Goal: Communication & Community: Participate in discussion

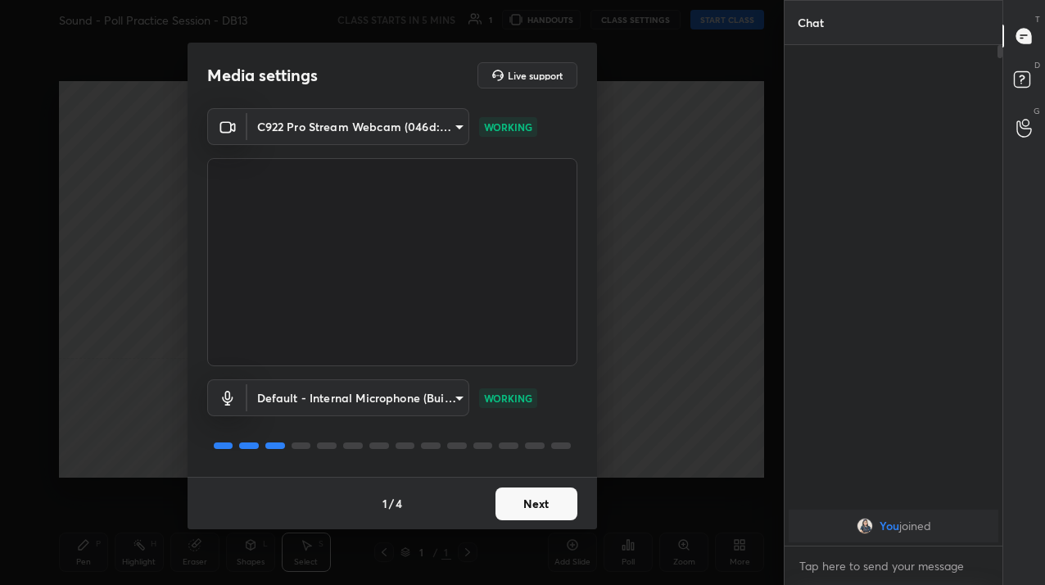
click at [519, 516] on button "Next" at bounding box center [537, 503] width 82 height 33
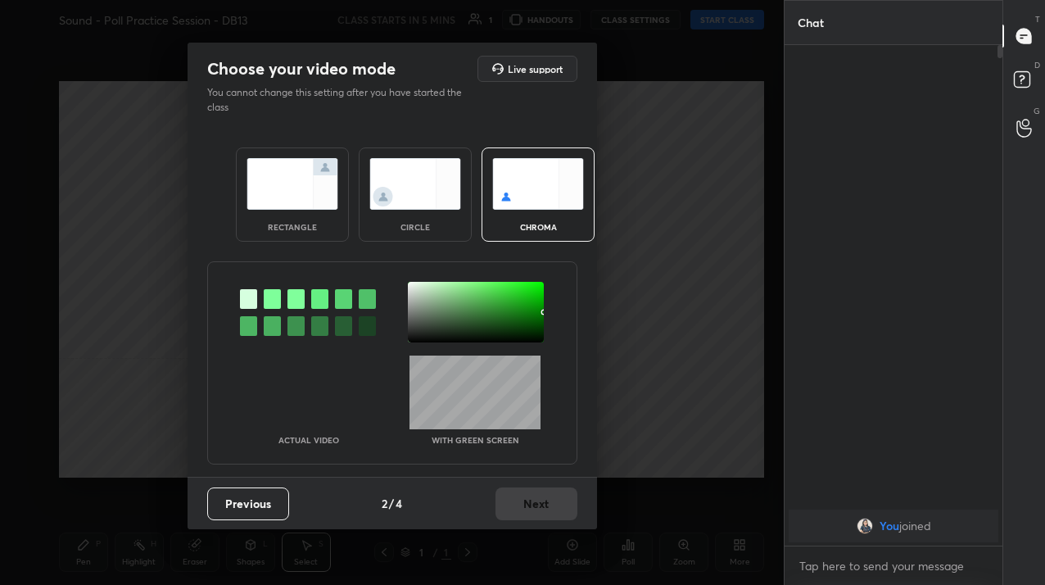
click at [369, 170] on img at bounding box center [415, 184] width 92 height 52
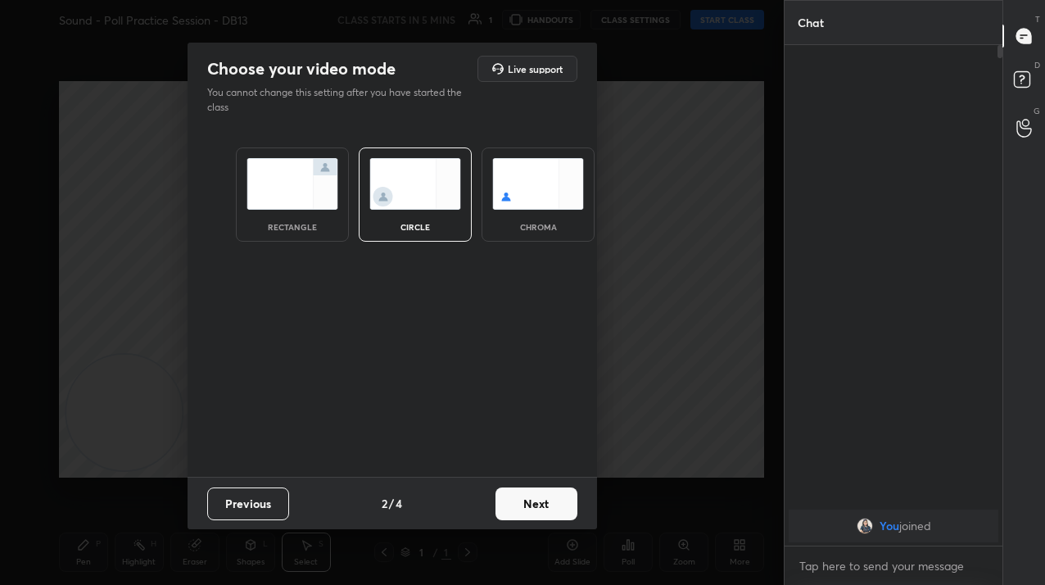
click at [514, 502] on button "Next" at bounding box center [537, 503] width 82 height 33
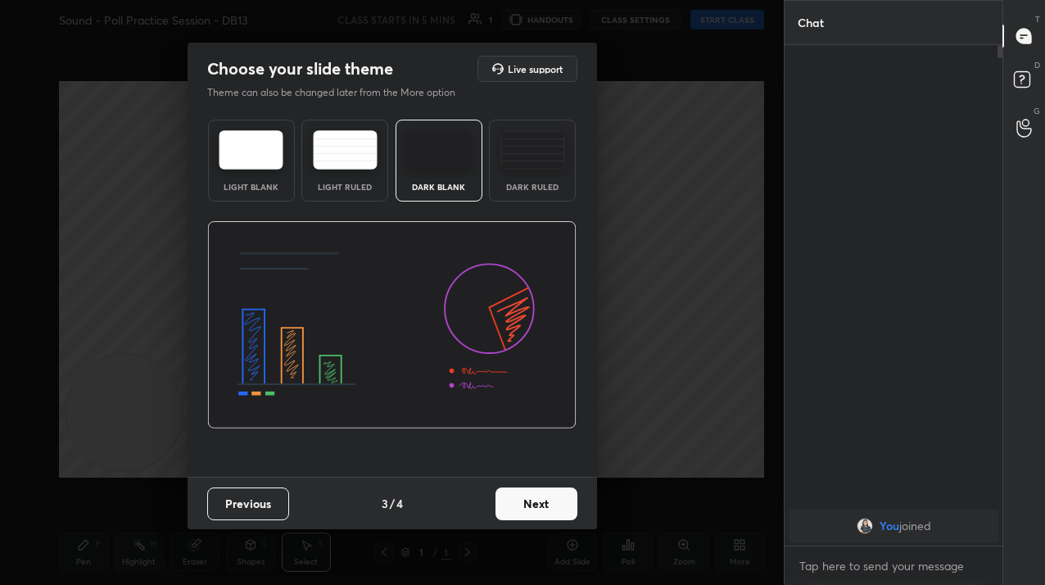
click at [514, 502] on button "Next" at bounding box center [537, 503] width 82 height 33
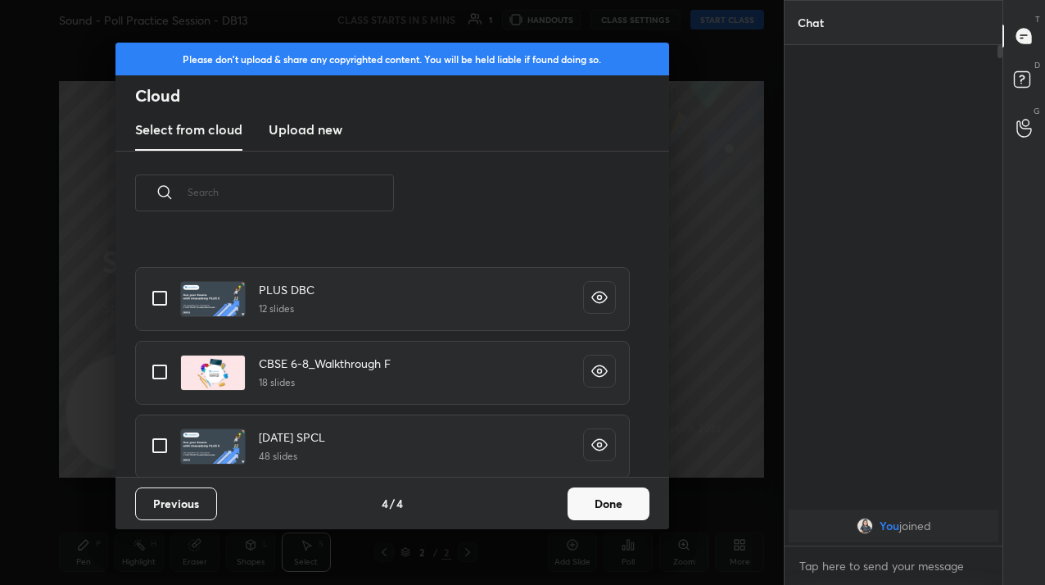
scroll to position [449, 0]
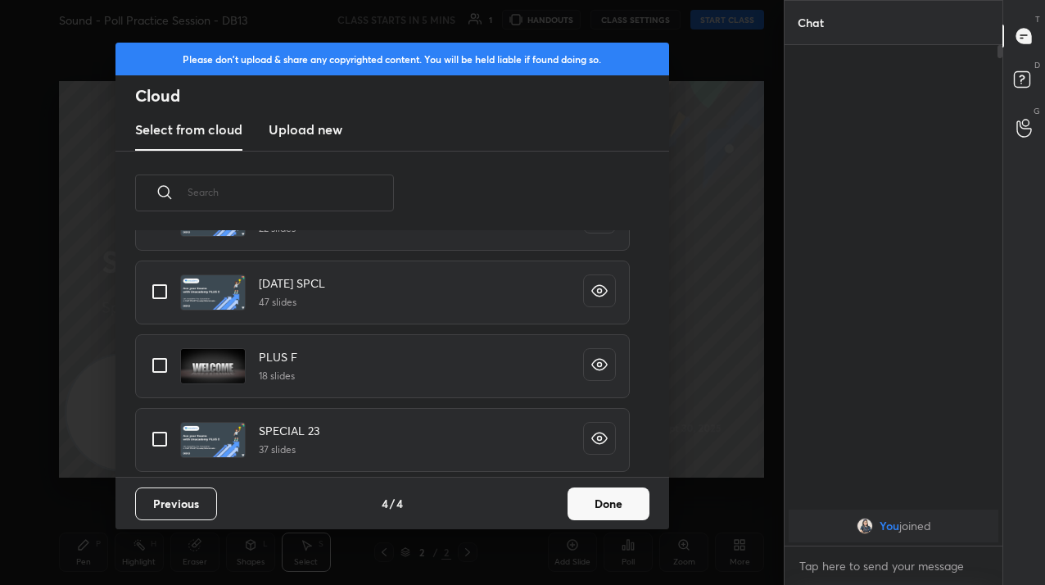
click at [160, 442] on input "grid" at bounding box center [160, 439] width 34 height 34
checkbox input "true"
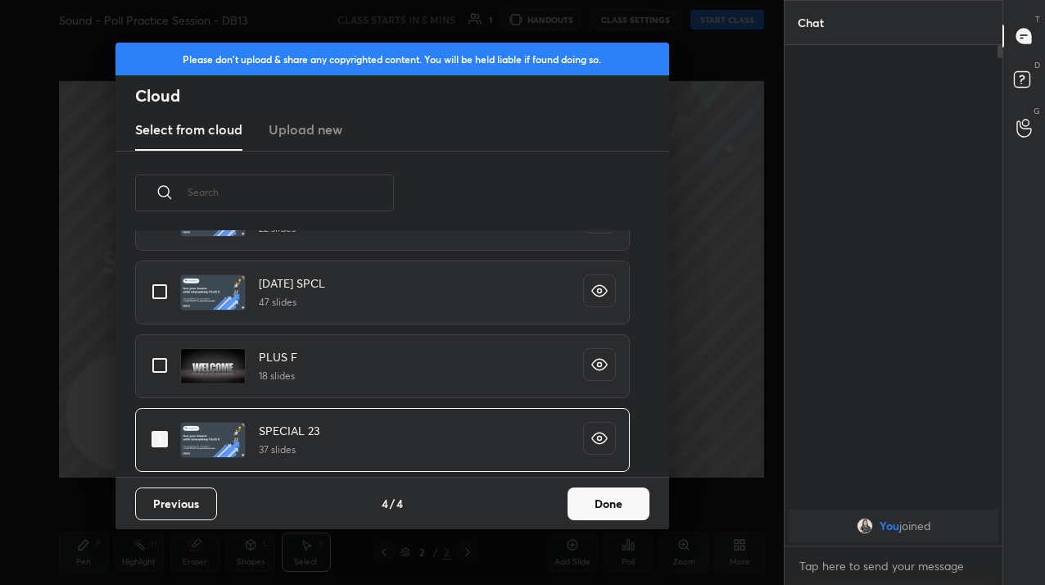
click at [582, 501] on button "Done" at bounding box center [609, 503] width 82 height 33
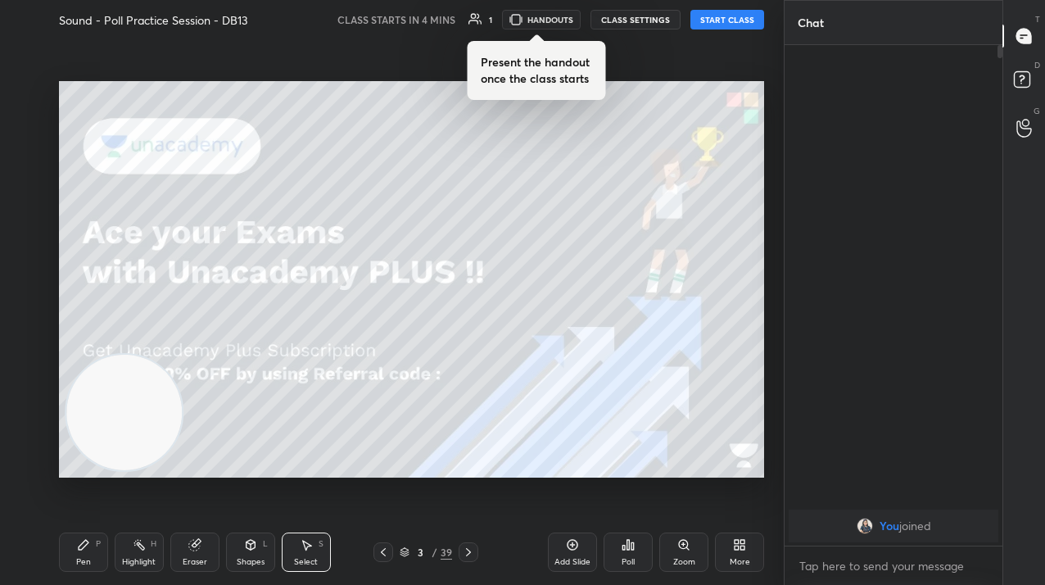
click at [761, 549] on div "More" at bounding box center [739, 551] width 49 height 39
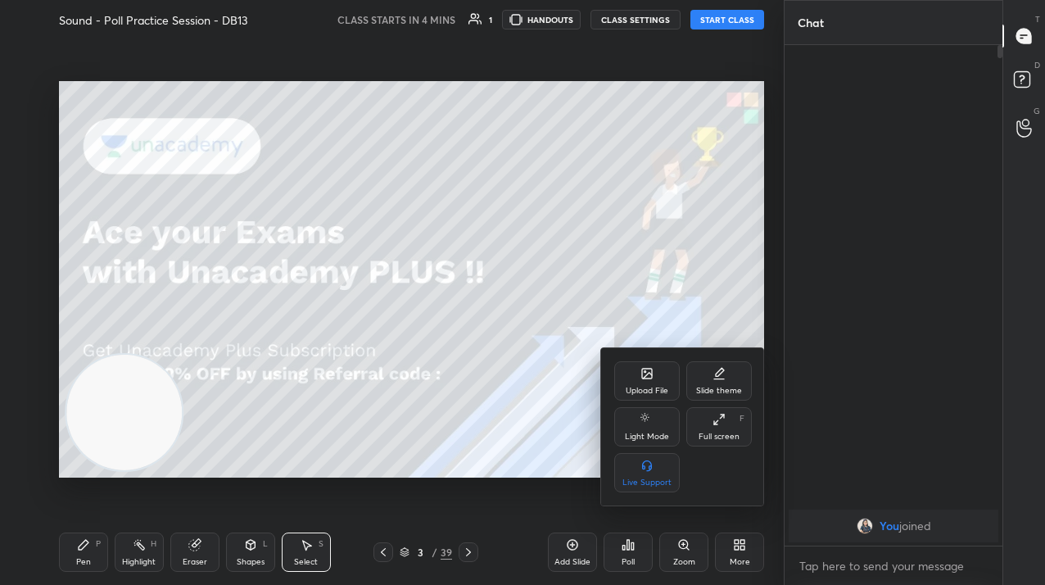
click at [655, 392] on div "Upload File" at bounding box center [647, 391] width 43 height 8
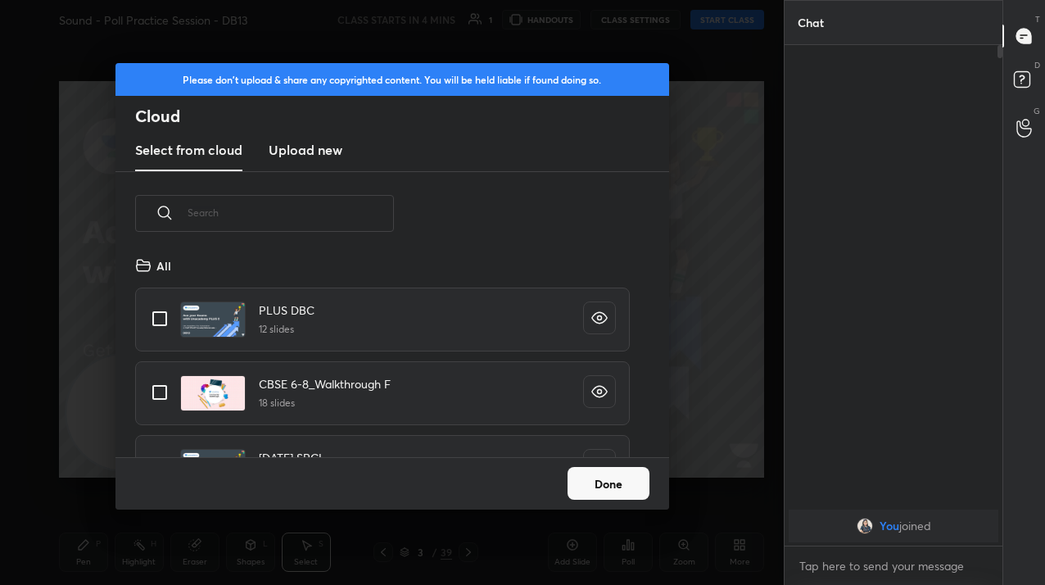
scroll to position [202, 526]
click at [280, 164] on new "Upload new" at bounding box center [306, 150] width 74 height 41
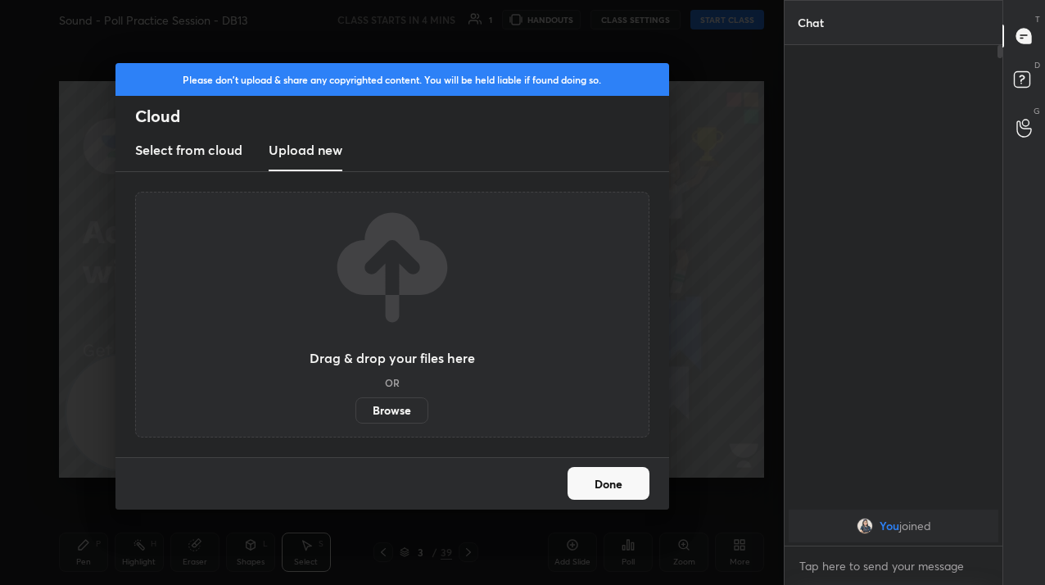
click at [409, 407] on label "Browse" at bounding box center [392, 410] width 73 height 26
click at [356, 407] on input "Browse" at bounding box center [356, 410] width 0 height 26
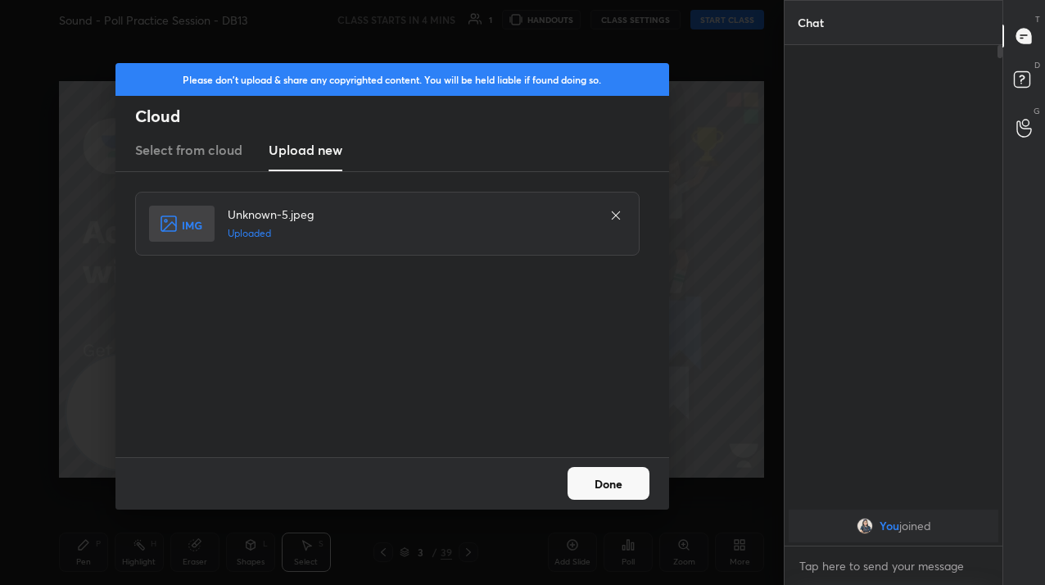
click at [640, 490] on button "Done" at bounding box center [609, 483] width 82 height 33
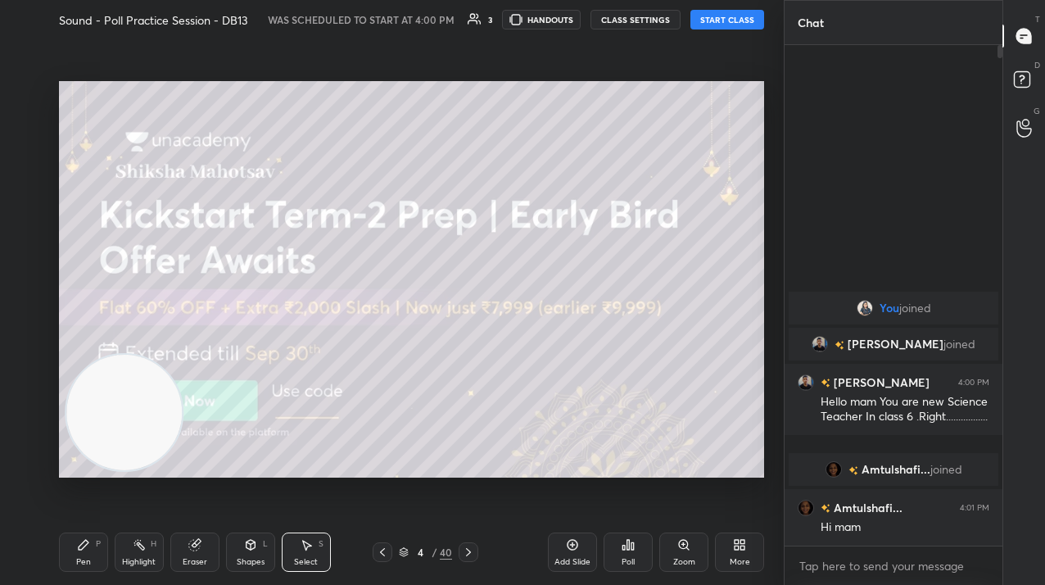
click at [863, 568] on body "1 2 3 4 5 6 7 C X Z C X Z E E Erase all H H Sound - Poll Practice Session - DB1…" at bounding box center [522, 292] width 1045 height 585
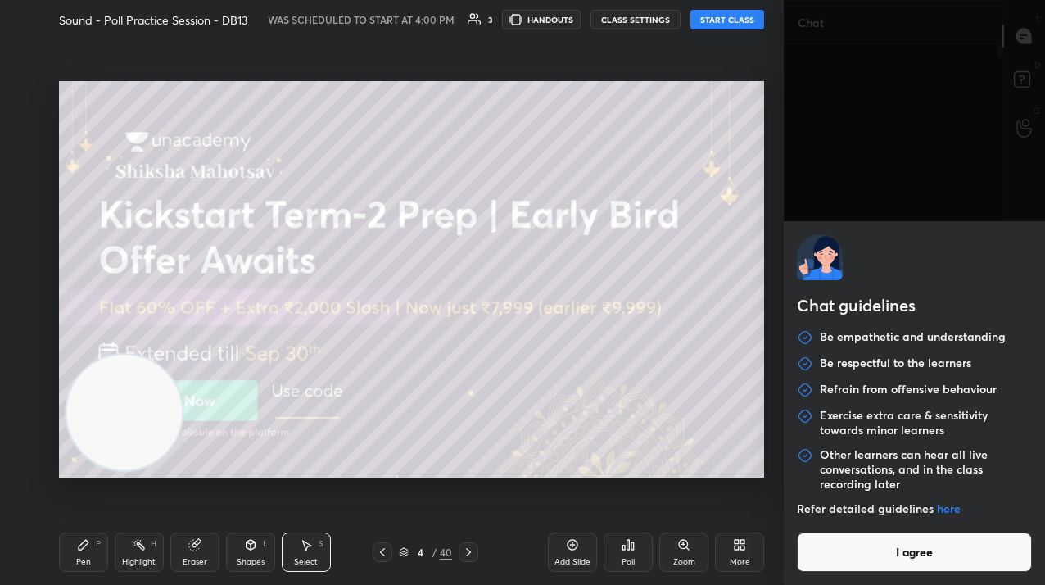
click at [863, 568] on button "I agree" at bounding box center [914, 551] width 235 height 39
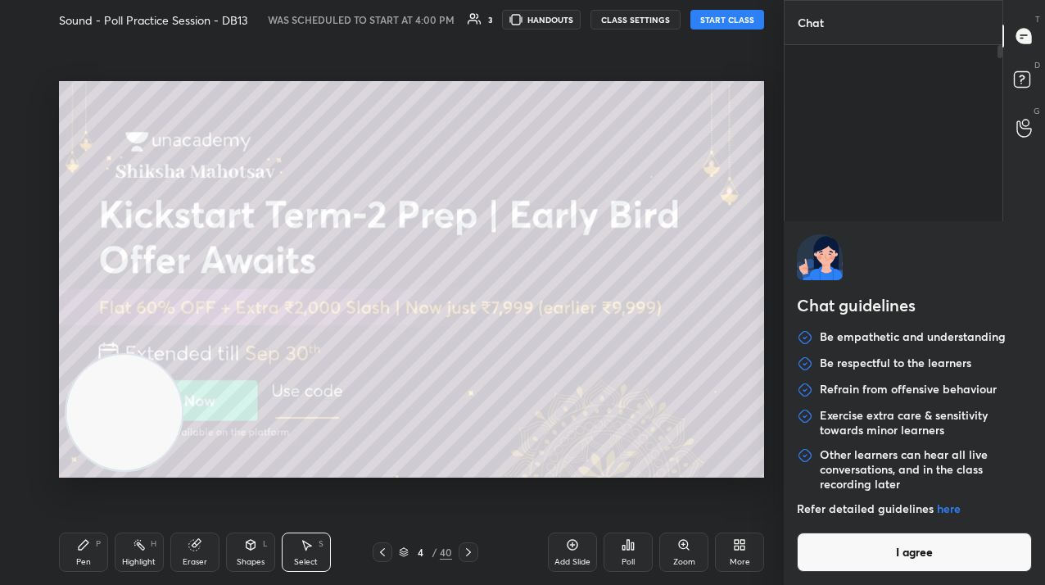
type textarea "x"
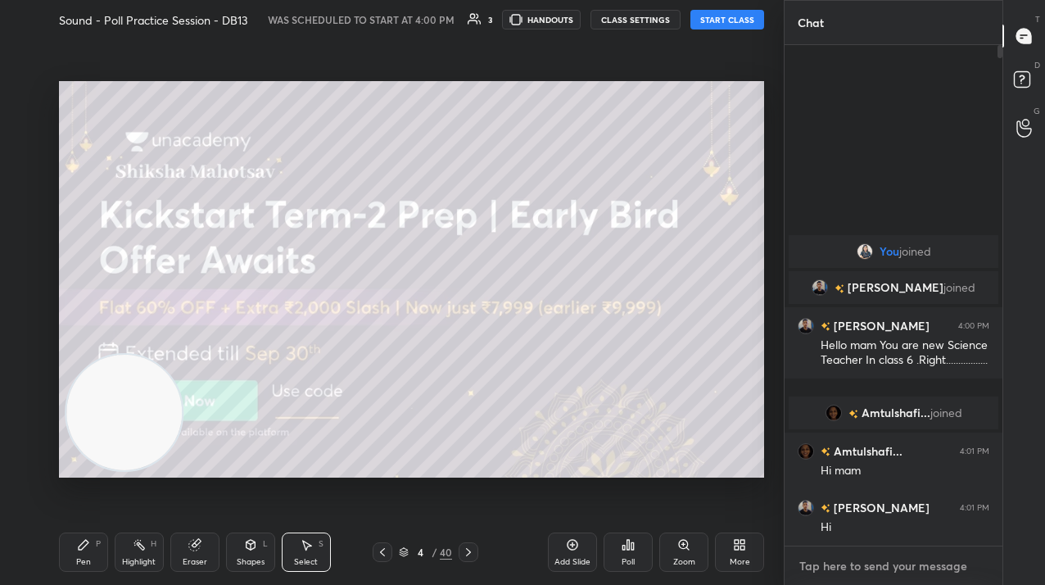
click at [863, 568] on textarea at bounding box center [894, 566] width 192 height 26
type textarea "H"
type textarea "x"
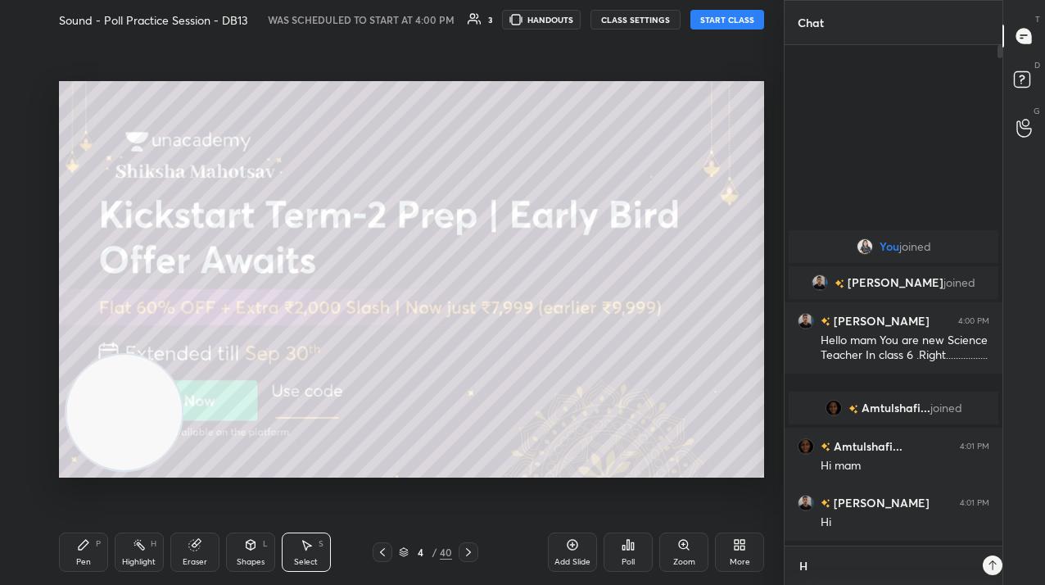
scroll to position [355, 213]
type textarea "Hi"
type textarea "x"
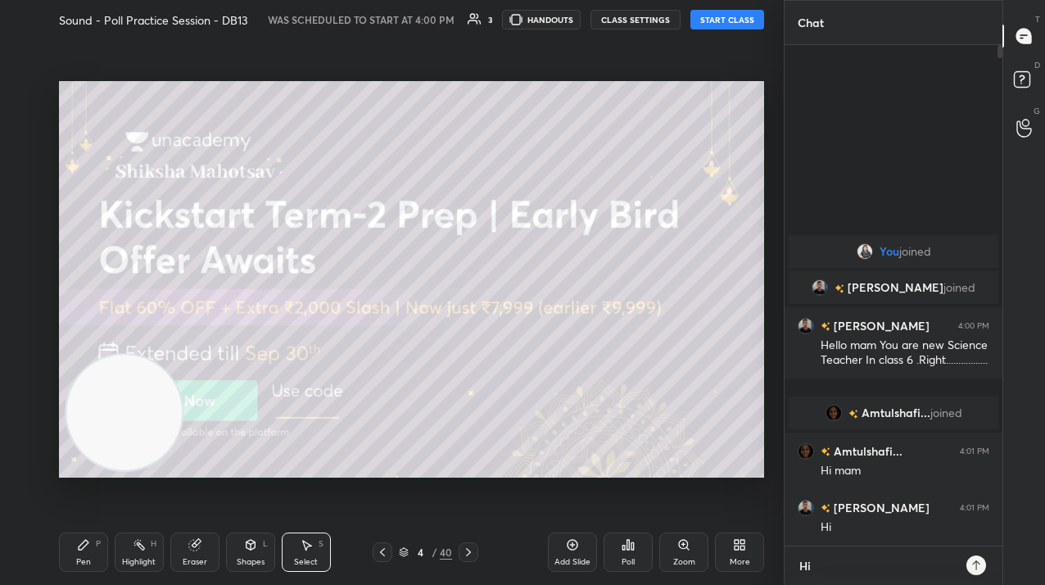
type textarea "Hii"
type textarea "x"
type textarea "Hiii"
type textarea "x"
type textarea "Hiiii"
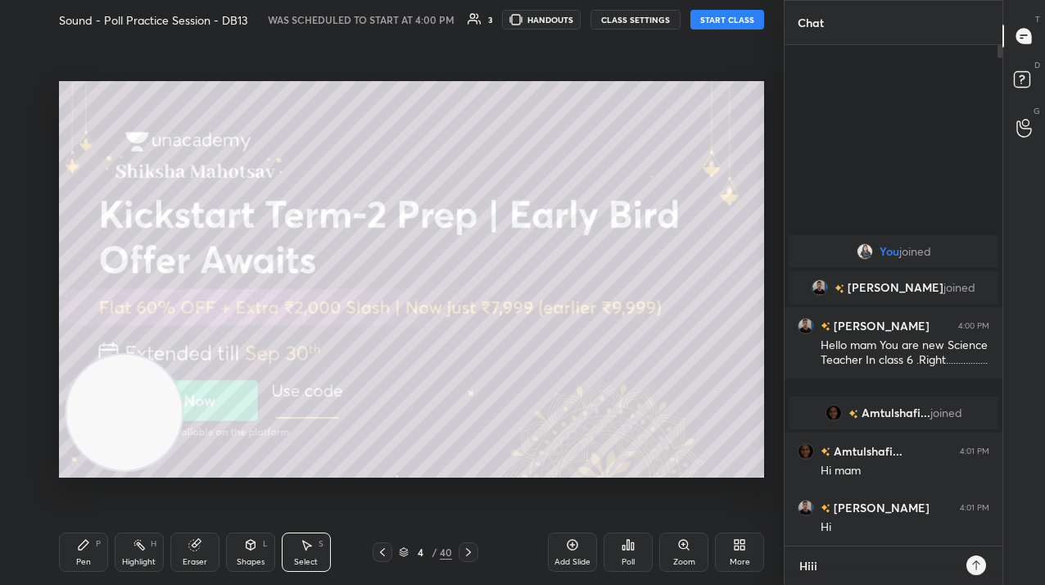
type textarea "x"
type textarea "Hiiii"
type textarea "x"
type textarea "Hiiii g"
type textarea "x"
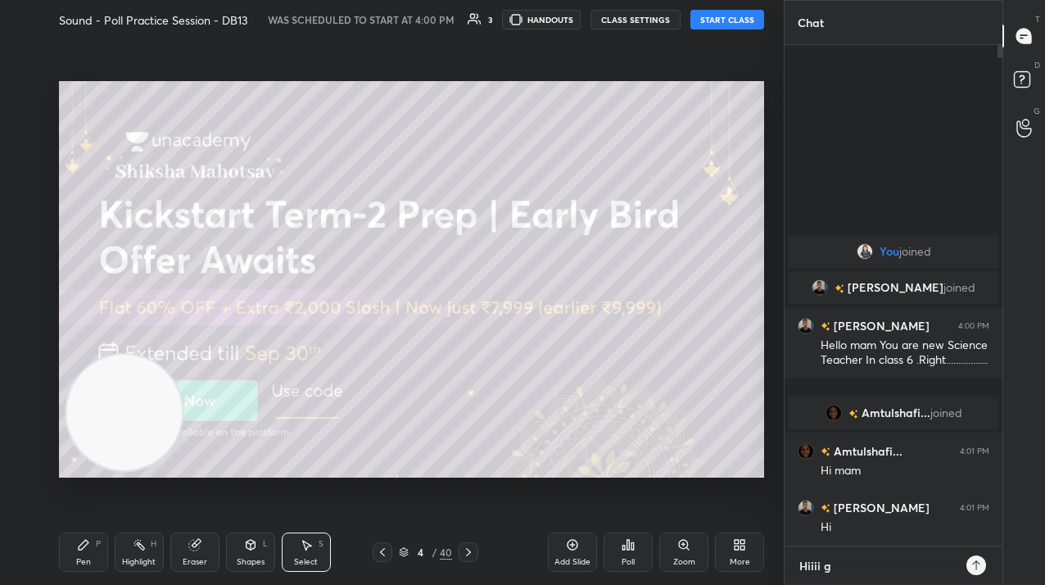
type textarea "Hiiii gu"
type textarea "x"
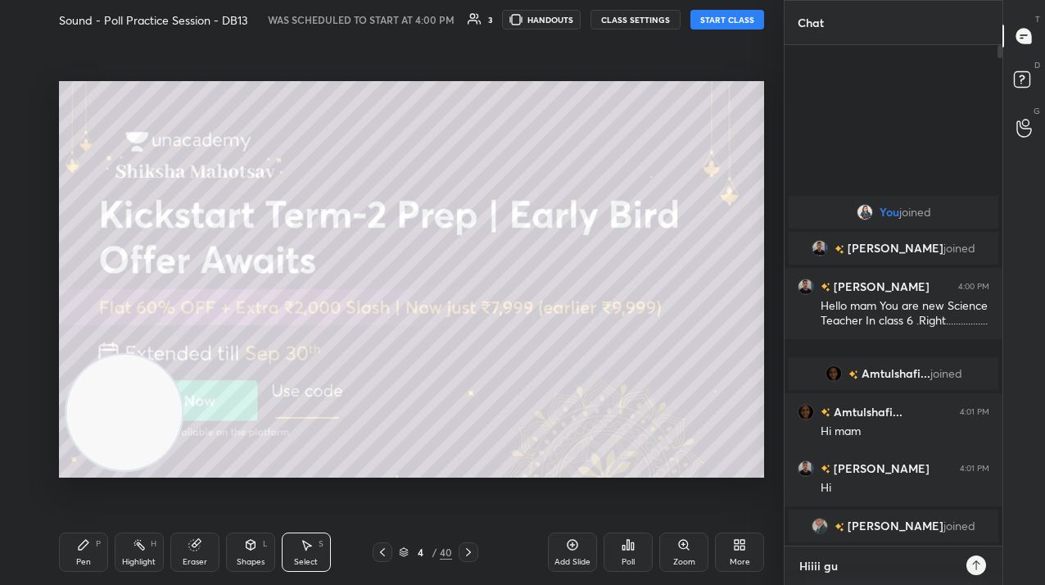
type textarea "Hiiii guy"
type textarea "x"
type textarea "Hiiii guys"
type textarea "x"
type textarea "Hiiii guyss"
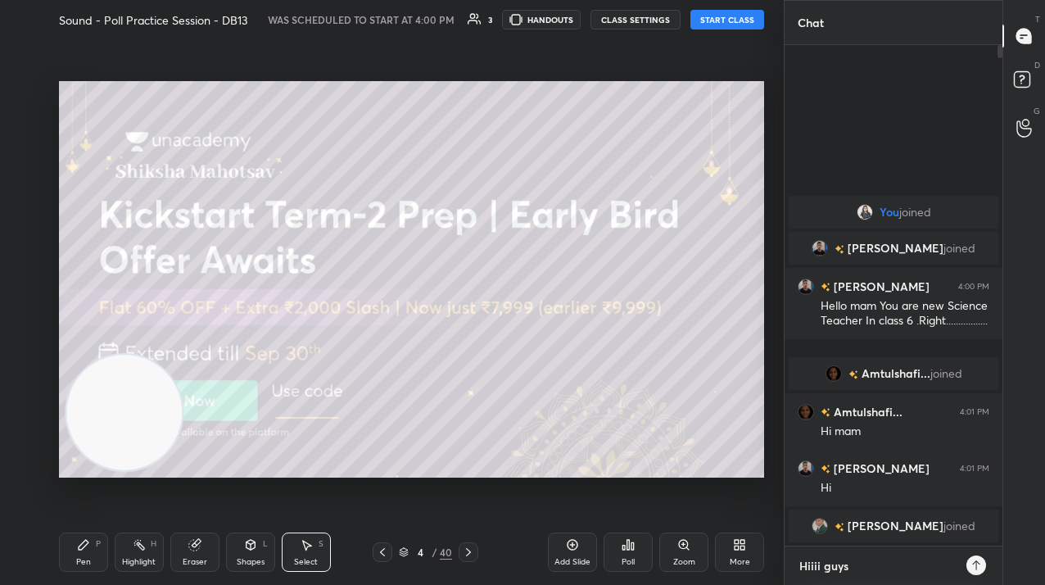
type textarea "x"
type textarea "Hiiii guysss"
type textarea "x"
type textarea "Hiiii guyssss"
type textarea "x"
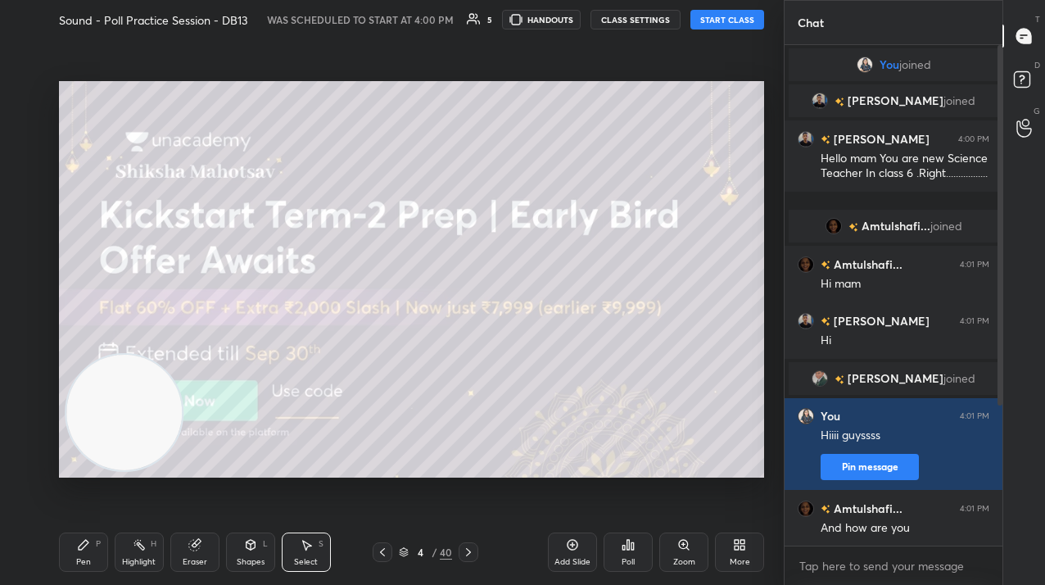
click at [693, 17] on button "START CLASS" at bounding box center [728, 20] width 74 height 20
click at [84, 559] on div "Pen P" at bounding box center [83, 551] width 49 height 39
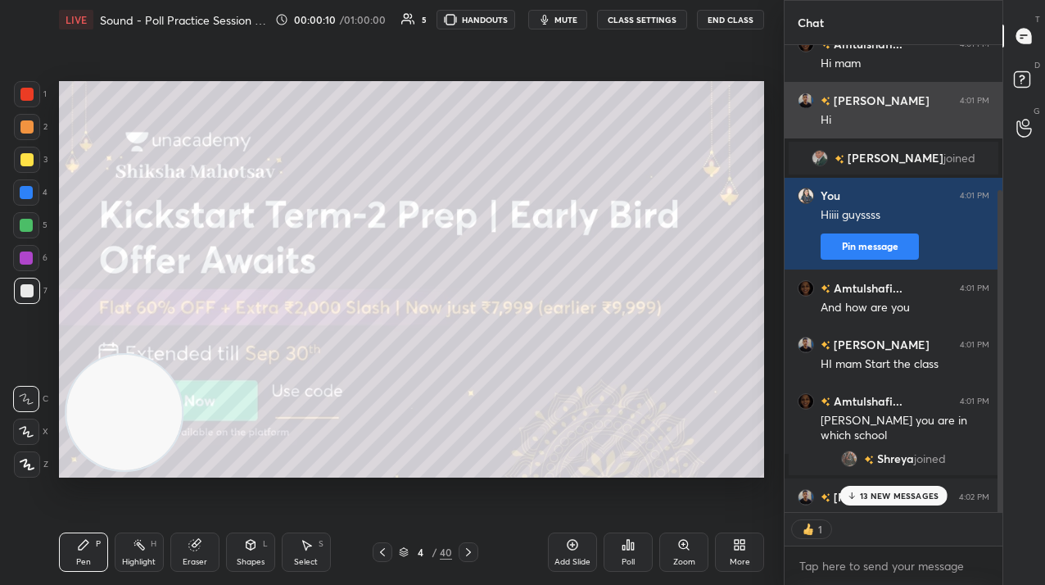
scroll to position [243, 0]
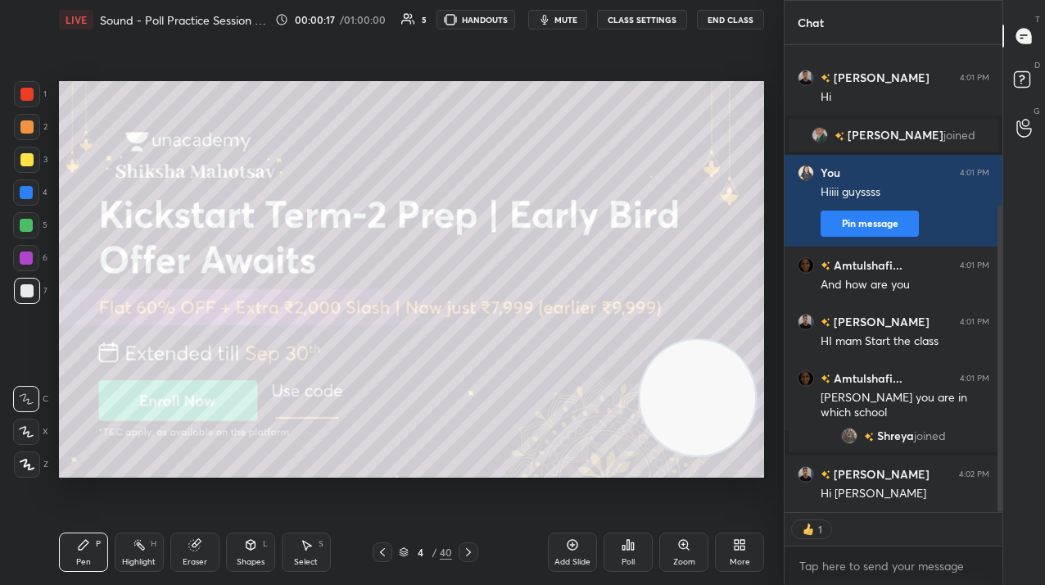
drag, startPoint x: 149, startPoint y: 428, endPoint x: 715, endPoint y: 408, distance: 566.4
click at [723, 412] on video at bounding box center [698, 398] width 116 height 116
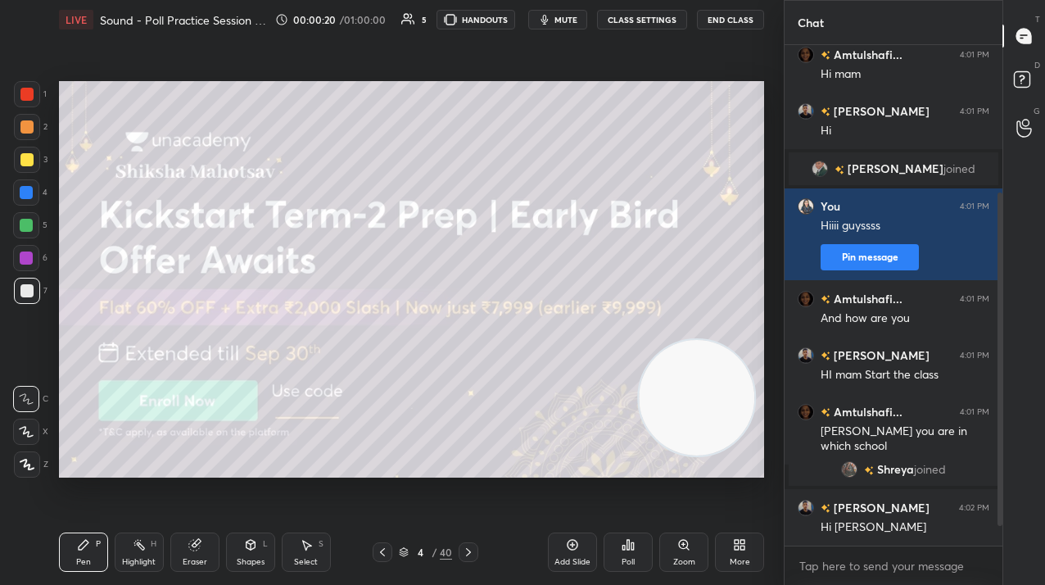
scroll to position [210, 0]
click at [27, 167] on div at bounding box center [27, 160] width 26 height 26
click at [29, 168] on div at bounding box center [27, 160] width 26 height 26
click at [33, 456] on div at bounding box center [27, 464] width 26 height 26
click at [29, 458] on div at bounding box center [27, 464] width 26 height 26
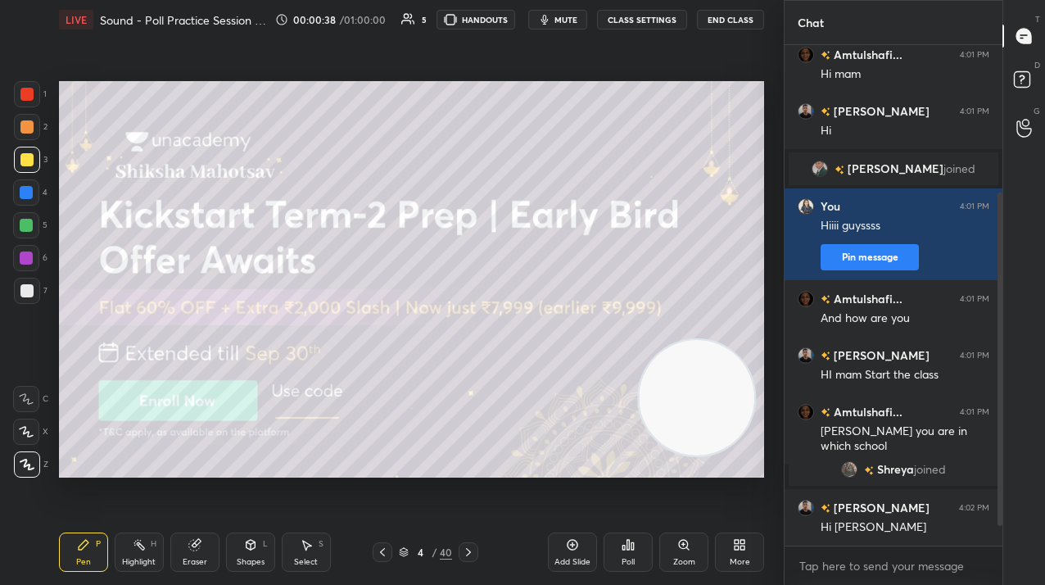
click at [582, 551] on div "Add Slide" at bounding box center [572, 551] width 49 height 39
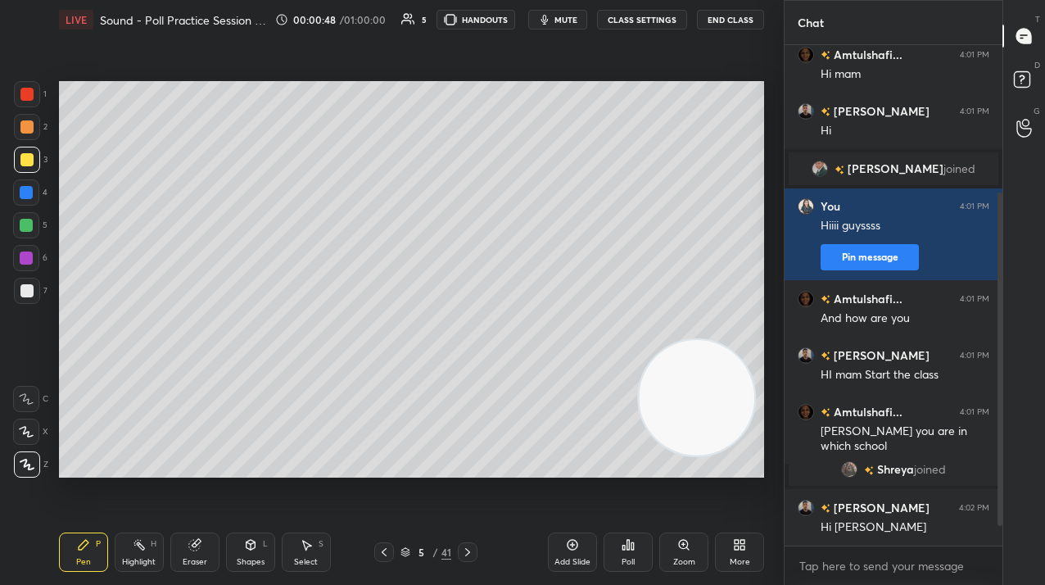
click at [206, 540] on div "Eraser" at bounding box center [194, 551] width 49 height 39
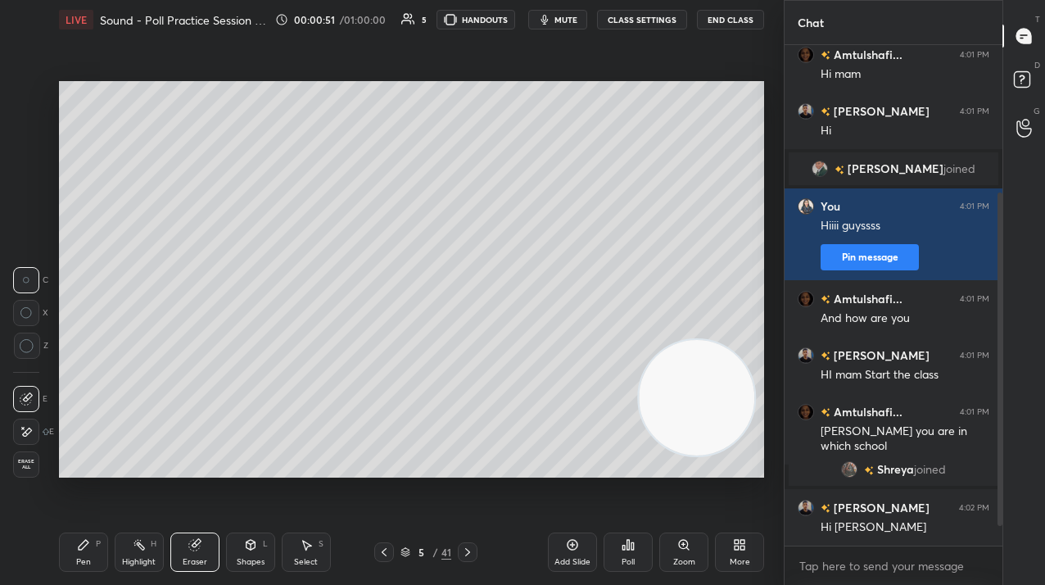
click at [90, 545] on div "Pen P" at bounding box center [83, 551] width 49 height 39
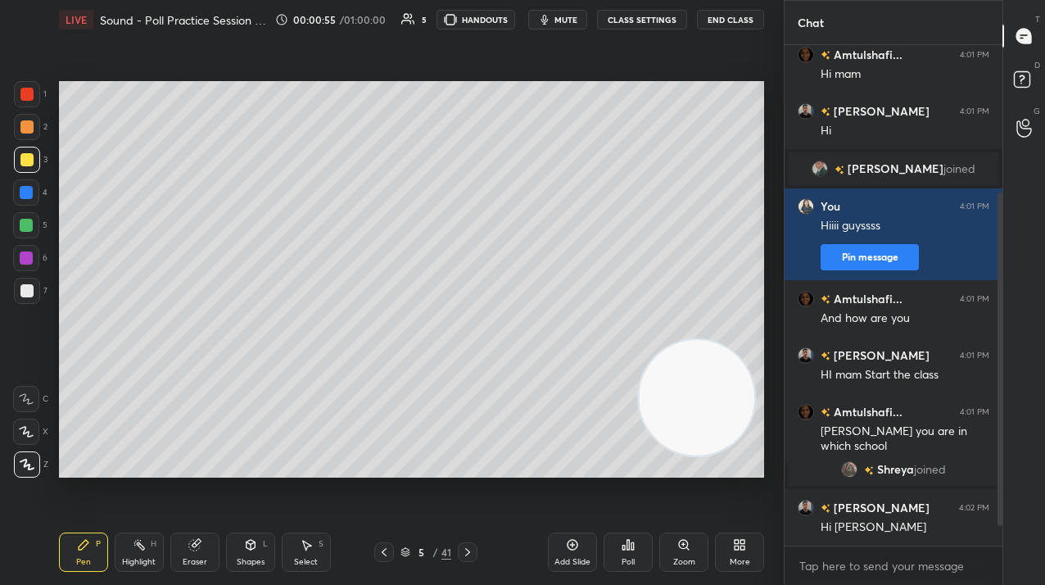
click at [564, 561] on div "Add Slide" at bounding box center [573, 562] width 36 height 8
drag, startPoint x: 573, startPoint y: 547, endPoint x: 562, endPoint y: 528, distance: 22.8
click at [573, 547] on icon at bounding box center [572, 544] width 13 height 13
click at [575, 550] on icon at bounding box center [573, 545] width 11 height 11
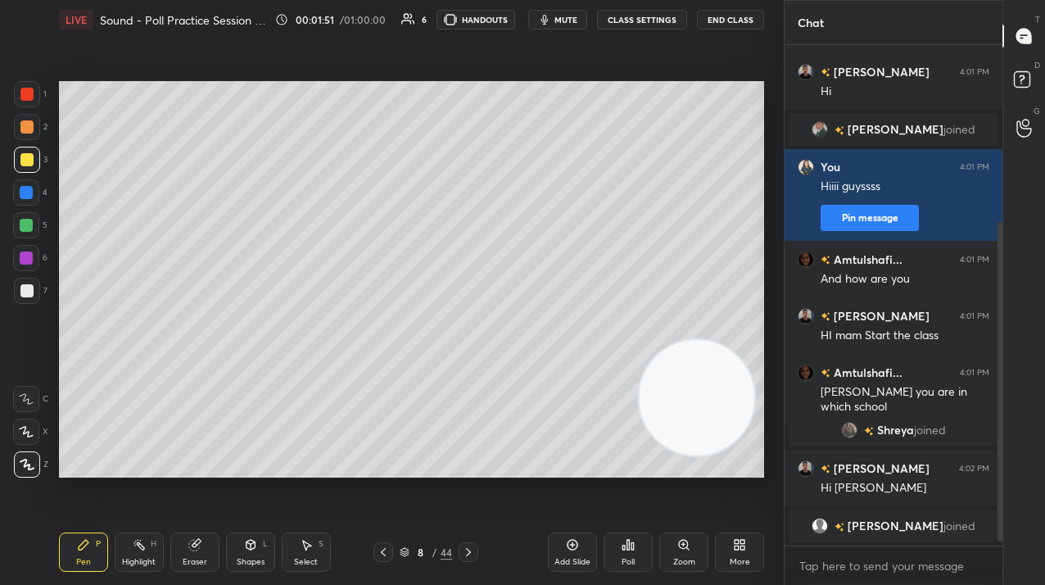
scroll to position [249, 0]
click at [931, 550] on div "x" at bounding box center [894, 565] width 218 height 39
type textarea "x"
paste textarea "Tele Link: [URL][DOMAIN_NAME]"
type textarea "Tele Link: [URL][DOMAIN_NAME]"
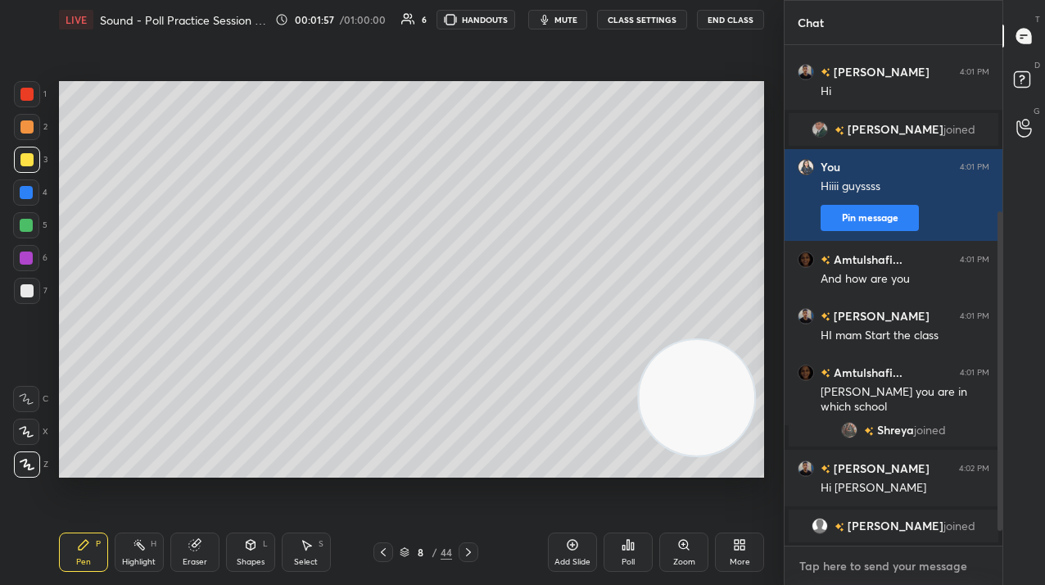
type textarea "x"
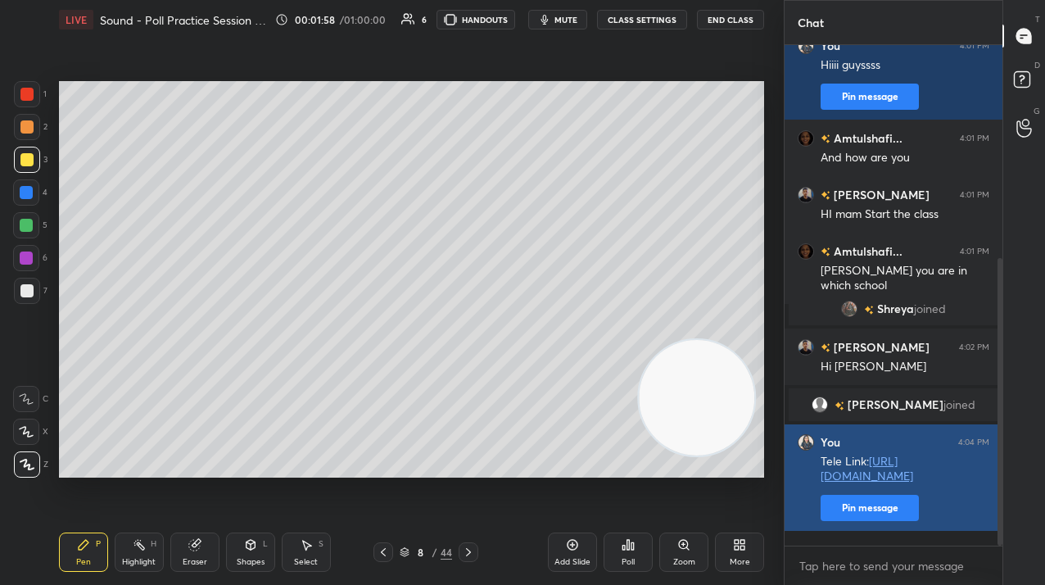
click at [905, 521] on button "Pin message" at bounding box center [870, 508] width 98 height 26
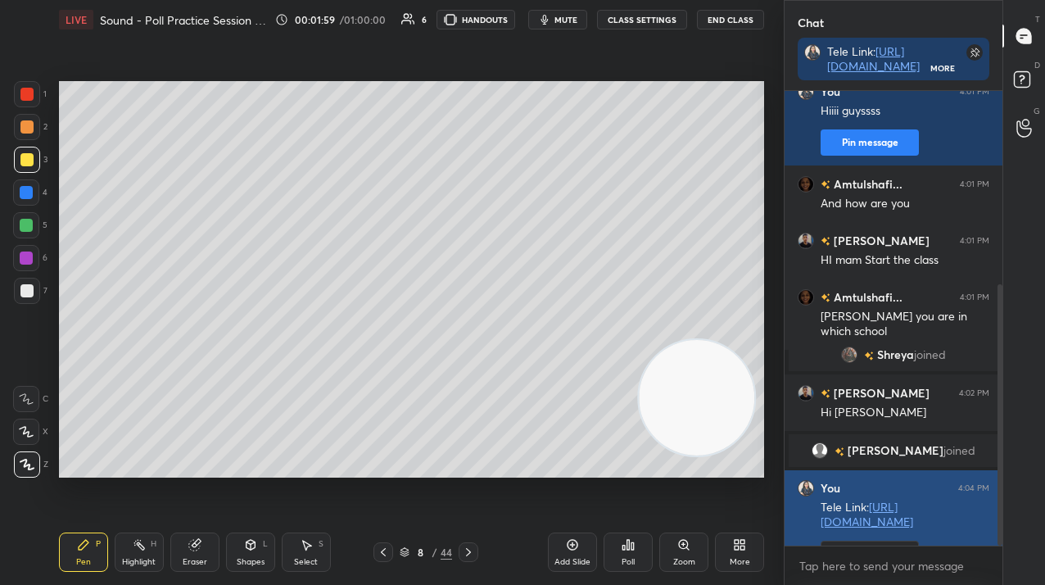
scroll to position [416, 0]
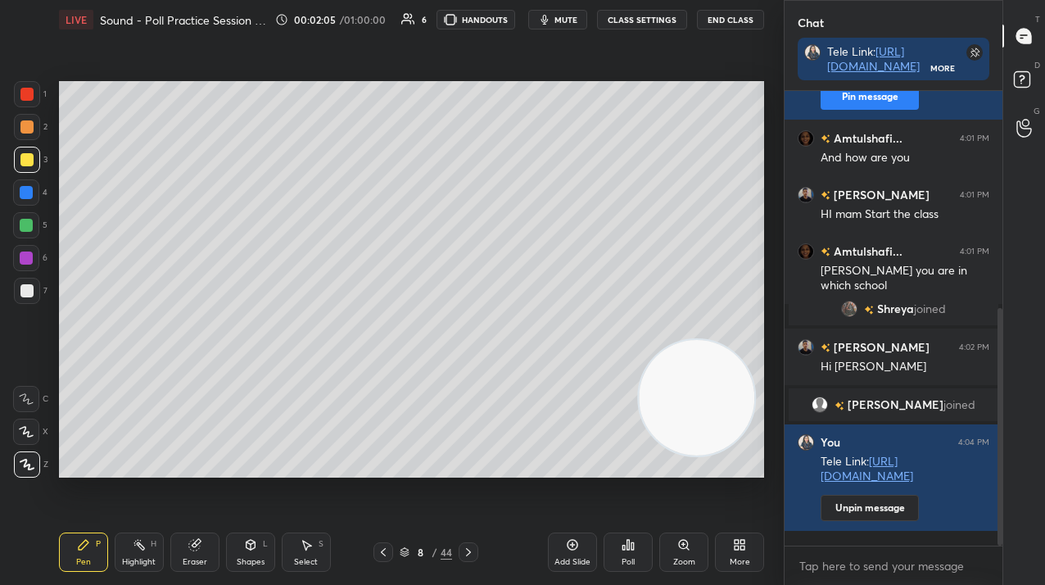
click at [428, 557] on div "8 / 44" at bounding box center [426, 552] width 52 height 15
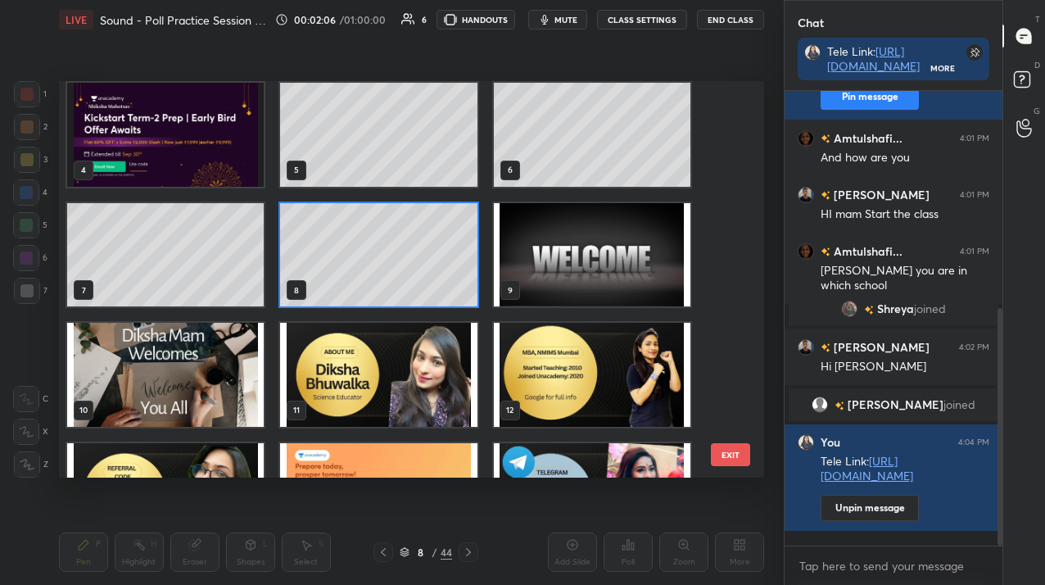
scroll to position [127, 0]
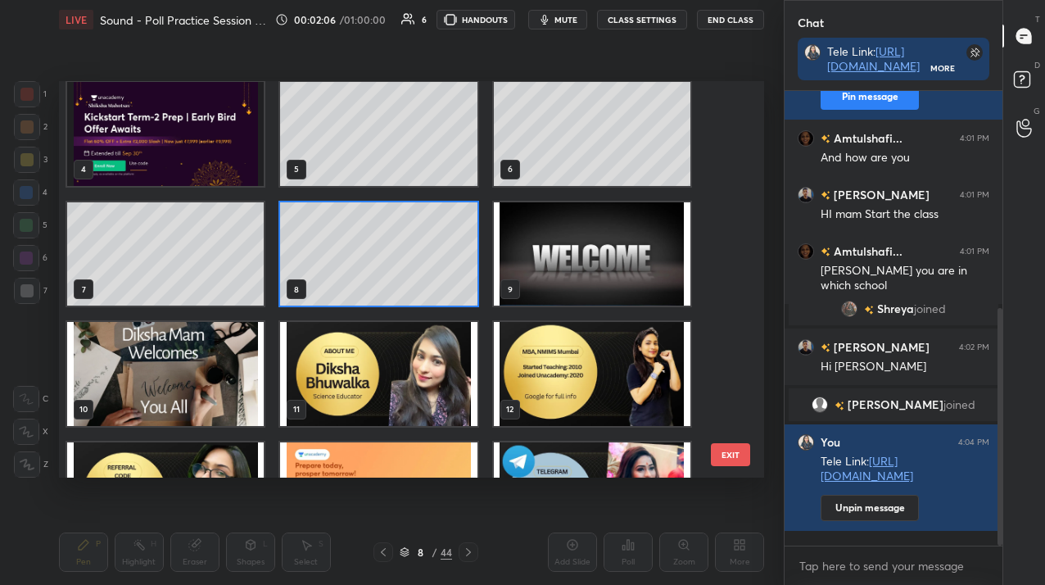
click at [419, 365] on img "grid" at bounding box center [378, 373] width 197 height 103
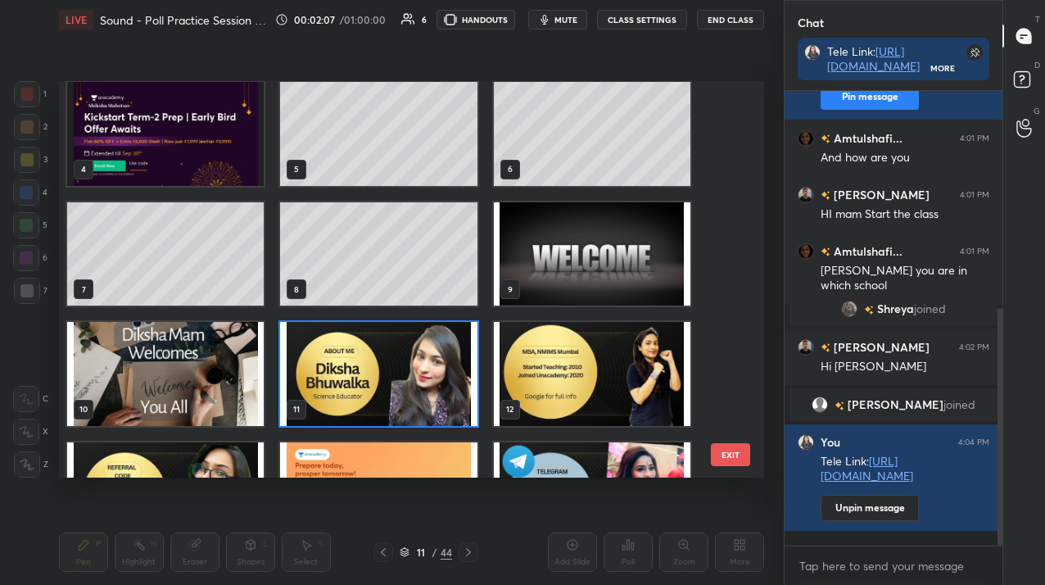
click at [419, 365] on img "grid" at bounding box center [378, 373] width 197 height 103
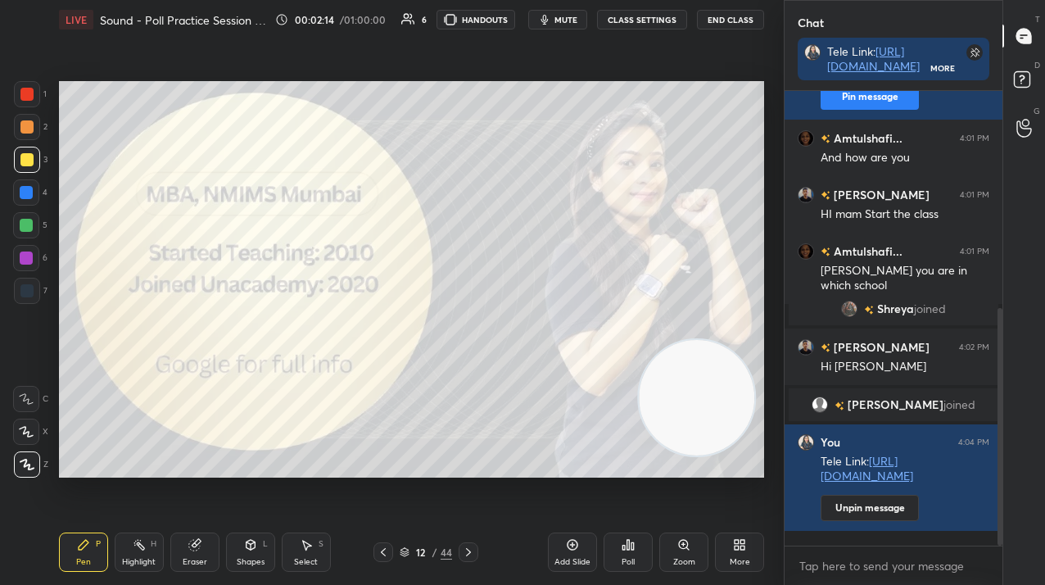
click at [26, 97] on div at bounding box center [26, 94] width 13 height 13
click at [25, 93] on div at bounding box center [26, 94] width 13 height 13
click at [468, 555] on icon at bounding box center [468, 552] width 13 height 13
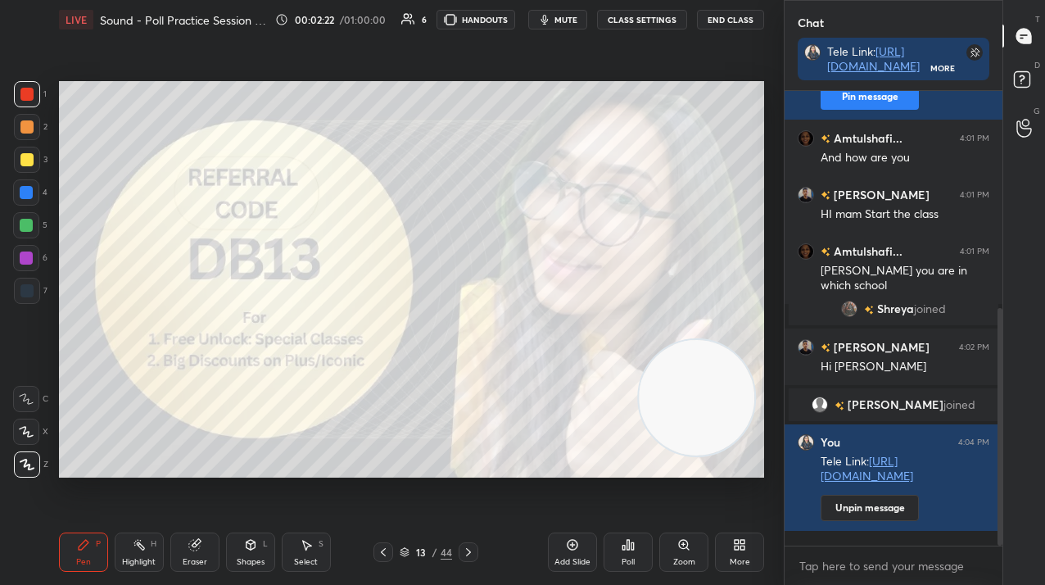
click at [466, 551] on icon at bounding box center [468, 552] width 13 height 13
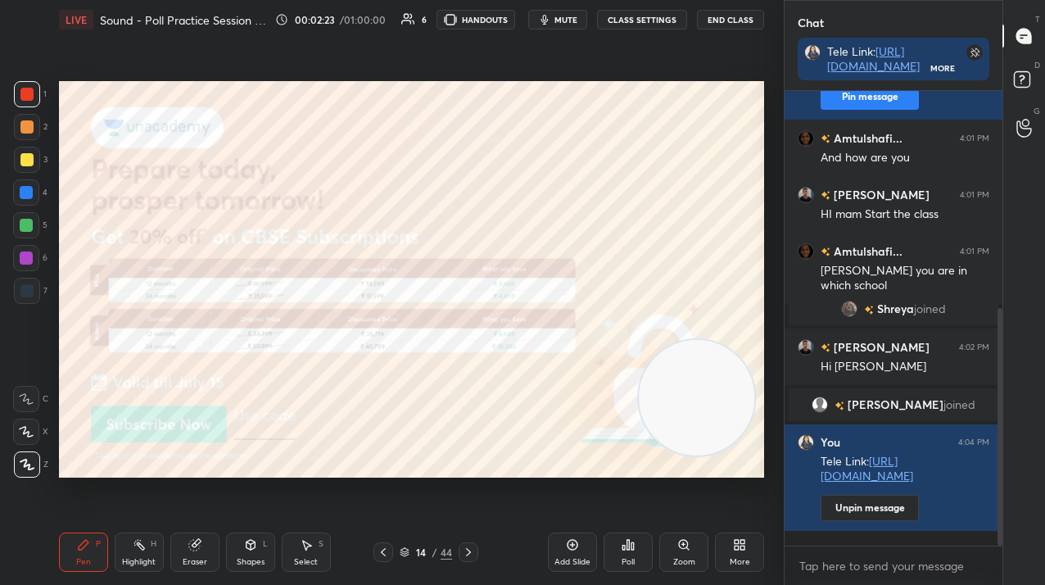
click at [471, 552] on icon at bounding box center [468, 552] width 13 height 13
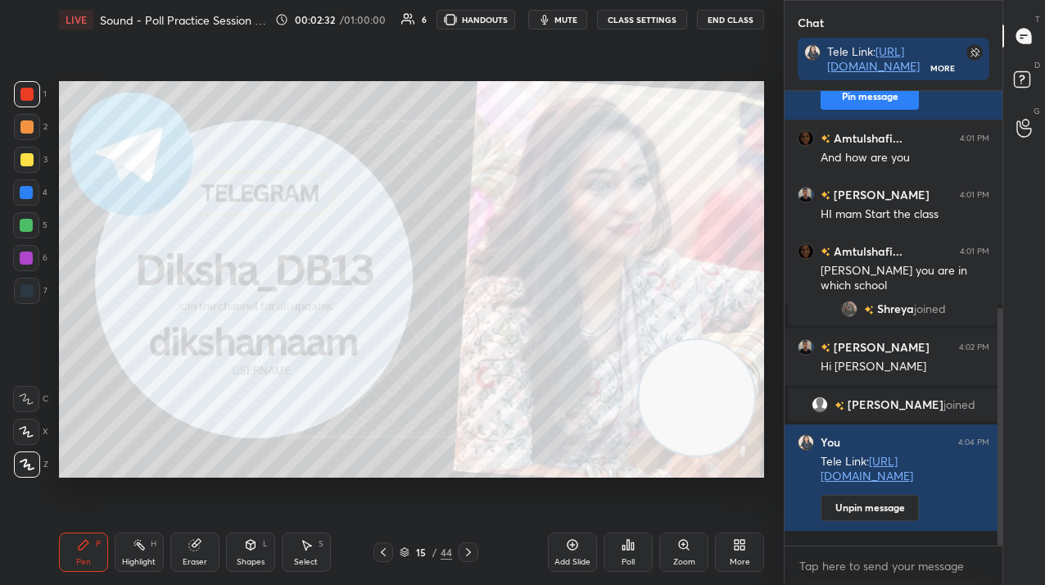
click at [468, 553] on icon at bounding box center [468, 552] width 13 height 13
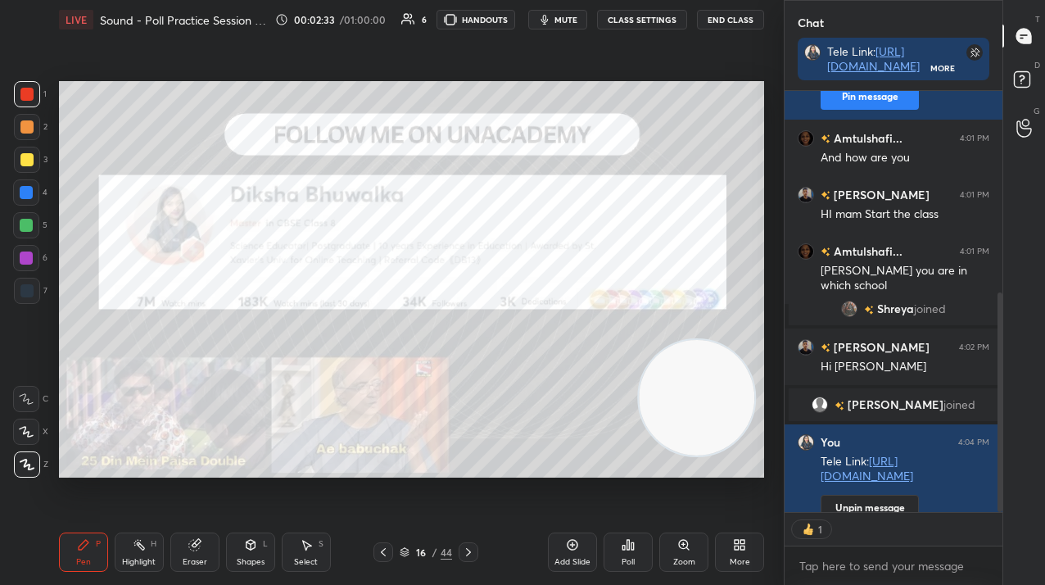
scroll to position [416, 213]
click at [430, 556] on div "16 / 44" at bounding box center [426, 552] width 52 height 15
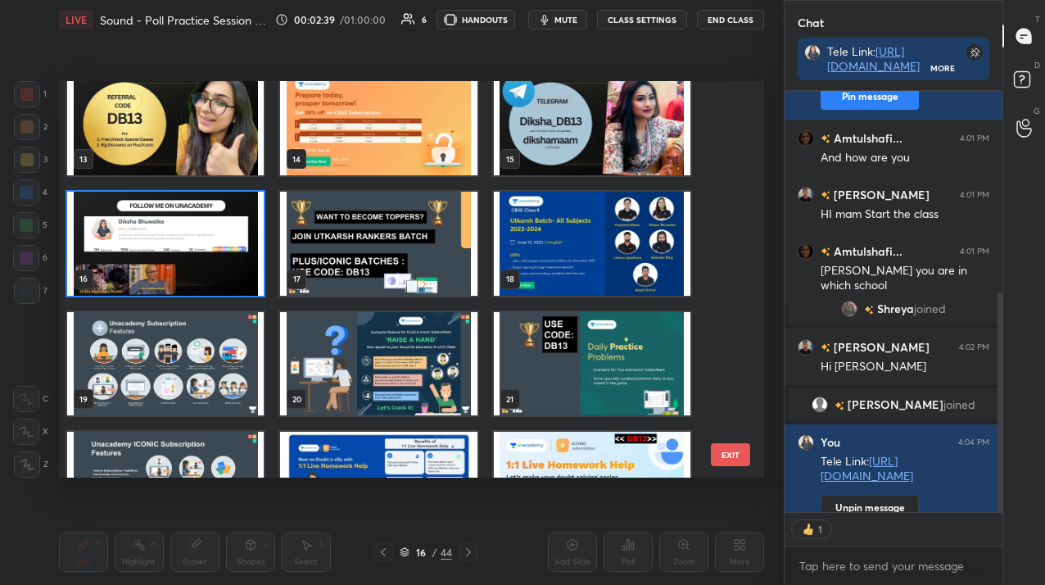
scroll to position [500, 0]
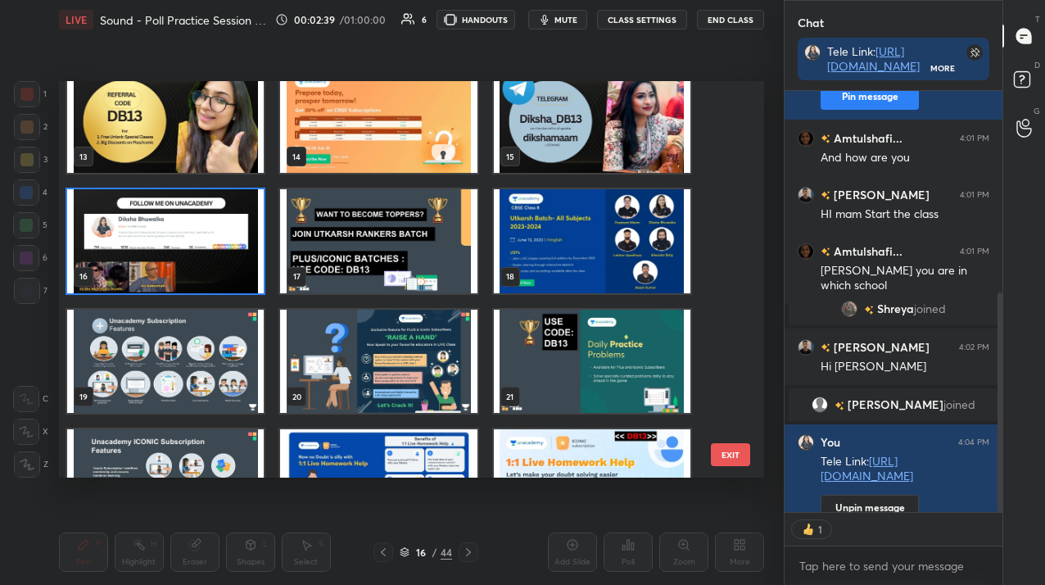
click at [197, 291] on img "grid" at bounding box center [165, 240] width 197 height 103
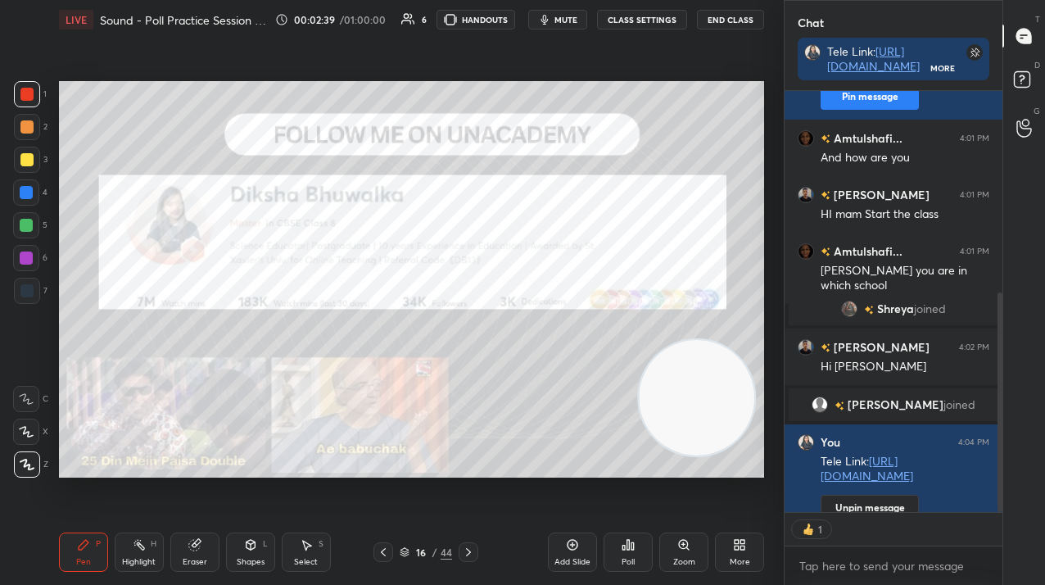
click at [197, 291] on img "grid" at bounding box center [165, 240] width 197 height 103
click at [730, 560] on div "More" at bounding box center [740, 562] width 20 height 8
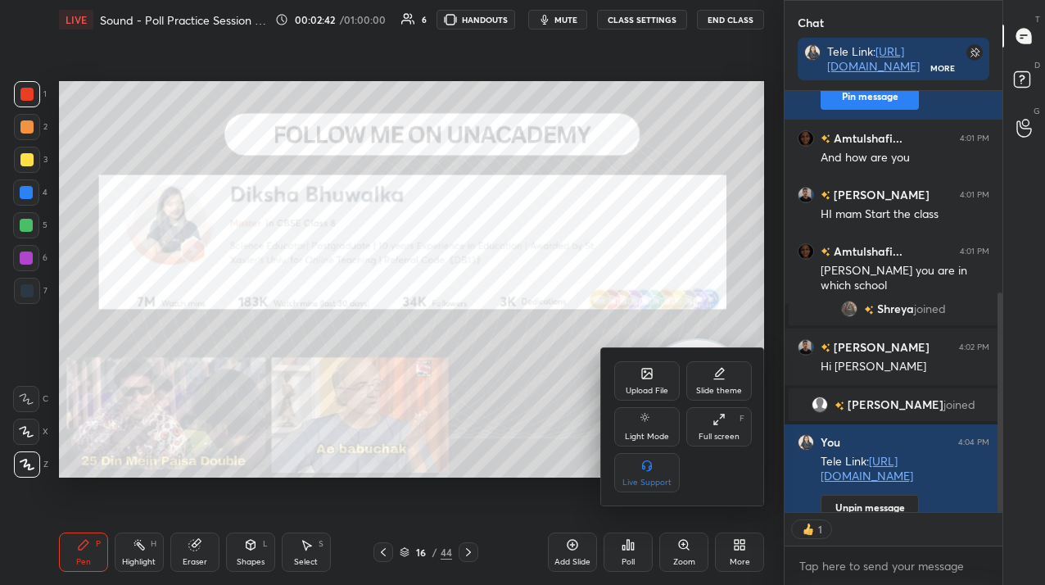
click at [635, 387] on div "Upload File" at bounding box center [647, 391] width 43 height 8
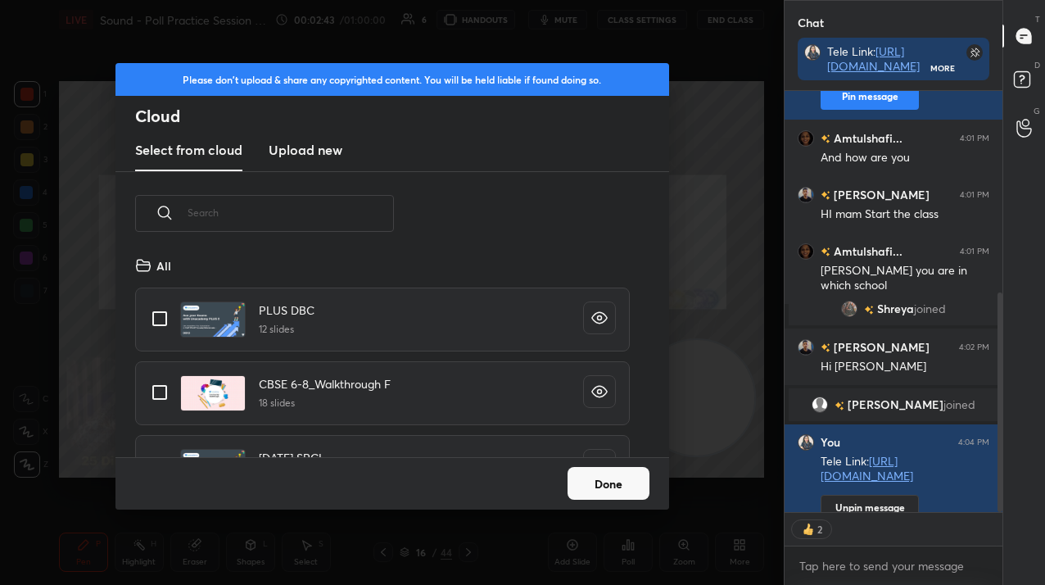
scroll to position [202, 526]
click at [311, 168] on new "Upload new" at bounding box center [306, 150] width 74 height 41
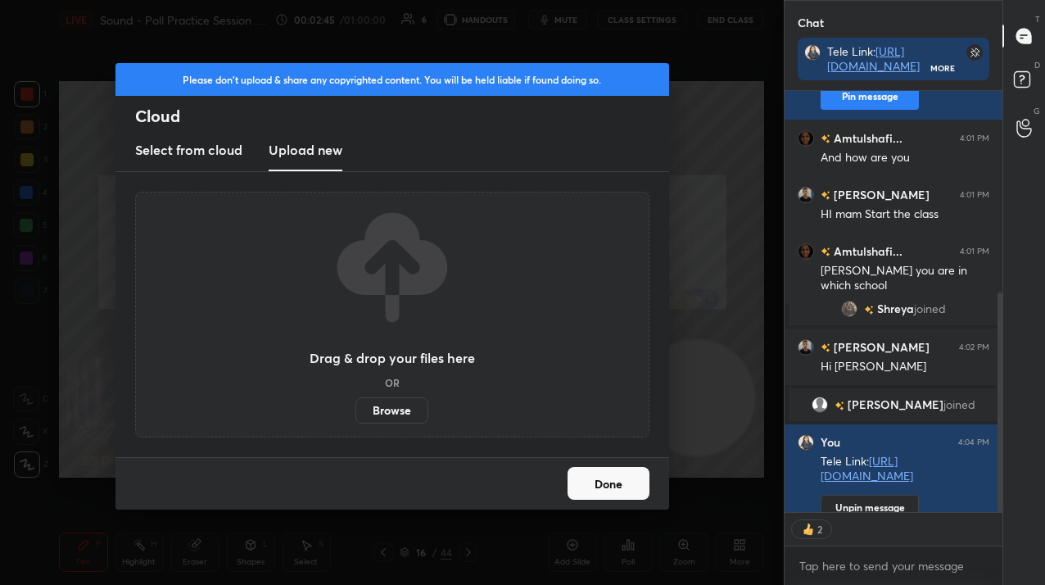
click at [375, 414] on label "Browse" at bounding box center [392, 410] width 73 height 26
click at [356, 414] on input "Browse" at bounding box center [356, 410] width 0 height 26
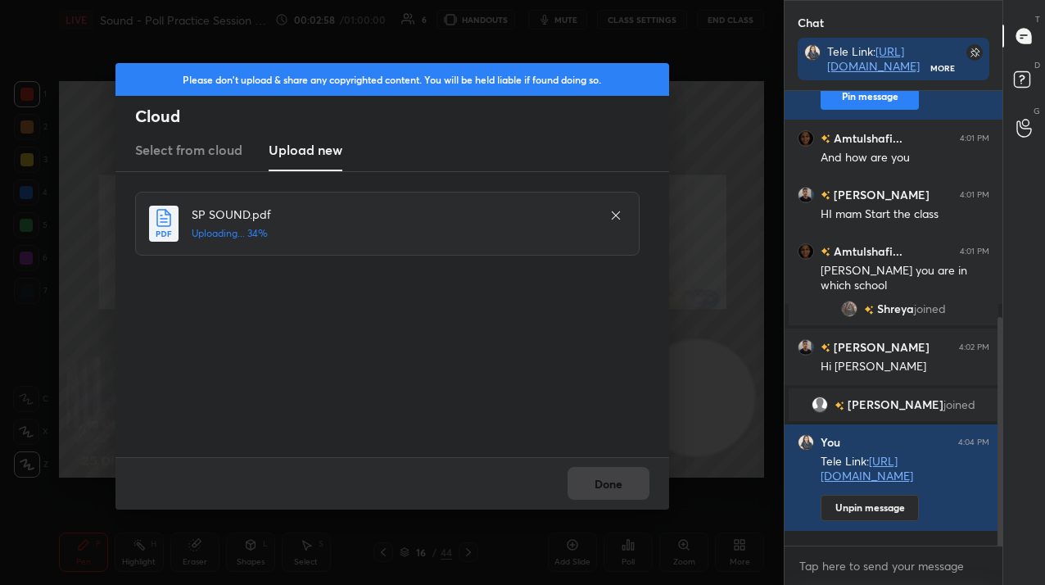
scroll to position [6, 6]
click at [617, 473] on button "Done" at bounding box center [609, 483] width 82 height 33
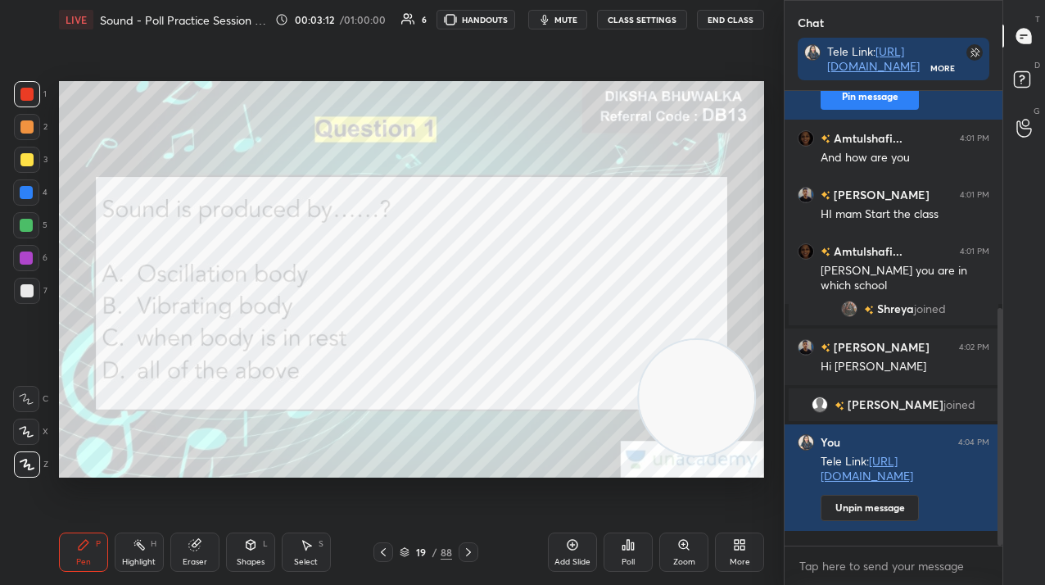
click at [618, 555] on div "Poll" at bounding box center [628, 551] width 49 height 39
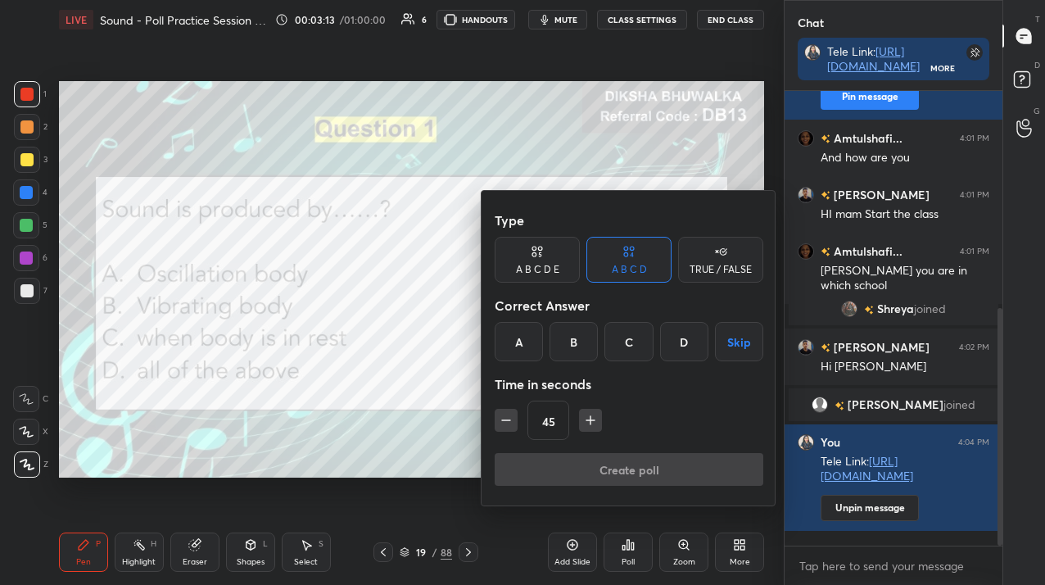
click at [564, 331] on div "B" at bounding box center [574, 341] width 48 height 39
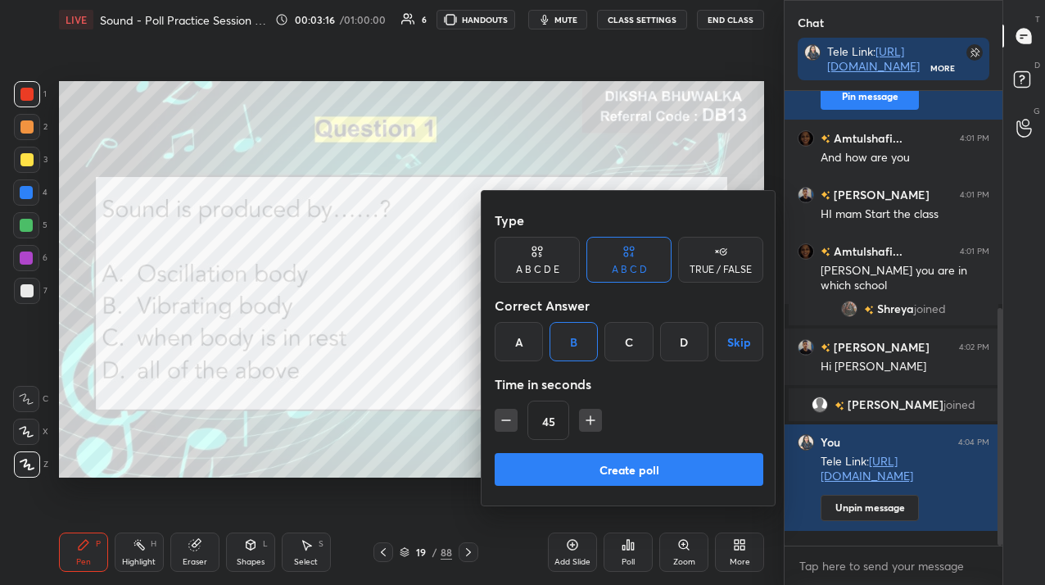
click at [582, 463] on button "Create poll" at bounding box center [629, 469] width 269 height 33
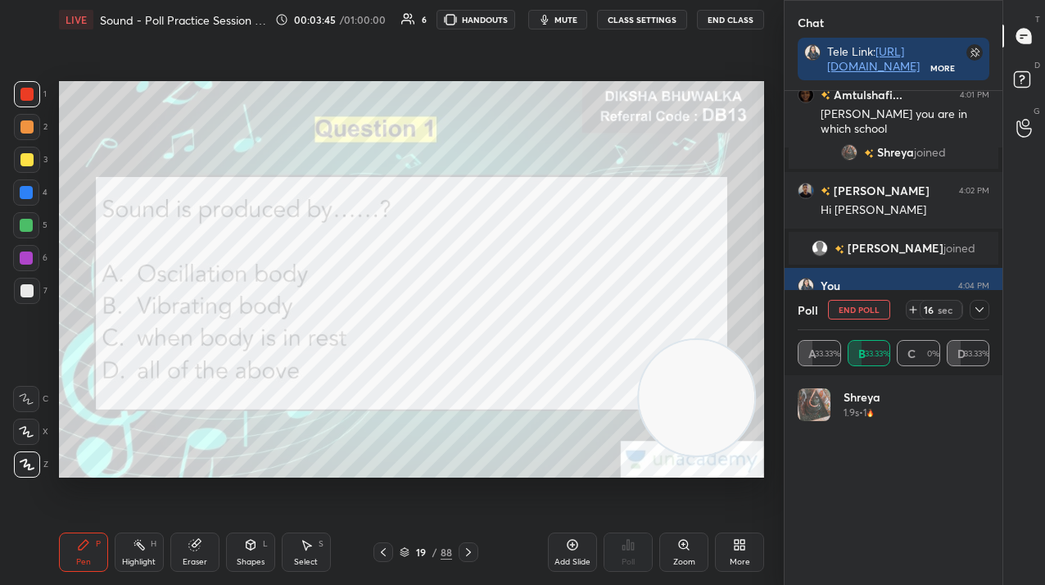
scroll to position [612, 0]
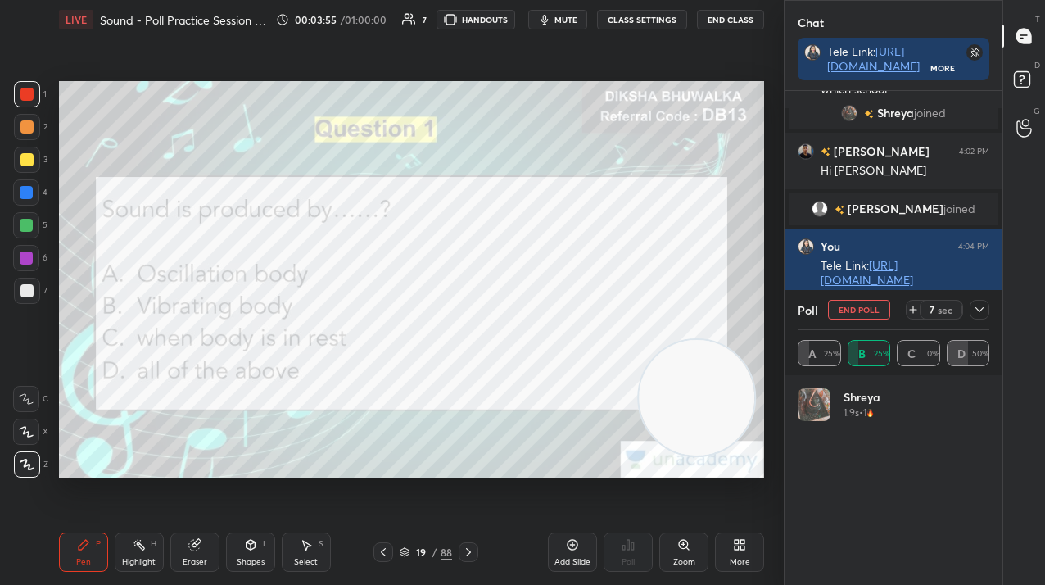
click at [984, 303] on icon at bounding box center [979, 309] width 13 height 13
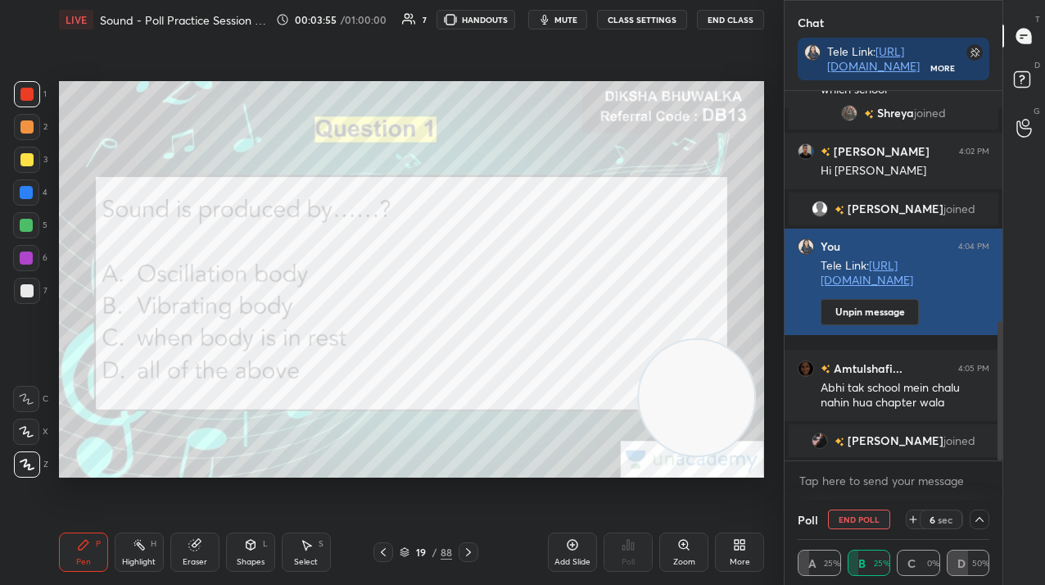
scroll to position [1, 6]
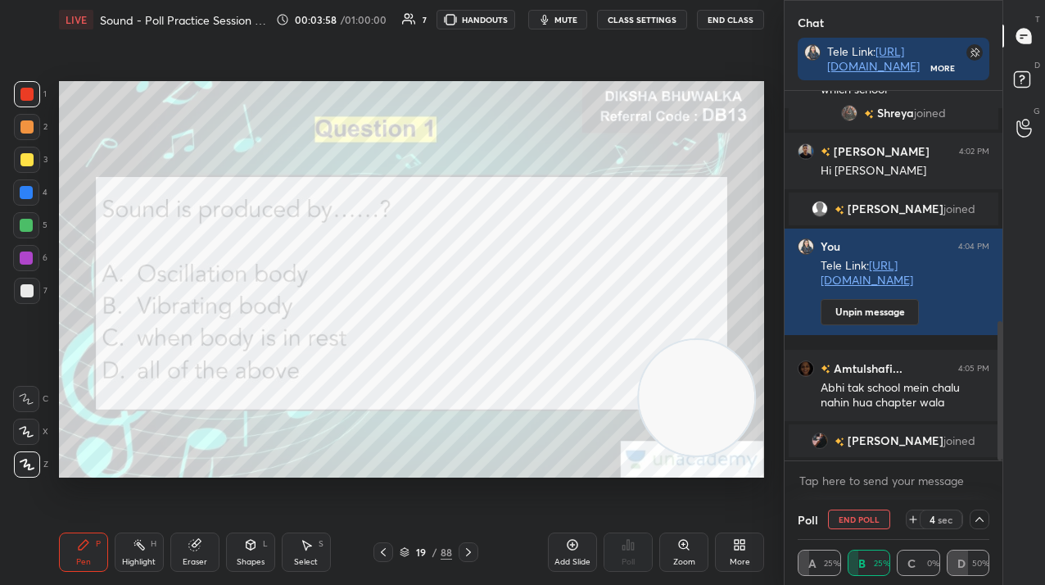
click at [933, 524] on div "4" at bounding box center [932, 519] width 7 height 13
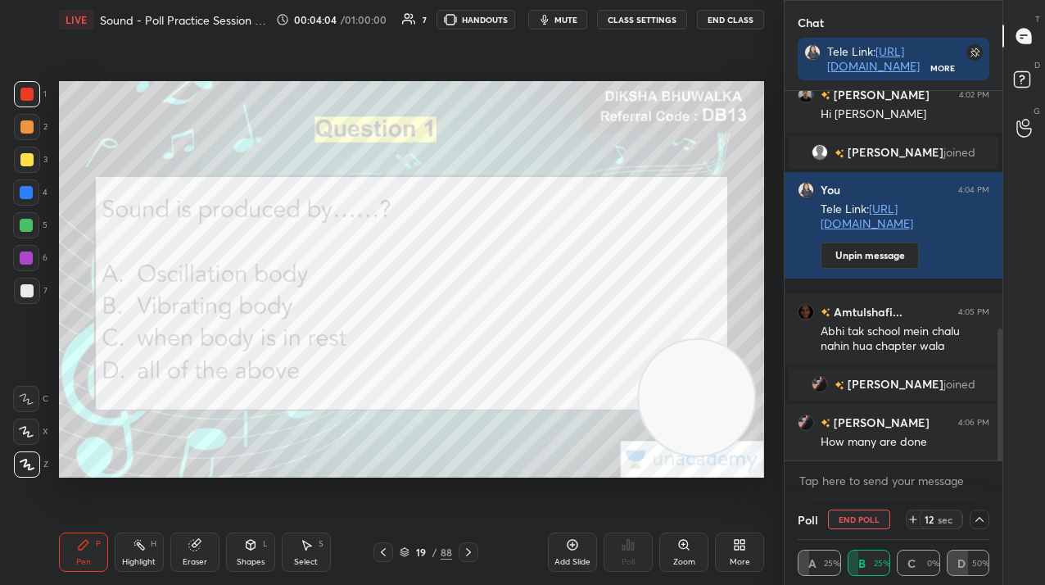
click at [859, 512] on button "End Poll" at bounding box center [859, 520] width 62 height 20
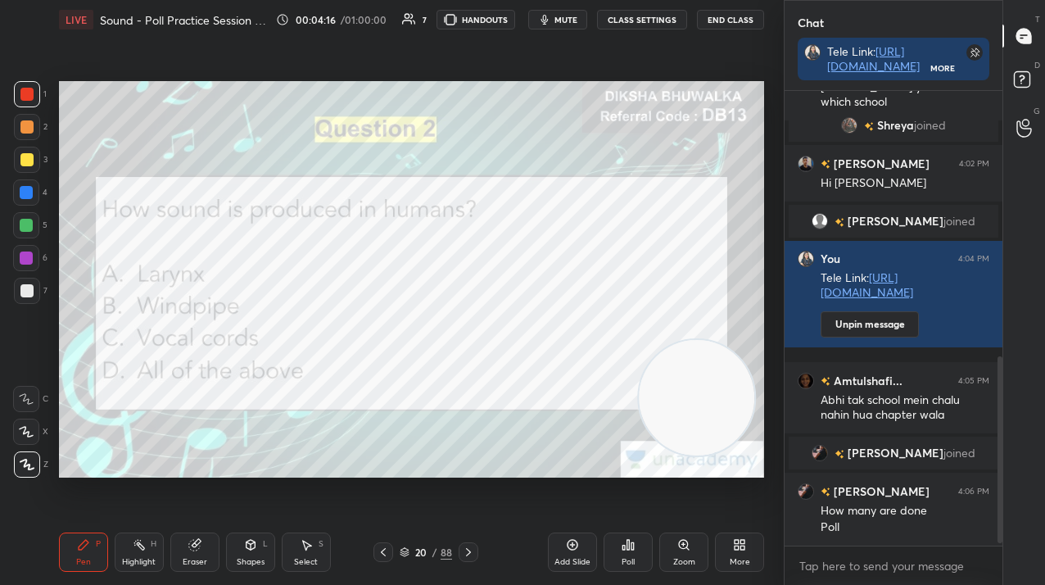
scroll to position [6, 6]
click at [636, 532] on div "Poll" at bounding box center [628, 552] width 49 height 92
click at [635, 550] on div "Poll" at bounding box center [628, 551] width 49 height 39
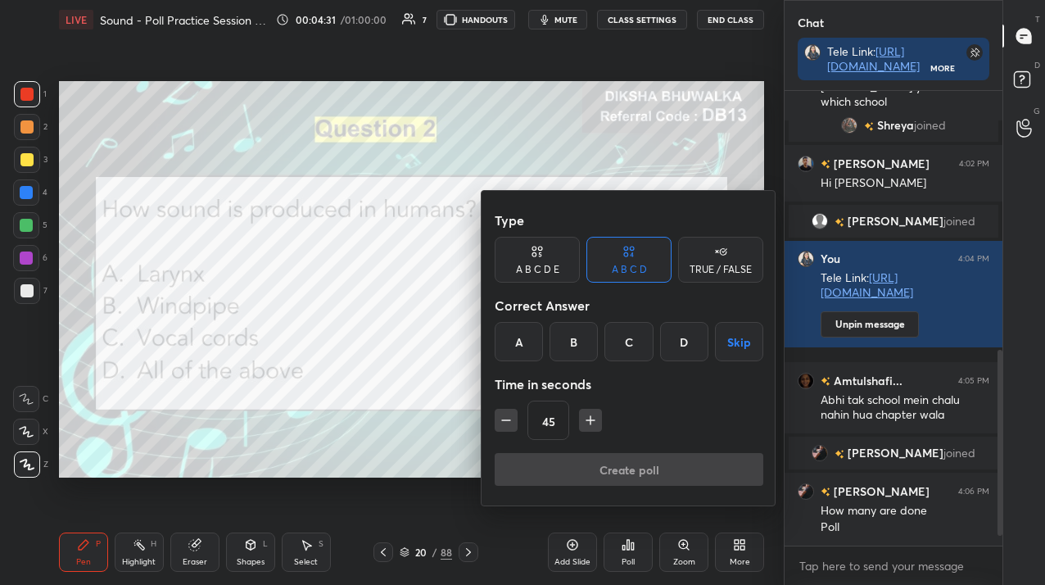
drag, startPoint x: 514, startPoint y: 353, endPoint x: 527, endPoint y: 388, distance: 37.3
click at [513, 352] on div "A" at bounding box center [519, 341] width 48 height 39
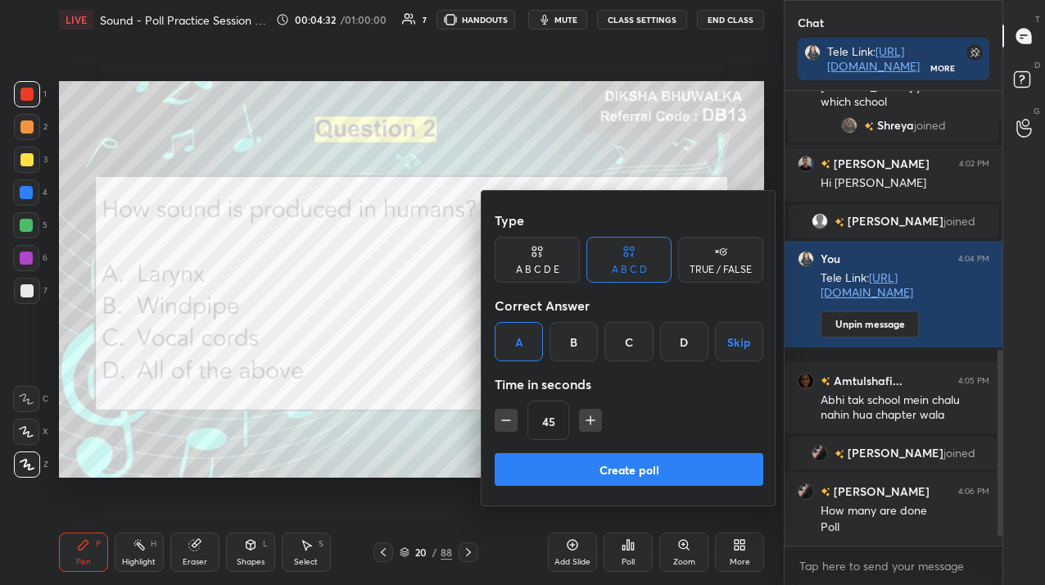
click at [550, 472] on button "Create poll" at bounding box center [629, 469] width 269 height 33
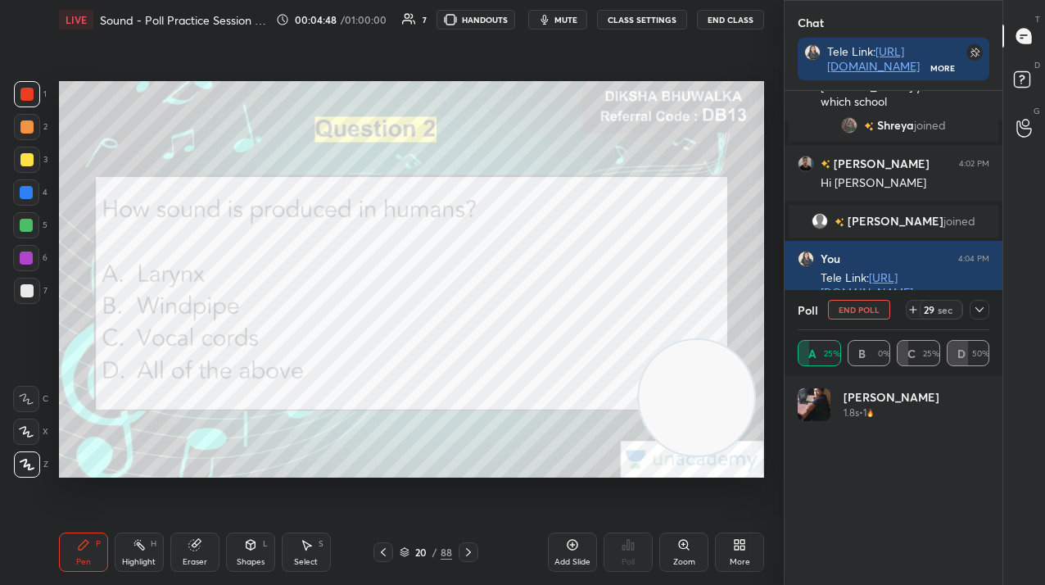
scroll to position [741, 0]
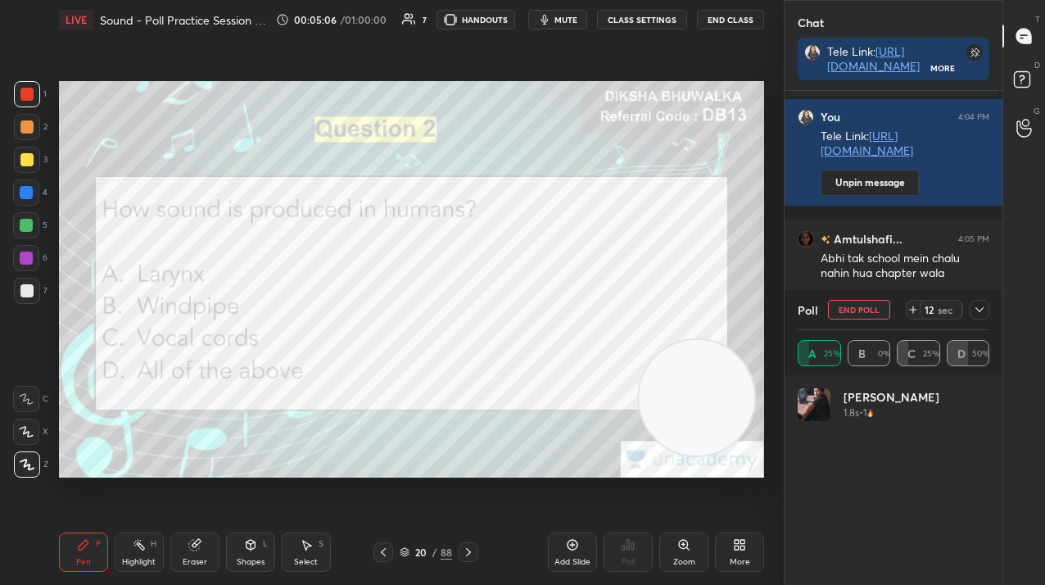
click at [854, 307] on button "End Poll" at bounding box center [859, 310] width 62 height 20
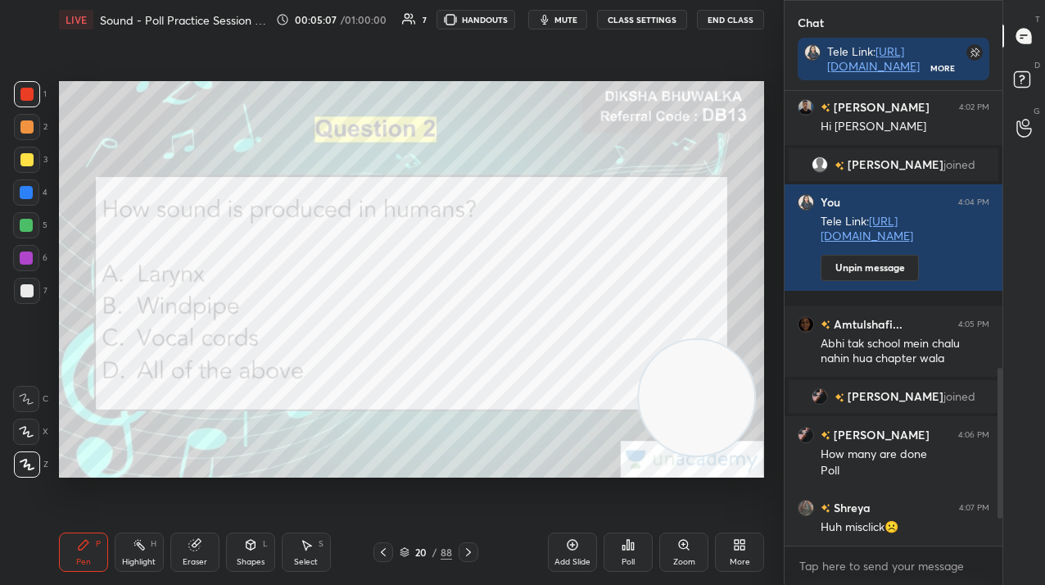
scroll to position [656, 0]
click at [467, 552] on icon at bounding box center [468, 552] width 13 height 13
click at [635, 548] on icon at bounding box center [628, 544] width 13 height 13
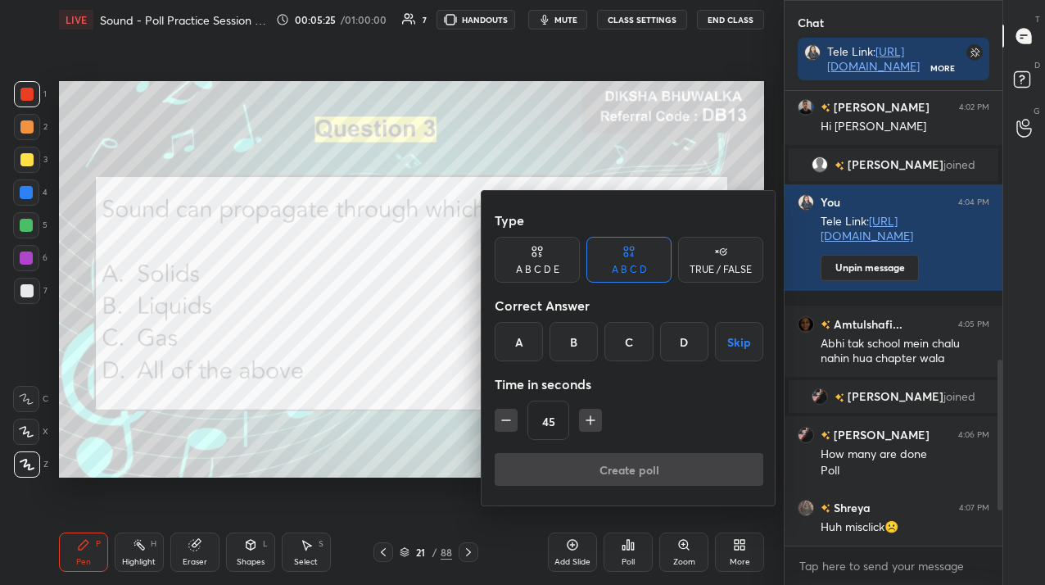
click at [681, 331] on div "D" at bounding box center [684, 341] width 48 height 39
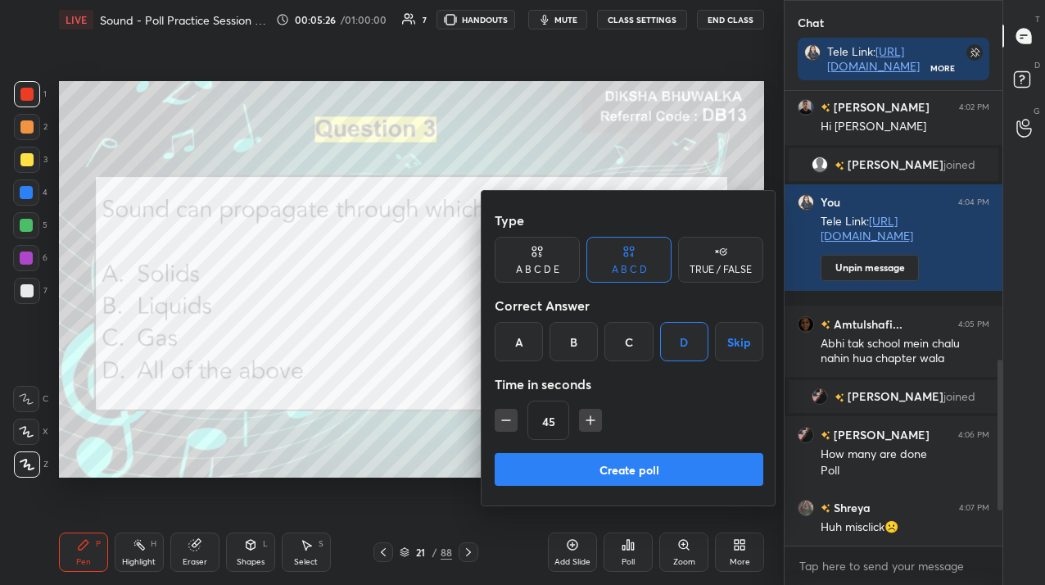
click at [662, 469] on button "Create poll" at bounding box center [629, 469] width 269 height 33
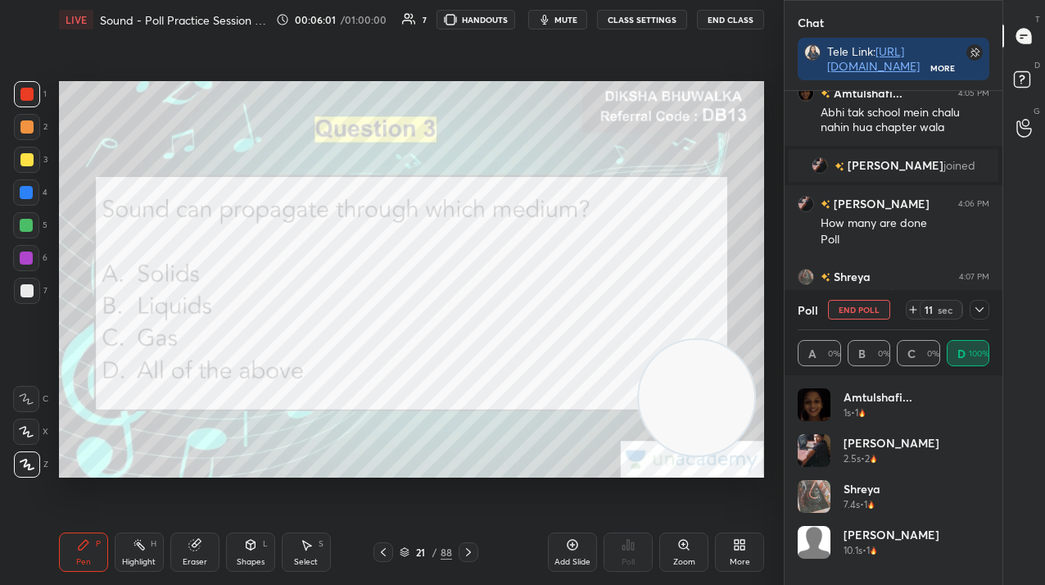
scroll to position [904, 0]
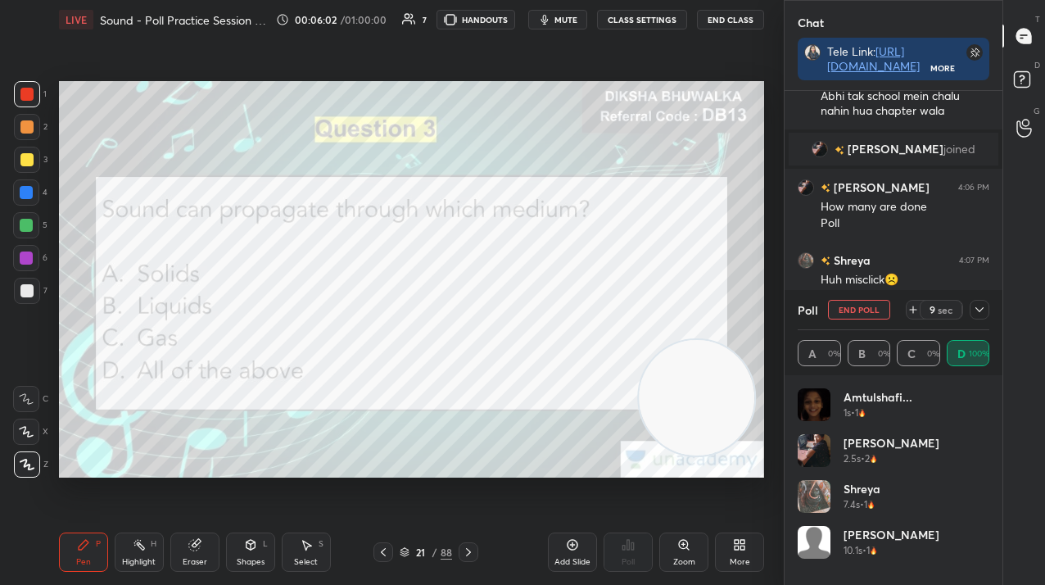
drag, startPoint x: 859, startPoint y: 311, endPoint x: 838, endPoint y: 311, distance: 21.3
click at [860, 311] on button "End Poll" at bounding box center [859, 310] width 62 height 20
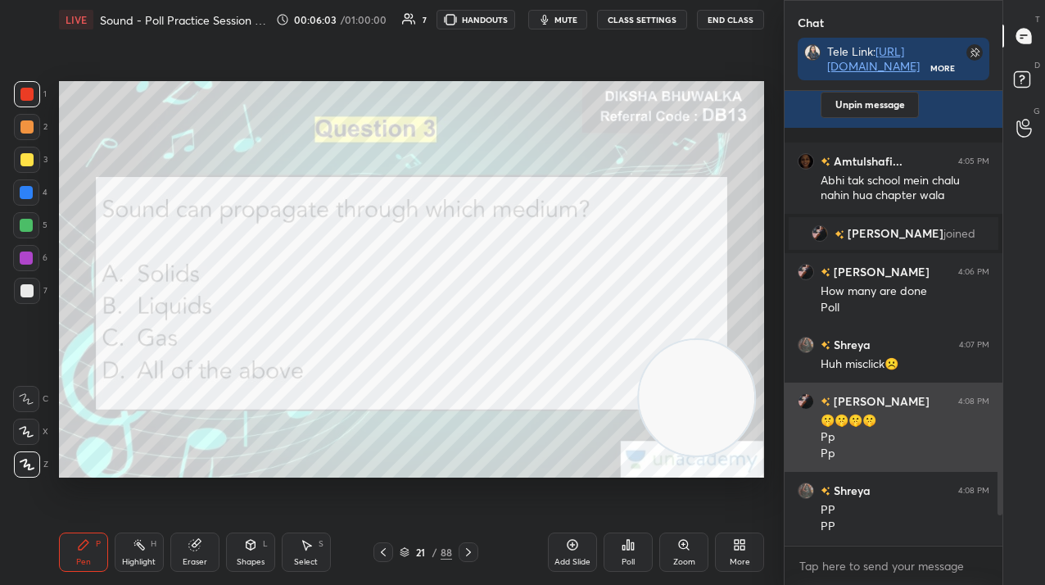
scroll to position [818, 0]
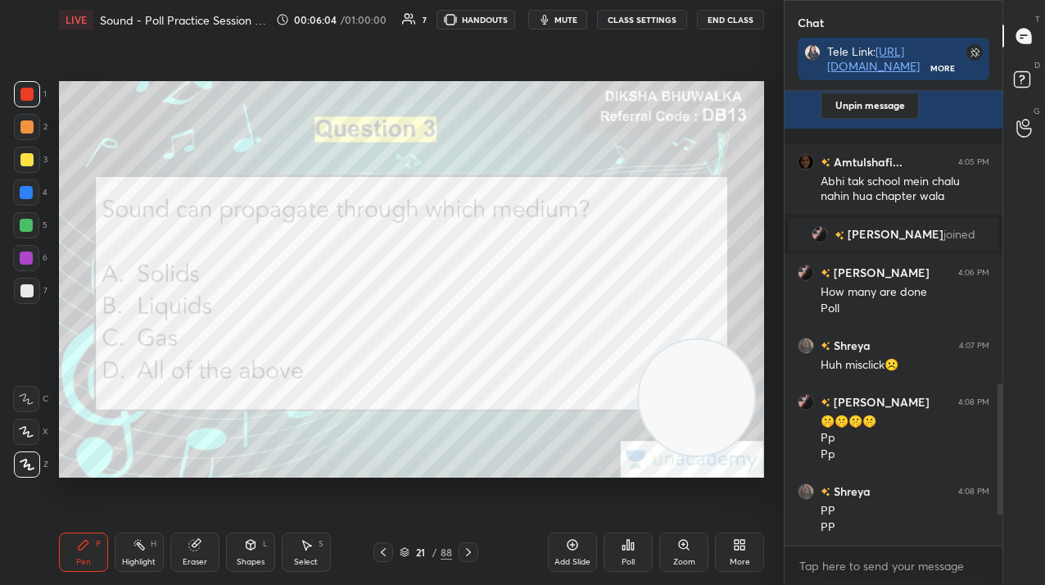
click at [469, 556] on icon at bounding box center [468, 552] width 13 height 13
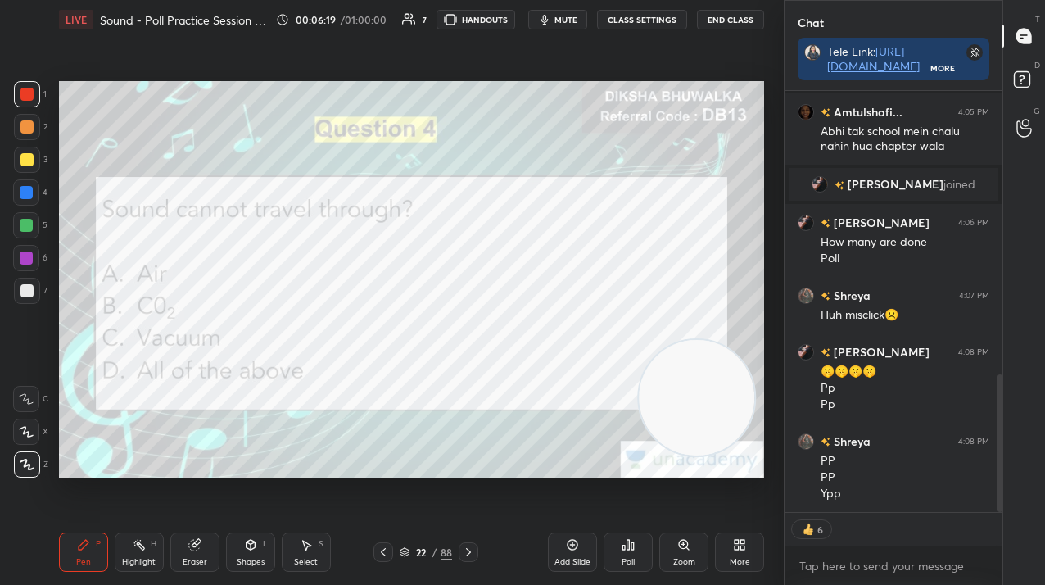
click at [627, 558] on div "Poll" at bounding box center [628, 562] width 13 height 8
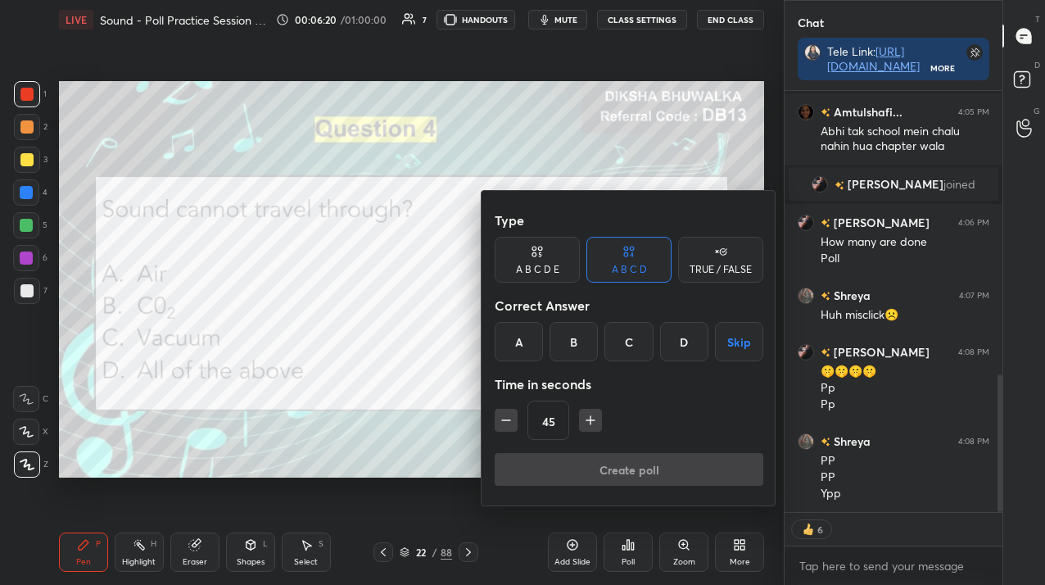
drag, startPoint x: 619, startPoint y: 331, endPoint x: 611, endPoint y: 421, distance: 90.5
click at [618, 332] on div "C" at bounding box center [629, 341] width 48 height 39
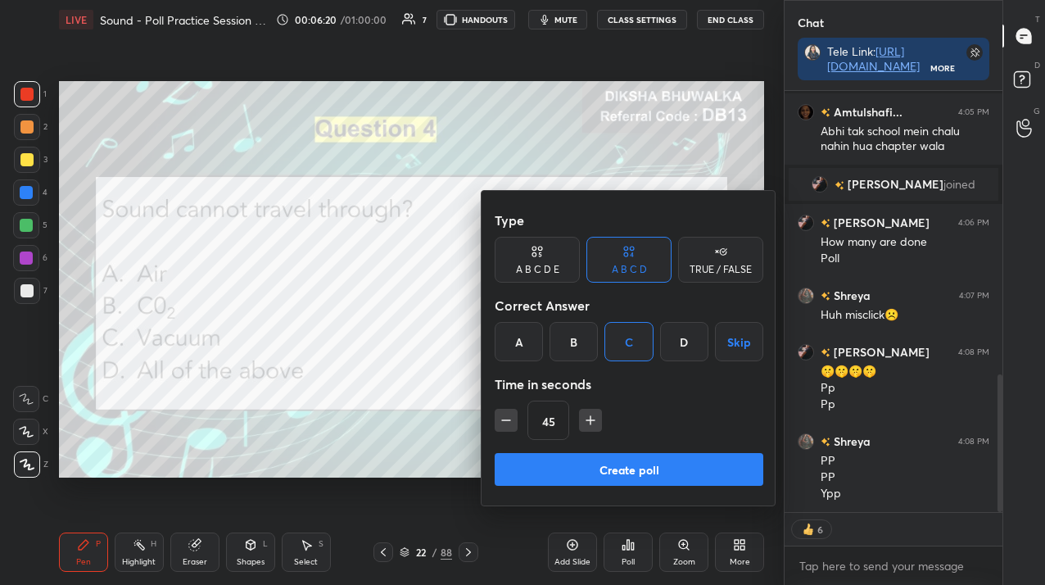
click at [611, 475] on button "Create poll" at bounding box center [629, 469] width 269 height 33
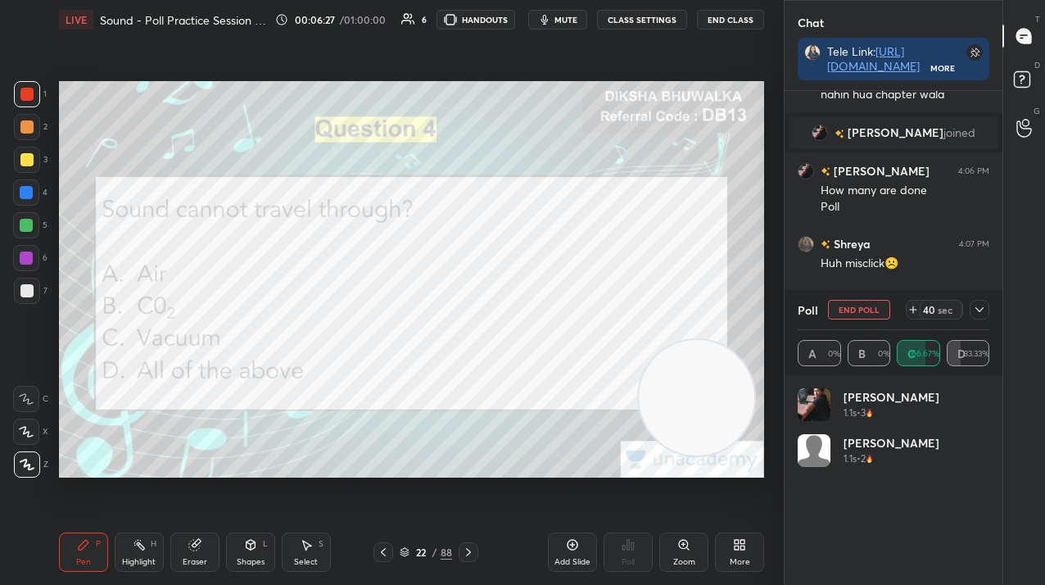
scroll to position [959, 0]
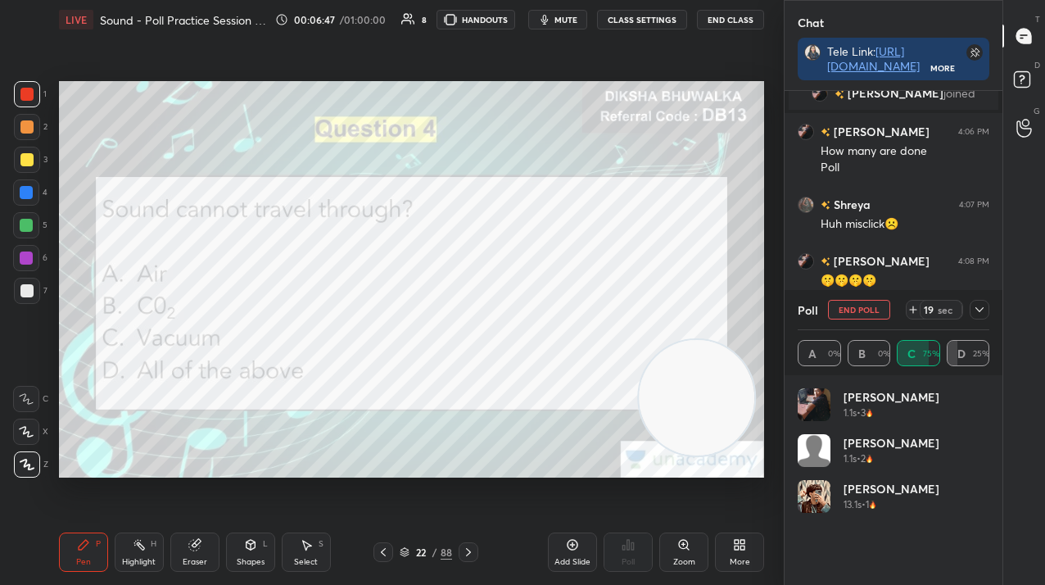
click at [879, 309] on button "End Poll" at bounding box center [859, 310] width 62 height 20
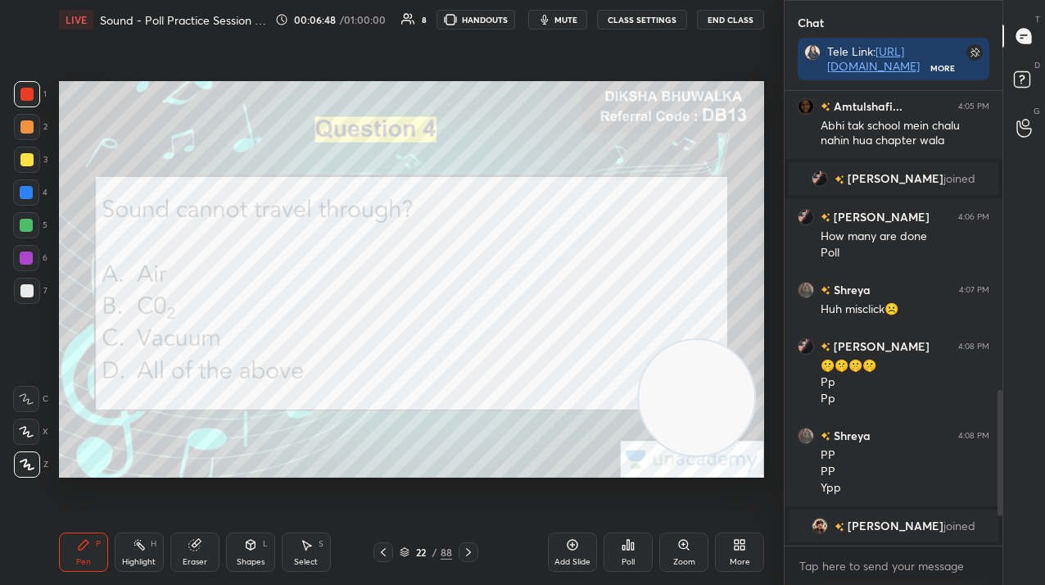
scroll to position [314, 213]
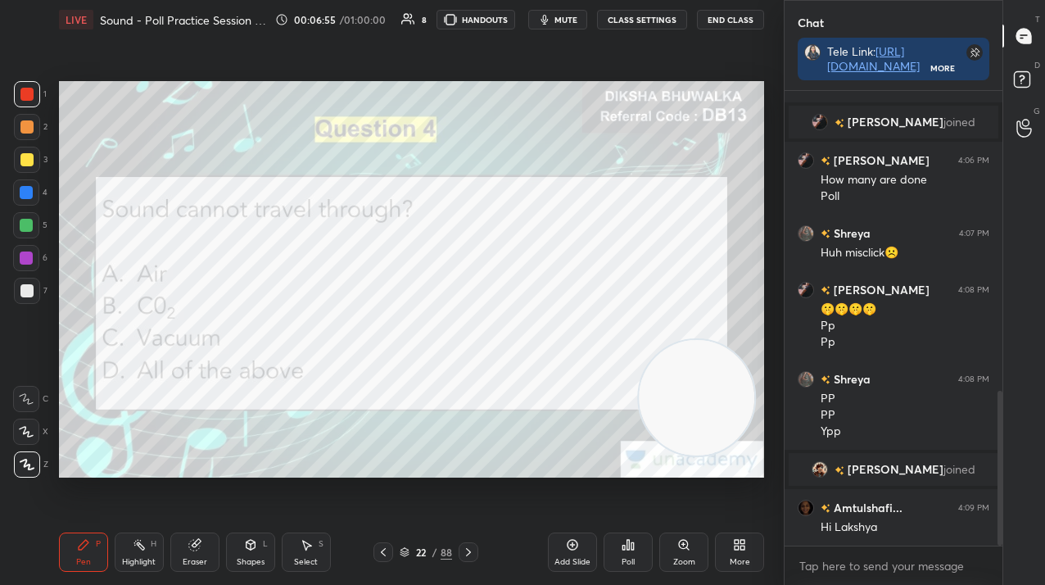
click at [470, 553] on icon at bounding box center [468, 552] width 13 height 13
click at [631, 547] on icon at bounding box center [628, 544] width 13 height 13
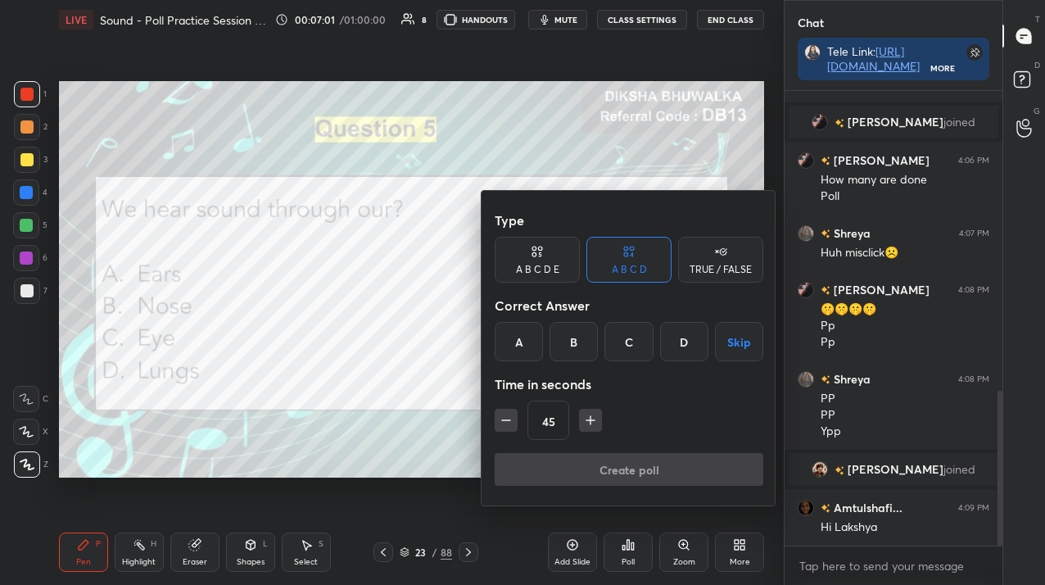
click at [528, 344] on div "A" at bounding box center [519, 341] width 48 height 39
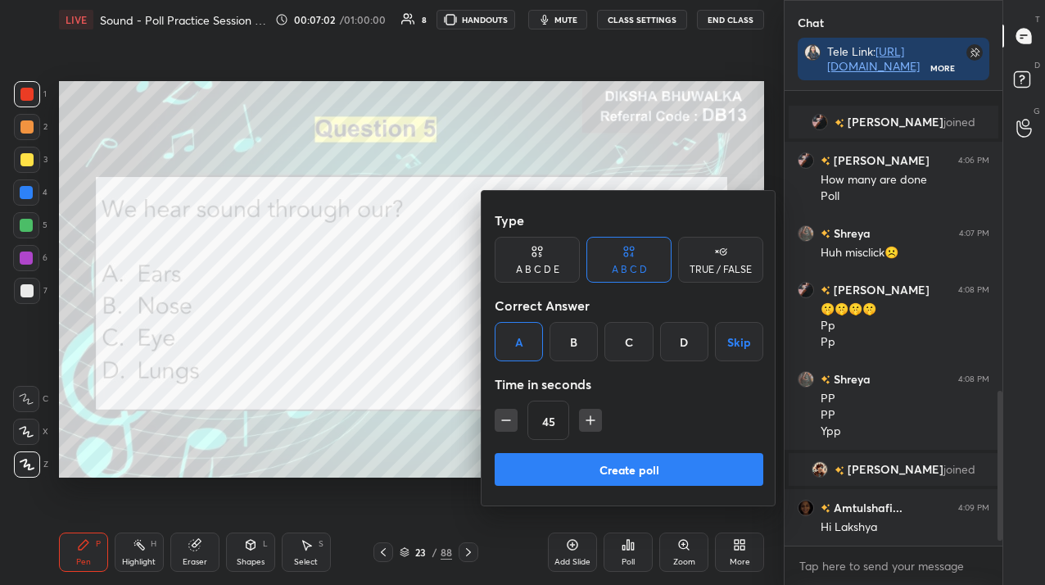
scroll to position [935, 0]
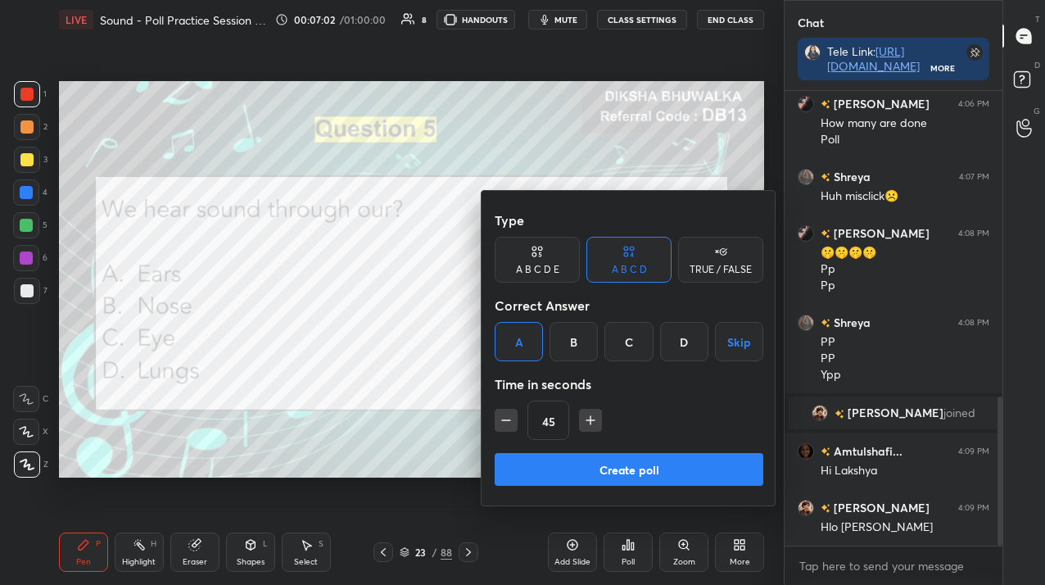
click at [543, 473] on button "Create poll" at bounding box center [629, 469] width 269 height 33
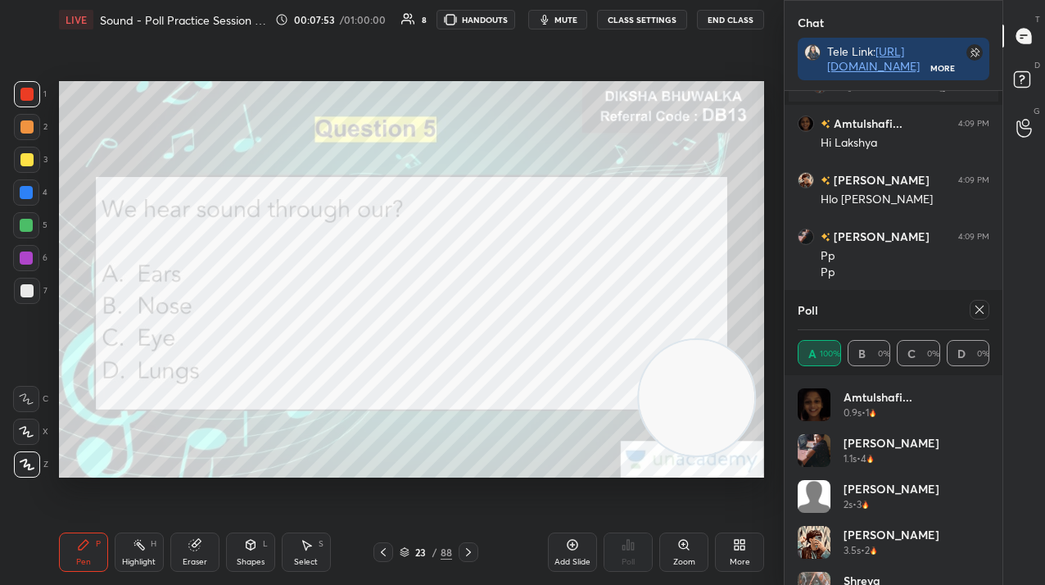
scroll to position [1279, 0]
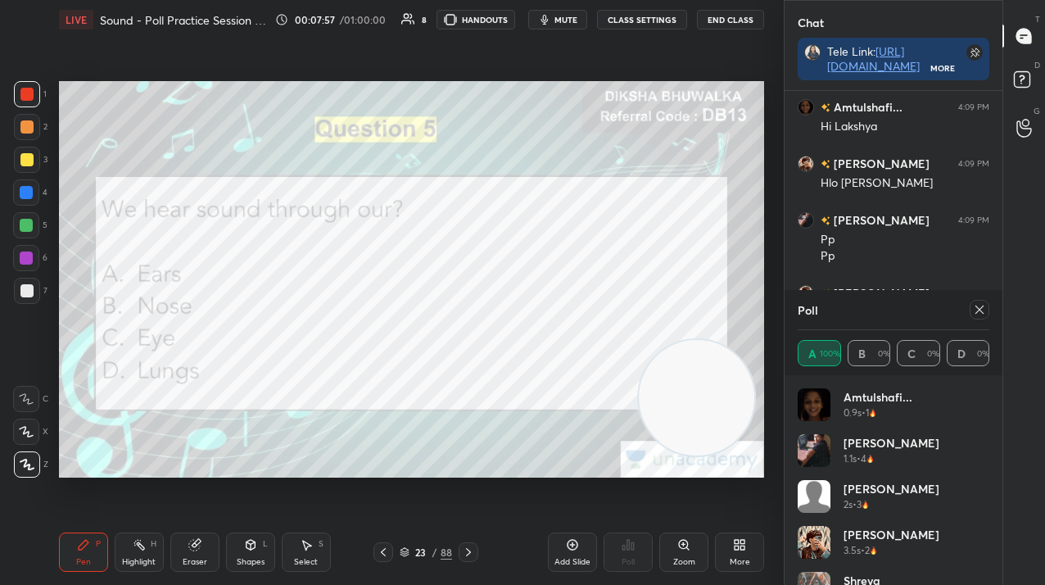
click at [975, 309] on icon at bounding box center [979, 309] width 13 height 13
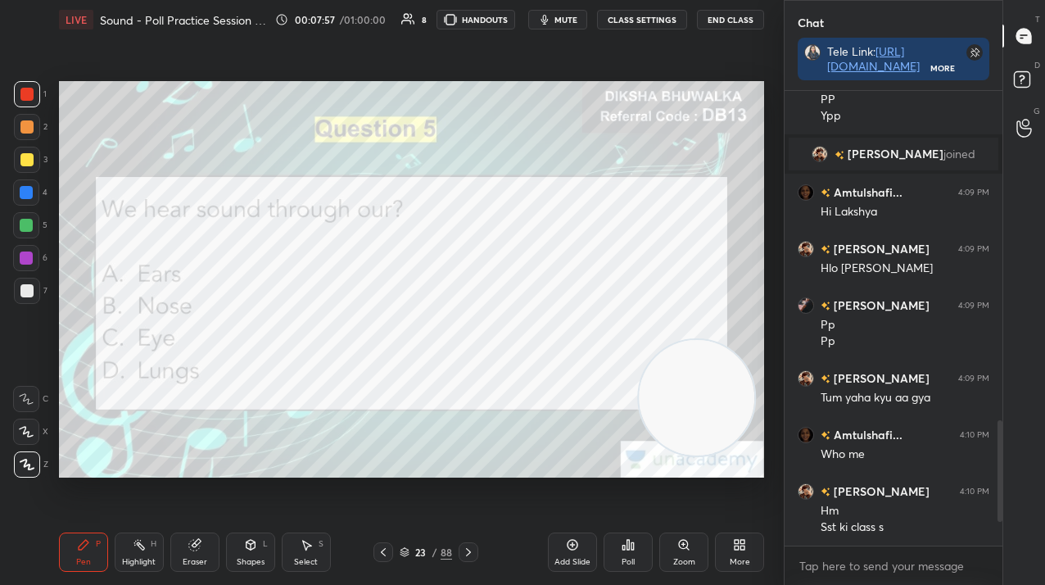
scroll to position [6, 6]
click at [464, 557] on icon at bounding box center [468, 552] width 13 height 13
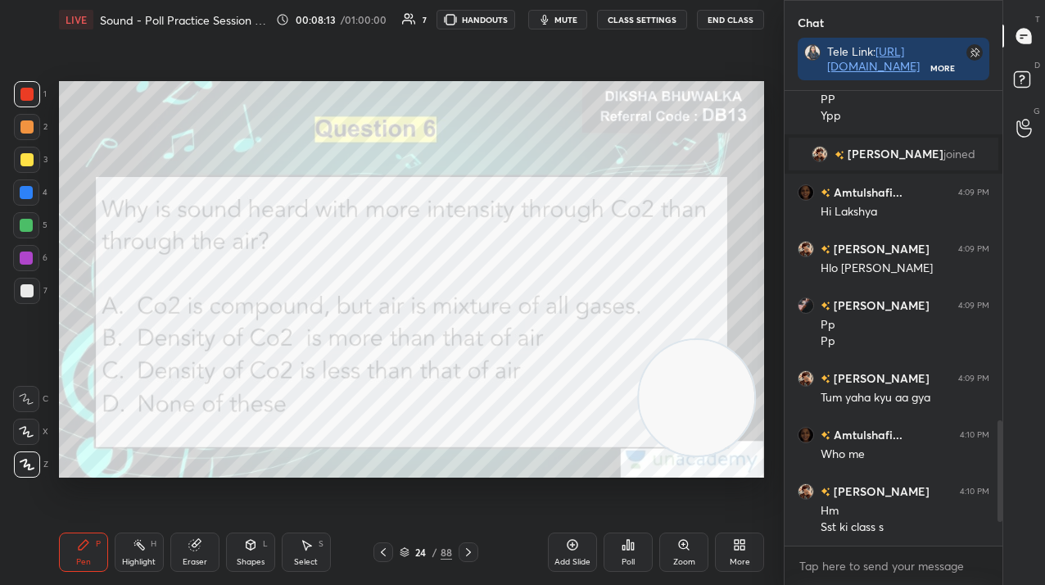
click at [633, 550] on icon at bounding box center [628, 544] width 13 height 13
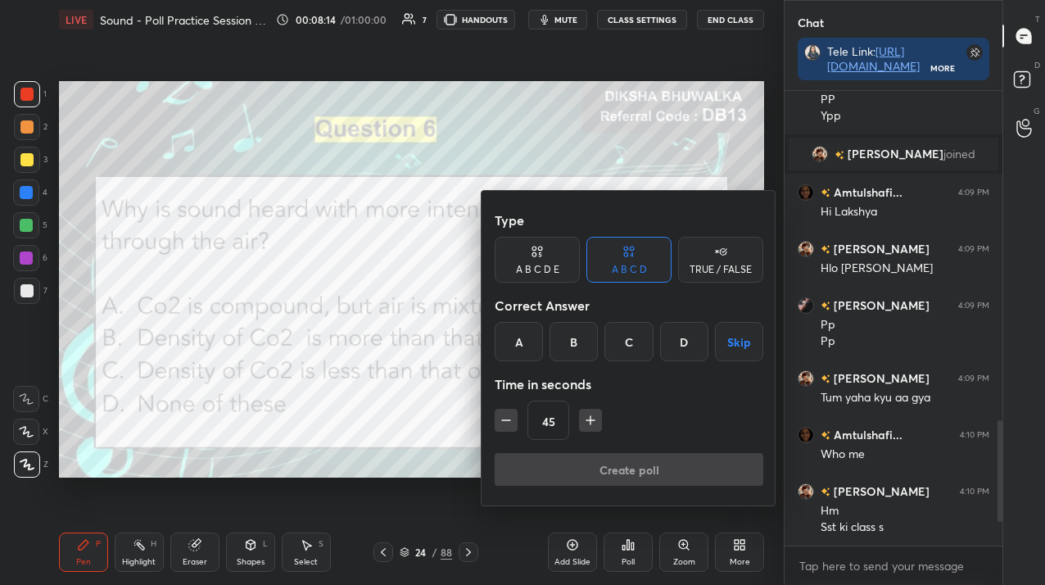
click at [545, 347] on div "A B C D Skip" at bounding box center [629, 341] width 269 height 39
click at [550, 347] on div "B" at bounding box center [574, 341] width 48 height 39
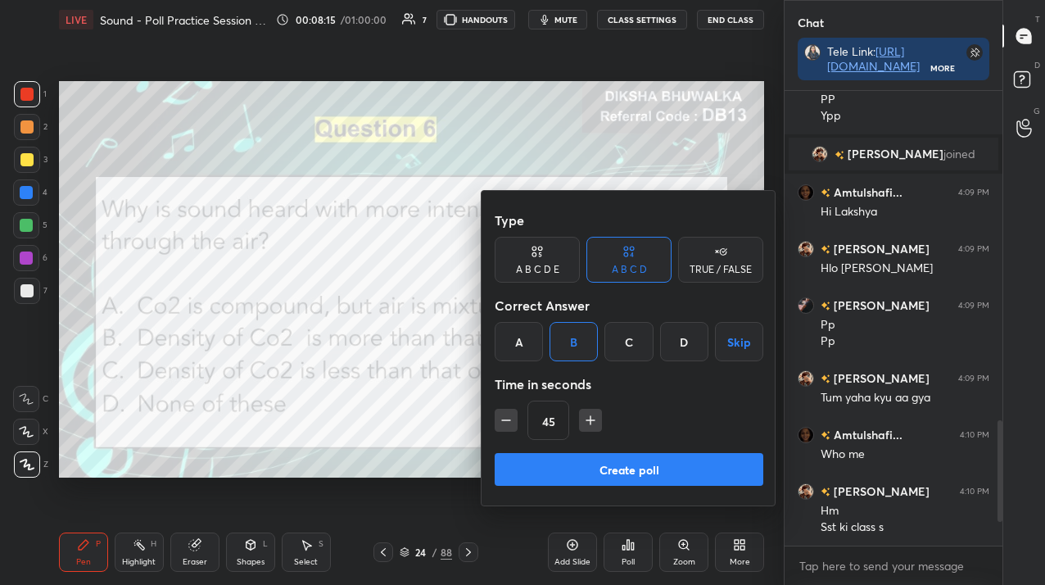
click at [578, 475] on button "Create poll" at bounding box center [629, 469] width 269 height 33
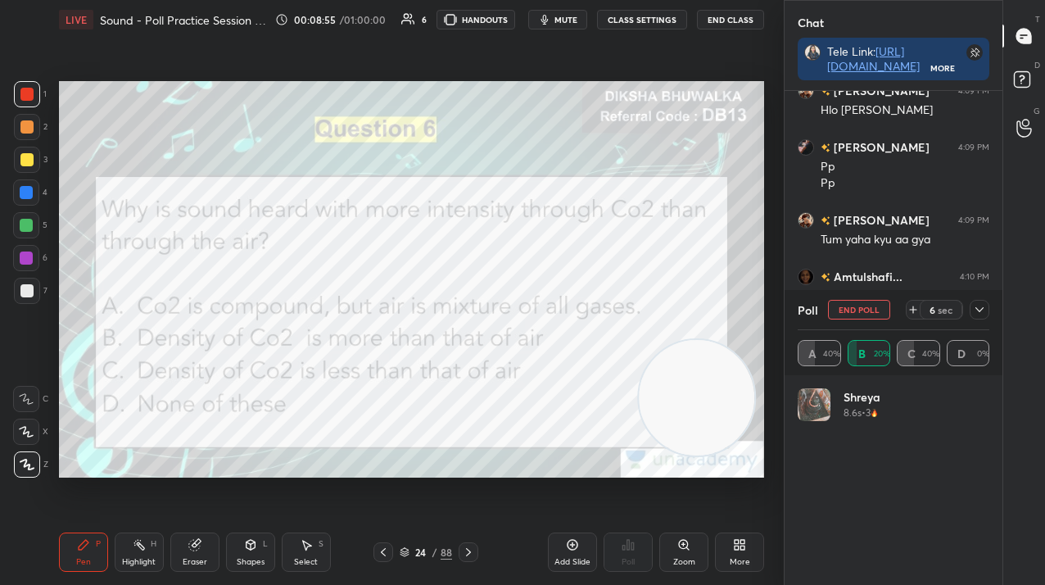
scroll to position [1408, 0]
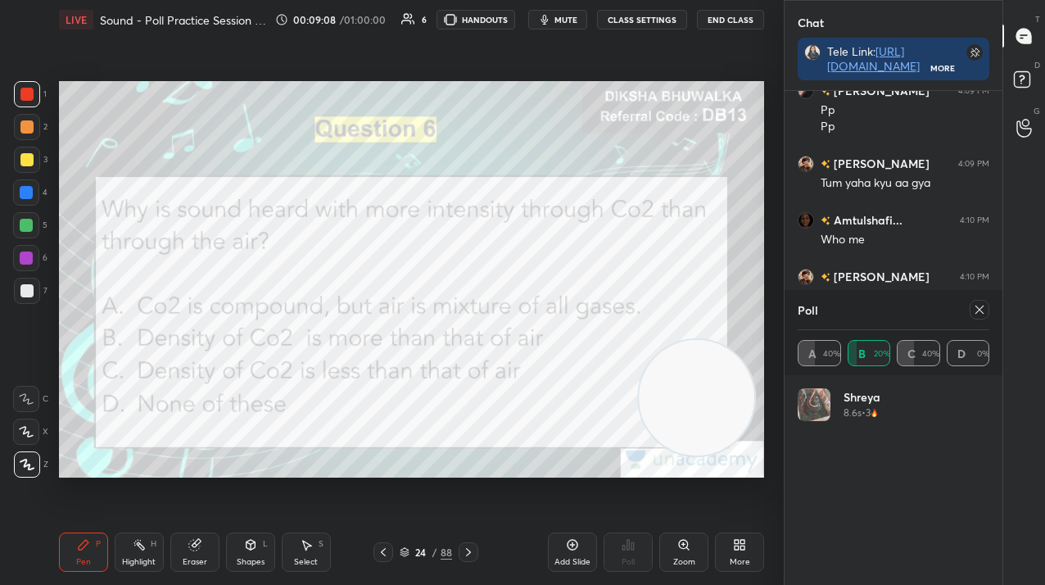
click at [981, 306] on icon at bounding box center [979, 309] width 13 height 13
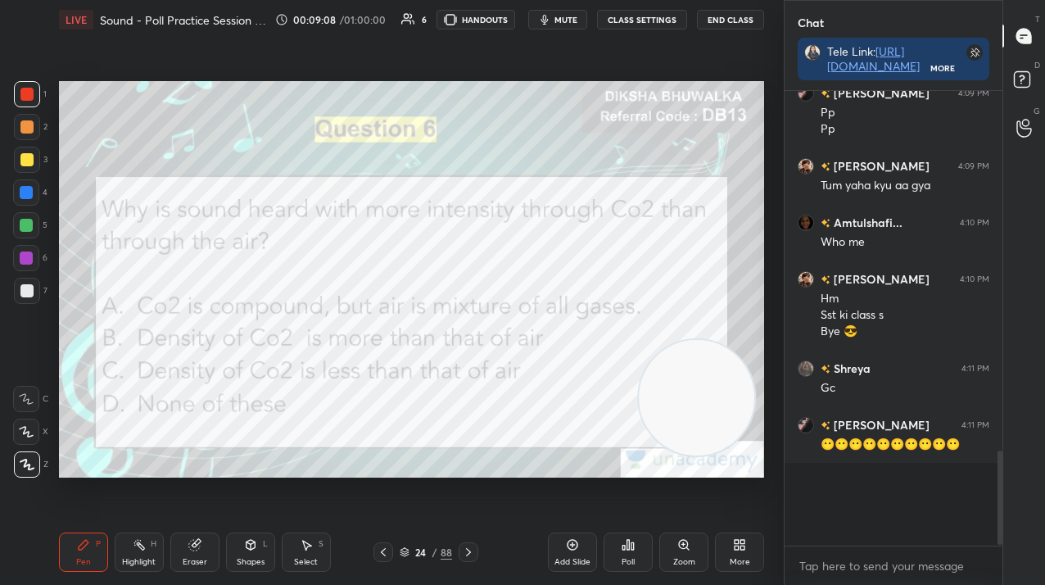
scroll to position [450, 213]
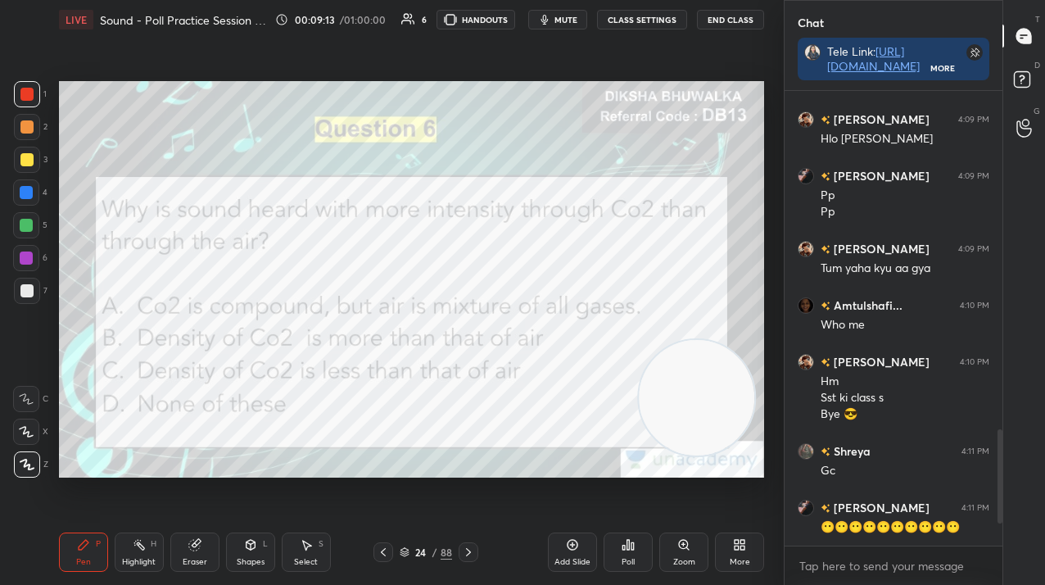
click at [469, 542] on div at bounding box center [469, 552] width 20 height 20
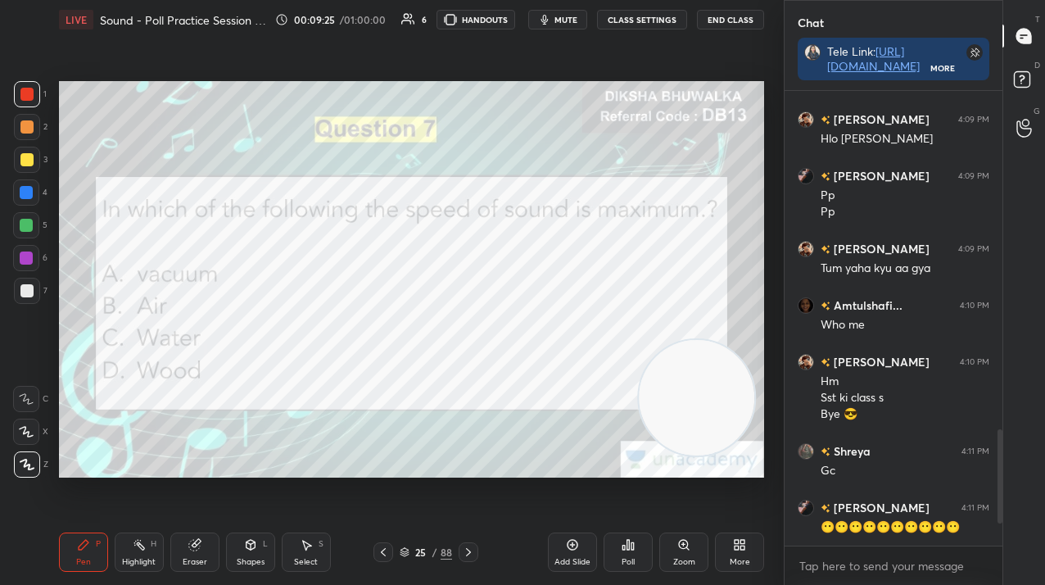
click at [628, 556] on div "Poll" at bounding box center [628, 551] width 49 height 39
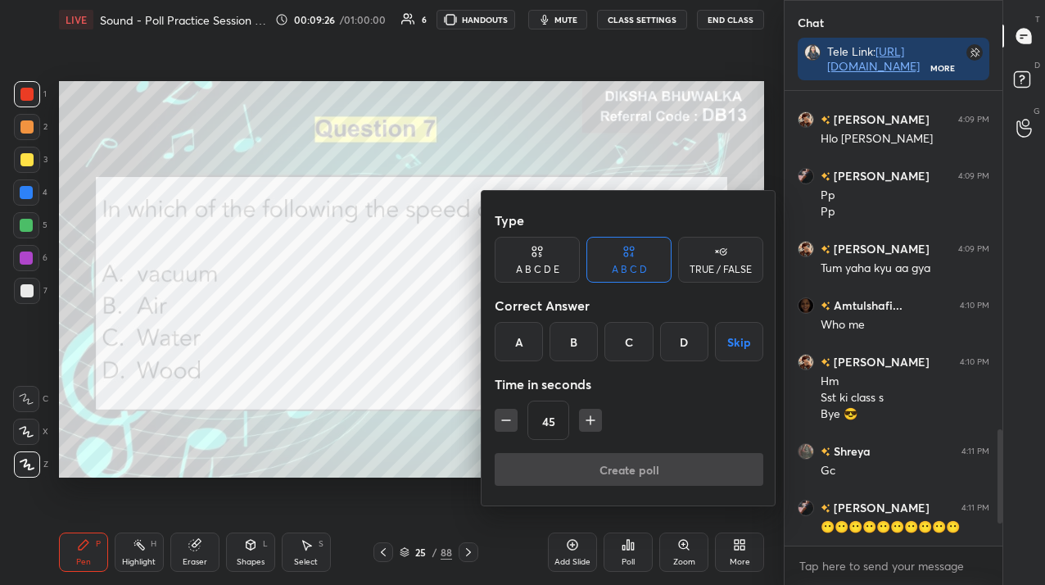
drag, startPoint x: 690, startPoint y: 337, endPoint x: 684, endPoint y: 356, distance: 19.7
click at [684, 342] on div "D" at bounding box center [684, 341] width 48 height 39
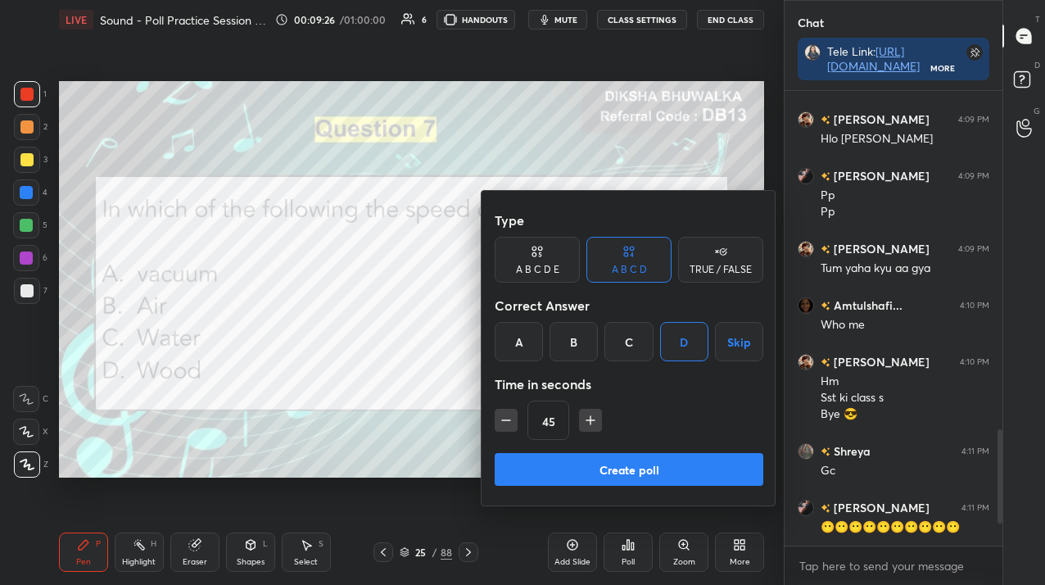
click at [655, 473] on button "Create poll" at bounding box center [629, 469] width 269 height 33
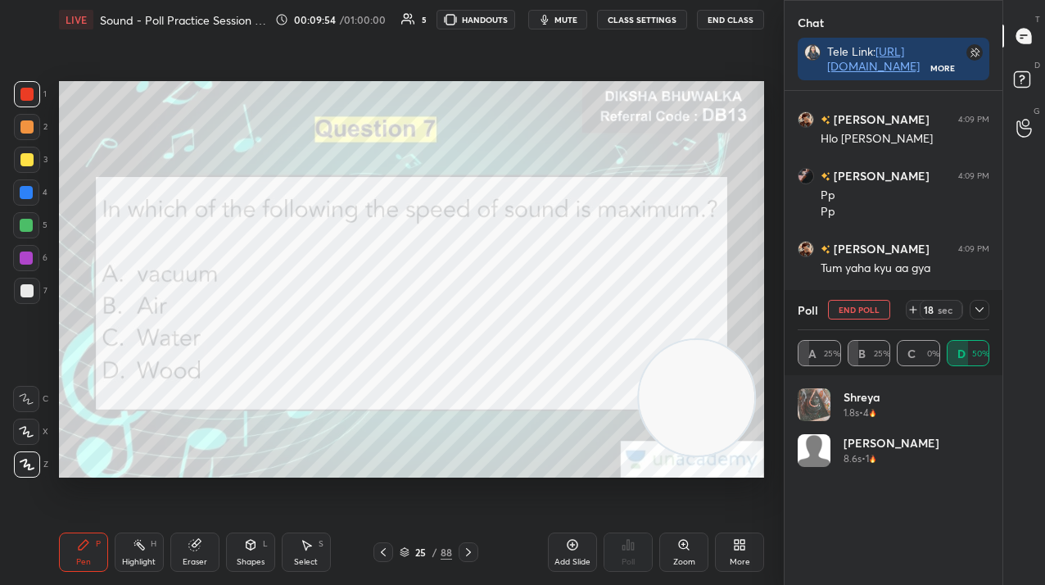
scroll to position [1465, 0]
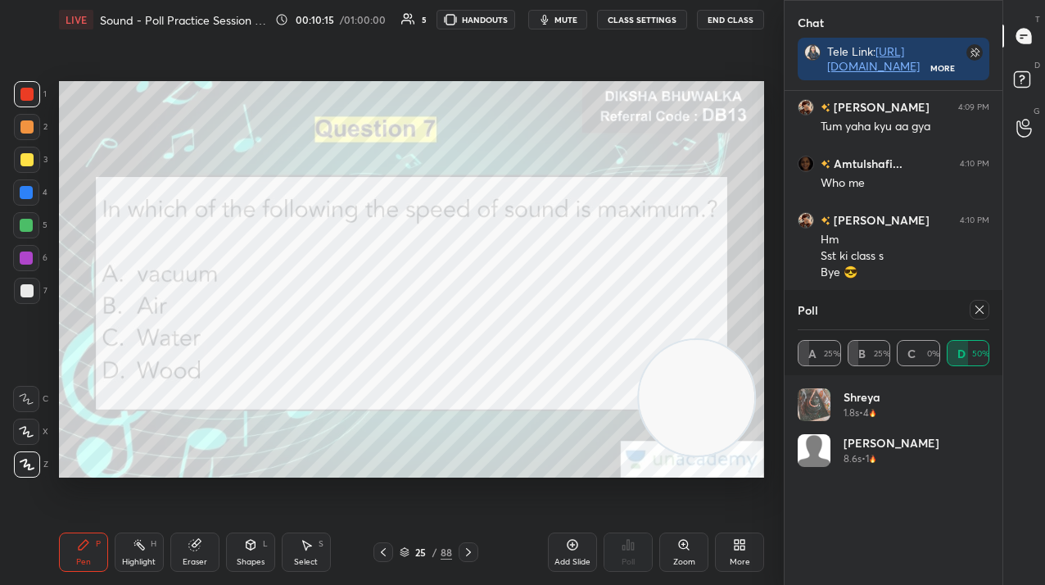
click at [982, 306] on icon at bounding box center [980, 310] width 8 height 8
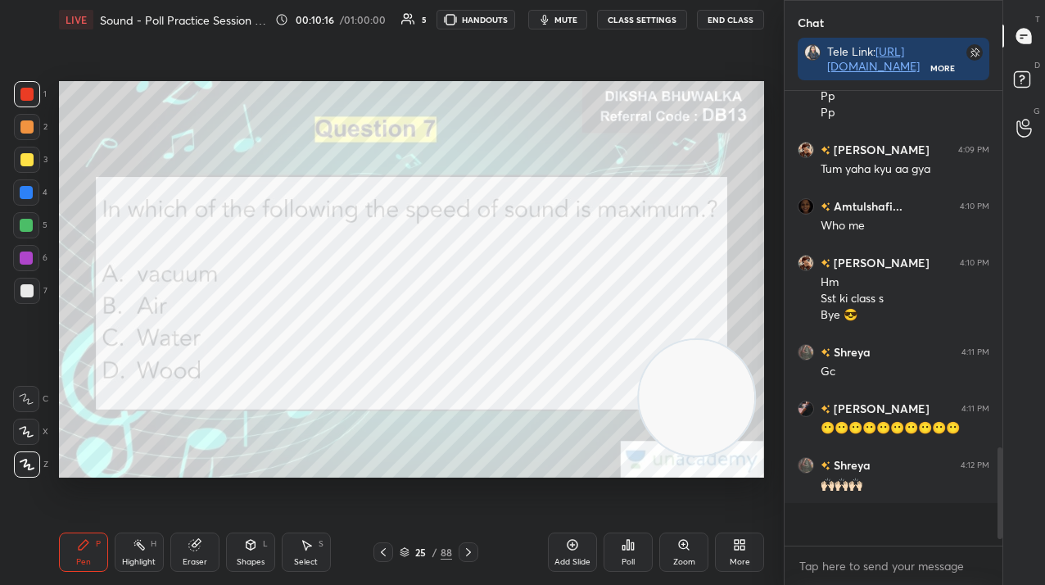
scroll to position [450, 213]
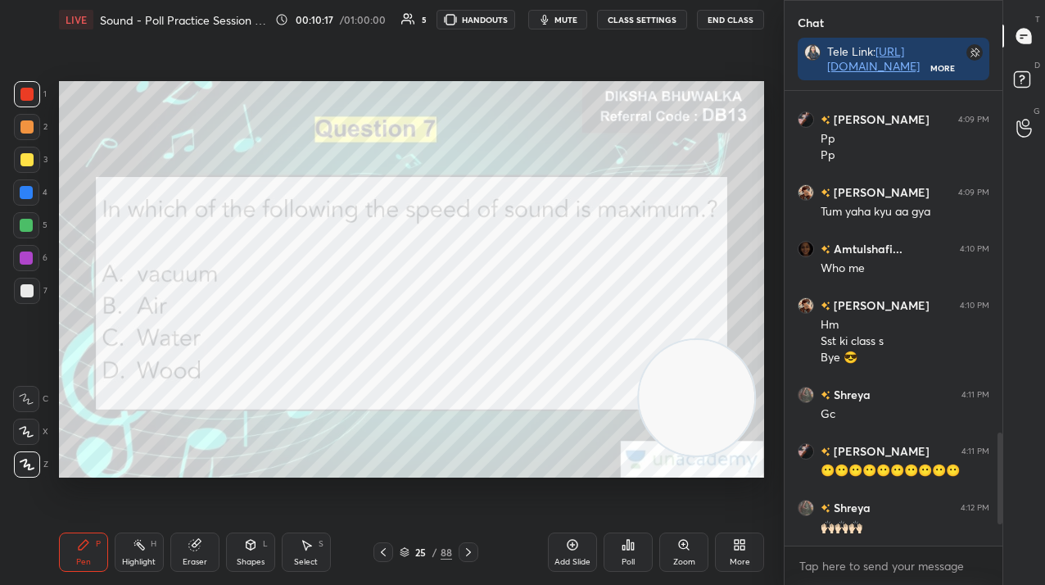
click at [50, 398] on div "1 2 3 4 5 6 7 C X Z C X Z E E Erase all H H LIVE Sound - Poll Practice Session …" at bounding box center [385, 292] width 771 height 585
click at [469, 556] on icon at bounding box center [468, 552] width 13 height 13
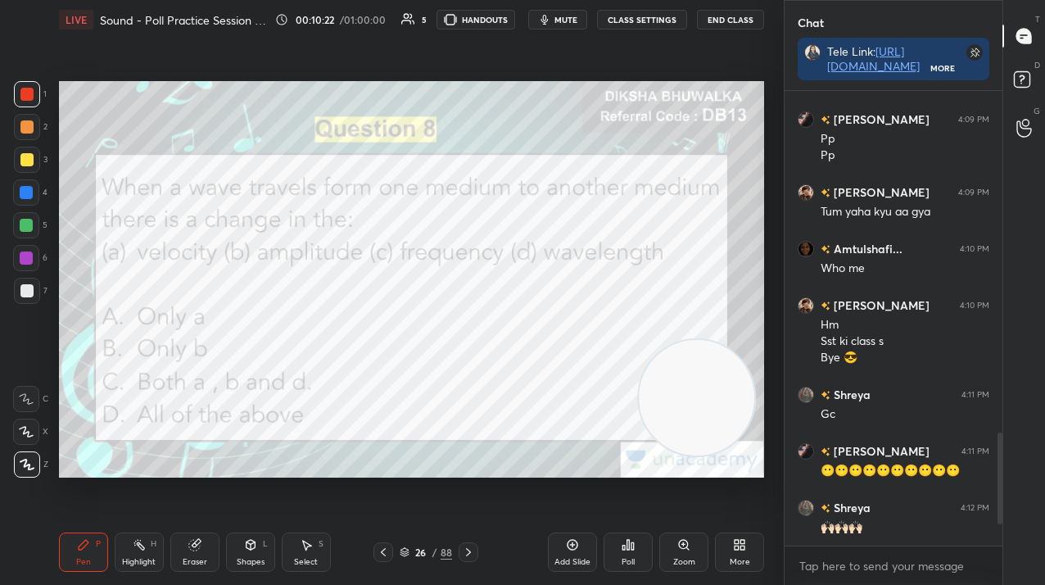
click at [471, 556] on icon at bounding box center [468, 552] width 13 height 13
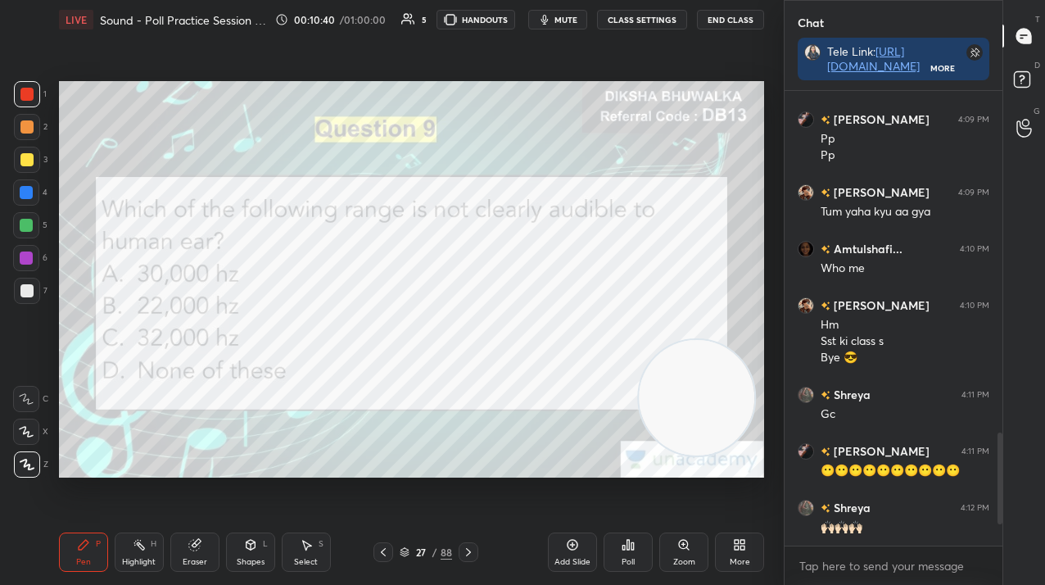
click at [623, 541] on icon at bounding box center [628, 544] width 13 height 13
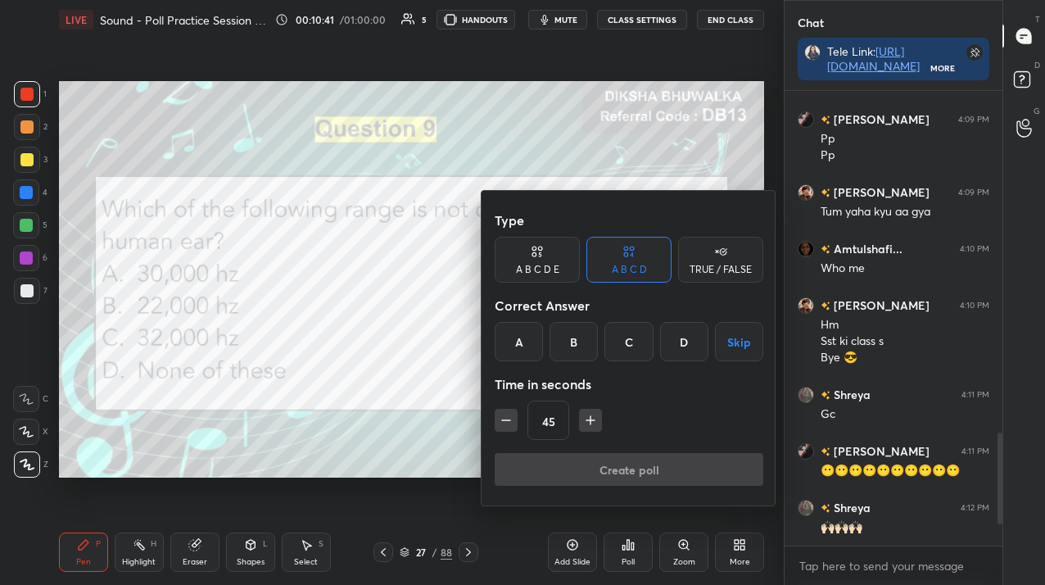
click at [561, 272] on div "A B C D E" at bounding box center [537, 260] width 85 height 46
click at [700, 352] on div "E" at bounding box center [697, 341] width 39 height 39
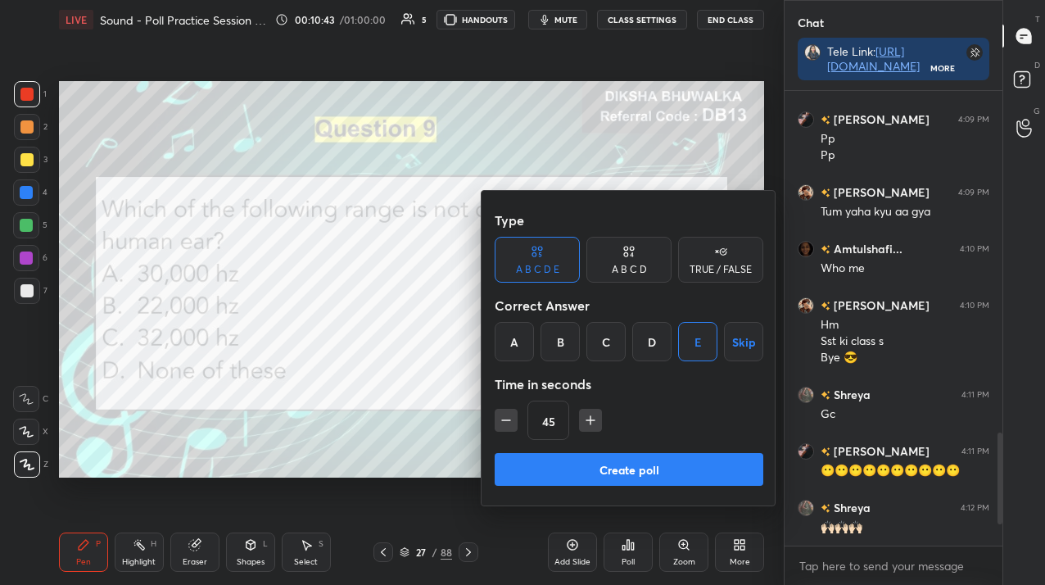
click at [623, 468] on button "Create poll" at bounding box center [629, 469] width 269 height 33
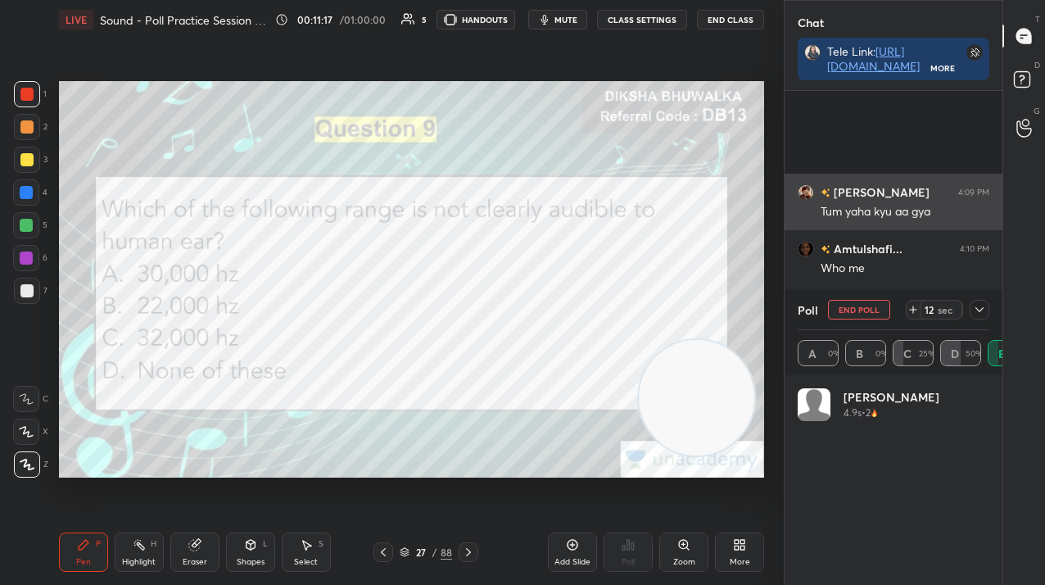
scroll to position [1536, 0]
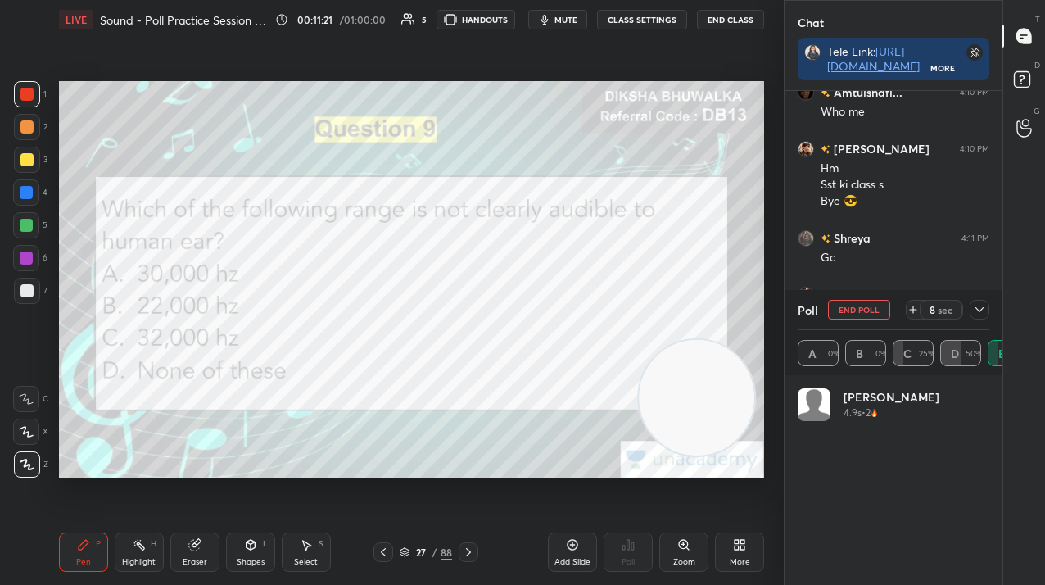
click at [877, 305] on button "End Poll" at bounding box center [859, 310] width 62 height 20
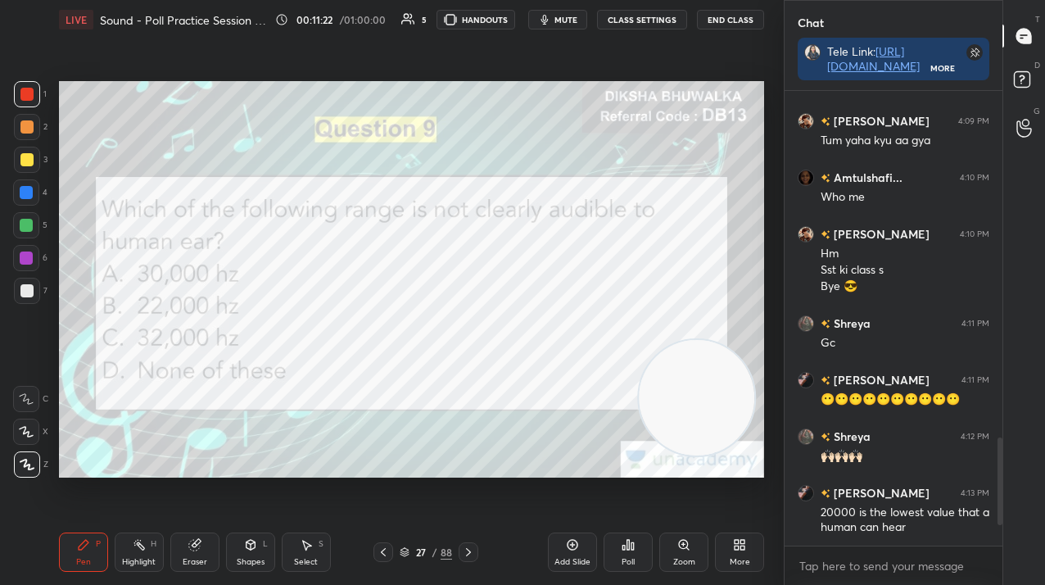
scroll to position [1451, 0]
click at [469, 548] on icon at bounding box center [468, 552] width 13 height 13
click at [618, 546] on div "Poll" at bounding box center [628, 551] width 49 height 39
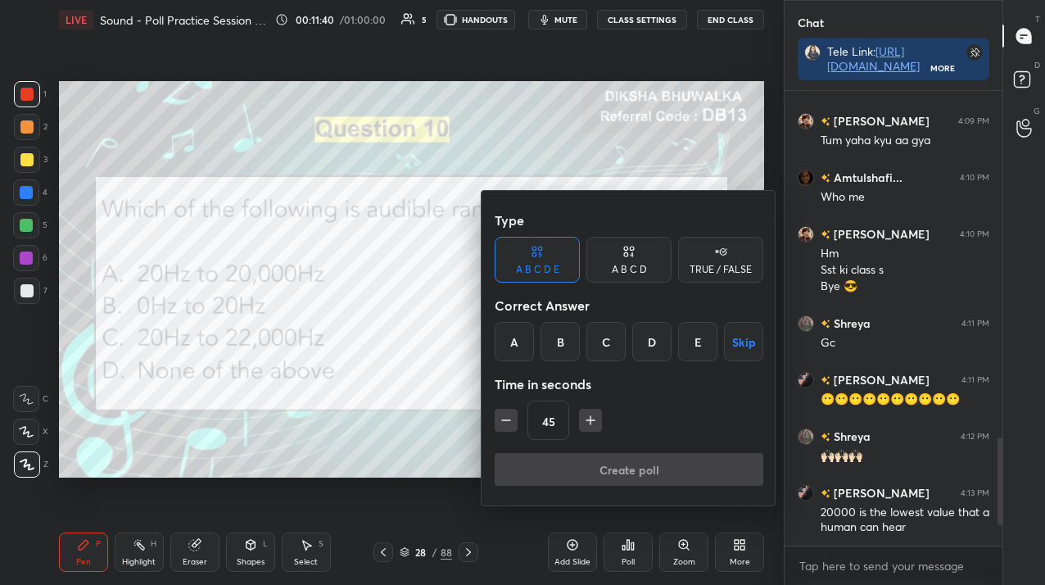
click at [511, 356] on div "A" at bounding box center [514, 341] width 39 height 39
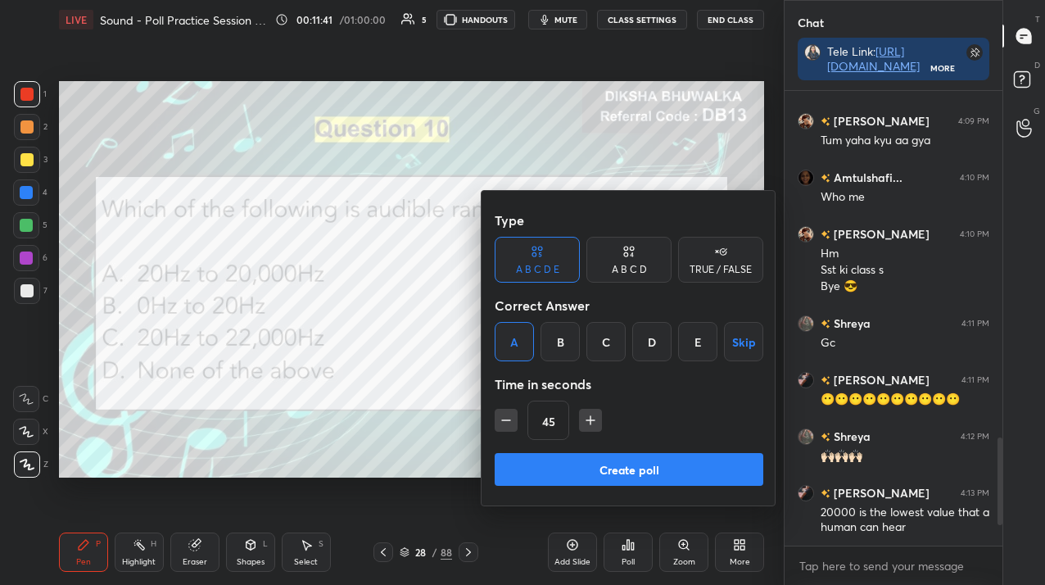
drag, startPoint x: 625, startPoint y: 255, endPoint x: 578, endPoint y: 294, distance: 61.7
click at [623, 256] on icon at bounding box center [629, 251] width 13 height 16
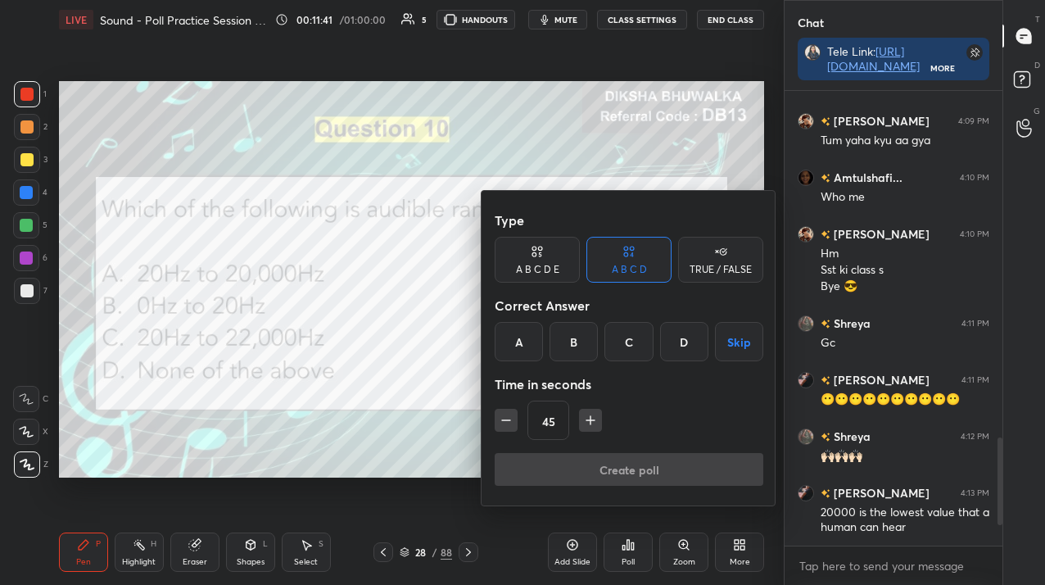
click at [516, 327] on div "A" at bounding box center [519, 341] width 48 height 39
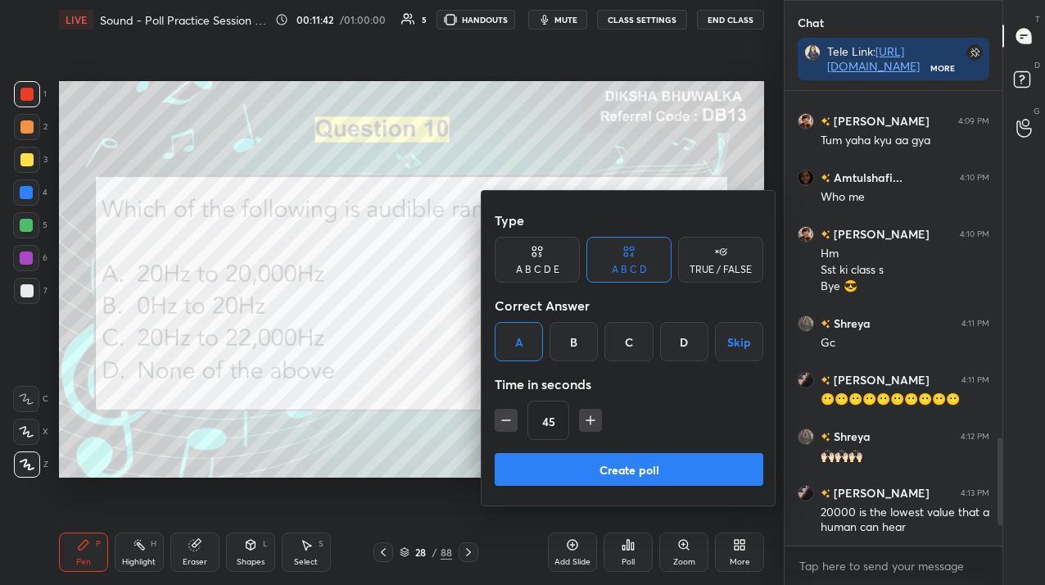
click at [523, 461] on button "Create poll" at bounding box center [629, 469] width 269 height 33
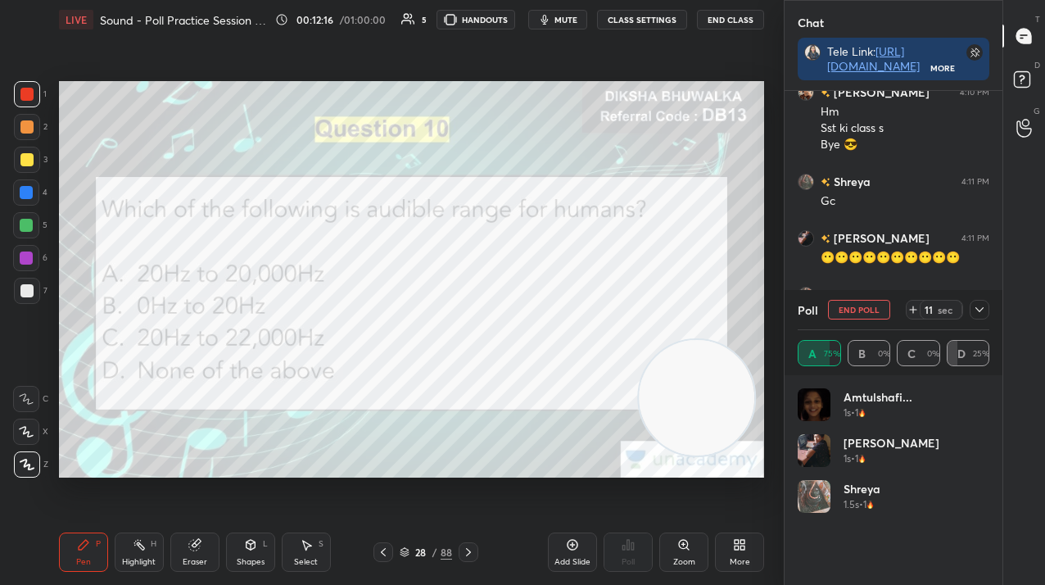
scroll to position [1624, 0]
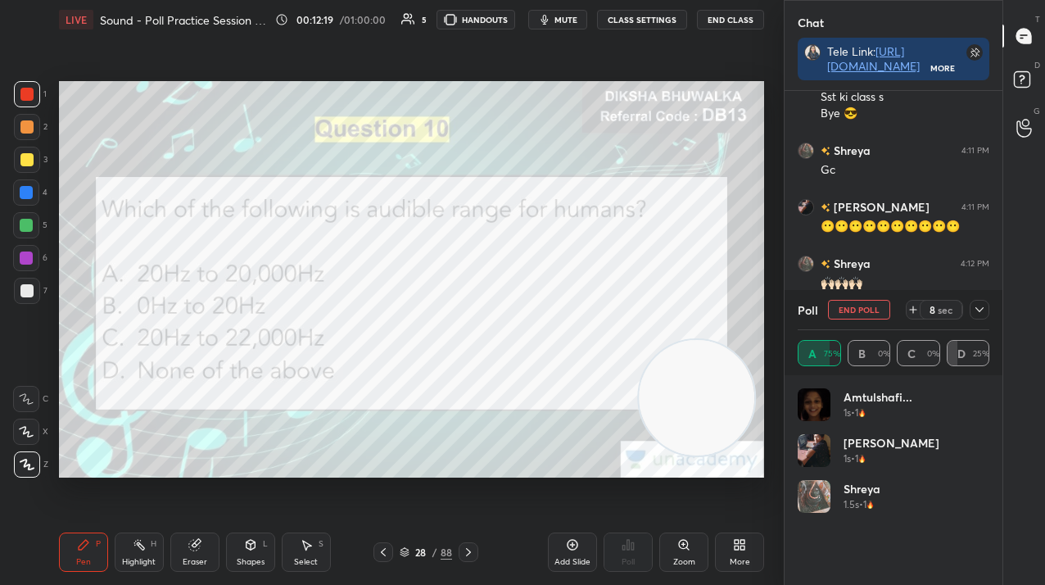
click at [865, 314] on button "End Poll" at bounding box center [859, 310] width 62 height 20
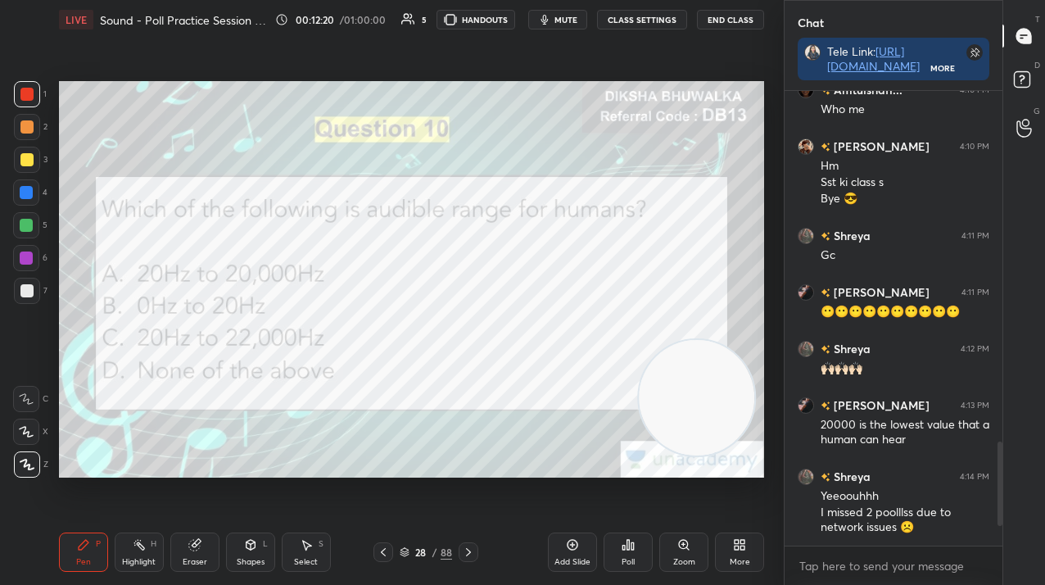
scroll to position [450, 213]
click at [462, 555] on icon at bounding box center [468, 552] width 13 height 13
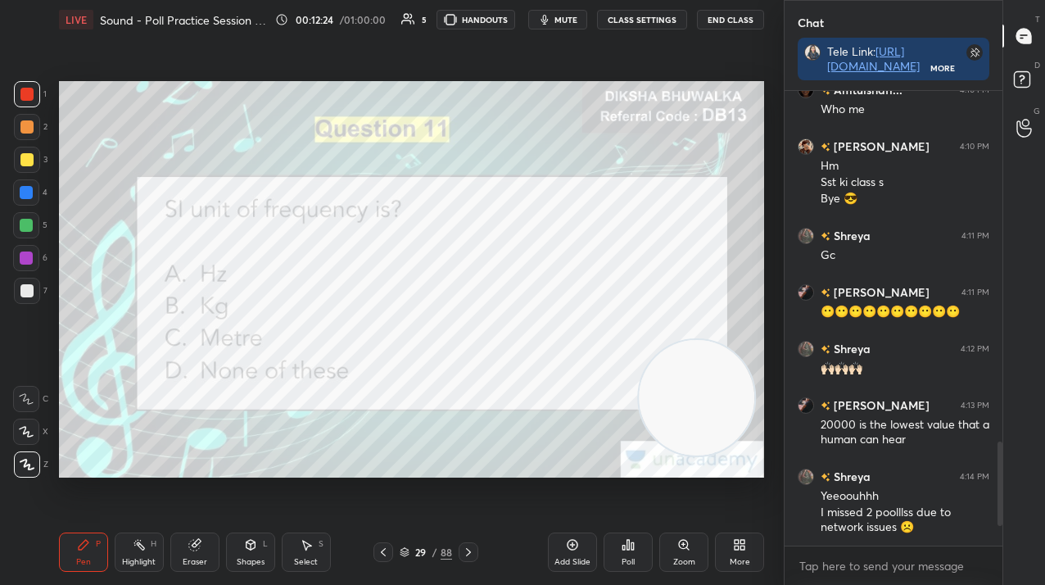
click at [620, 549] on div "Poll" at bounding box center [628, 551] width 49 height 39
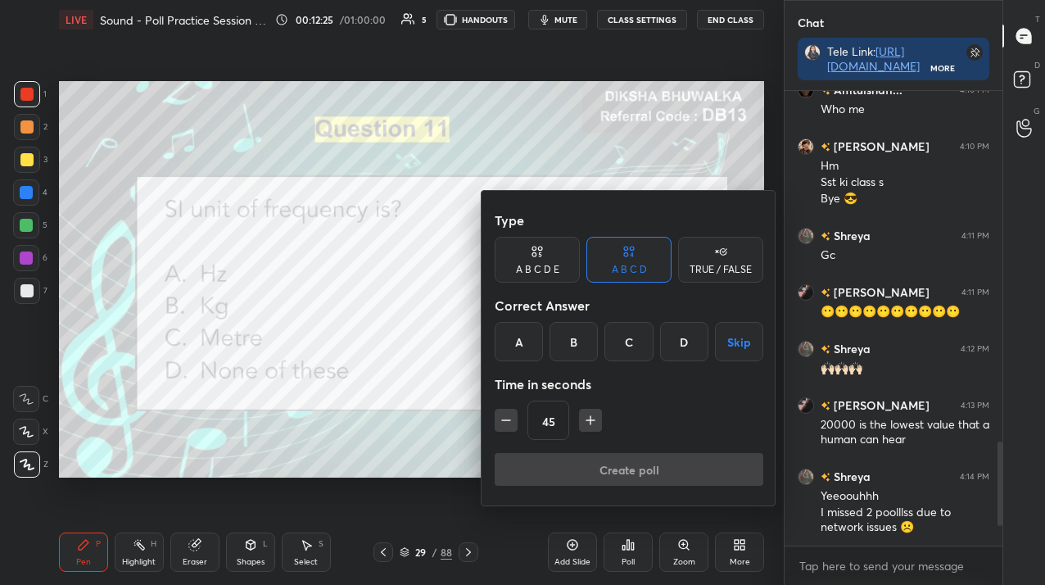
click at [525, 347] on div "A" at bounding box center [519, 341] width 48 height 39
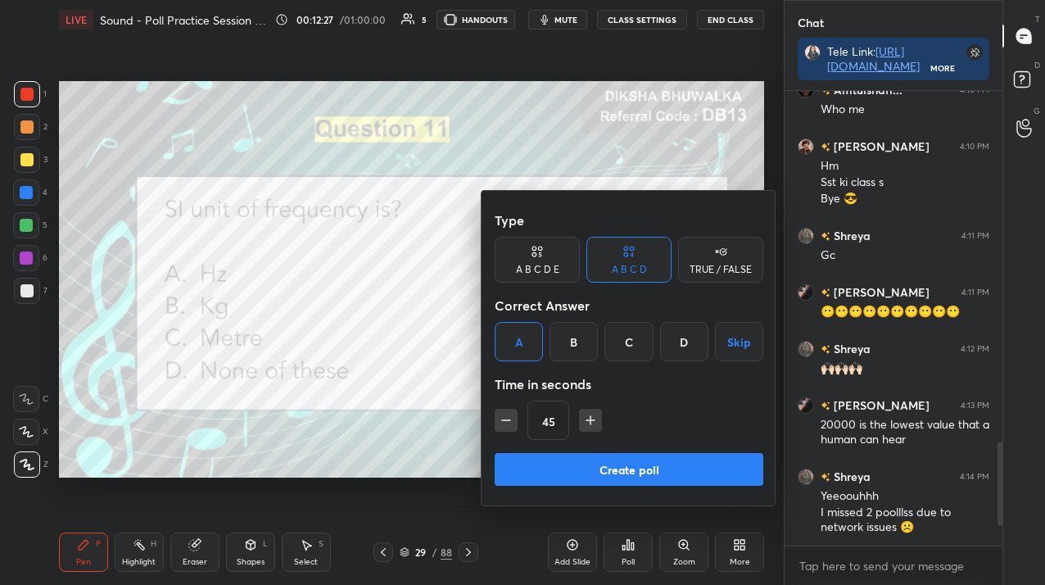
drag, startPoint x: 550, startPoint y: 465, endPoint x: 559, endPoint y: 466, distance: 8.2
click at [550, 465] on button "Create poll" at bounding box center [629, 469] width 269 height 33
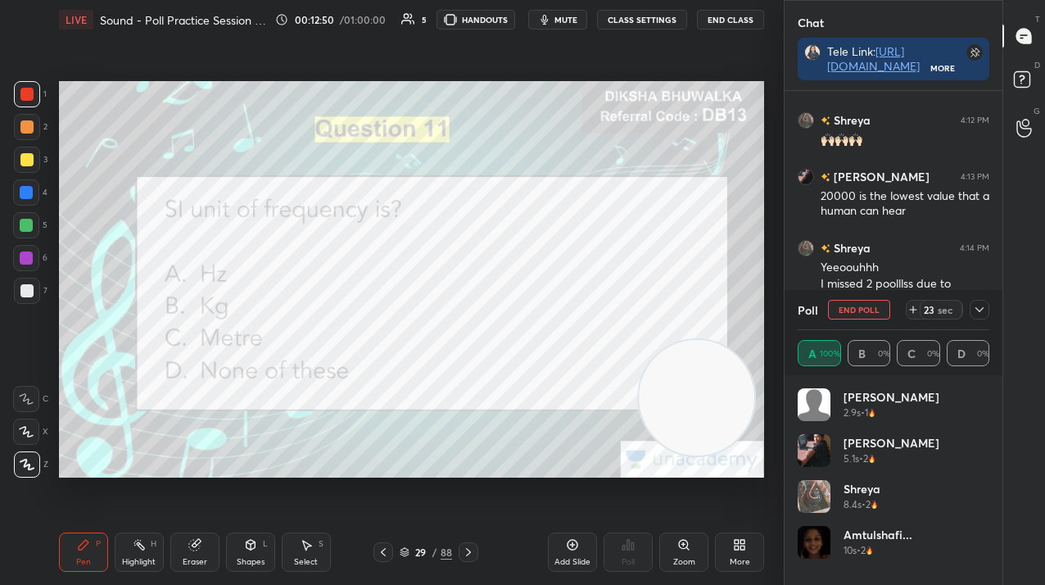
scroll to position [1823, 0]
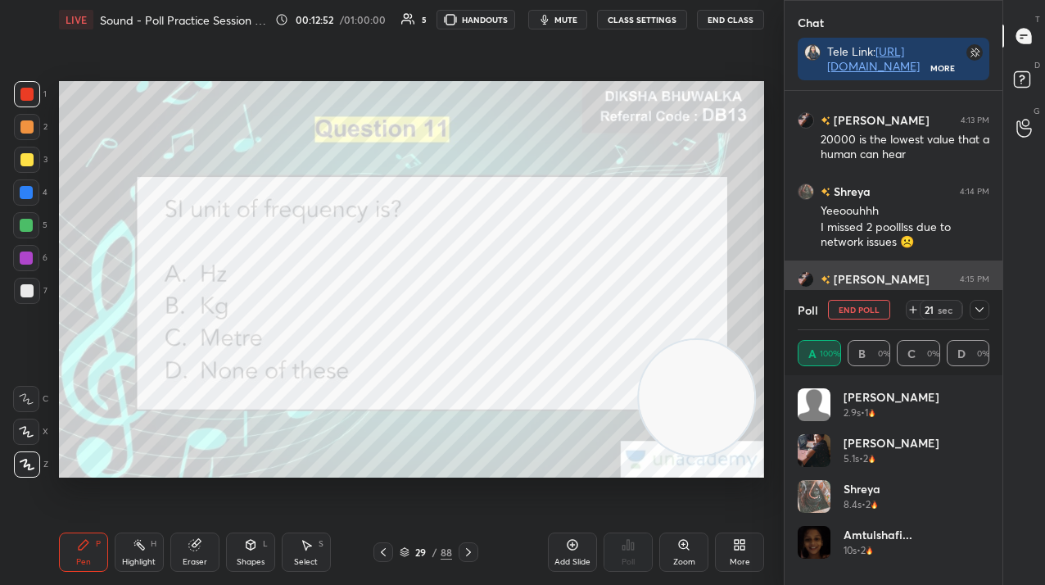
click at [847, 311] on button "End Poll" at bounding box center [859, 310] width 62 height 20
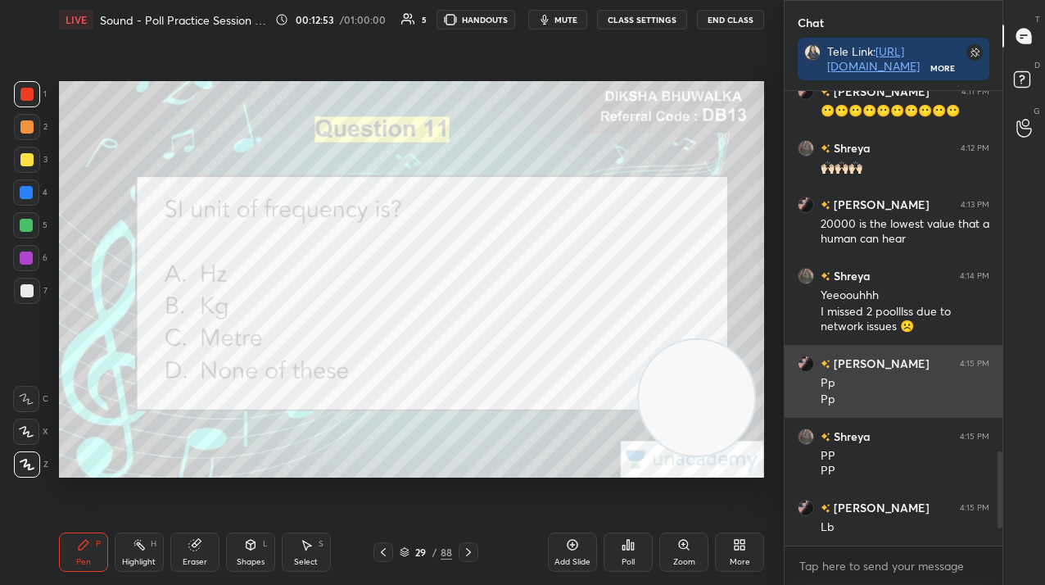
scroll to position [1739, 0]
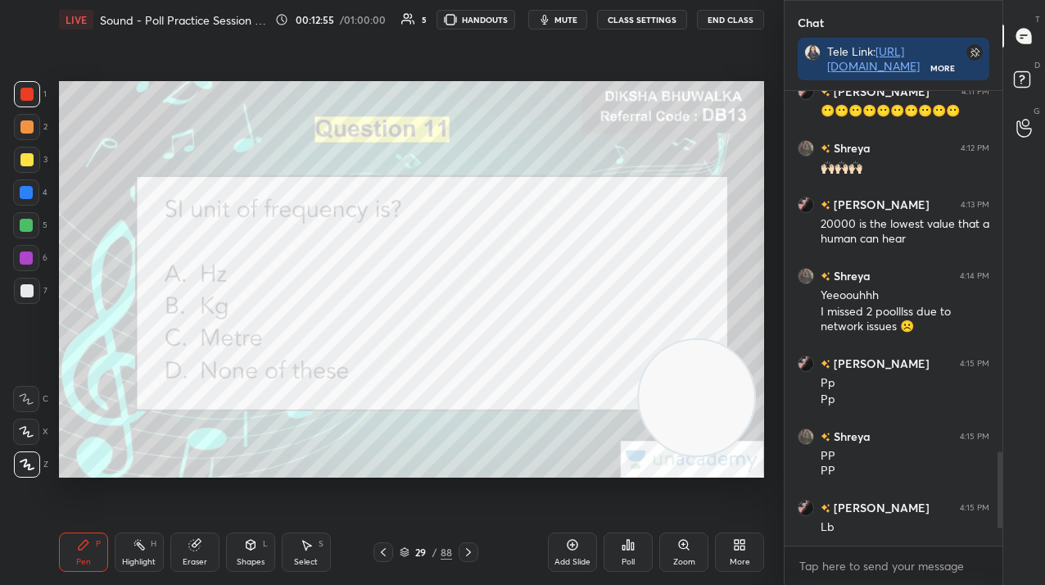
click at [471, 555] on icon at bounding box center [468, 552] width 13 height 13
click at [640, 549] on div "Poll" at bounding box center [628, 551] width 49 height 39
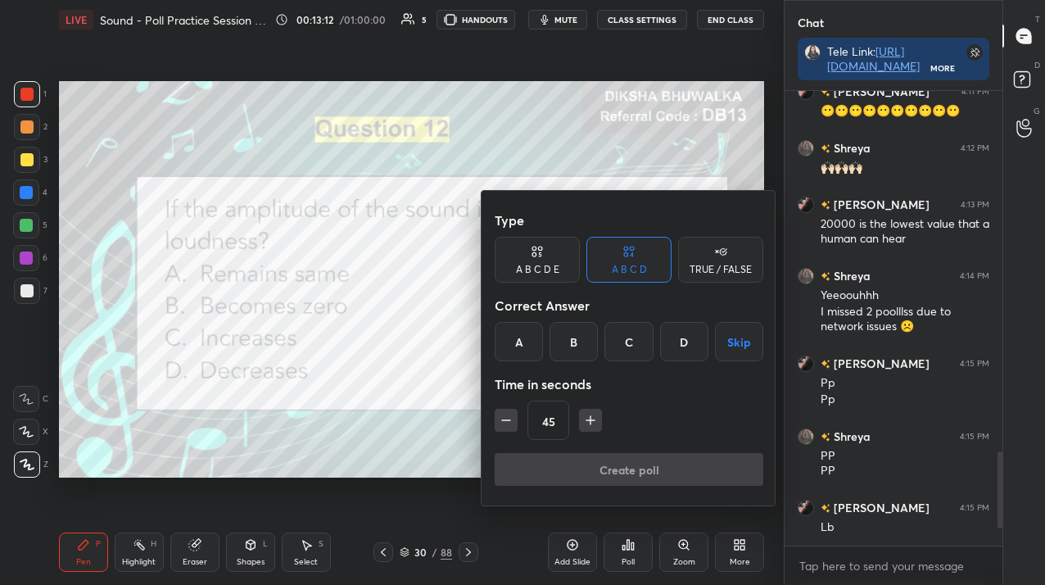
click at [637, 330] on div "C" at bounding box center [629, 341] width 48 height 39
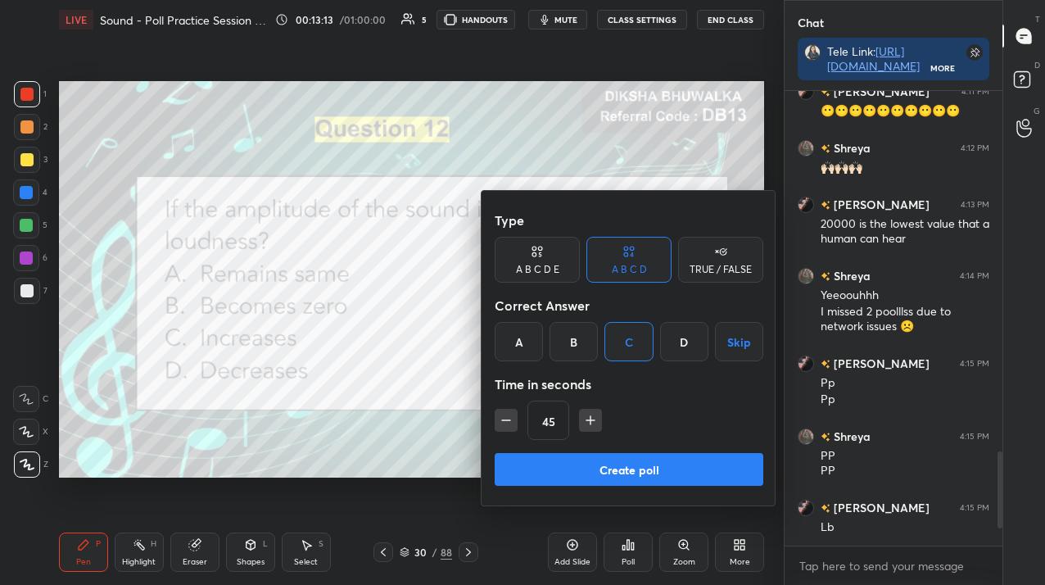
click at [615, 474] on button "Create poll" at bounding box center [629, 469] width 269 height 33
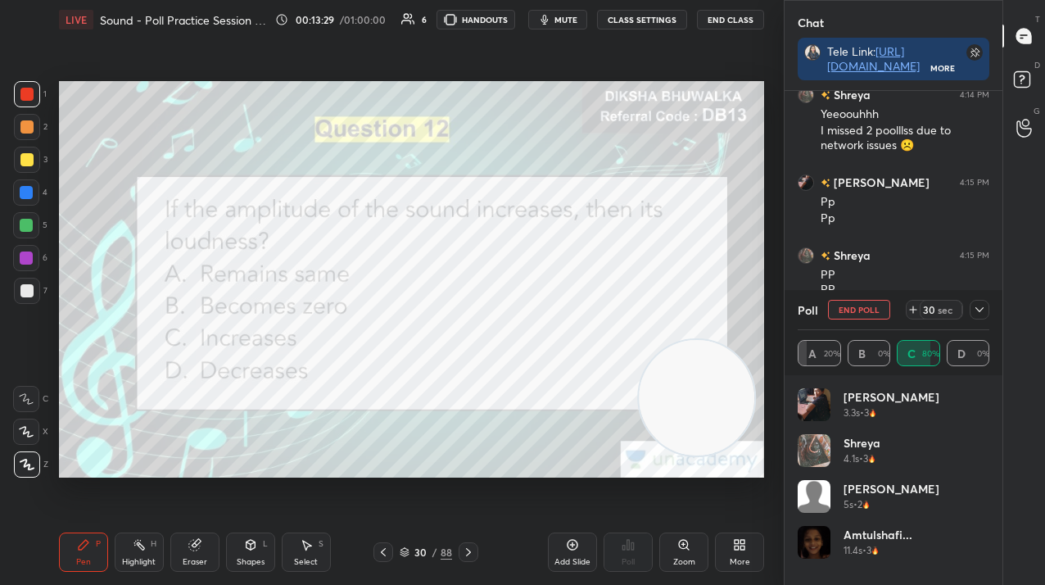
scroll to position [1640, 0]
click at [859, 306] on button "End Poll" at bounding box center [859, 310] width 62 height 20
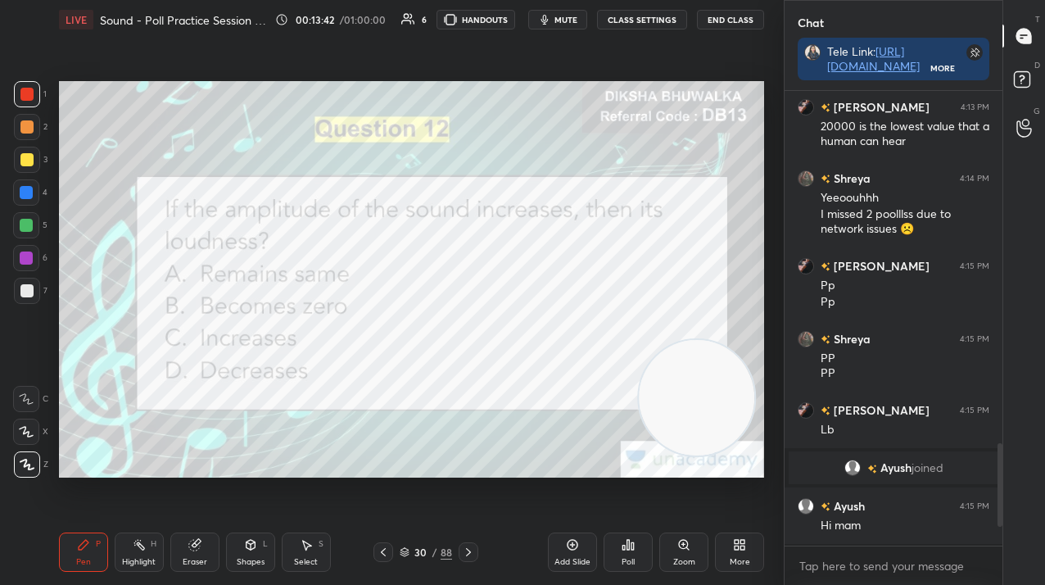
scroll to position [6, 6]
click at [469, 554] on icon at bounding box center [468, 552] width 13 height 13
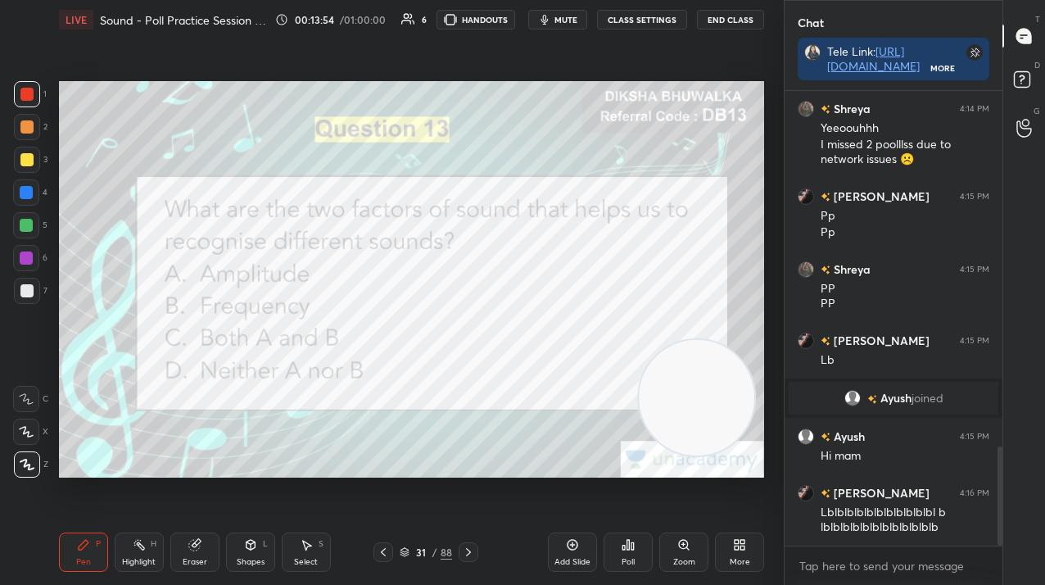
click at [621, 549] on div "Poll" at bounding box center [628, 551] width 49 height 39
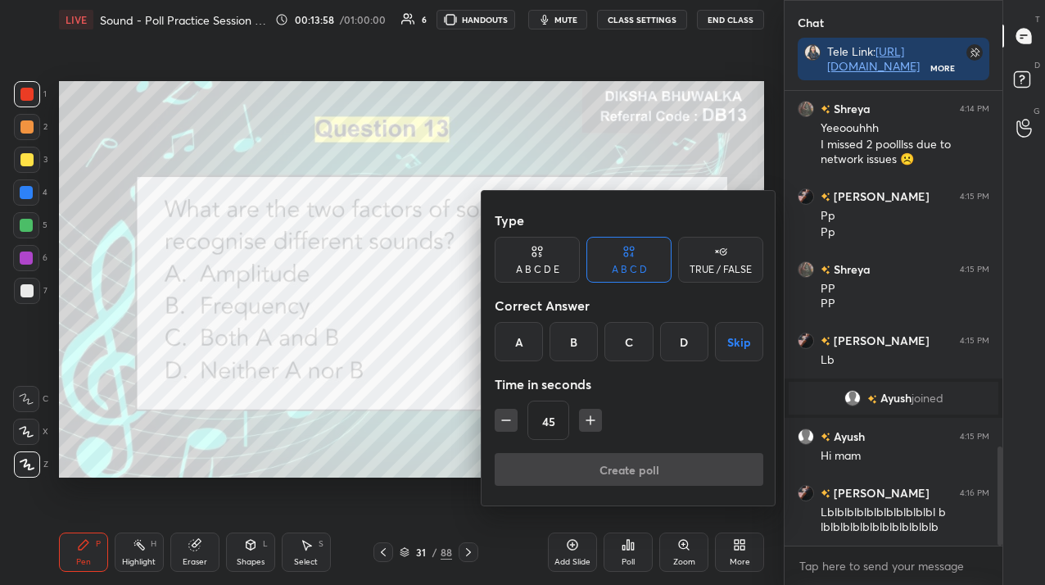
drag, startPoint x: 582, startPoint y: 342, endPoint x: 587, endPoint y: 364, distance: 22.7
click at [582, 341] on div "B" at bounding box center [574, 341] width 48 height 39
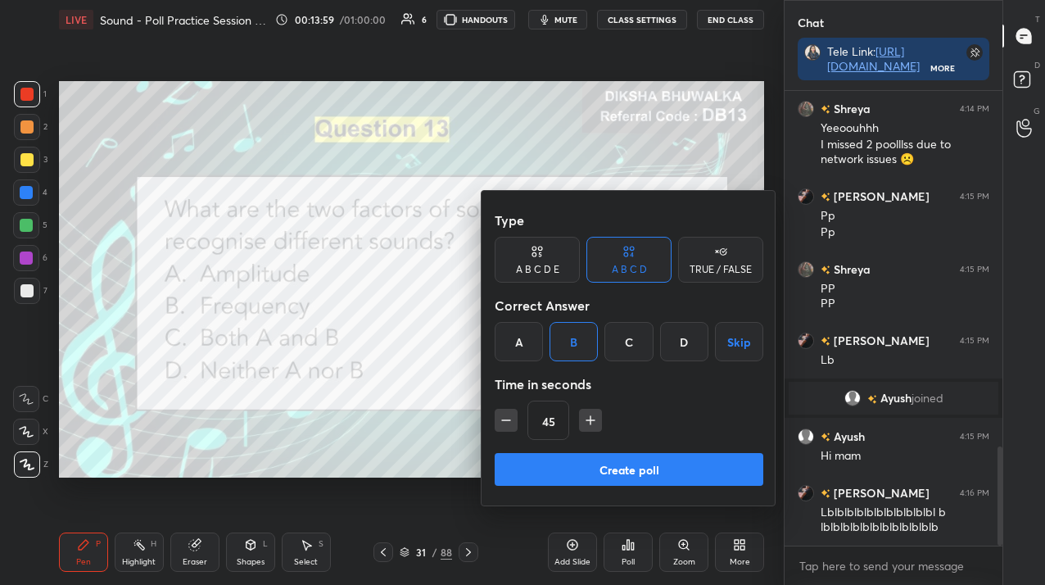
click at [608, 469] on button "Create poll" at bounding box center [629, 469] width 269 height 33
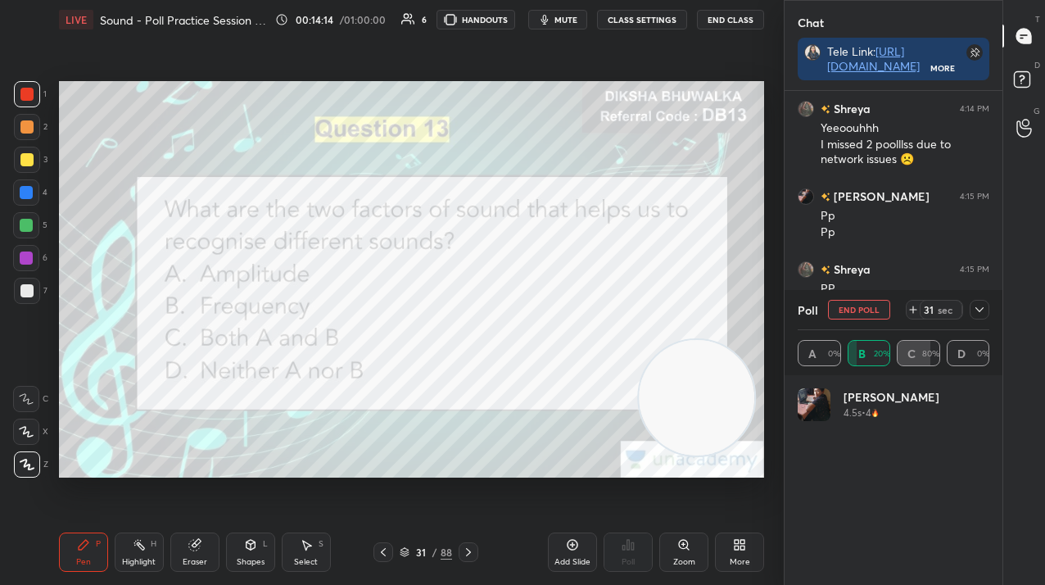
scroll to position [1767, 0]
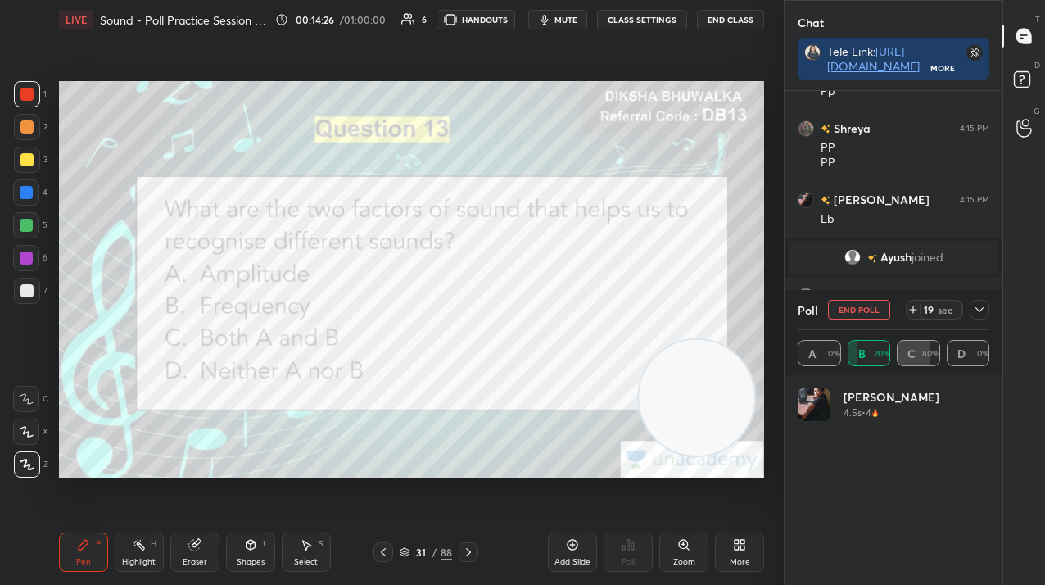
click at [846, 310] on button "End Poll" at bounding box center [859, 310] width 62 height 20
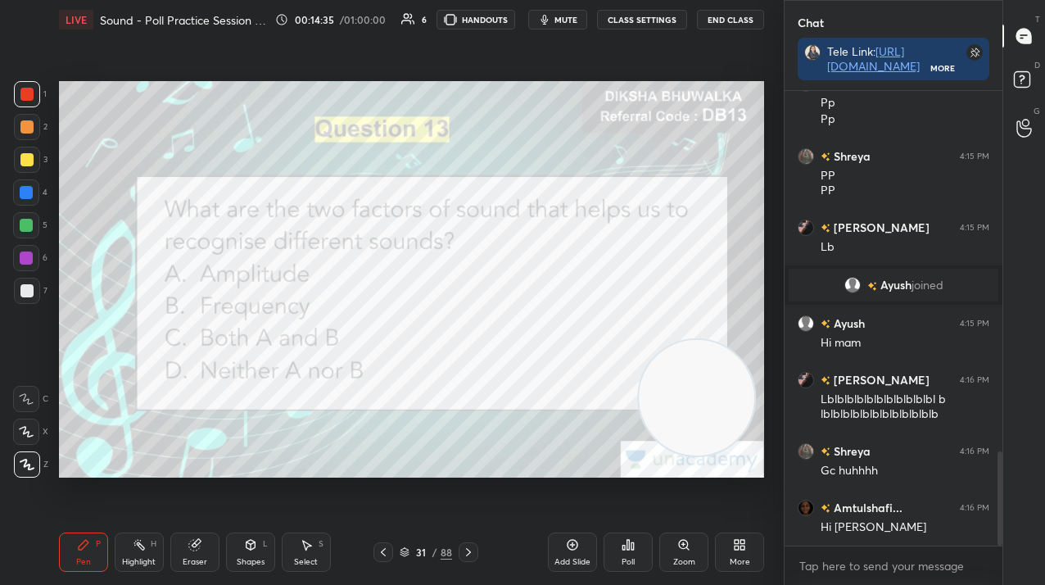
scroll to position [1778, 0]
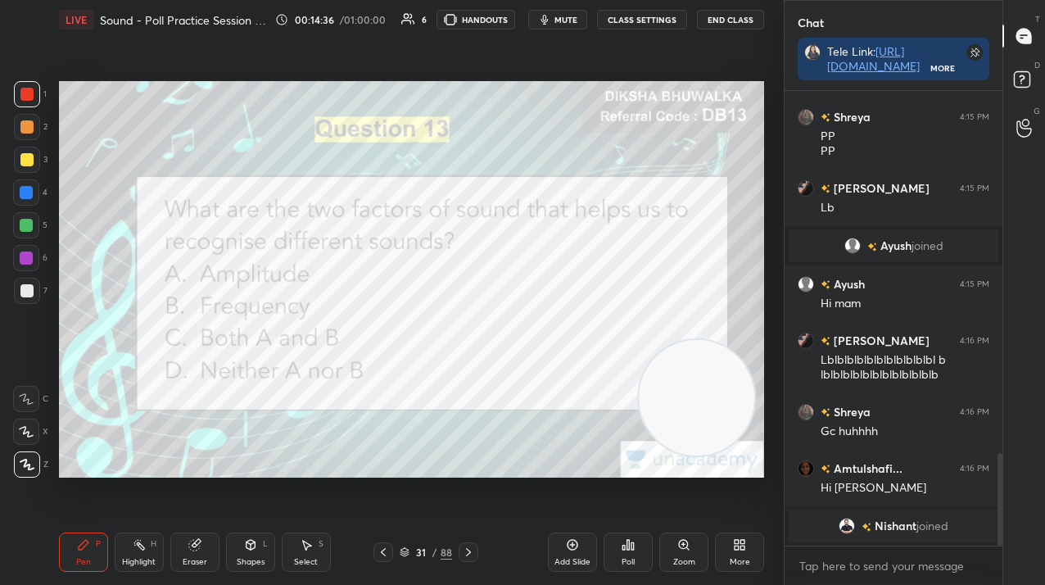
click at [467, 546] on icon at bounding box center [468, 552] width 13 height 13
click at [622, 540] on icon at bounding box center [628, 544] width 13 height 13
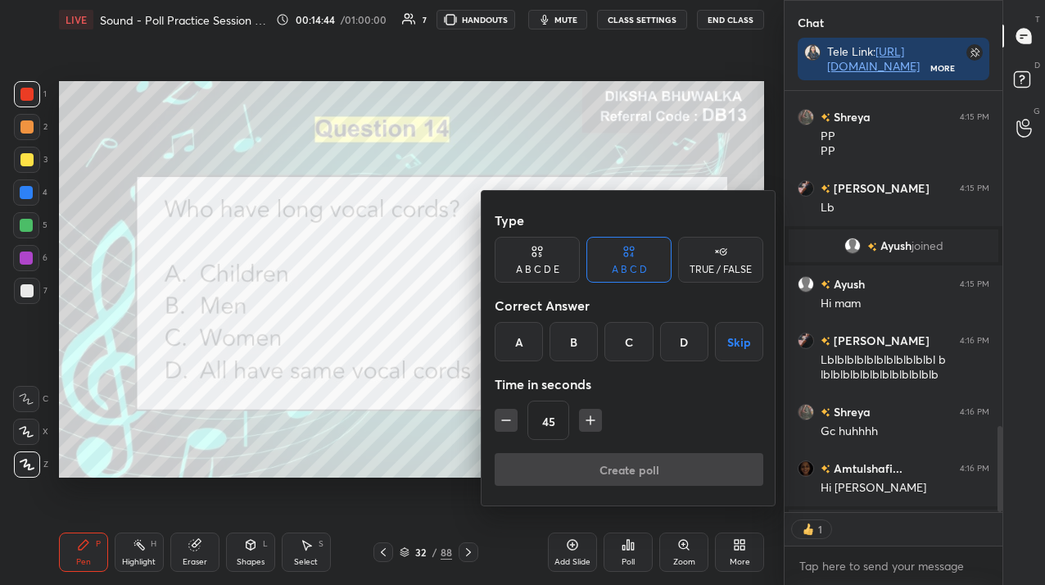
drag, startPoint x: 581, startPoint y: 336, endPoint x: 585, endPoint y: 351, distance: 16.1
click at [579, 337] on div "B" at bounding box center [574, 341] width 48 height 39
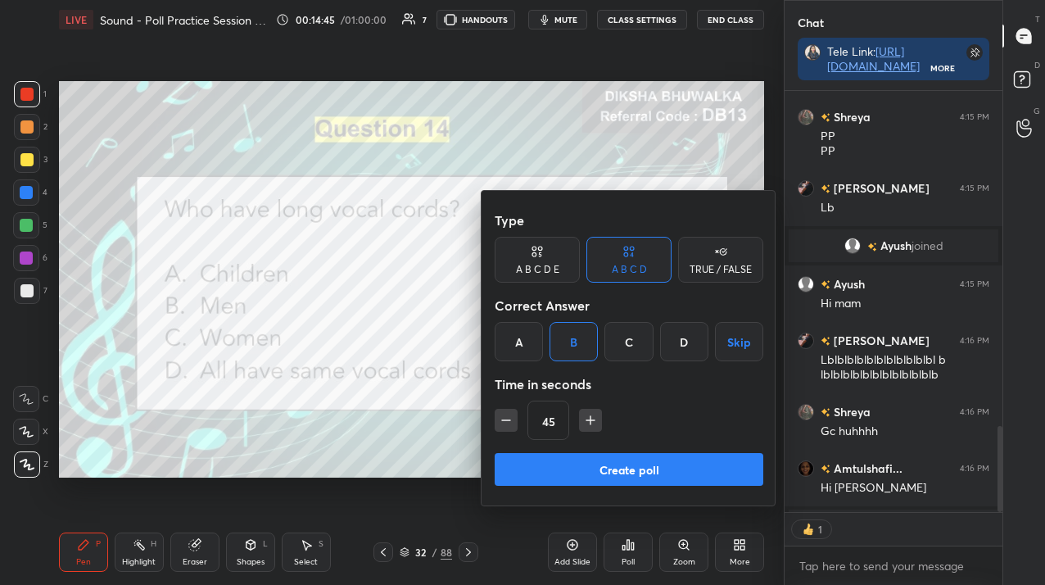
click at [532, 470] on button "Create poll" at bounding box center [629, 469] width 269 height 33
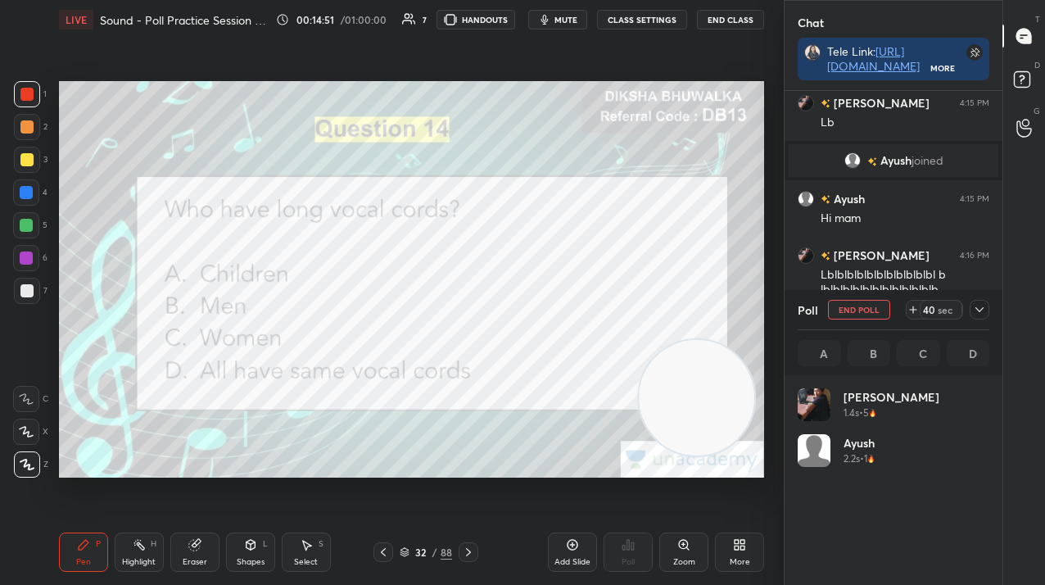
scroll to position [1883, 0]
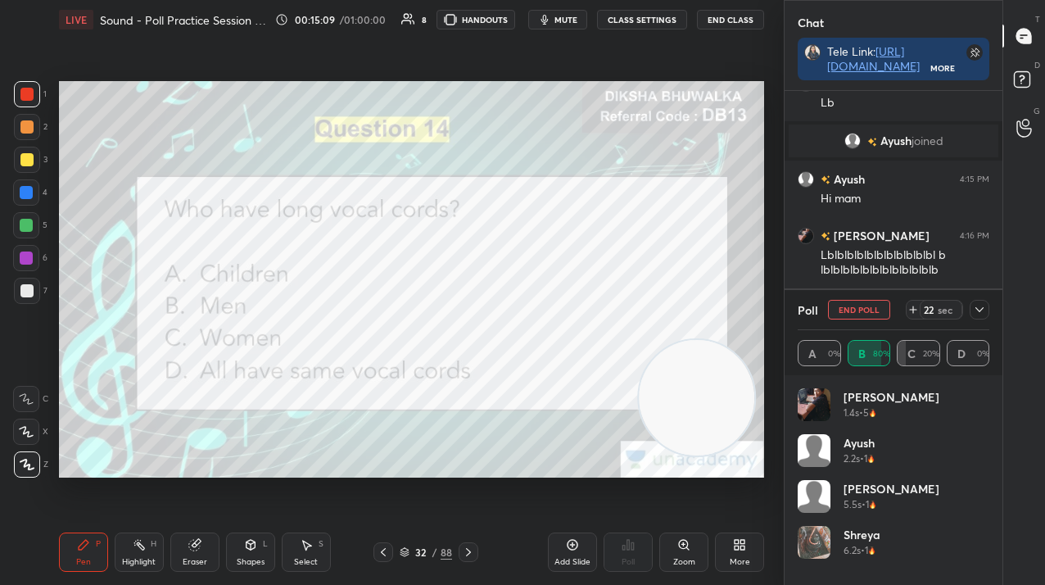
click at [872, 302] on button "End Poll" at bounding box center [859, 310] width 62 height 20
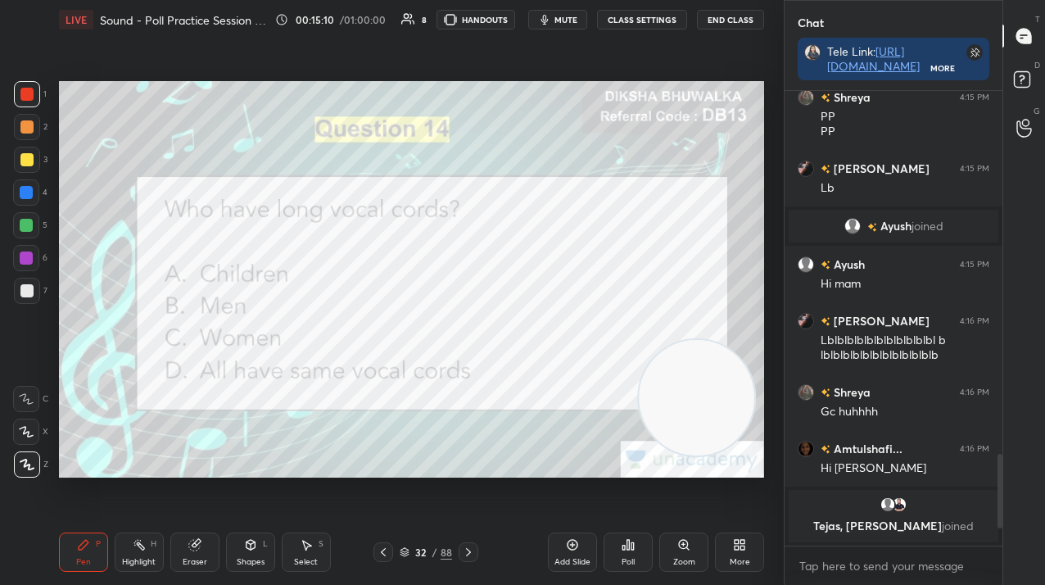
scroll to position [1798, 0]
click at [473, 555] on icon at bounding box center [468, 552] width 13 height 13
click at [641, 560] on div "Poll" at bounding box center [628, 551] width 49 height 39
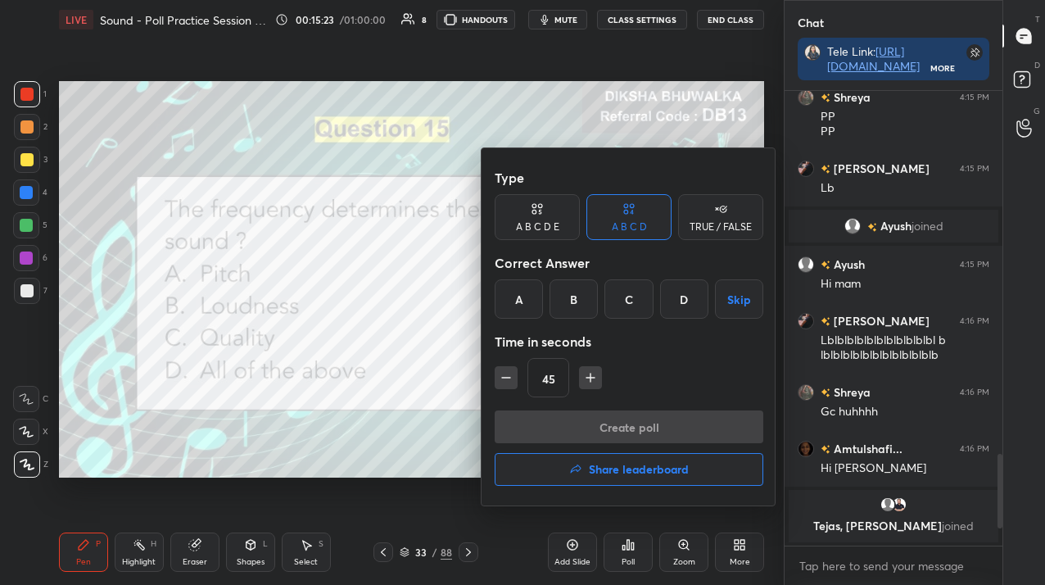
click at [520, 307] on div "A" at bounding box center [519, 298] width 48 height 39
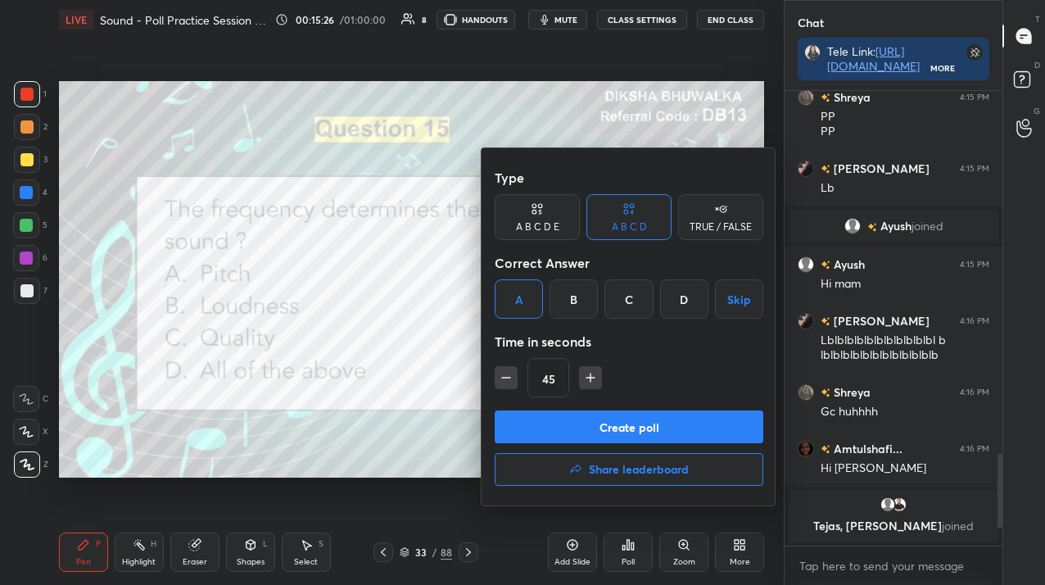
click at [550, 430] on button "Create poll" at bounding box center [629, 426] width 269 height 33
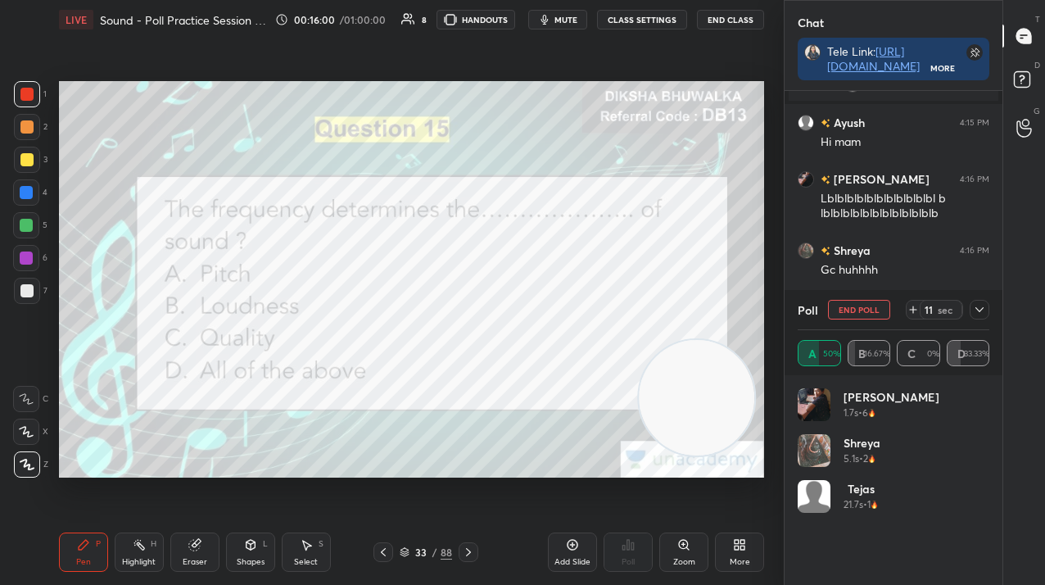
scroll to position [1933, 0]
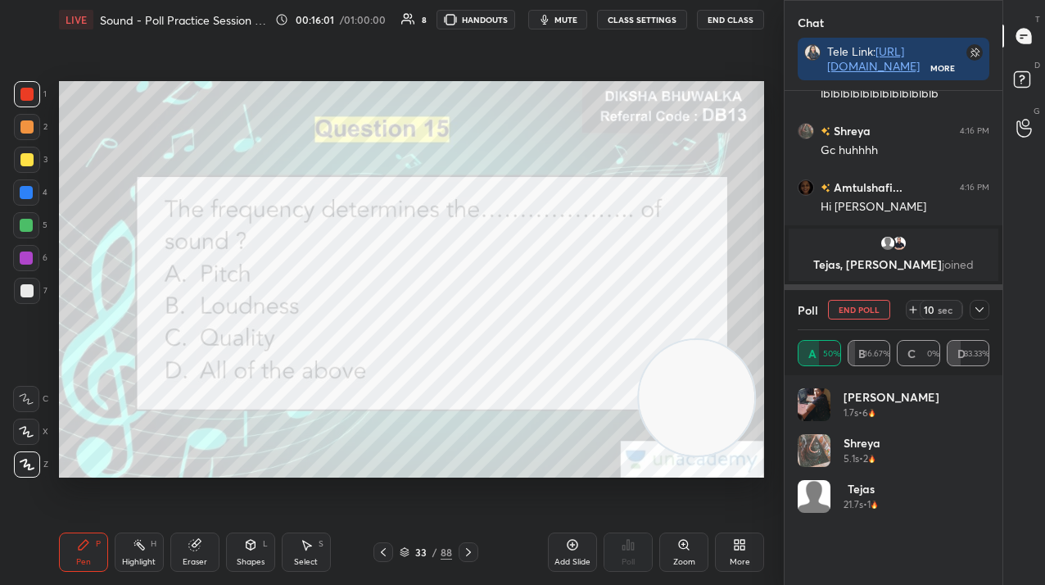
click at [844, 313] on button "End Poll" at bounding box center [859, 310] width 62 height 20
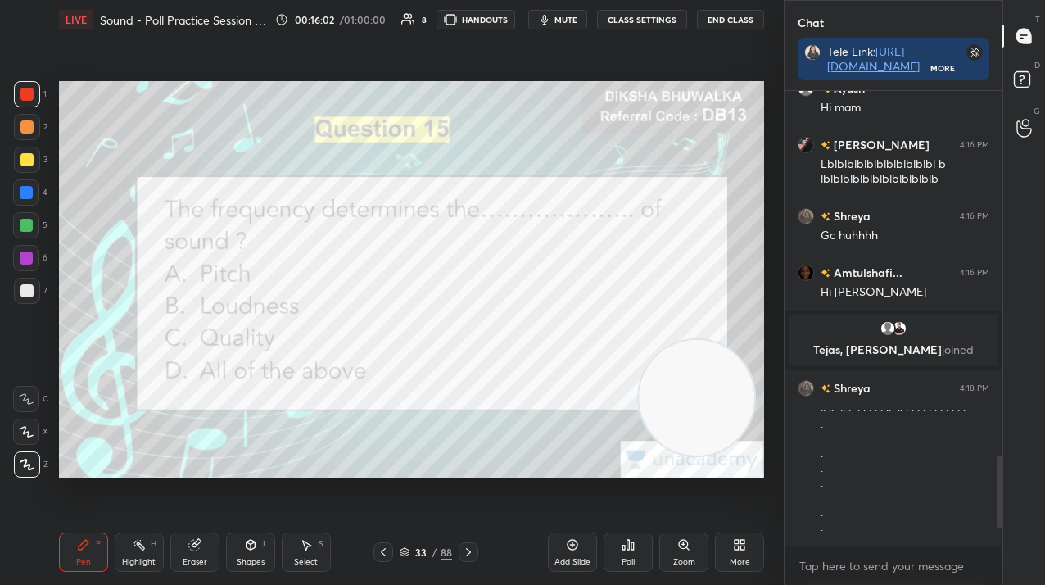
scroll to position [1848, 0]
click at [465, 551] on icon at bounding box center [468, 552] width 13 height 13
click at [630, 552] on div "Poll" at bounding box center [628, 551] width 49 height 39
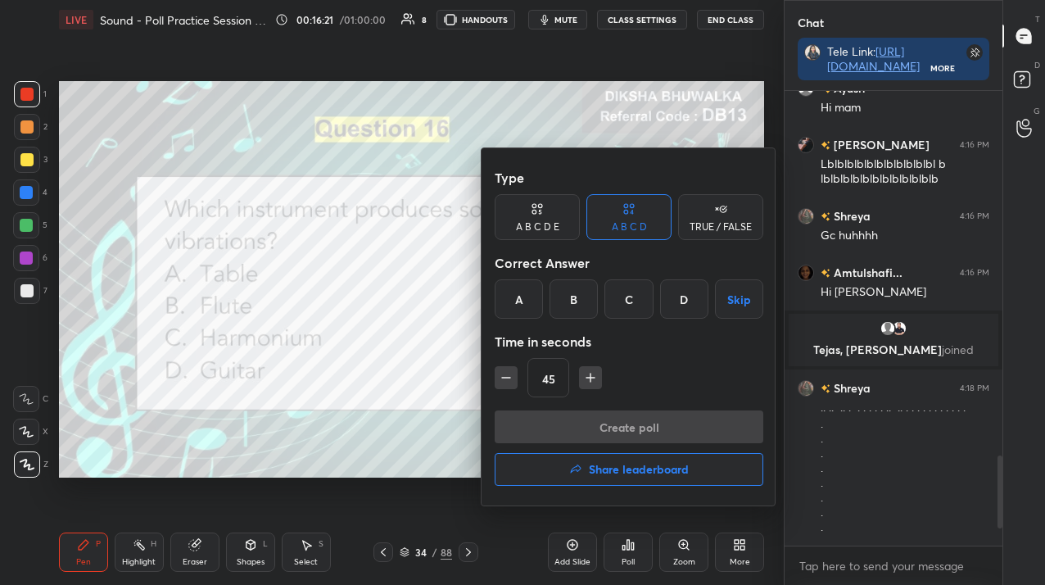
drag, startPoint x: 544, startPoint y: 222, endPoint x: 574, endPoint y: 251, distance: 41.7
click at [544, 222] on div "A B C D E" at bounding box center [537, 227] width 43 height 10
drag, startPoint x: 705, startPoint y: 300, endPoint x: 695, endPoint y: 360, distance: 61.4
click at [705, 300] on div "E" at bounding box center [697, 298] width 39 height 39
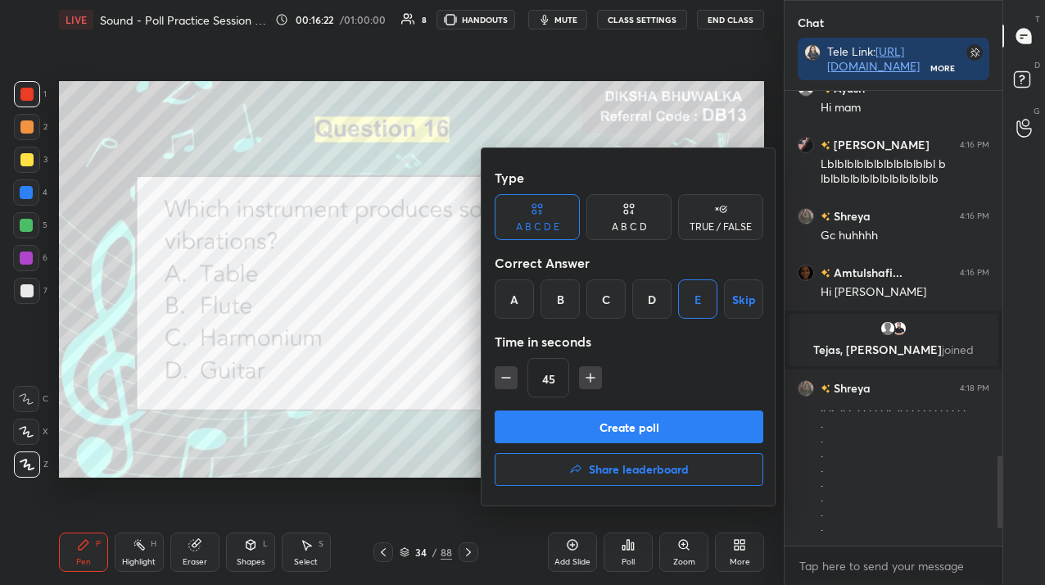
drag, startPoint x: 642, startPoint y: 410, endPoint x: 643, endPoint y: 419, distance: 9.9
click at [641, 413] on div "Type A B C D E A B C D TRUE / FALSE Correct Answer A B C D E Skip Time in secon…" at bounding box center [629, 326] width 295 height 357
click at [646, 423] on button "Create poll" at bounding box center [629, 426] width 269 height 33
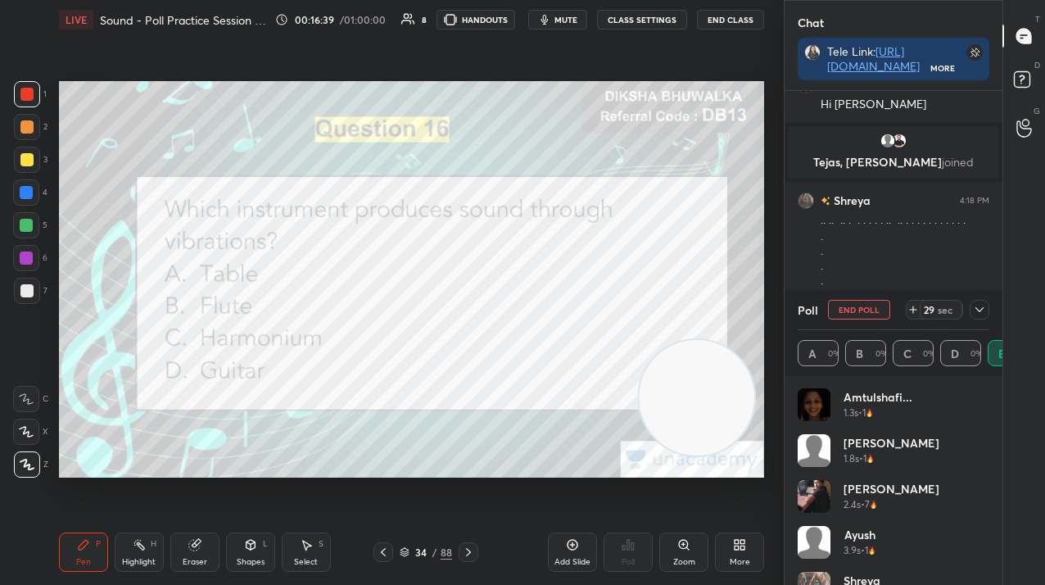
scroll to position [1996, 0]
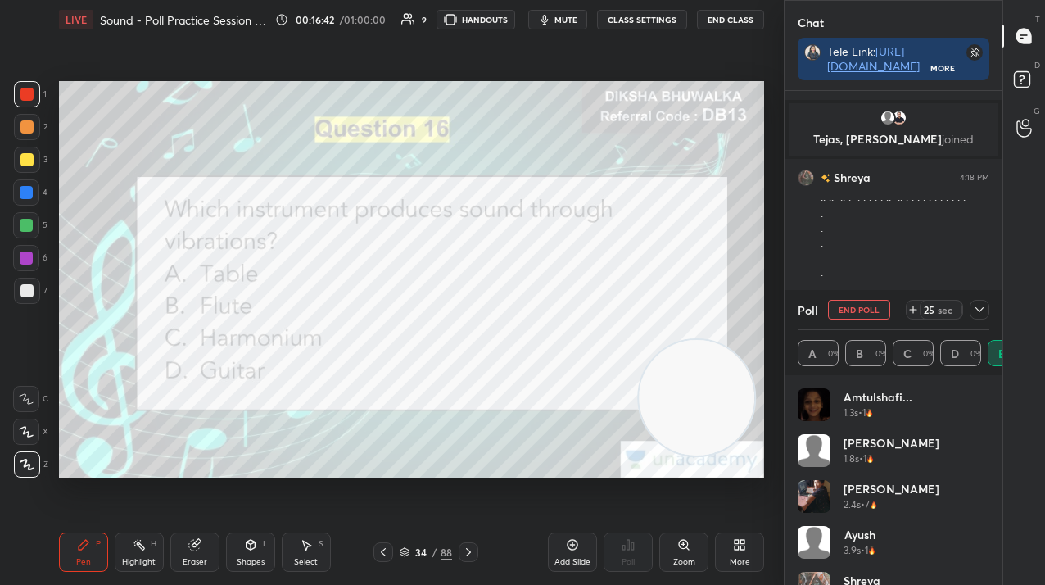
click at [979, 319] on div "Poll End Poll 25 sec" at bounding box center [894, 309] width 192 height 39
click at [978, 318] on div at bounding box center [980, 310] width 20 height 20
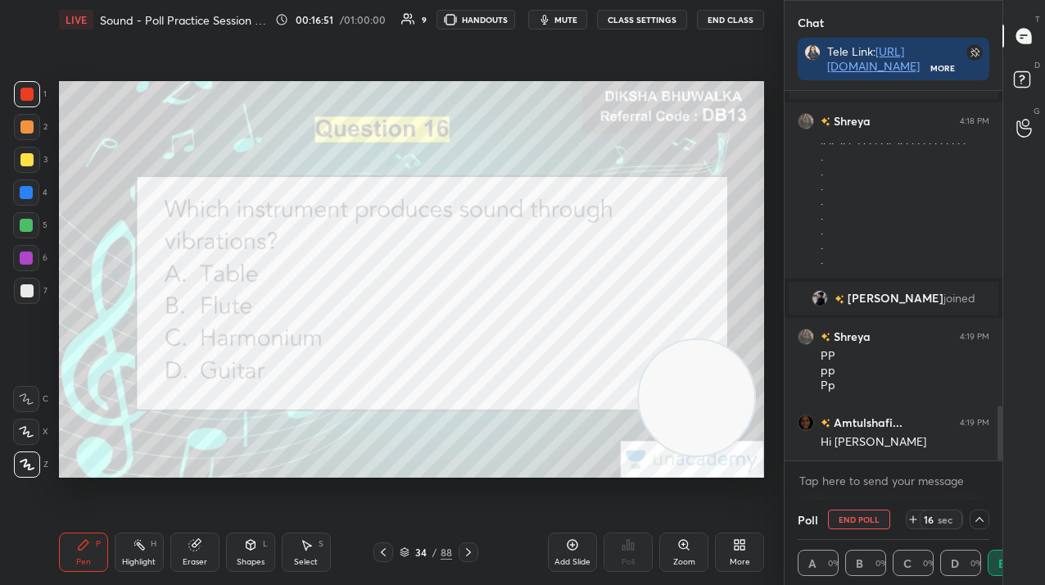
scroll to position [2123, 0]
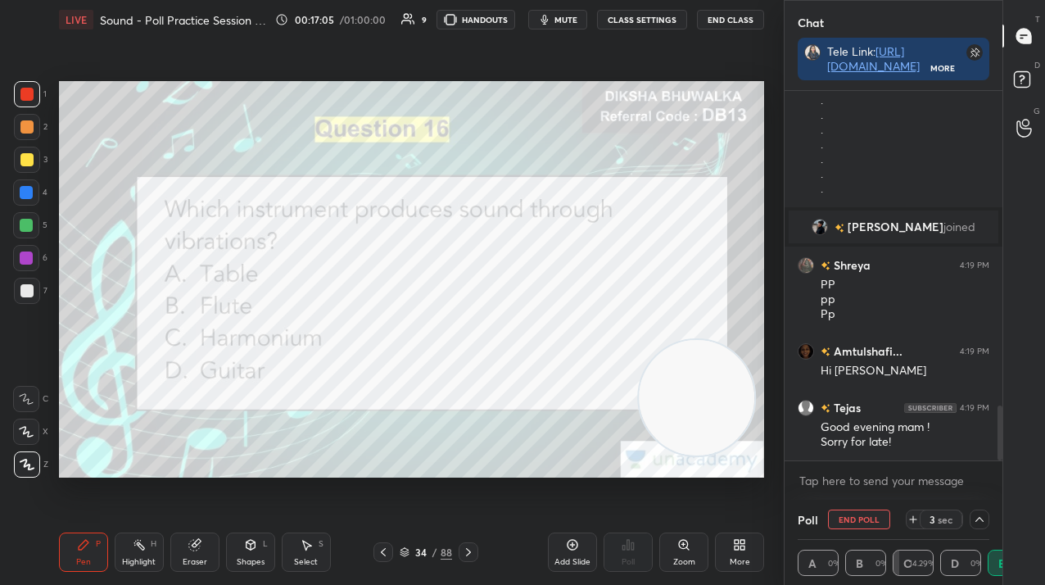
click at [849, 506] on div "Poll End Poll 3 sec" at bounding box center [894, 519] width 192 height 39
click at [849, 519] on button "End Poll" at bounding box center [859, 520] width 62 height 20
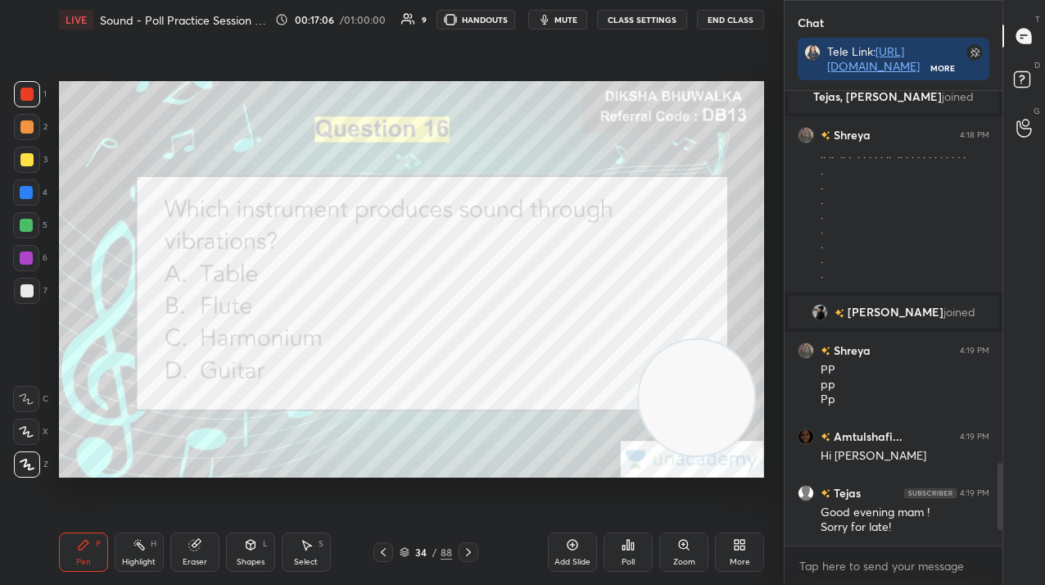
scroll to position [2038, 0]
click at [469, 559] on div at bounding box center [469, 552] width 20 height 20
click at [634, 553] on div "Poll" at bounding box center [628, 551] width 49 height 39
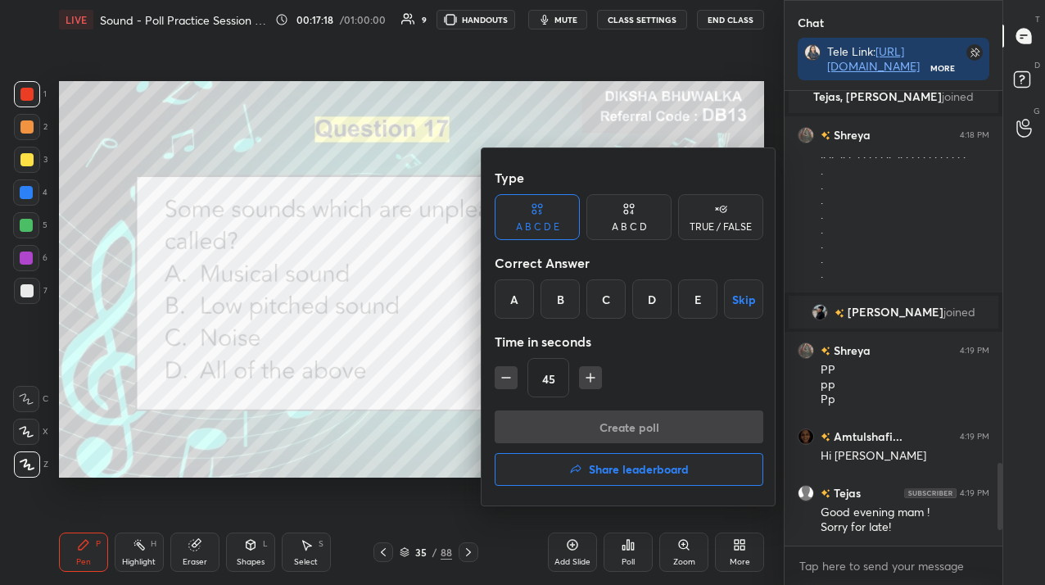
drag, startPoint x: 646, startPoint y: 213, endPoint x: 627, endPoint y: 286, distance: 75.1
click at [643, 215] on div "A B C D" at bounding box center [629, 217] width 85 height 46
drag, startPoint x: 614, startPoint y: 303, endPoint x: 635, endPoint y: 383, distance: 82.1
click at [615, 303] on div "C" at bounding box center [629, 298] width 48 height 39
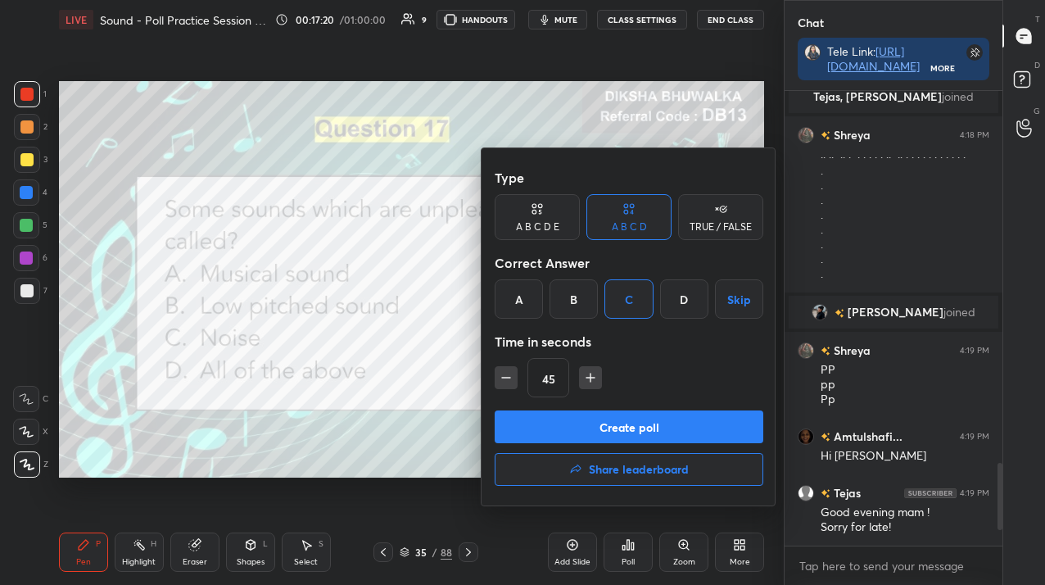
click at [636, 425] on button "Create poll" at bounding box center [629, 426] width 269 height 33
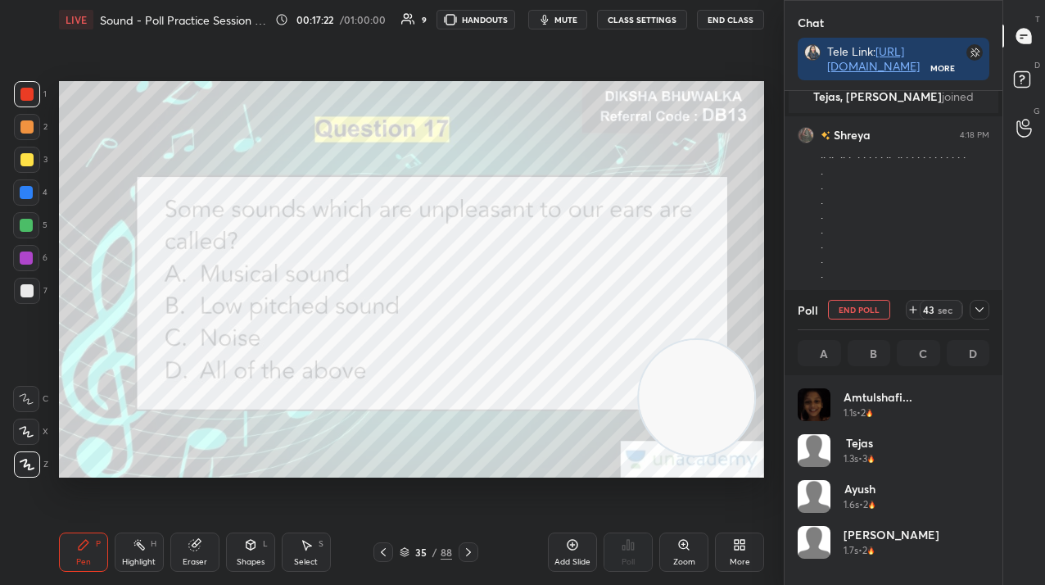
scroll to position [192, 187]
click at [874, 309] on button "End Poll" at bounding box center [859, 310] width 62 height 20
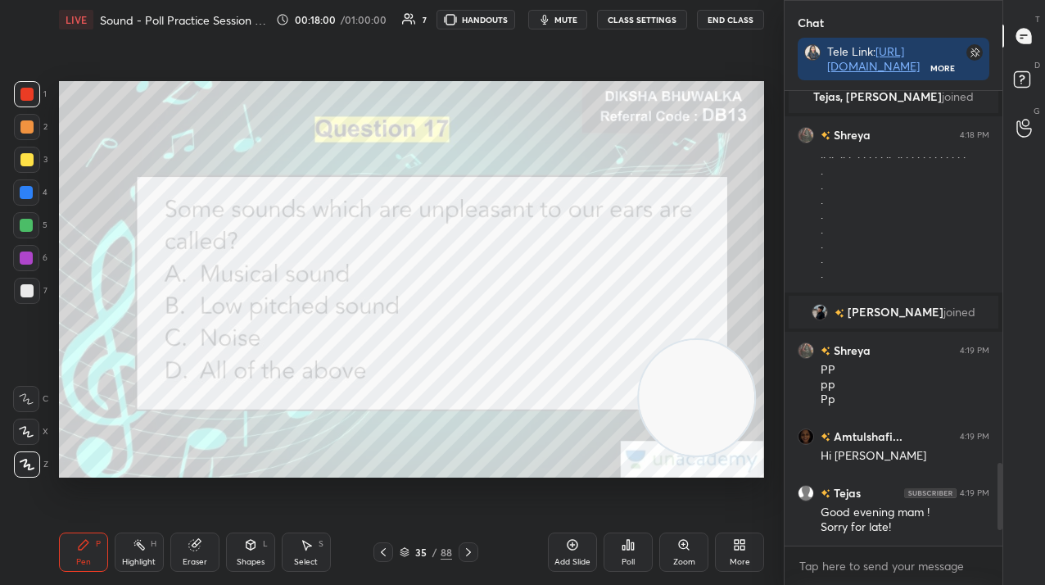
scroll to position [314, 213]
click at [462, 550] on icon at bounding box center [468, 552] width 13 height 13
click at [633, 544] on icon at bounding box center [628, 544] width 13 height 13
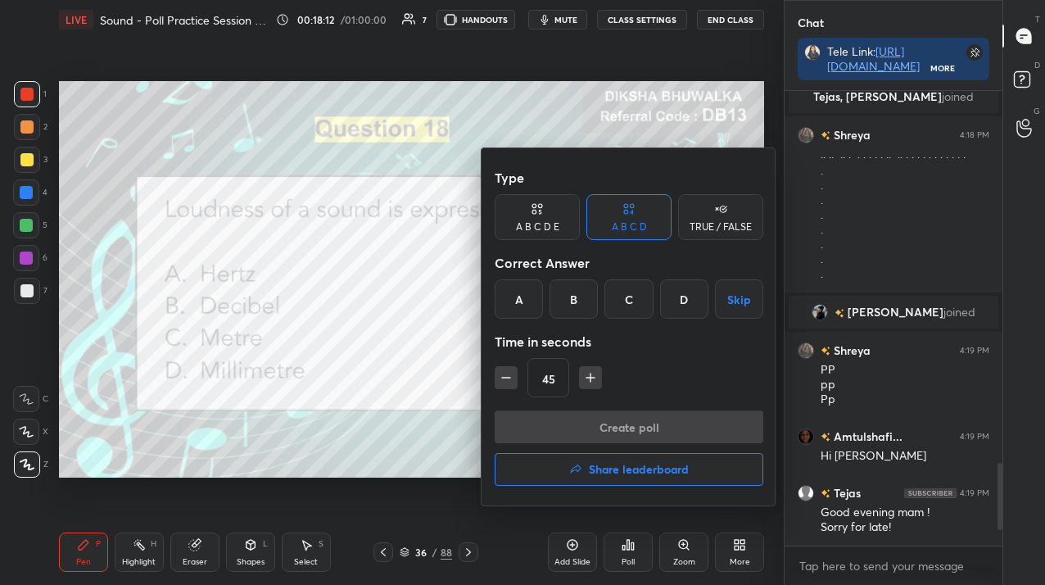
click at [578, 291] on div "B" at bounding box center [574, 298] width 48 height 39
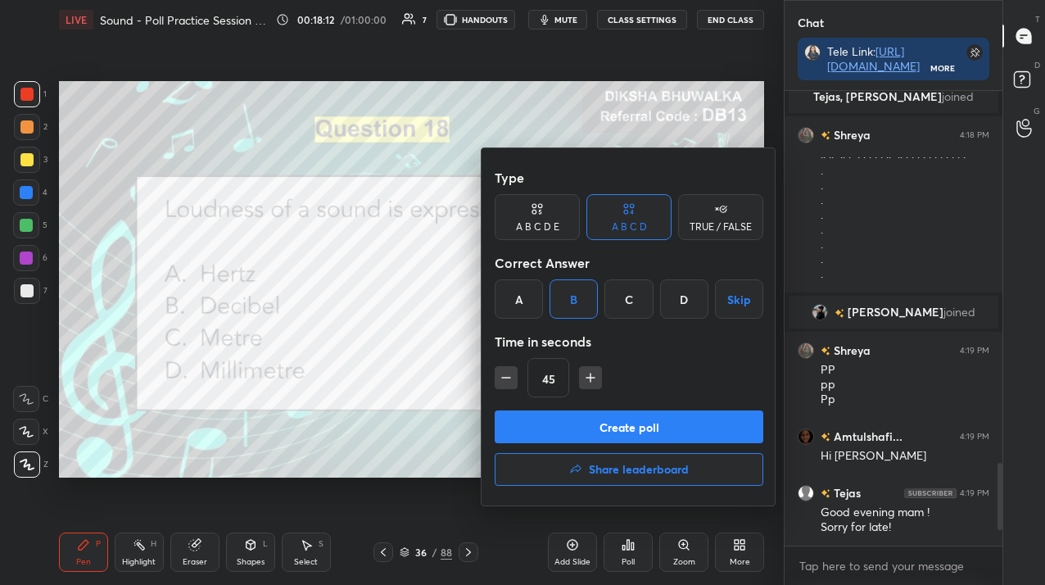
click at [605, 426] on button "Create poll" at bounding box center [629, 426] width 269 height 33
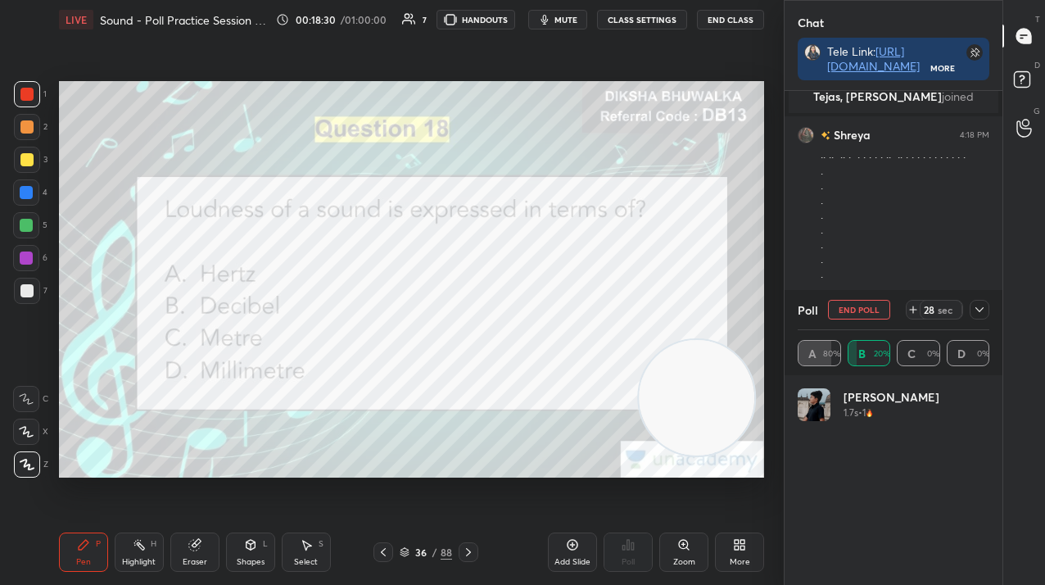
scroll to position [2123, 0]
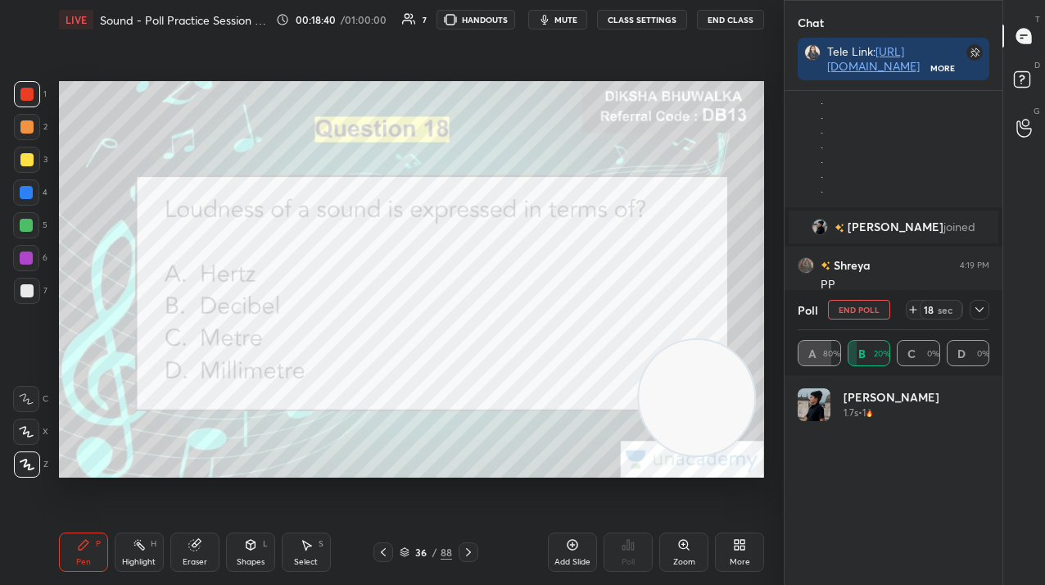
click at [985, 310] on icon at bounding box center [979, 309] width 13 height 13
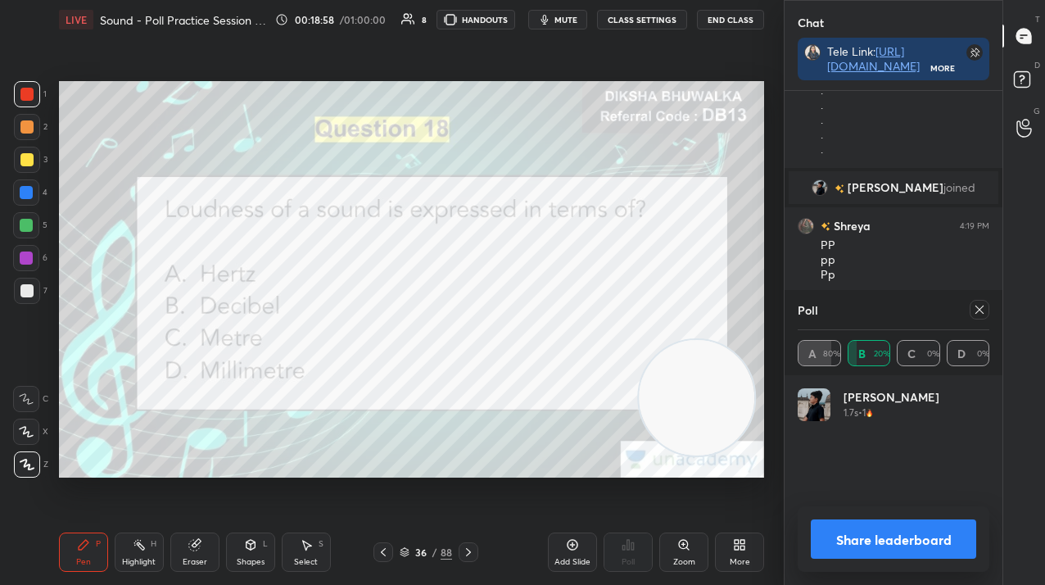
scroll to position [192, 187]
drag, startPoint x: 987, startPoint y: 313, endPoint x: 972, endPoint y: 312, distance: 14.8
click at [986, 311] on div at bounding box center [980, 310] width 20 height 20
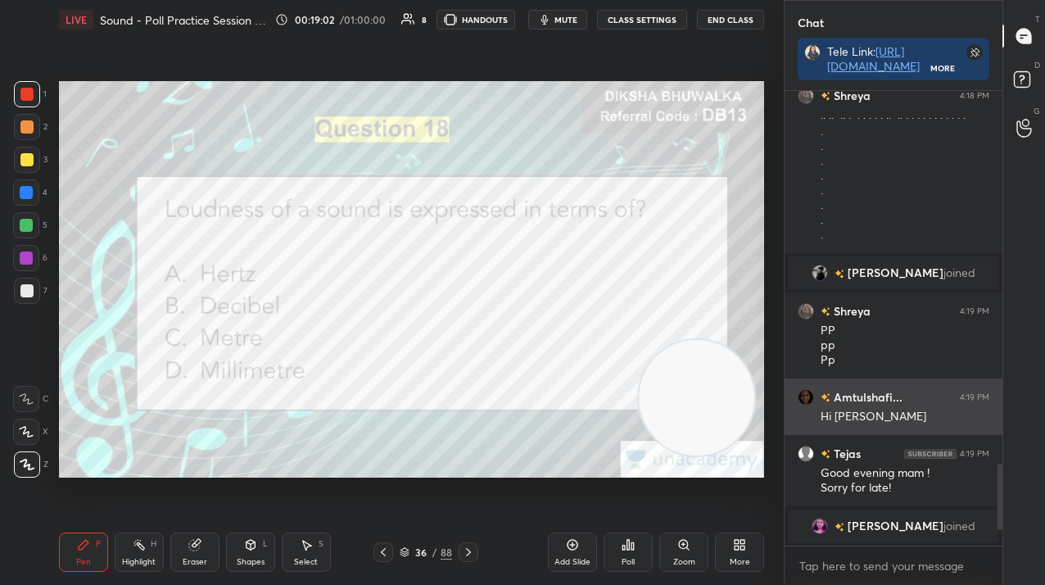
scroll to position [2077, 0]
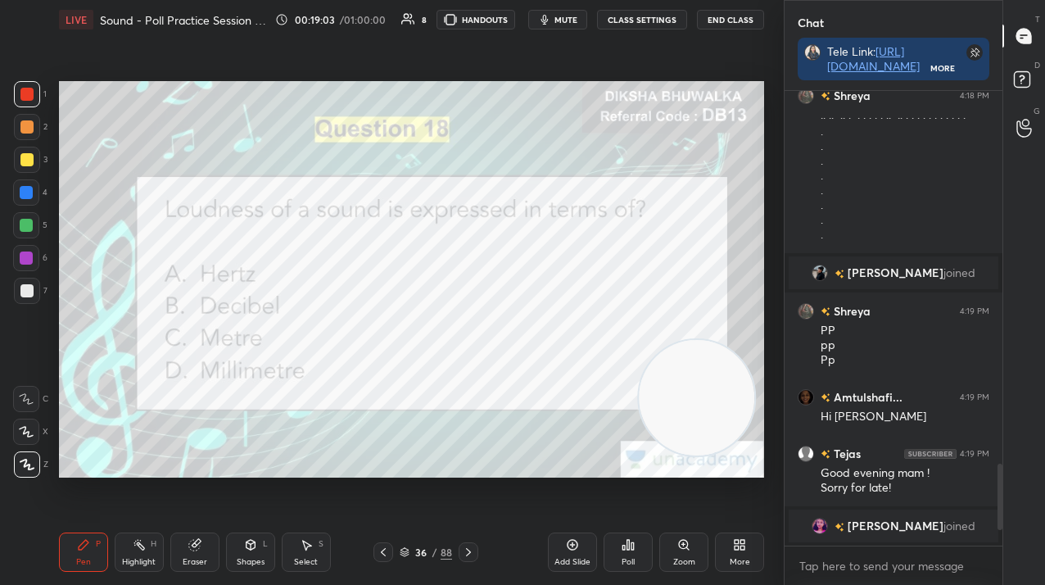
click at [466, 547] on icon at bounding box center [468, 552] width 13 height 13
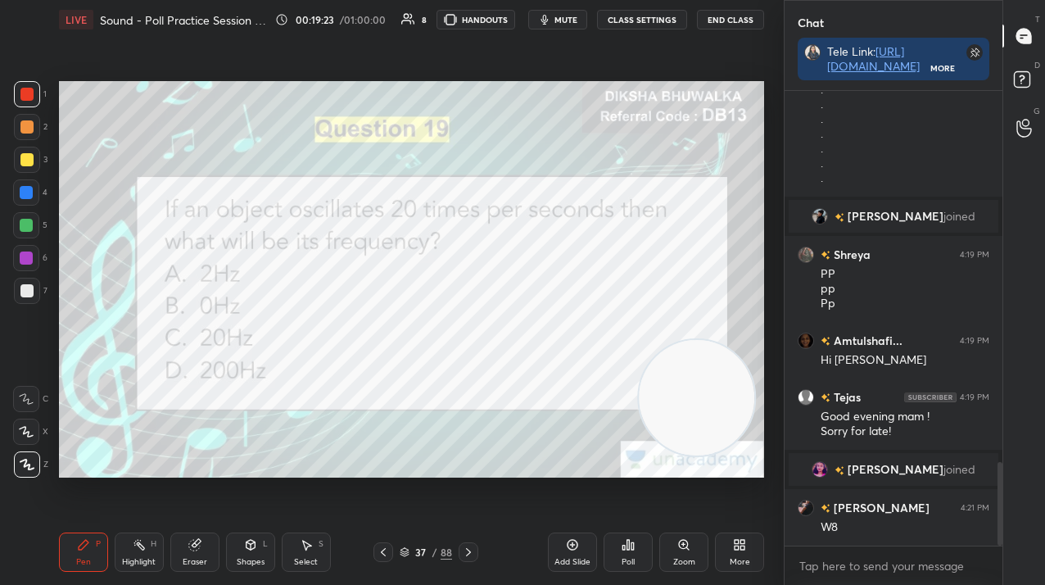
scroll to position [2009, 0]
click at [621, 551] on div "Poll" at bounding box center [628, 551] width 49 height 39
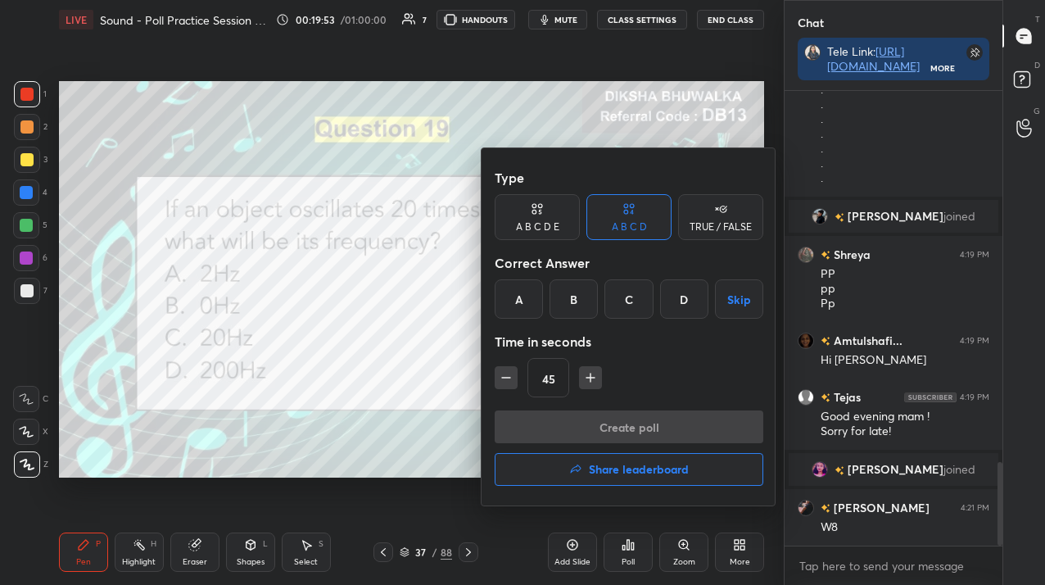
drag, startPoint x: 555, startPoint y: 221, endPoint x: 558, endPoint y: 257, distance: 36.2
click at [551, 222] on div "A B C D E" at bounding box center [537, 227] width 43 height 10
click at [616, 298] on div "C" at bounding box center [606, 298] width 39 height 39
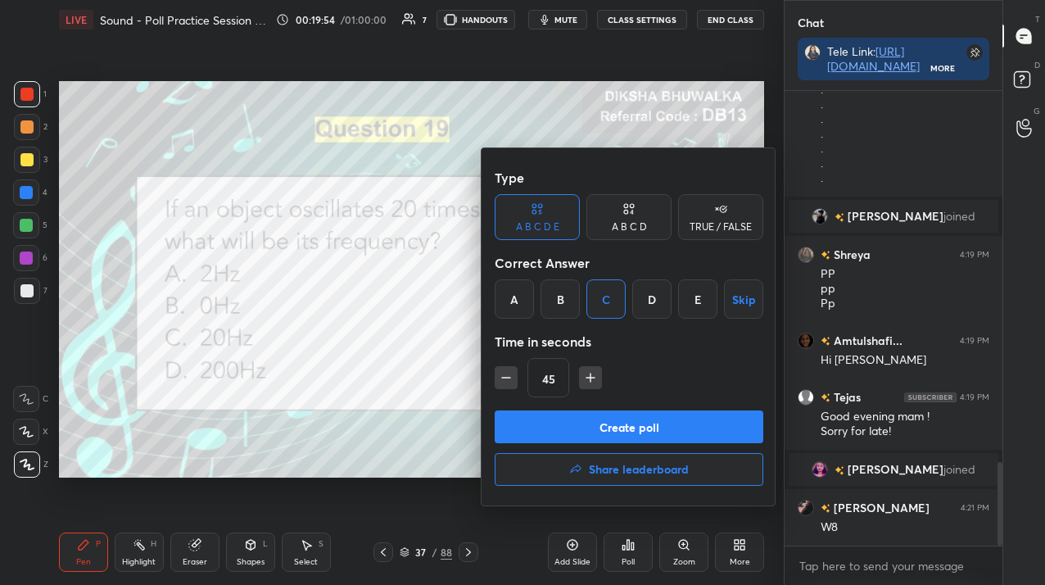
click at [607, 420] on button "Create poll" at bounding box center [629, 426] width 269 height 33
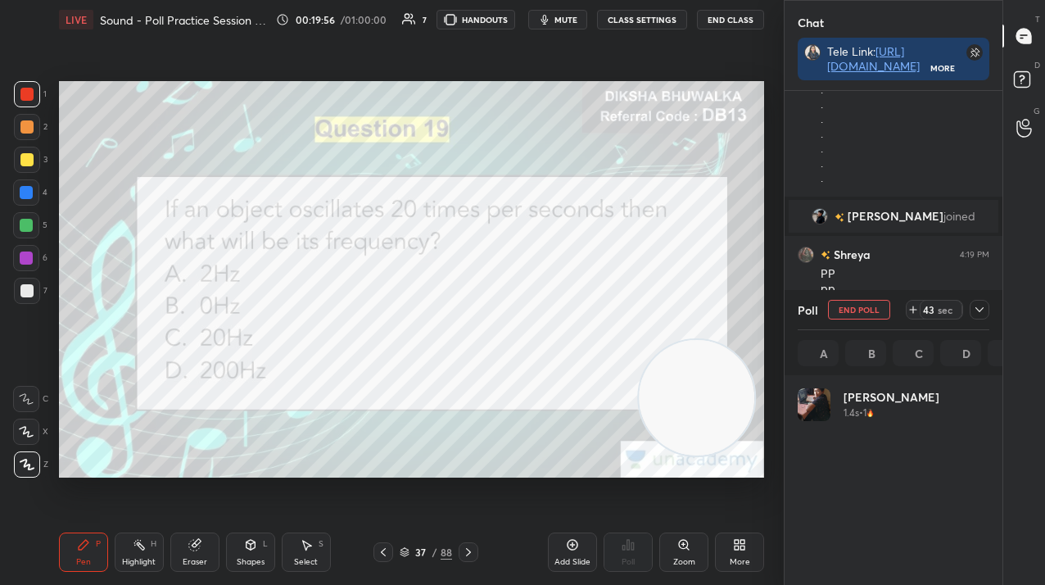
scroll to position [192, 187]
click at [864, 305] on button "End Poll" at bounding box center [859, 310] width 62 height 20
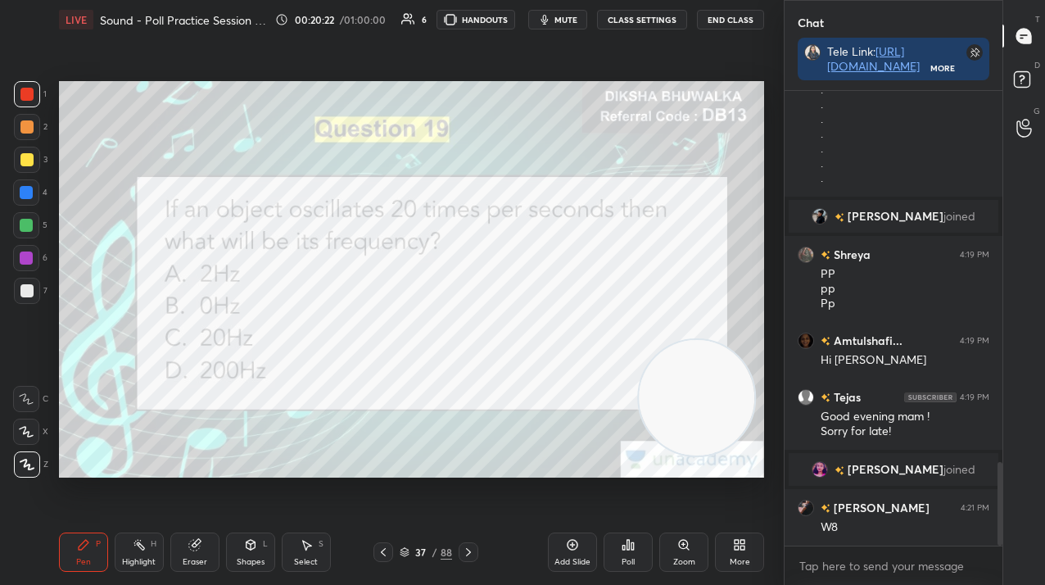
scroll to position [314, 213]
click at [471, 551] on icon at bounding box center [468, 552] width 13 height 13
click at [627, 551] on div "Poll" at bounding box center [628, 551] width 49 height 39
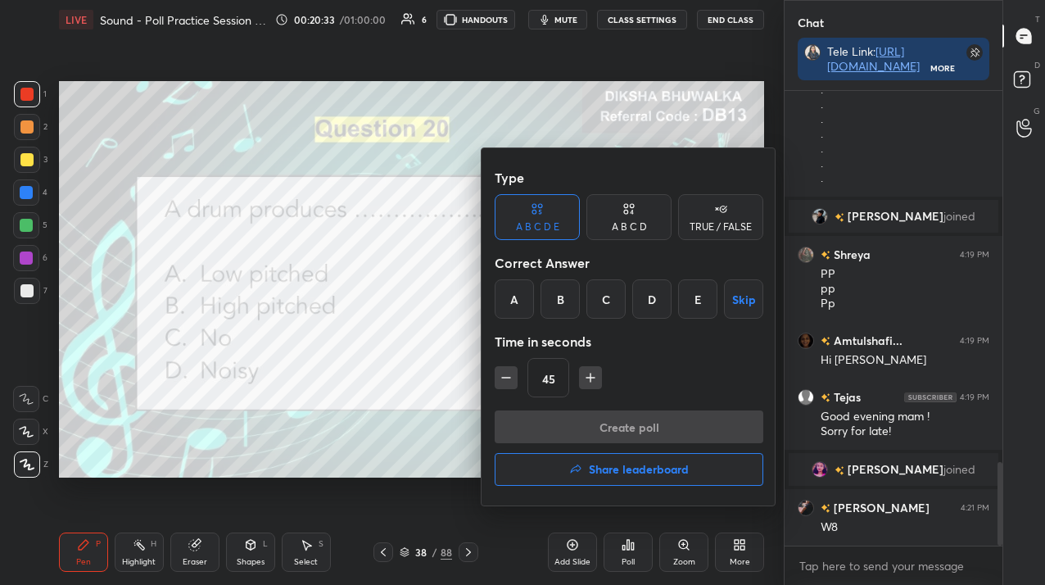
drag, startPoint x: 644, startPoint y: 220, endPoint x: 579, endPoint y: 265, distance: 78.9
click at [639, 223] on div "A B C D" at bounding box center [629, 227] width 35 height 10
drag, startPoint x: 513, startPoint y: 301, endPoint x: 511, endPoint y: 315, distance: 14.0
click at [513, 301] on div "A" at bounding box center [519, 298] width 48 height 39
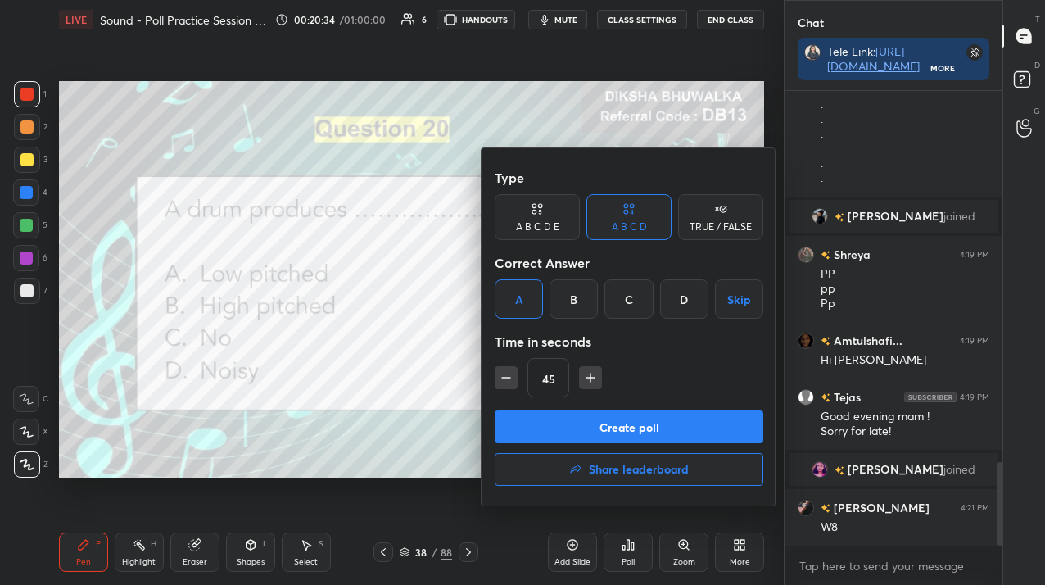
click at [523, 422] on button "Create poll" at bounding box center [629, 426] width 269 height 33
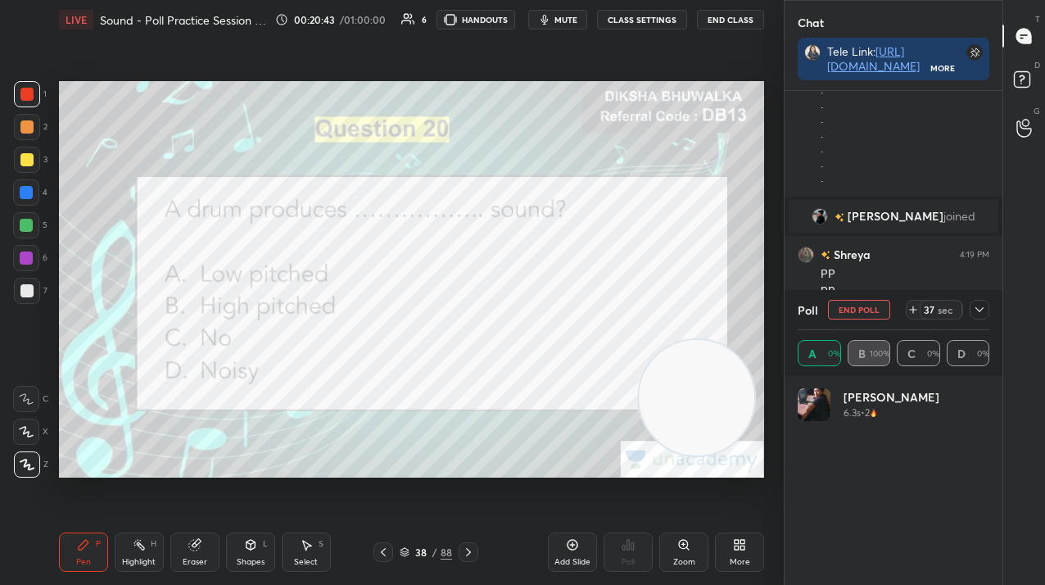
scroll to position [192, 187]
click at [857, 313] on button "End Poll" at bounding box center [859, 310] width 62 height 20
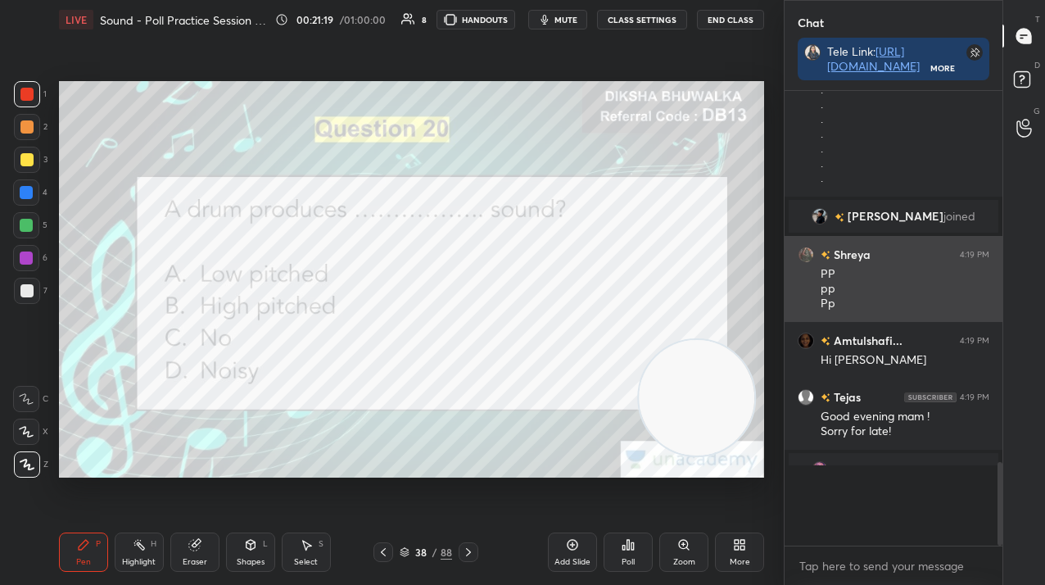
scroll to position [314, 213]
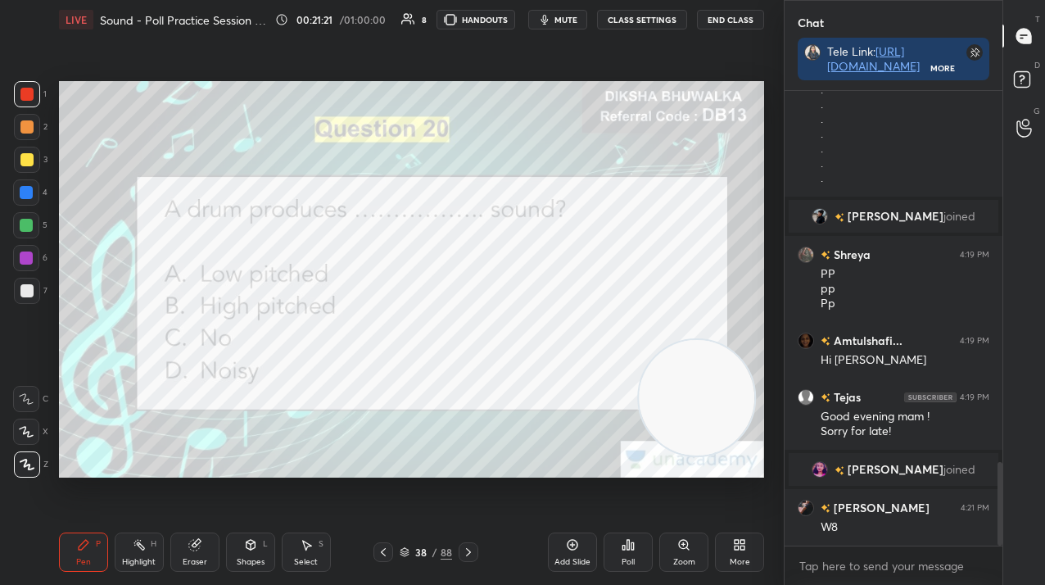
click at [570, 547] on icon at bounding box center [572, 544] width 13 height 13
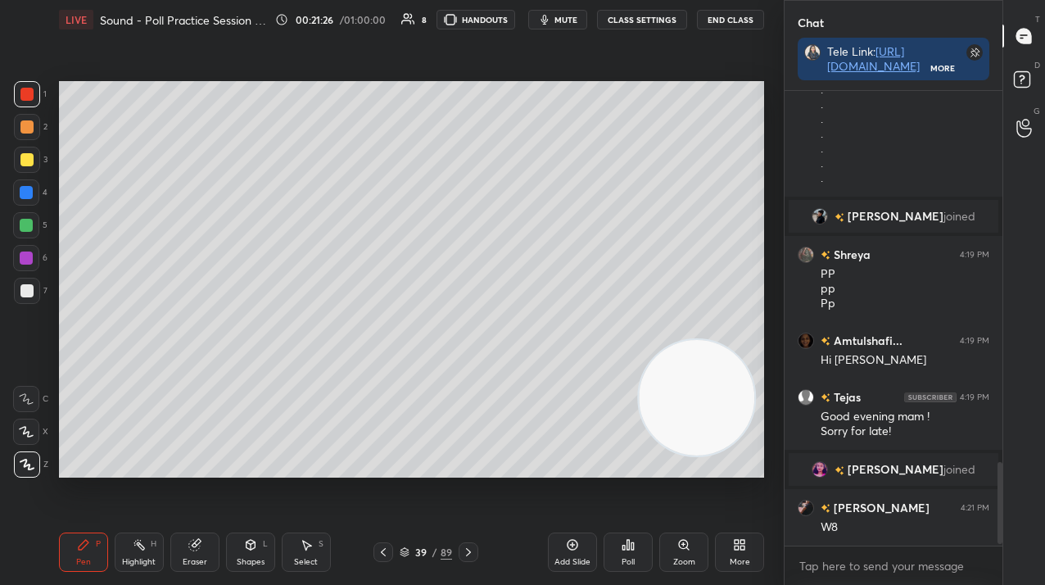
scroll to position [2065, 0]
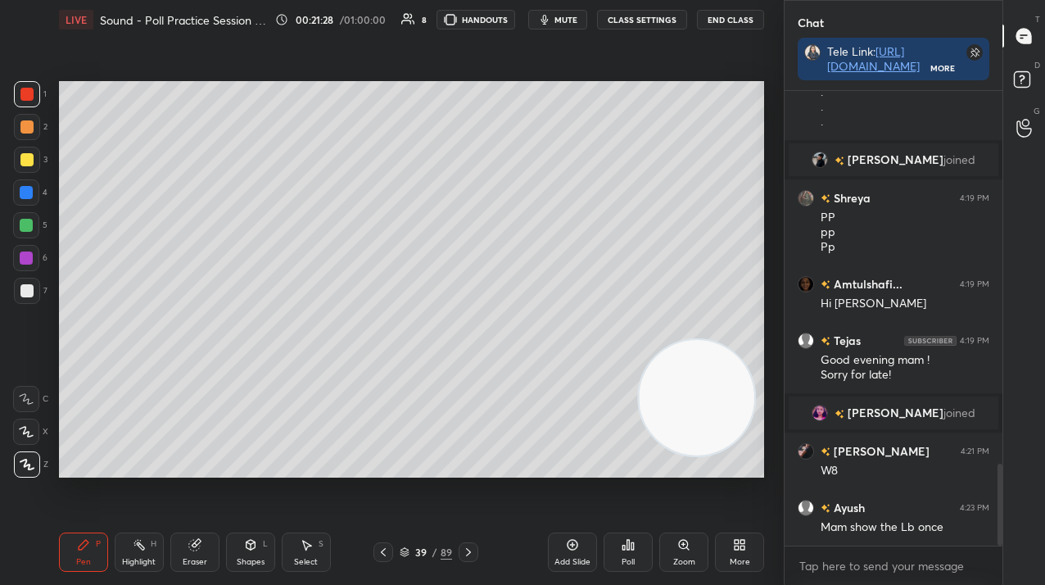
click at [31, 156] on div at bounding box center [26, 159] width 13 height 13
drag, startPoint x: 27, startPoint y: 160, endPoint x: 42, endPoint y: 162, distance: 14.9
click at [26, 160] on div at bounding box center [26, 159] width 13 height 13
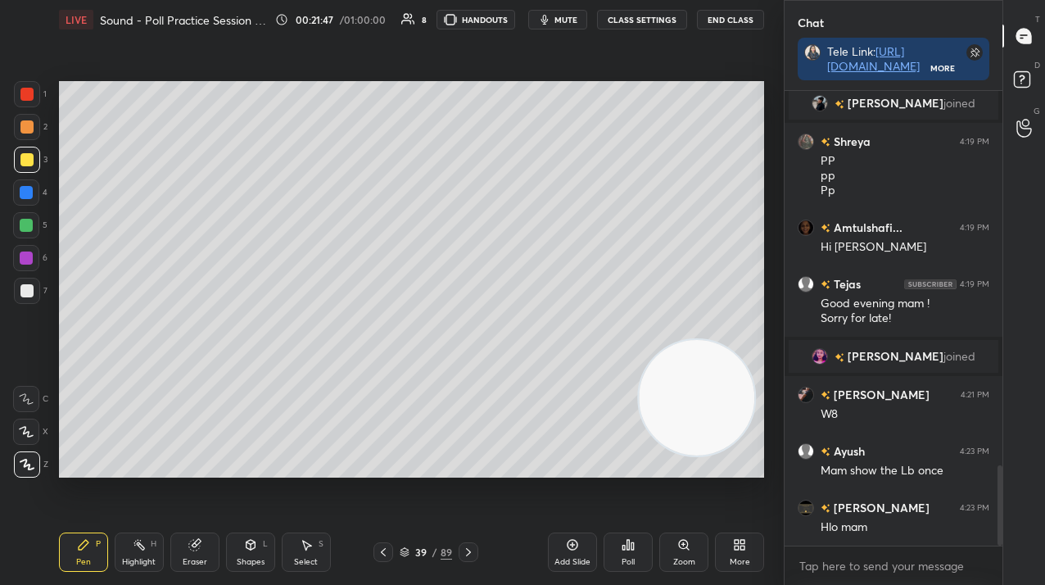
click at [586, 547] on div "Add Slide" at bounding box center [572, 551] width 49 height 39
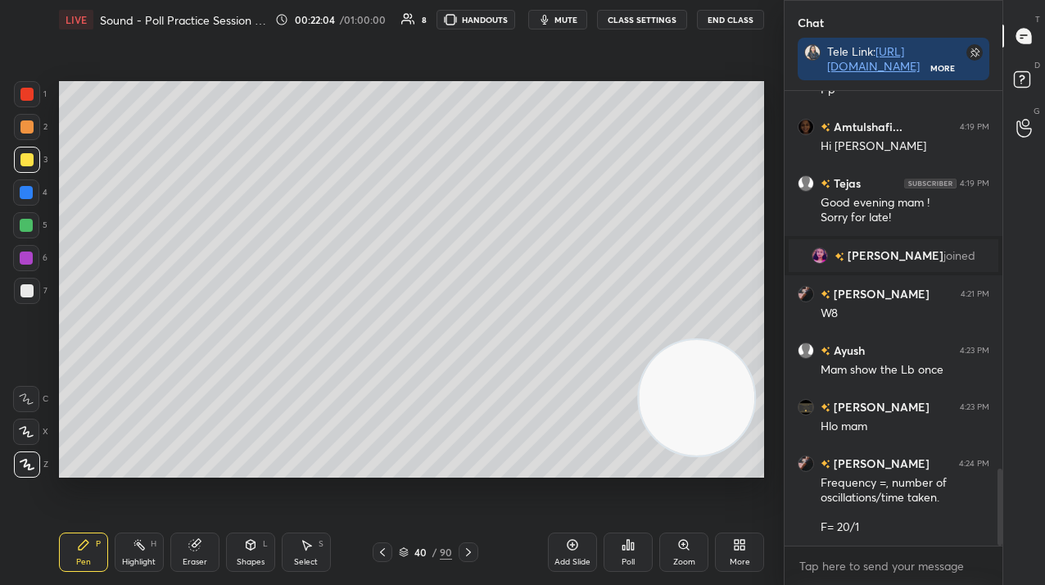
click at [469, 547] on div at bounding box center [469, 552] width 20 height 20
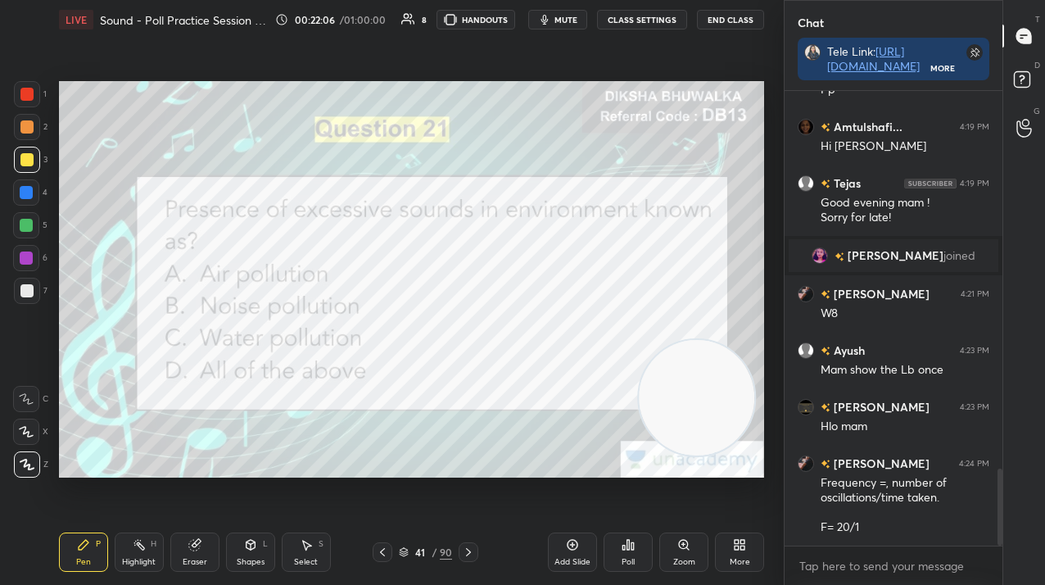
click at [16, 93] on div at bounding box center [27, 94] width 26 height 26
click at [28, 85] on div at bounding box center [27, 94] width 26 height 26
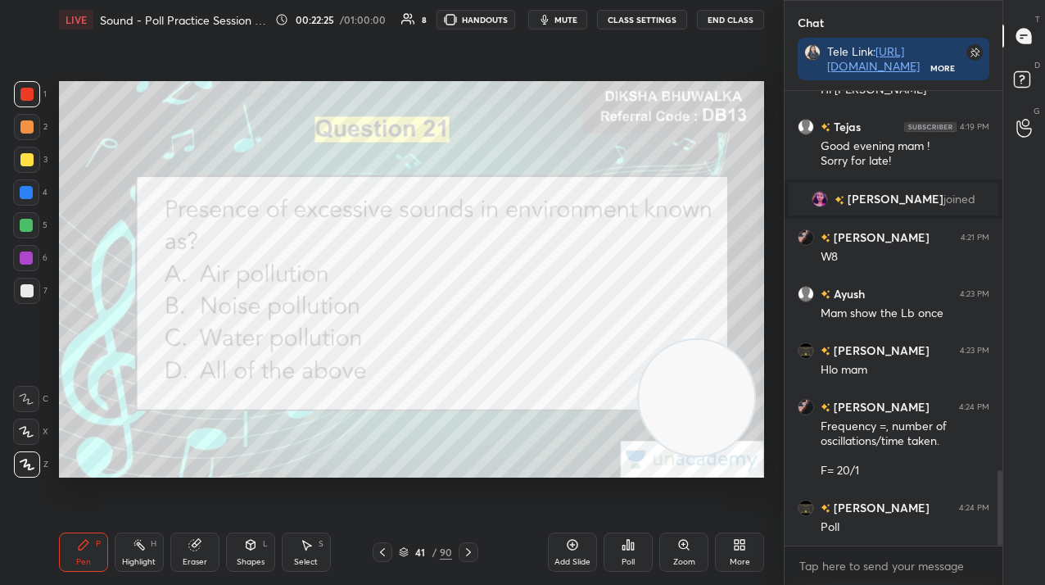
click at [637, 549] on div "Poll" at bounding box center [628, 551] width 49 height 39
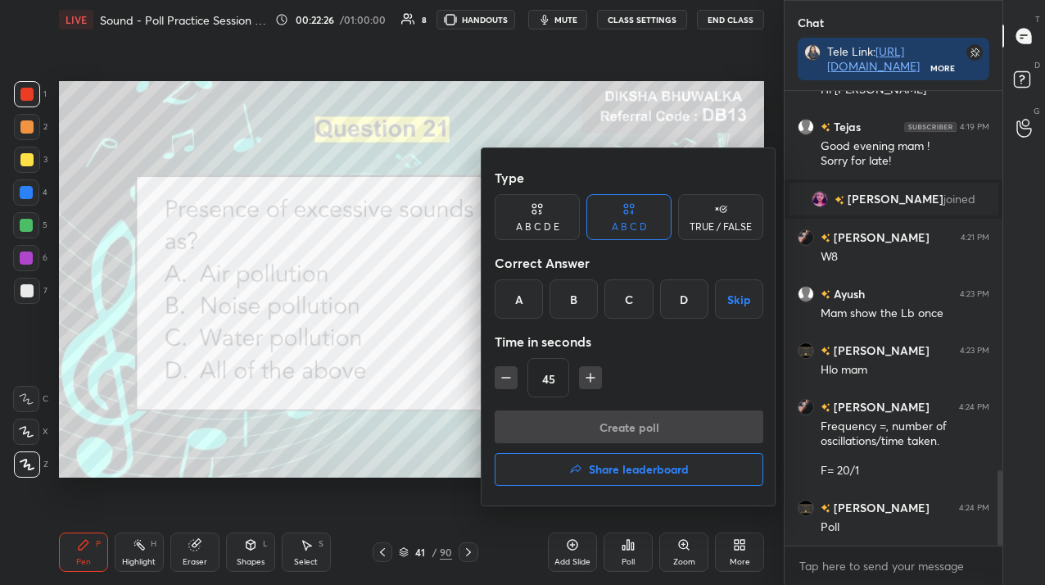
click at [571, 308] on div "B" at bounding box center [574, 298] width 48 height 39
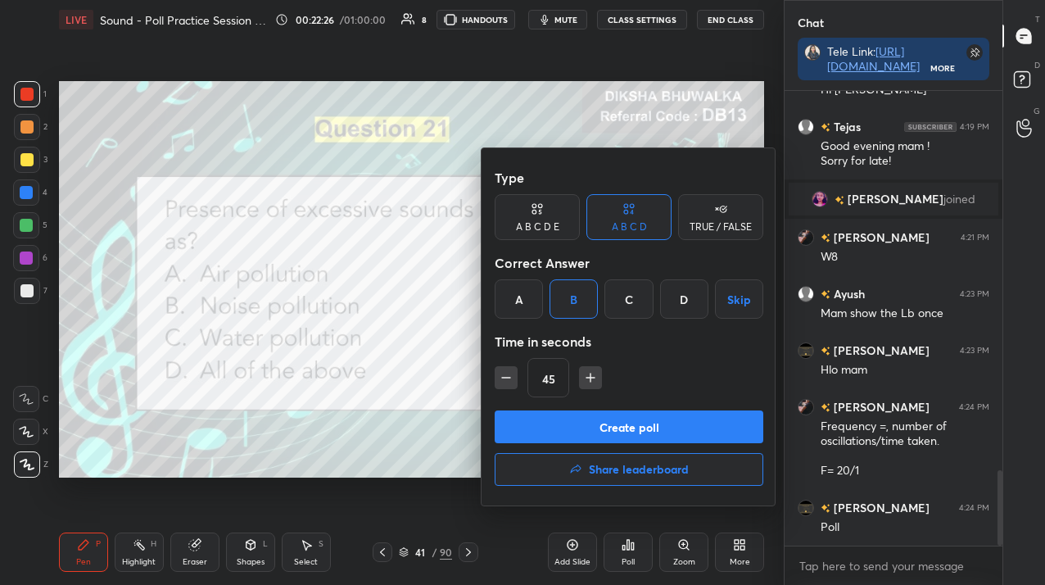
click at [570, 419] on button "Create poll" at bounding box center [629, 426] width 269 height 33
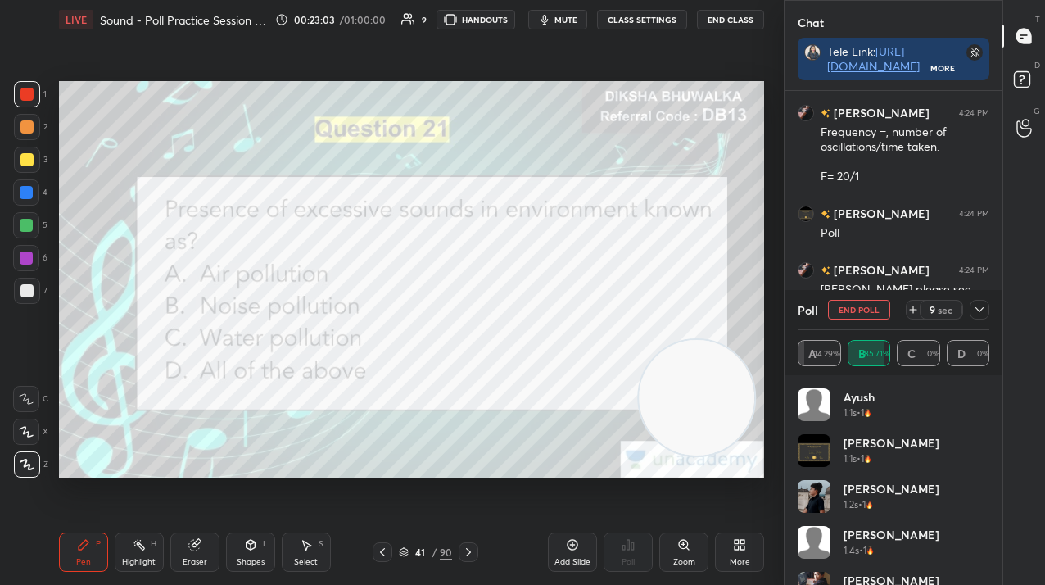
scroll to position [2464, 0]
click at [872, 315] on button "End Poll" at bounding box center [859, 310] width 62 height 20
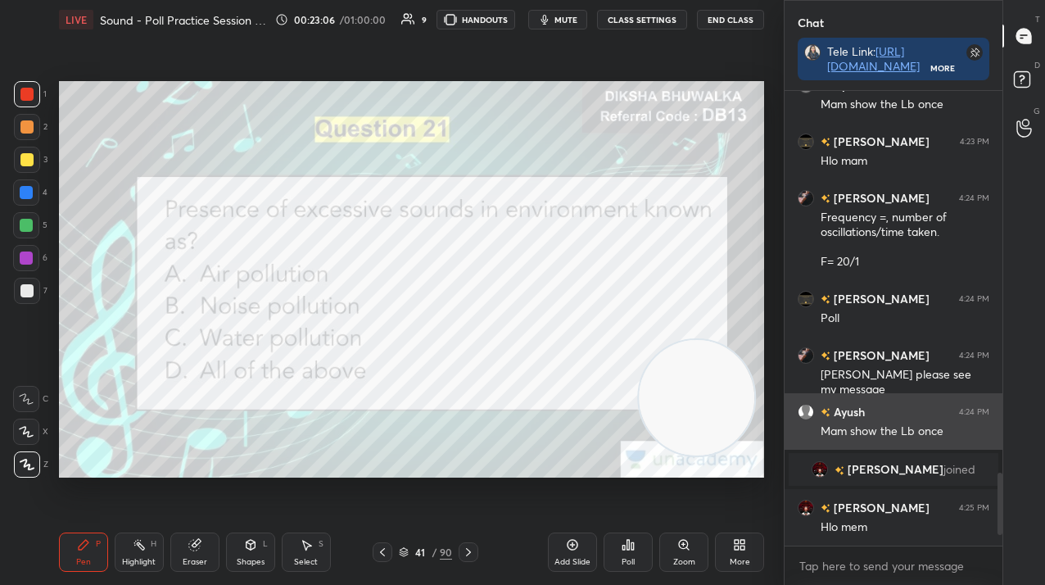
scroll to position [6, 6]
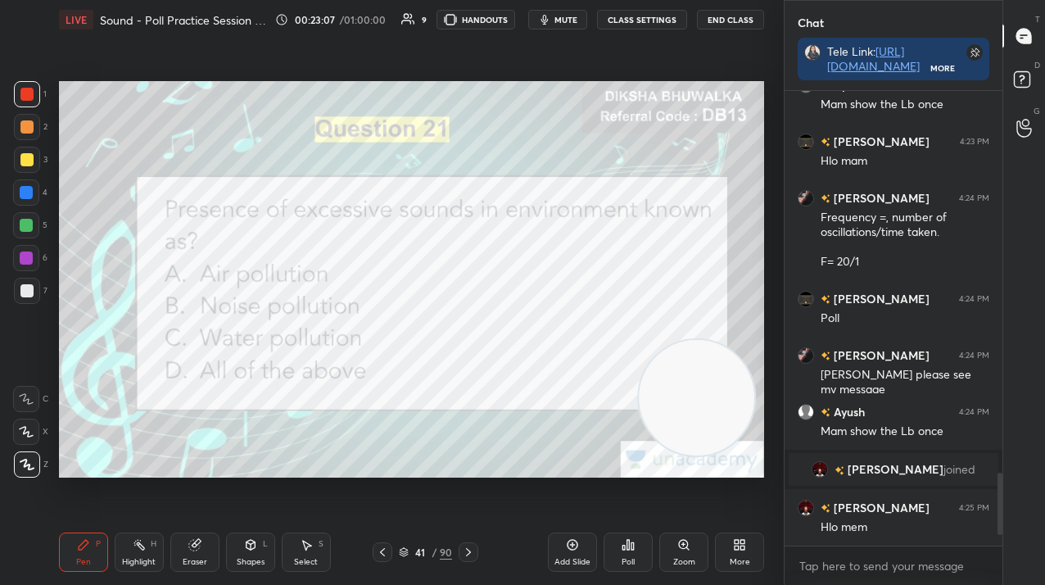
click at [477, 551] on div at bounding box center [469, 552] width 20 height 20
click at [632, 549] on icon at bounding box center [633, 545] width 2 height 7
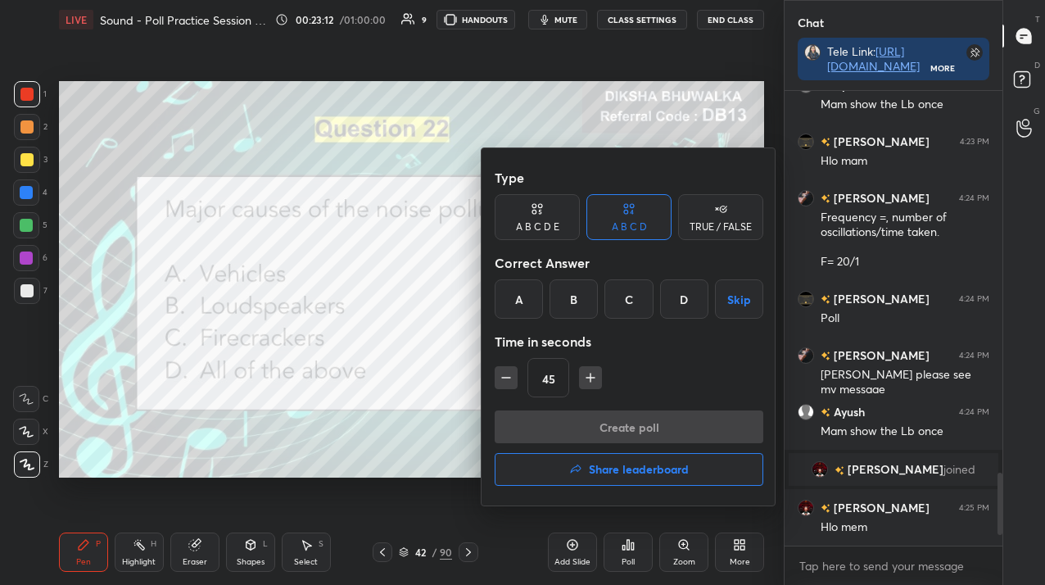
drag, startPoint x: 680, startPoint y: 305, endPoint x: 679, endPoint y: 319, distance: 14.8
click at [677, 304] on div "D" at bounding box center [684, 298] width 48 height 39
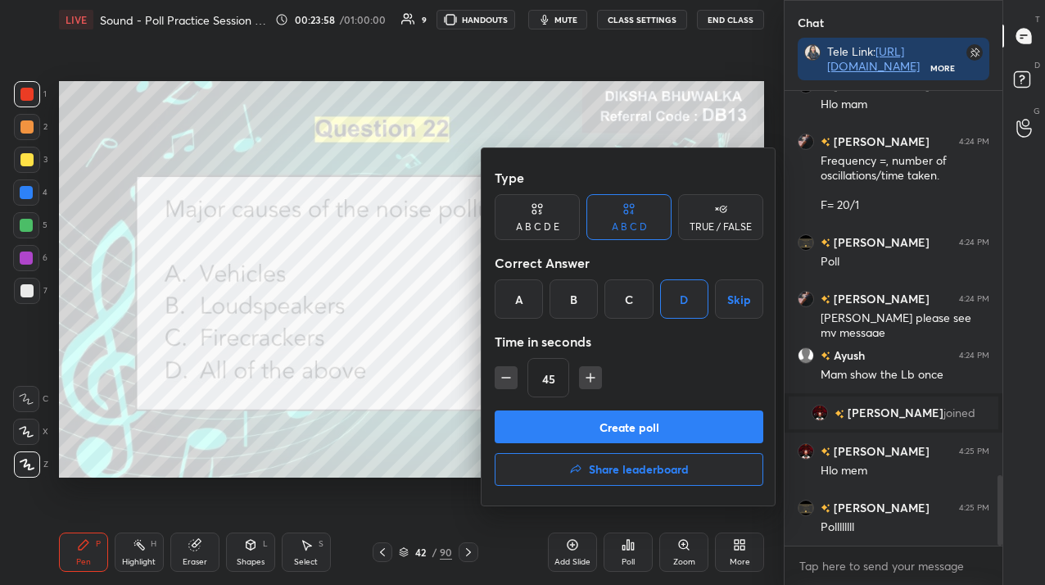
scroll to position [2492, 0]
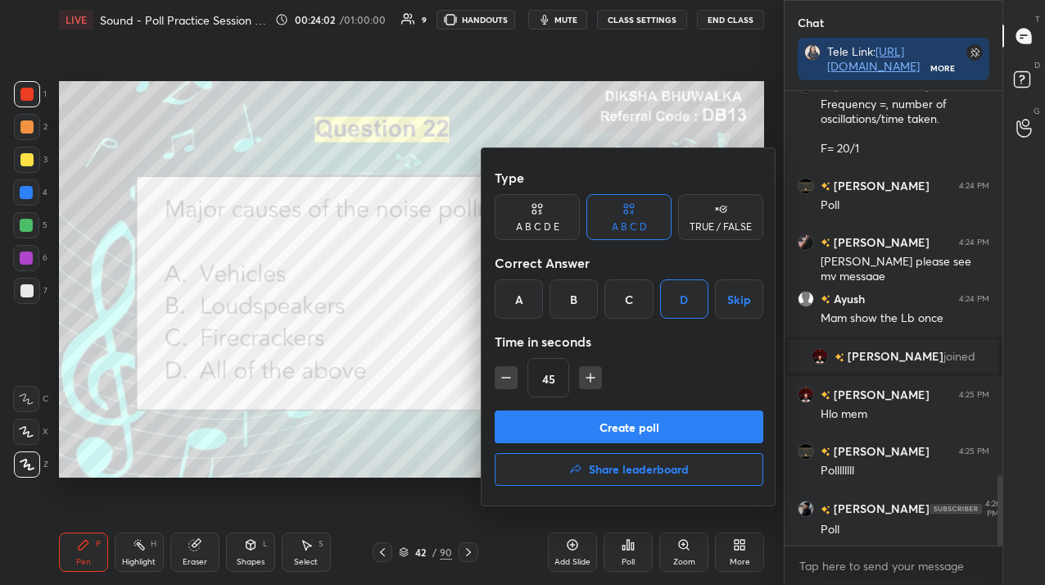
click at [730, 424] on button "Create poll" at bounding box center [629, 426] width 269 height 33
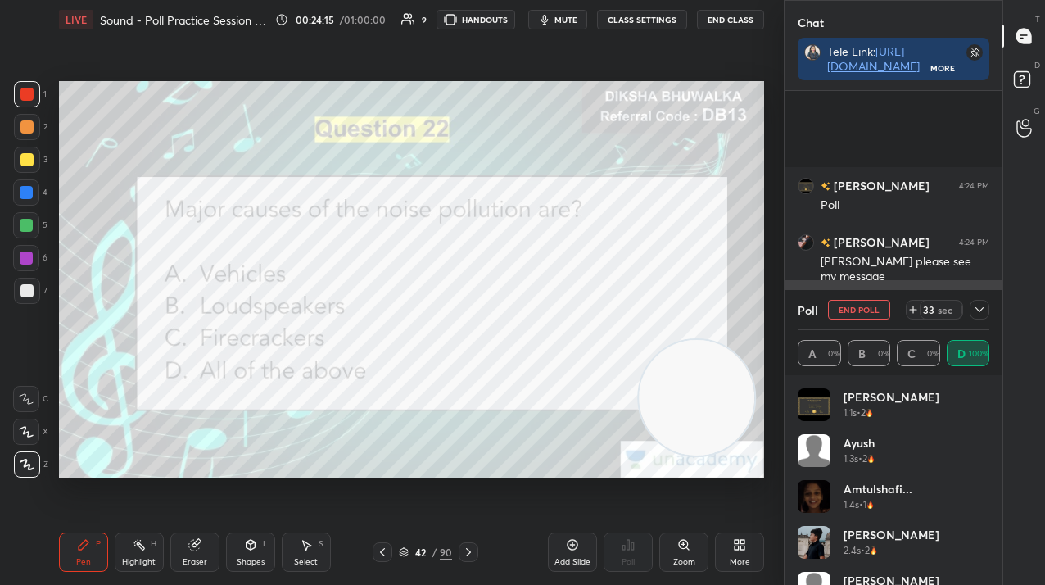
scroll to position [2634, 0]
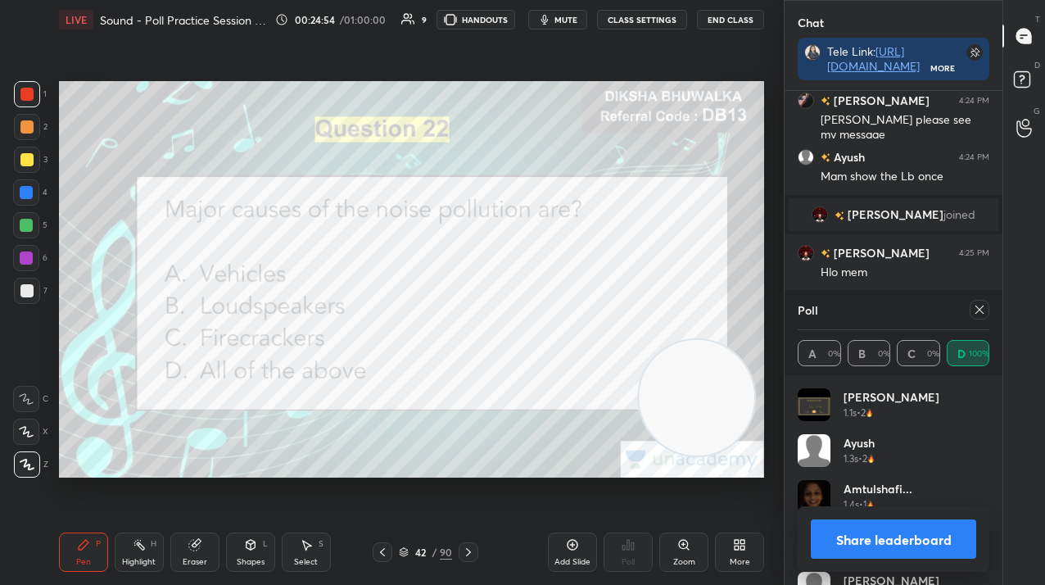
drag, startPoint x: 985, startPoint y: 302, endPoint x: 975, endPoint y: 305, distance: 10.9
click at [985, 302] on div at bounding box center [980, 310] width 20 height 20
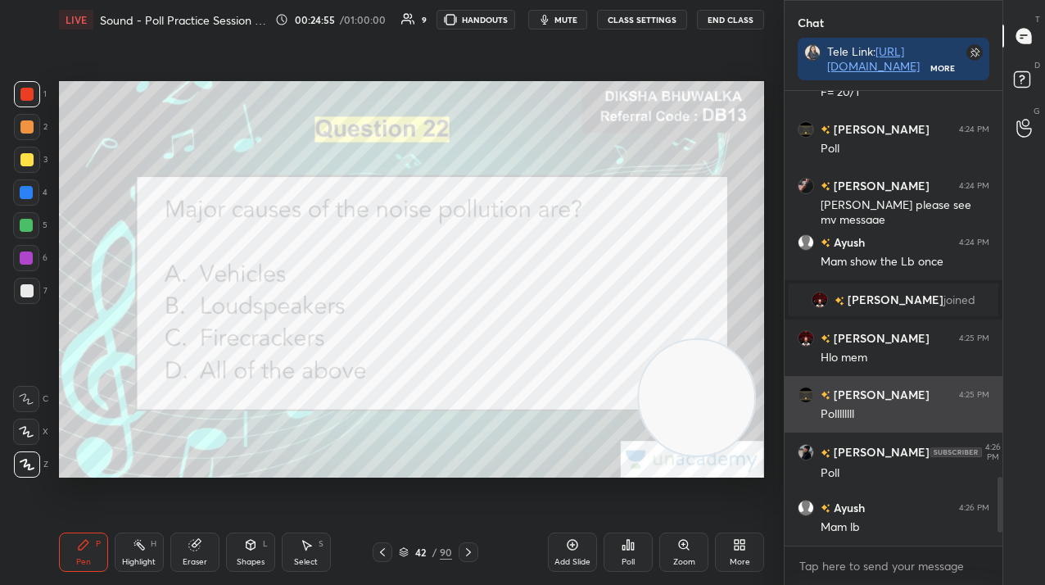
scroll to position [450, 213]
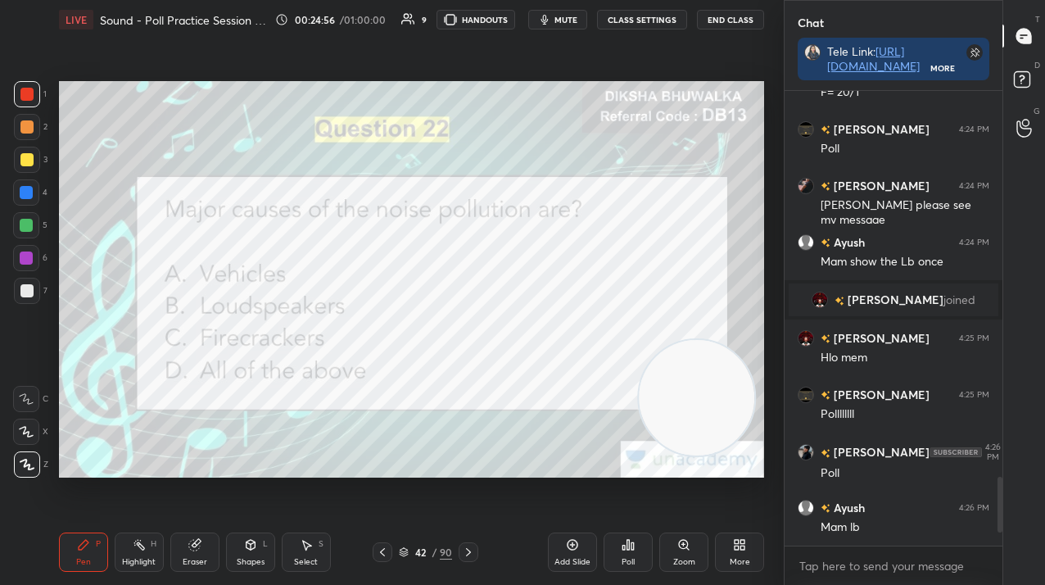
click at [465, 548] on icon at bounding box center [468, 552] width 13 height 13
click at [638, 550] on div "Poll" at bounding box center [628, 551] width 49 height 39
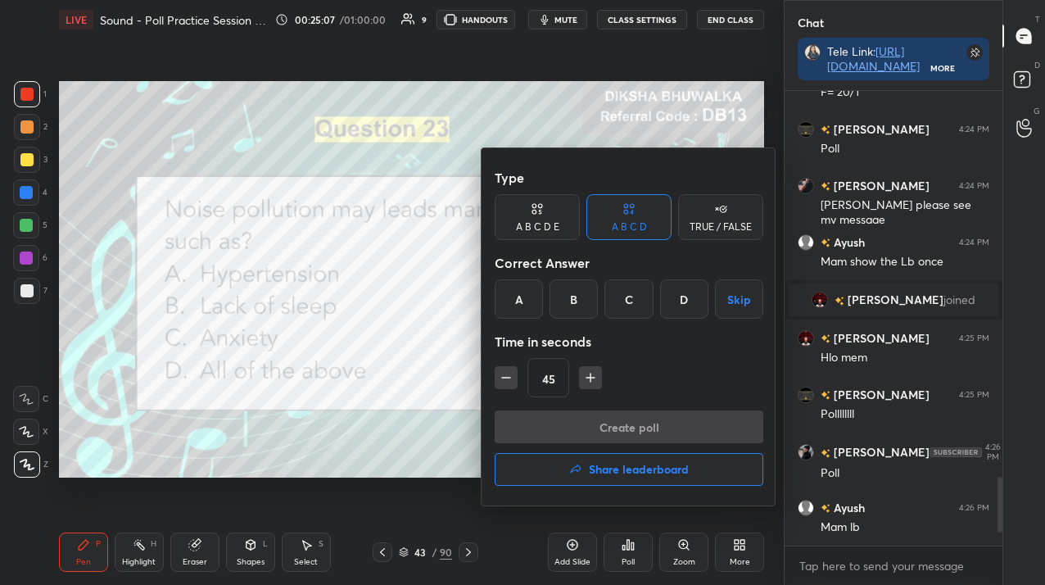
click at [701, 306] on div "D" at bounding box center [684, 298] width 48 height 39
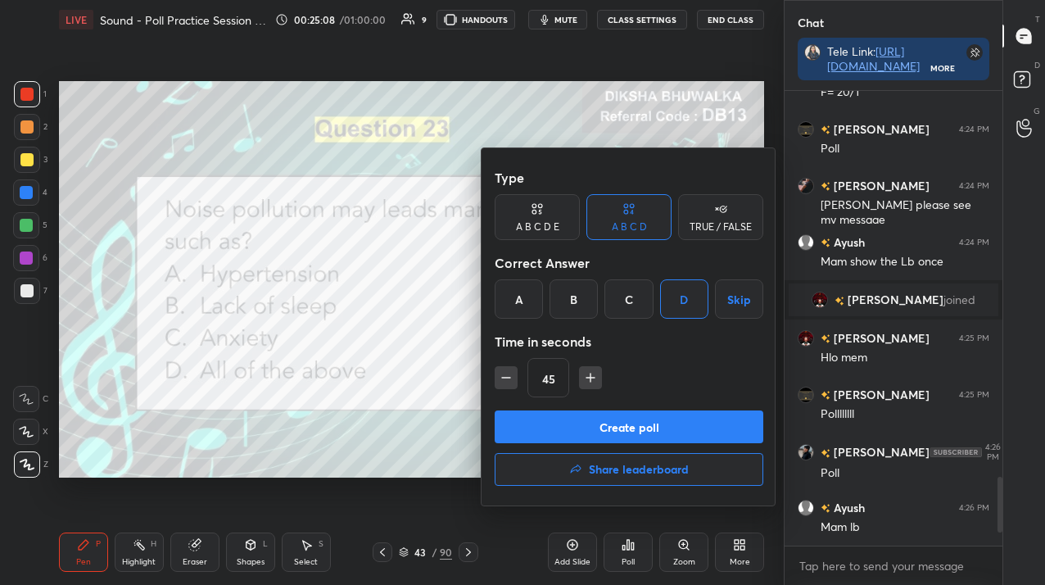
click at [662, 419] on button "Create poll" at bounding box center [629, 426] width 269 height 33
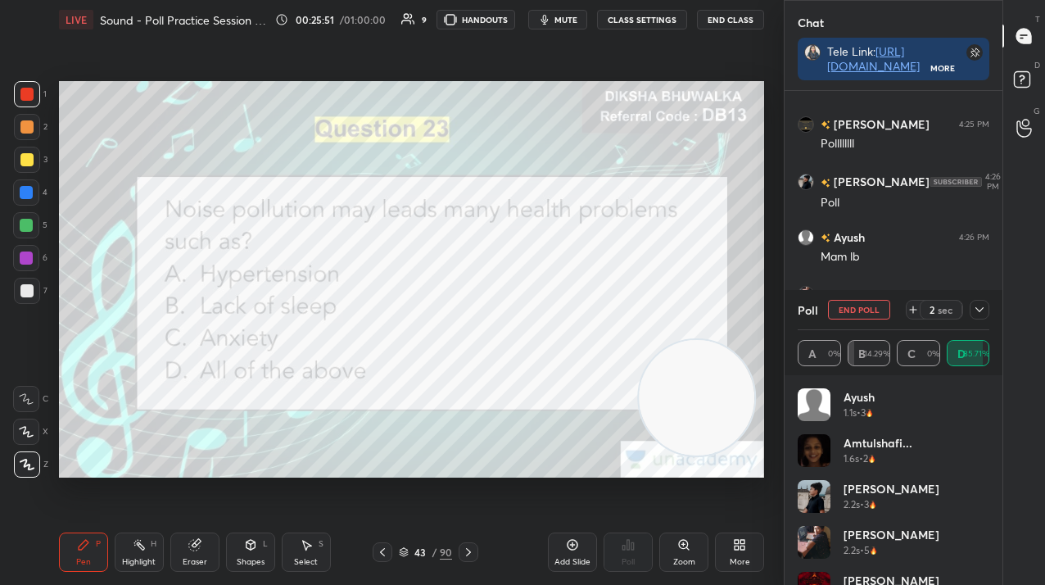
scroll to position [2875, 0]
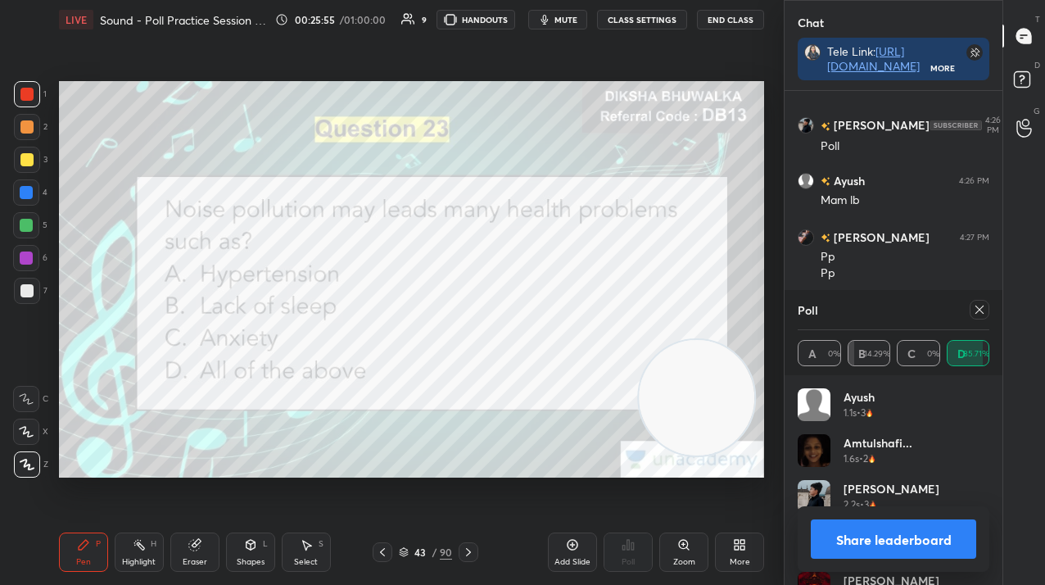
click at [981, 306] on icon at bounding box center [979, 309] width 13 height 13
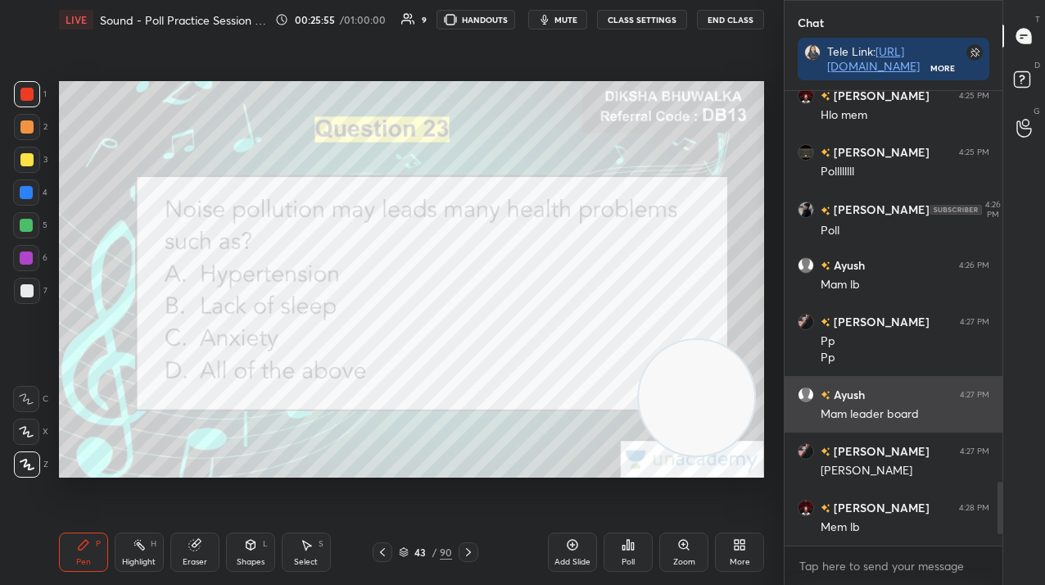
scroll to position [2791, 0]
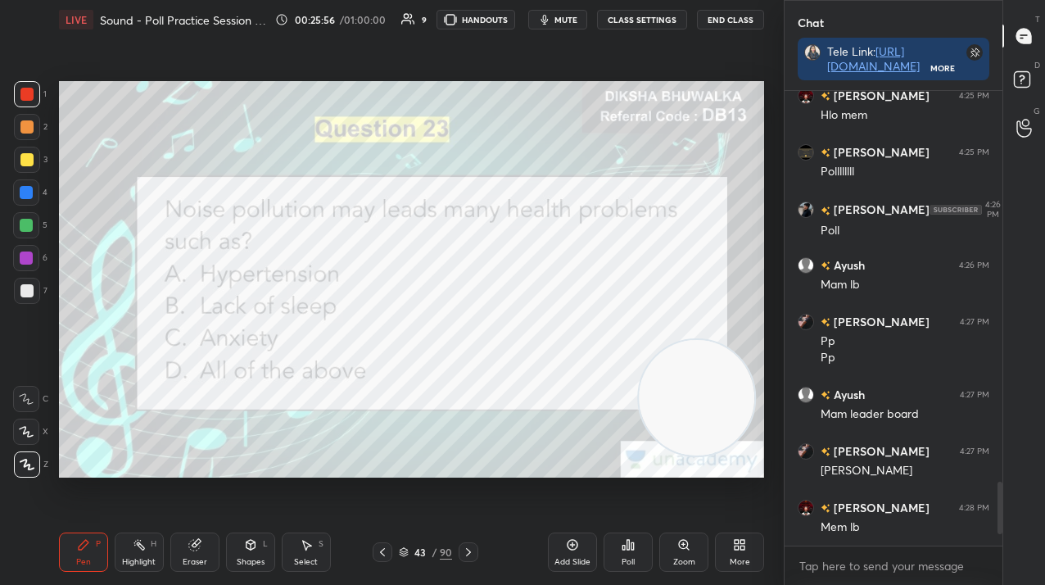
click at [460, 553] on div at bounding box center [469, 552] width 20 height 20
click at [625, 550] on icon at bounding box center [628, 544] width 13 height 13
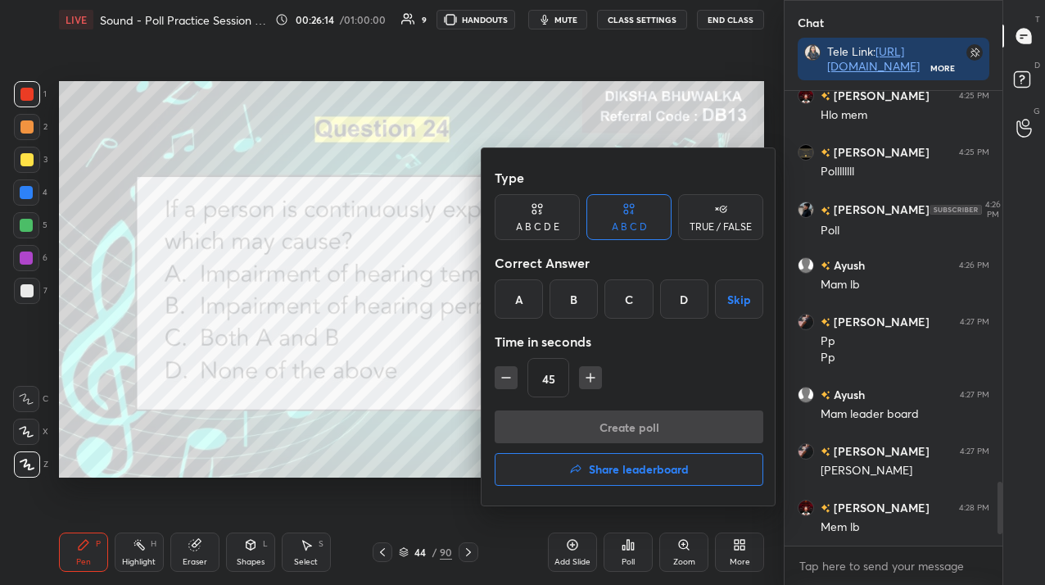
click at [641, 297] on div "C" at bounding box center [629, 298] width 48 height 39
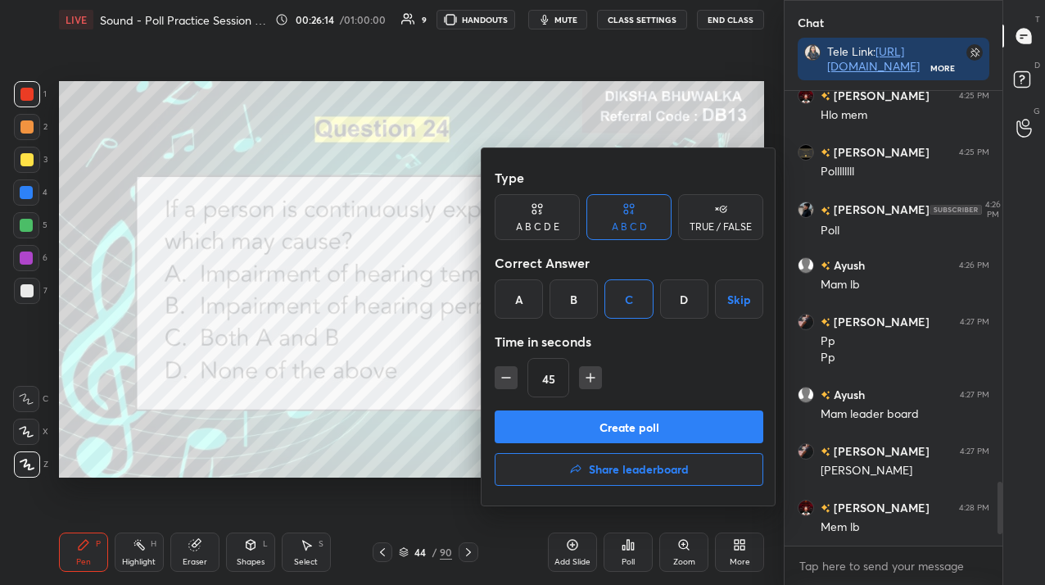
click at [627, 408] on div "Type A B C D E A B C D TRUE / FALSE Correct Answer A B C D Skip Time in seconds…" at bounding box center [629, 326] width 295 height 357
click at [625, 421] on button "Create poll" at bounding box center [629, 426] width 269 height 33
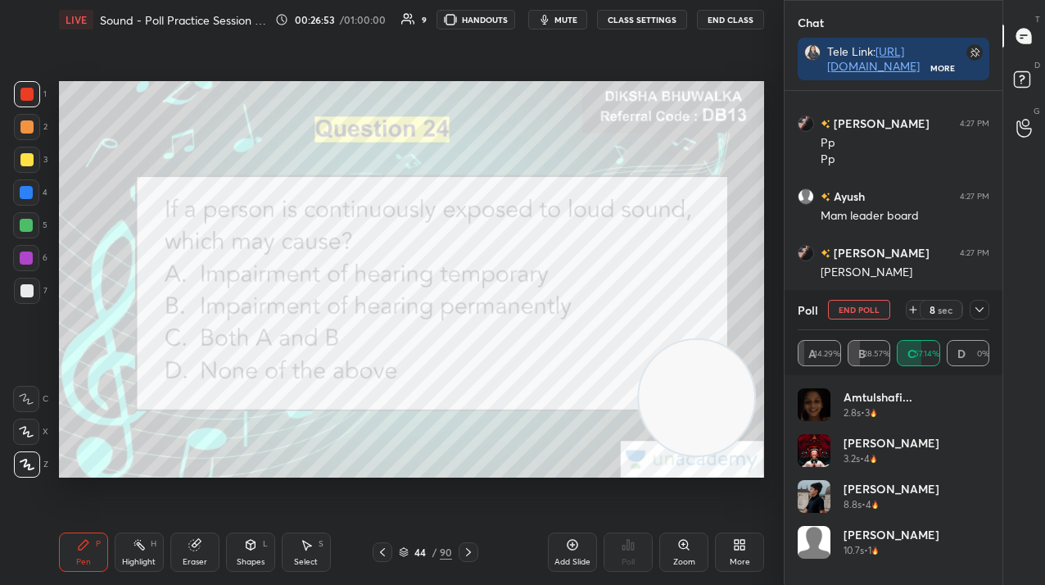
scroll to position [3046, 0]
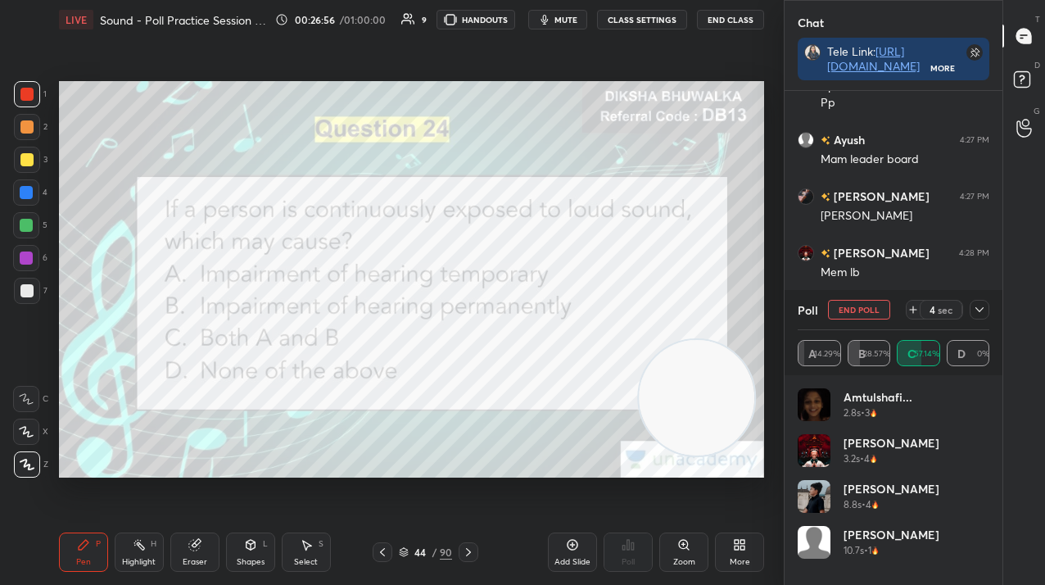
click at [881, 314] on button "End Poll" at bounding box center [859, 310] width 62 height 20
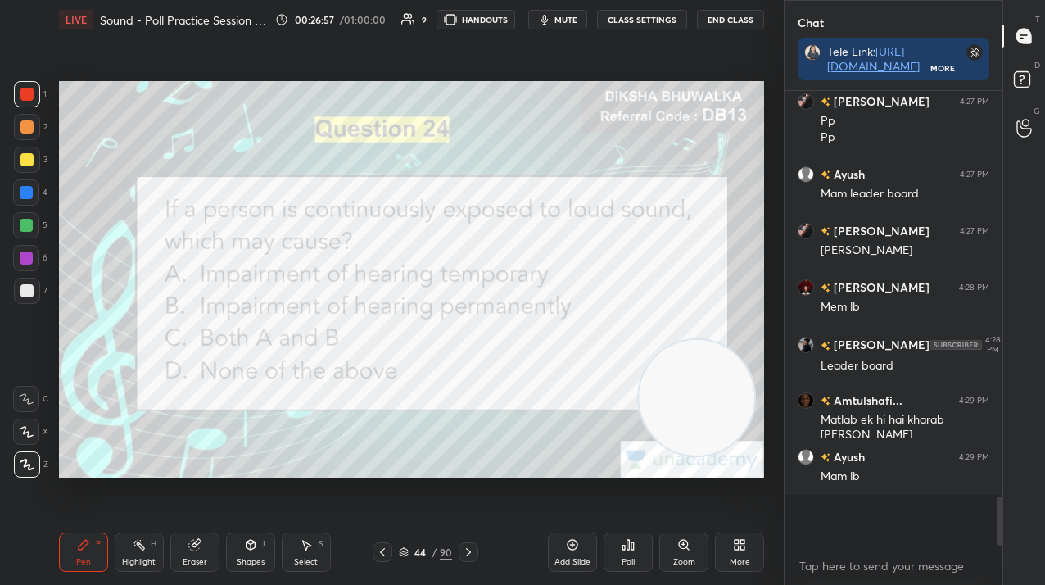
scroll to position [450, 213]
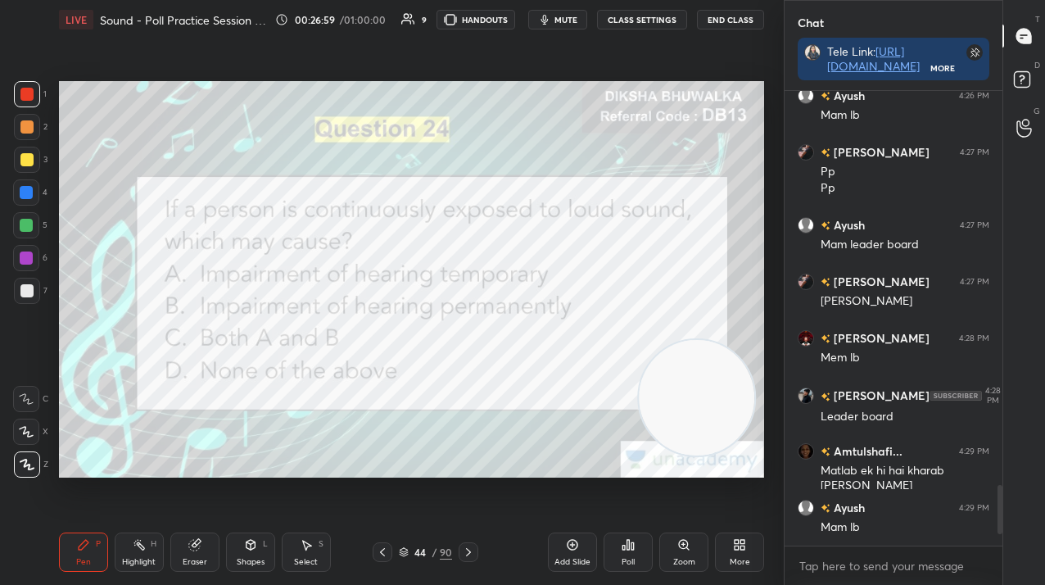
click at [461, 554] on div at bounding box center [469, 552] width 20 height 20
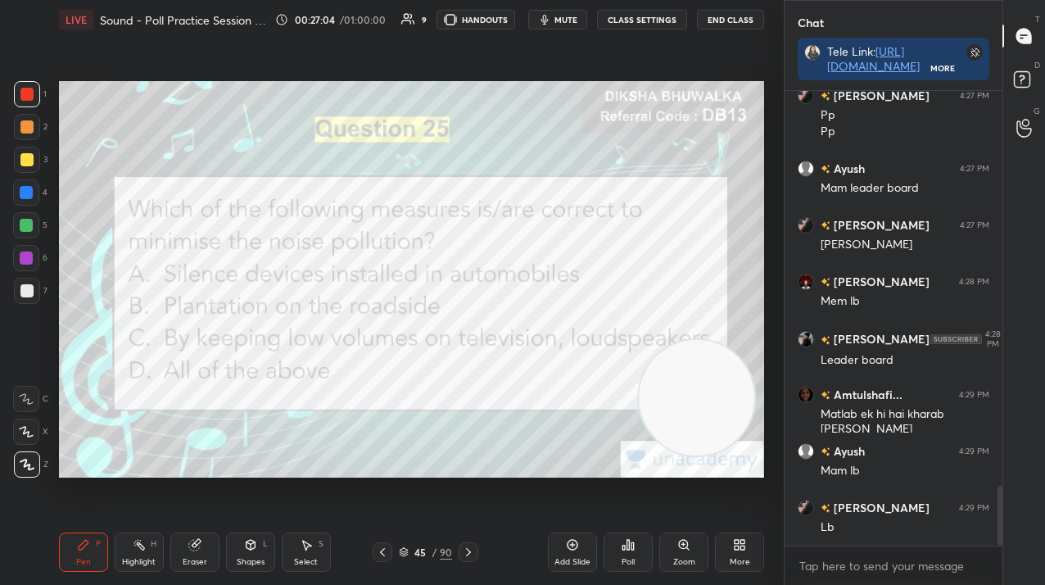
scroll to position [3088, 0]
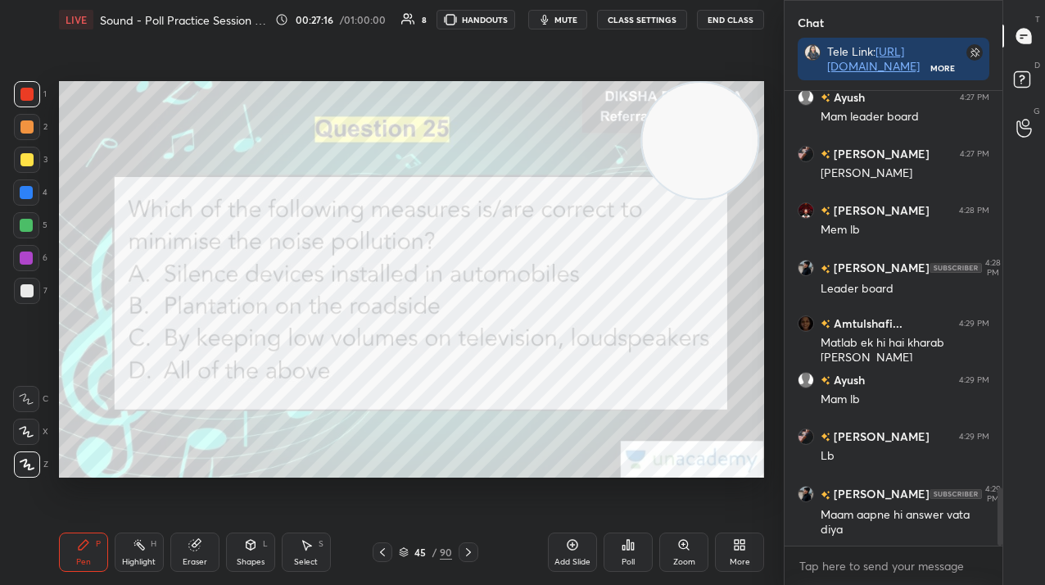
drag, startPoint x: 684, startPoint y: 379, endPoint x: 704, endPoint y: 95, distance: 284.9
click at [701, 96] on video at bounding box center [700, 141] width 116 height 116
click at [646, 548] on div "Poll" at bounding box center [628, 551] width 49 height 39
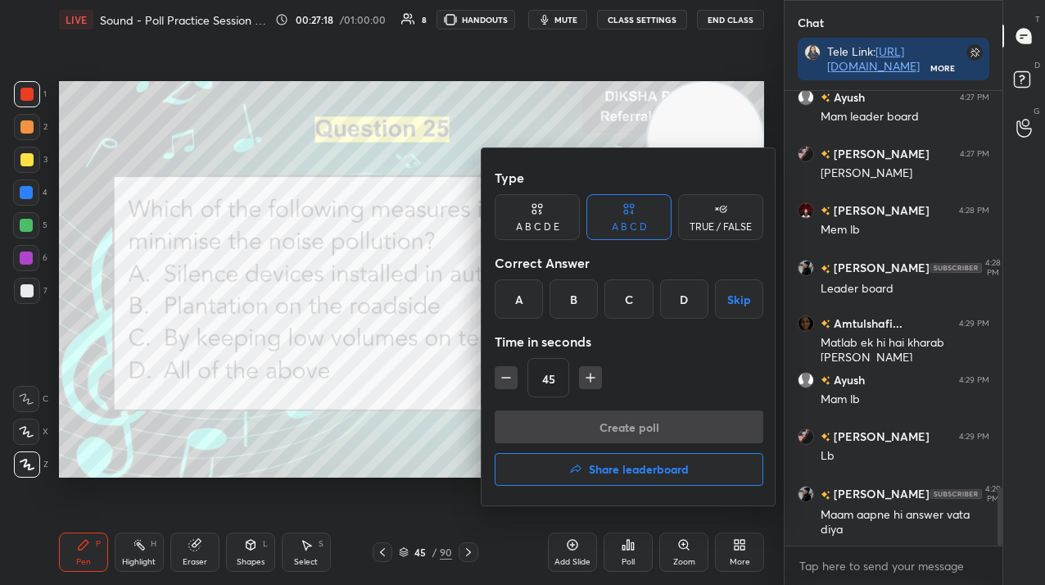
click at [691, 295] on div "D" at bounding box center [684, 298] width 48 height 39
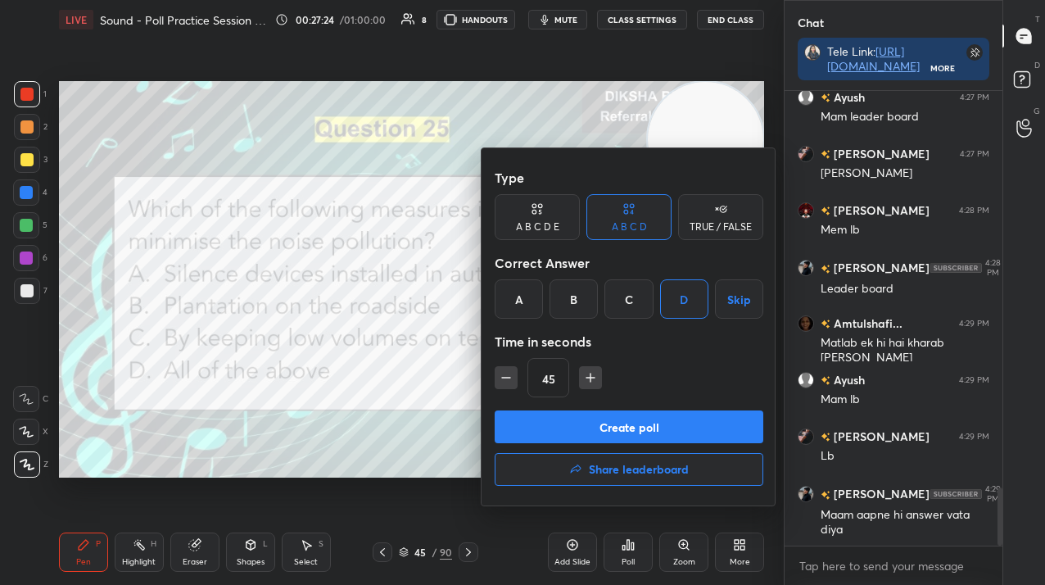
scroll to position [3105, 0]
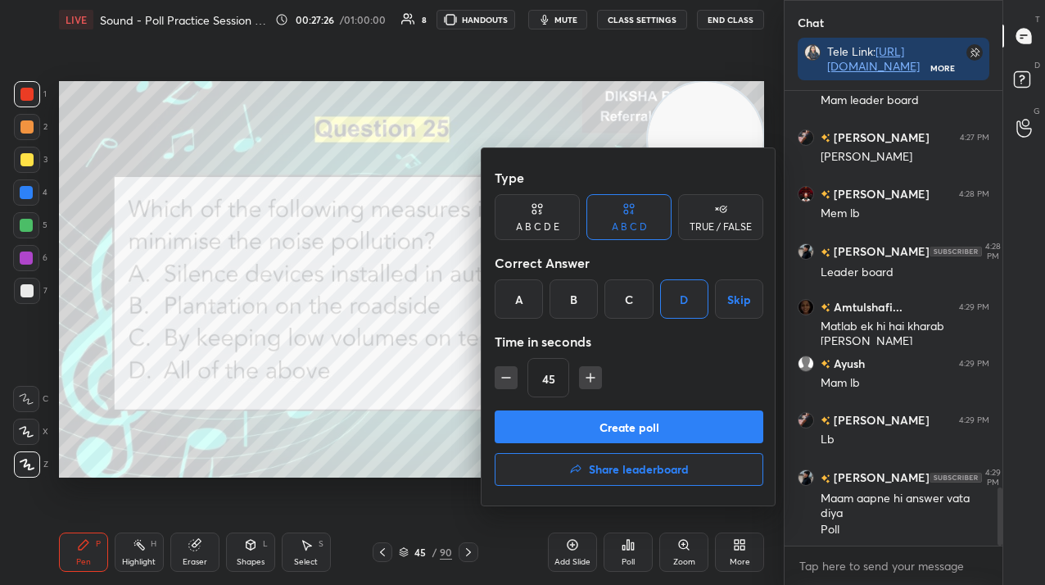
click at [614, 425] on button "Create poll" at bounding box center [629, 426] width 269 height 33
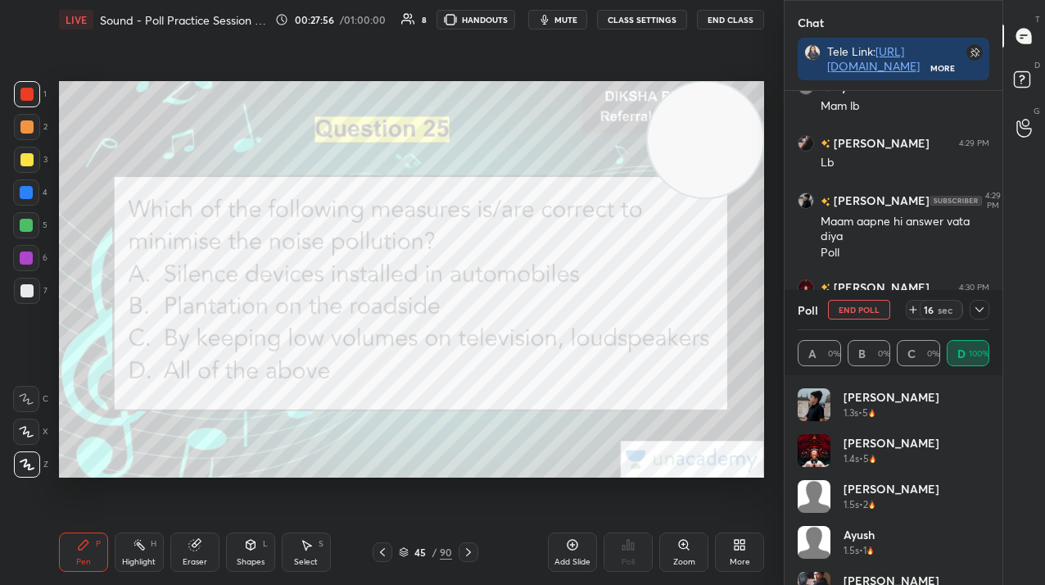
scroll to position [3359, 0]
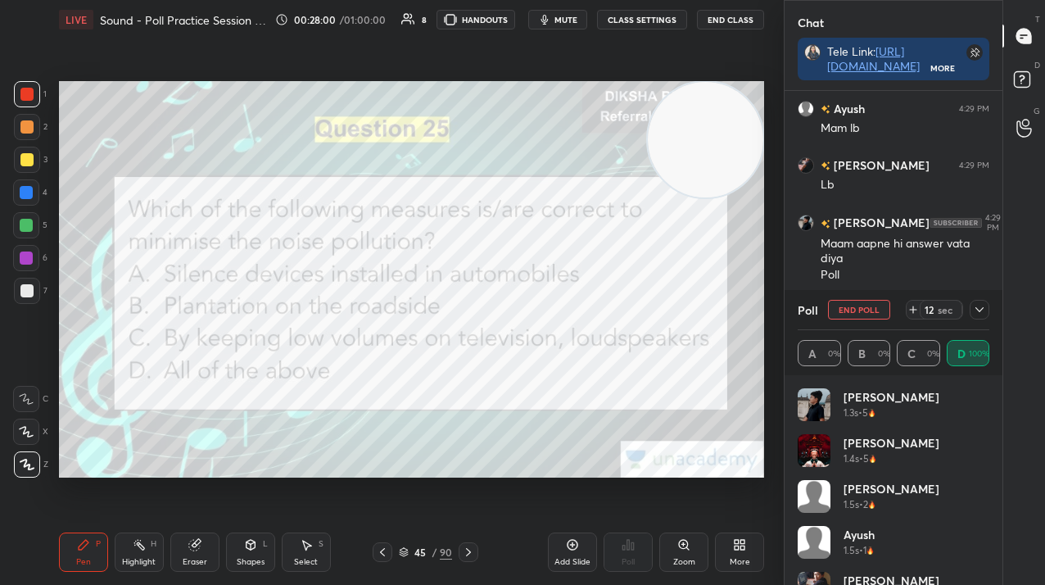
drag, startPoint x: 854, startPoint y: 305, endPoint x: 840, endPoint y: 307, distance: 14.1
click at [853, 302] on button "End Poll" at bounding box center [859, 310] width 62 height 20
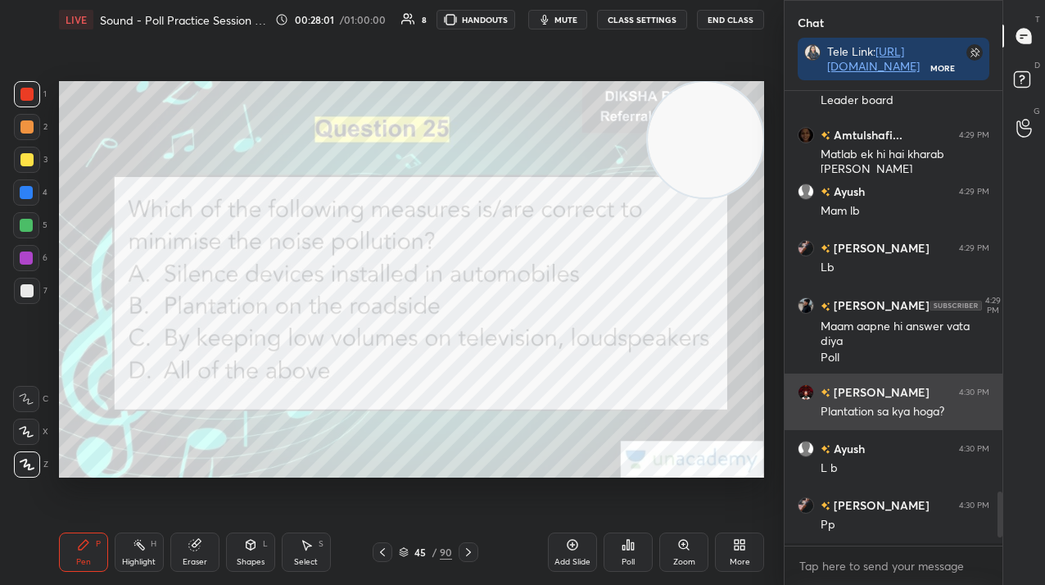
scroll to position [6, 6]
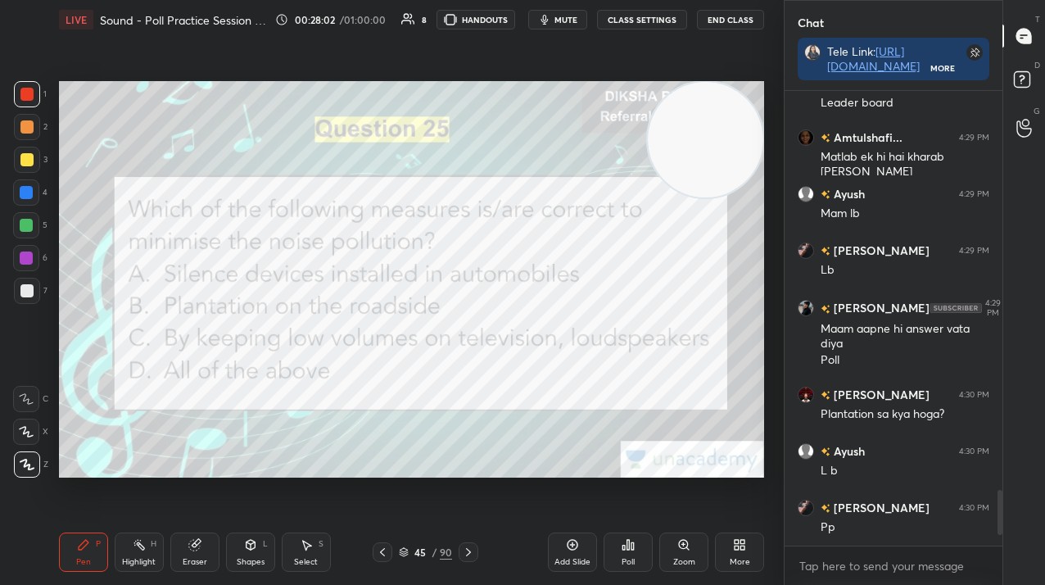
click at [466, 550] on icon at bounding box center [468, 552] width 13 height 13
click at [641, 544] on div "Poll" at bounding box center [628, 551] width 49 height 39
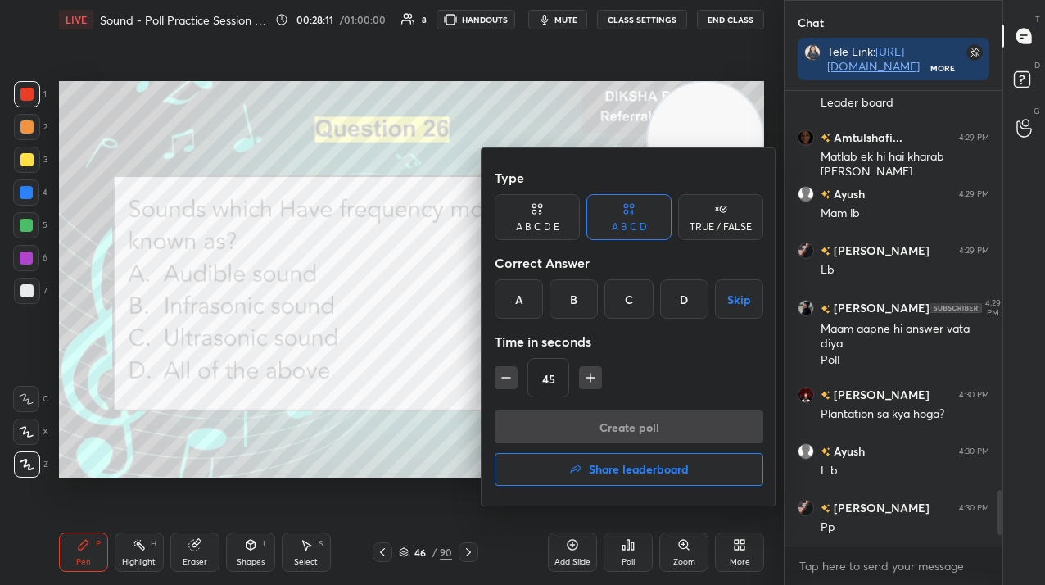
click at [643, 307] on div "C" at bounding box center [629, 298] width 48 height 39
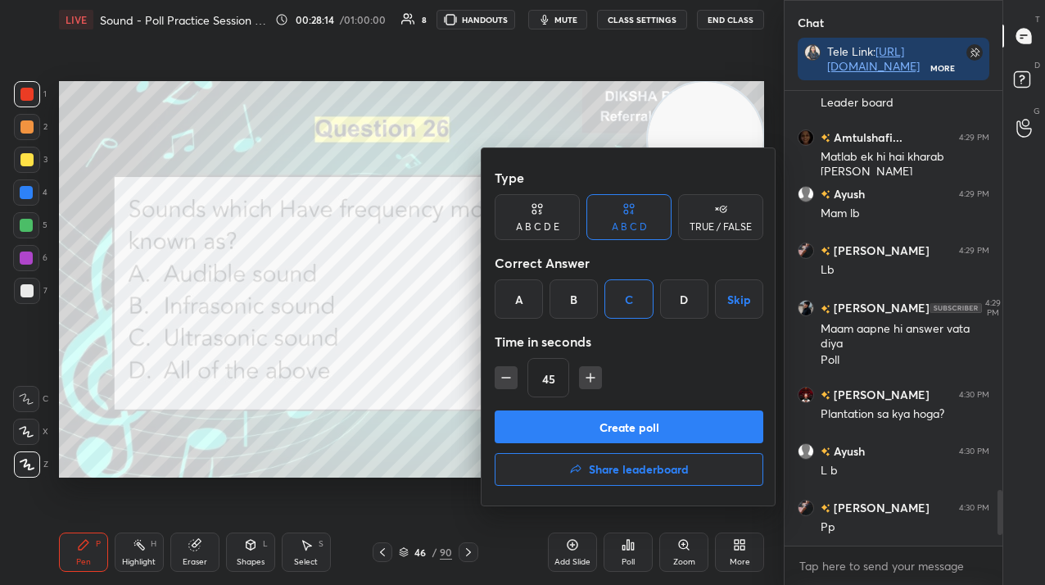
click at [654, 426] on button "Create poll" at bounding box center [629, 426] width 269 height 33
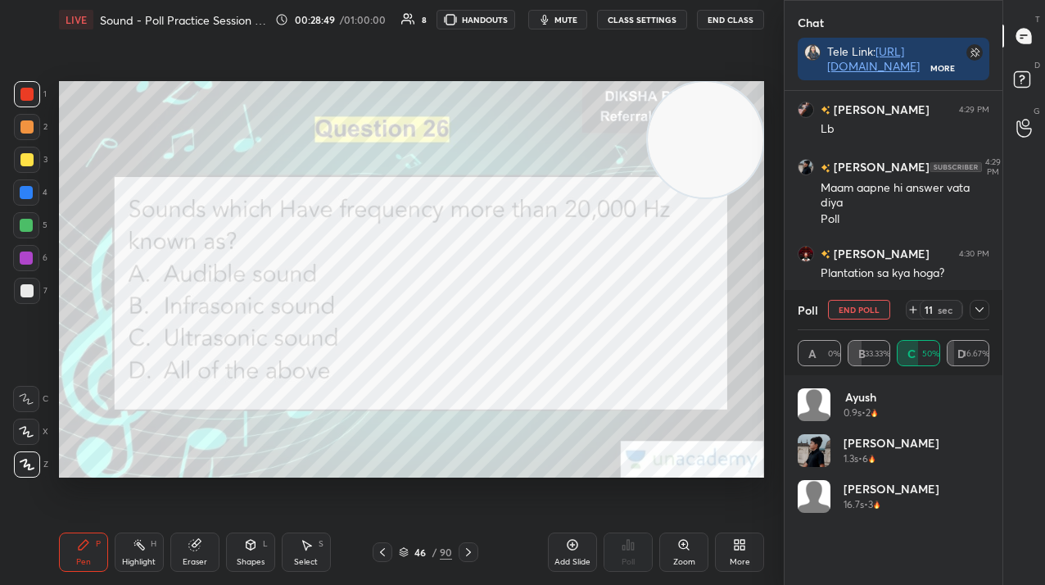
scroll to position [3472, 0]
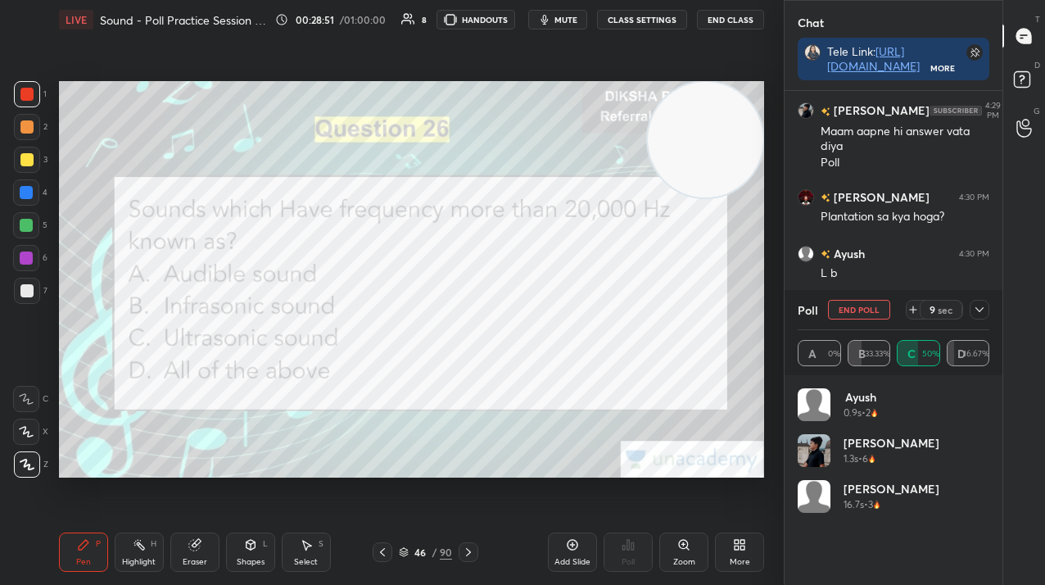
drag, startPoint x: 864, startPoint y: 308, endPoint x: 856, endPoint y: 315, distance: 11.0
click at [863, 308] on button "End Poll" at bounding box center [859, 310] width 62 height 20
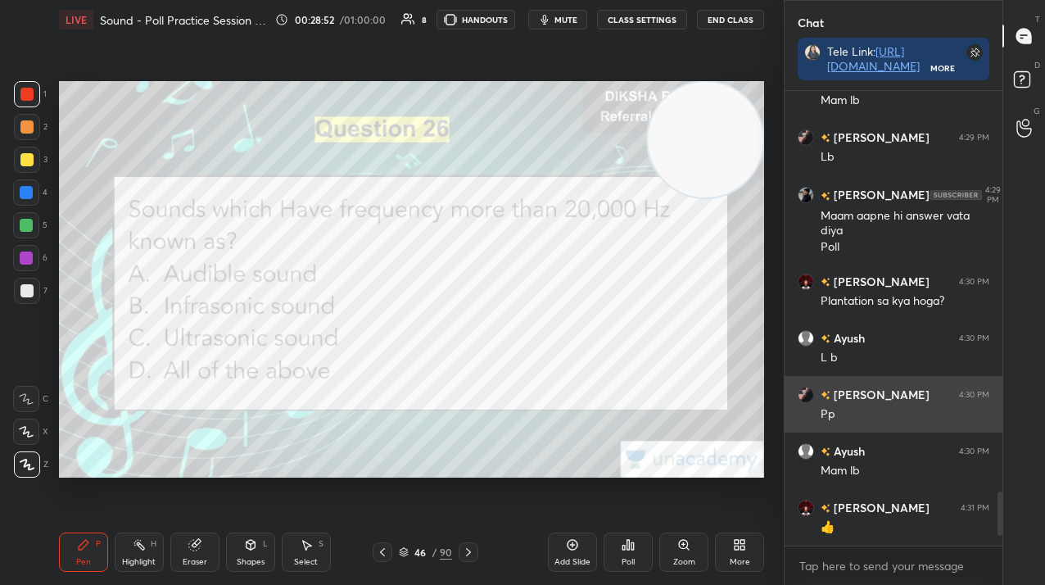
scroll to position [314, 213]
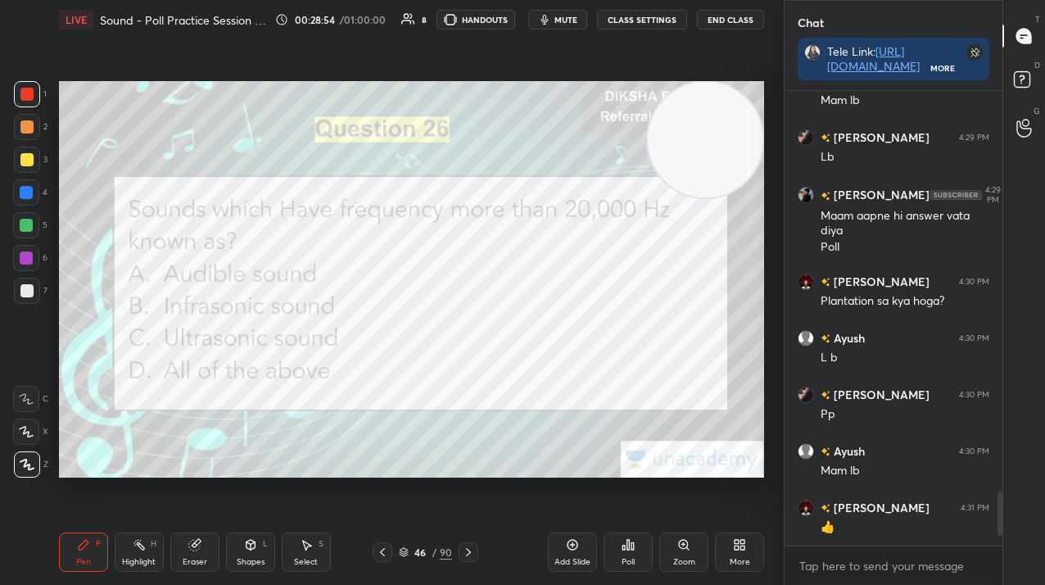
click at [469, 550] on icon at bounding box center [468, 552] width 13 height 13
click at [622, 544] on icon at bounding box center [628, 544] width 13 height 13
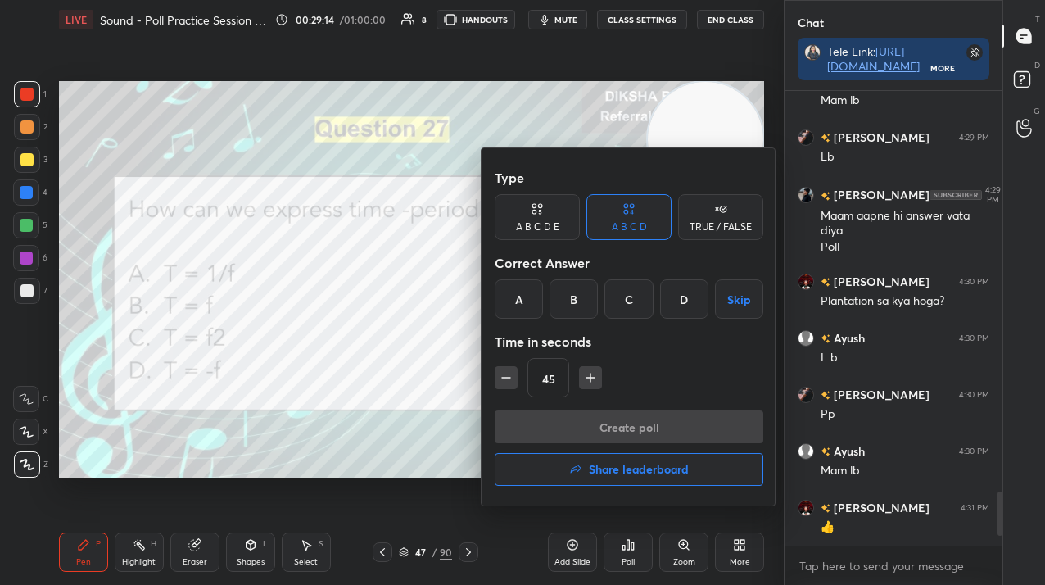
click at [507, 293] on div "A" at bounding box center [519, 298] width 48 height 39
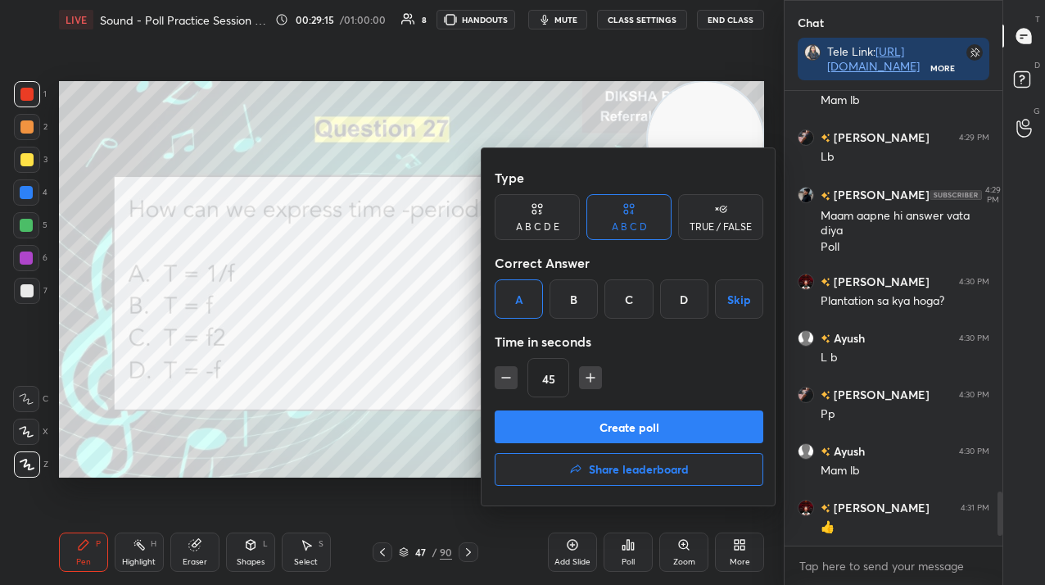
click at [539, 418] on button "Create poll" at bounding box center [629, 426] width 269 height 33
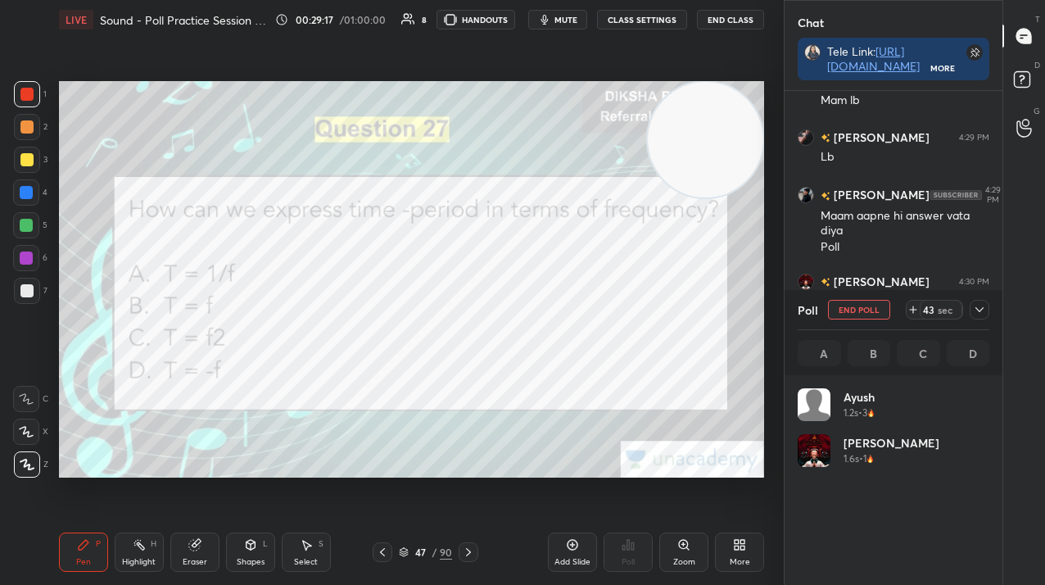
scroll to position [192, 187]
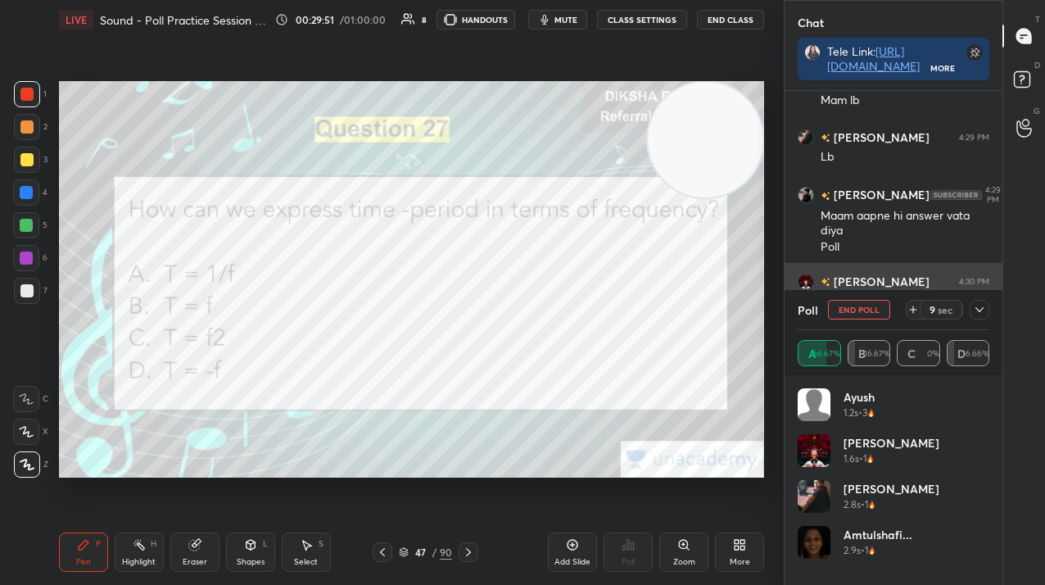
click at [865, 306] on button "End Poll" at bounding box center [859, 310] width 62 height 20
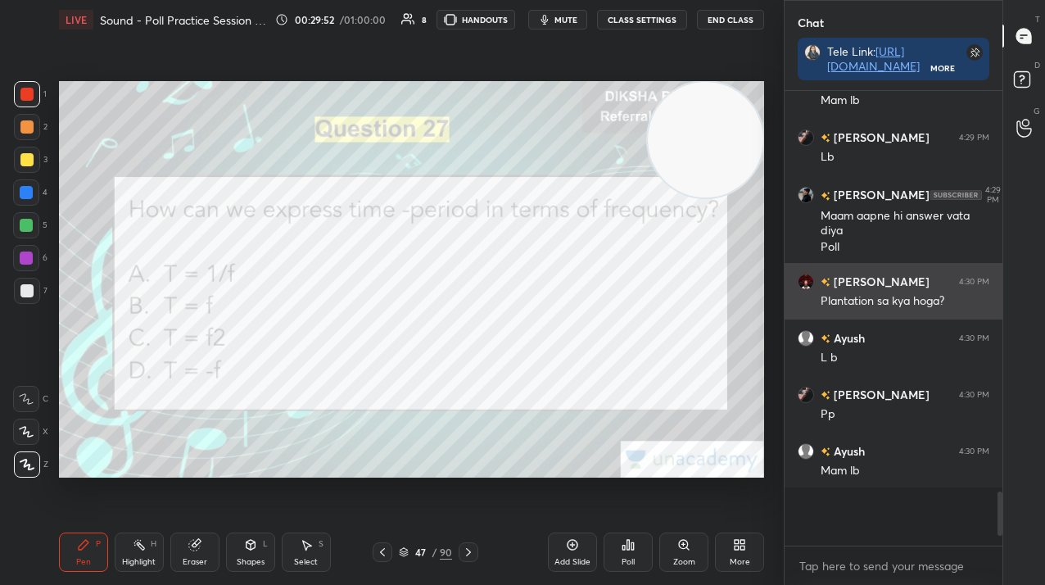
scroll to position [314, 213]
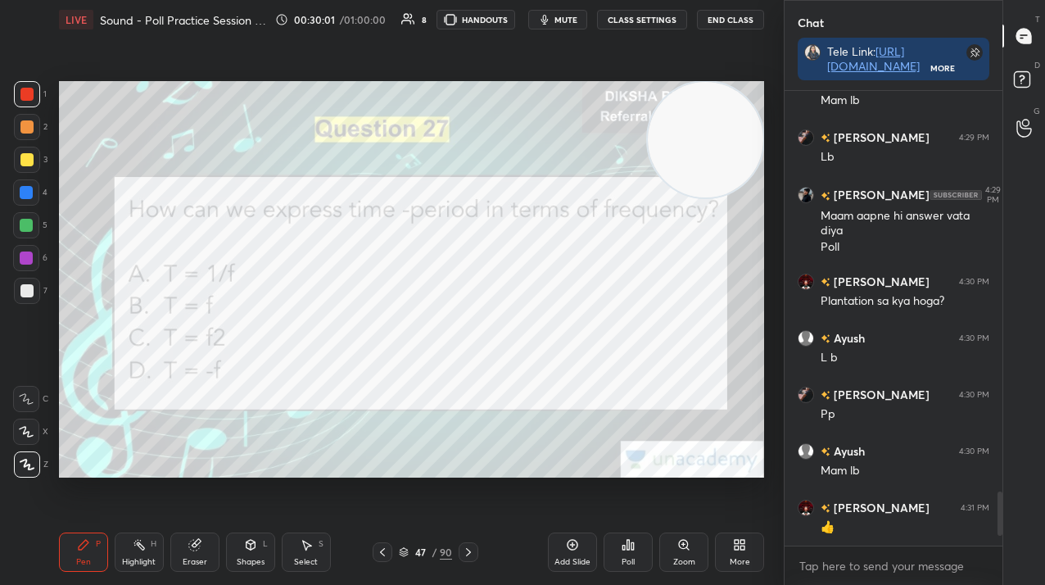
click at [468, 542] on div "Pen P Highlight H Eraser Shapes L Select S 47 / 90 Add Slide Poll Zoom More" at bounding box center [411, 552] width 705 height 66
click at [466, 550] on icon at bounding box center [468, 552] width 13 height 13
click at [627, 548] on icon at bounding box center [628, 545] width 2 height 10
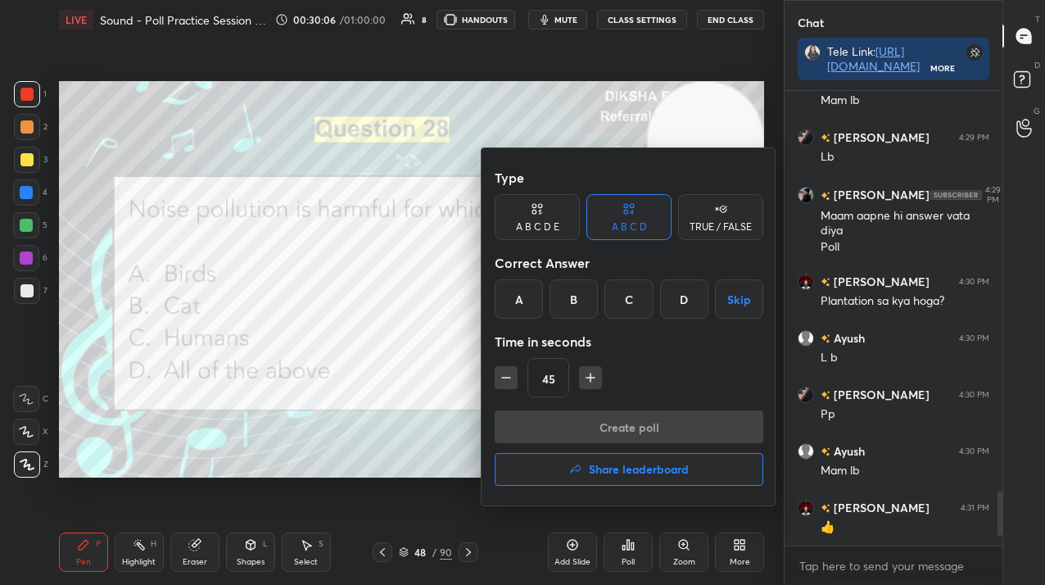
scroll to position [3427, 0]
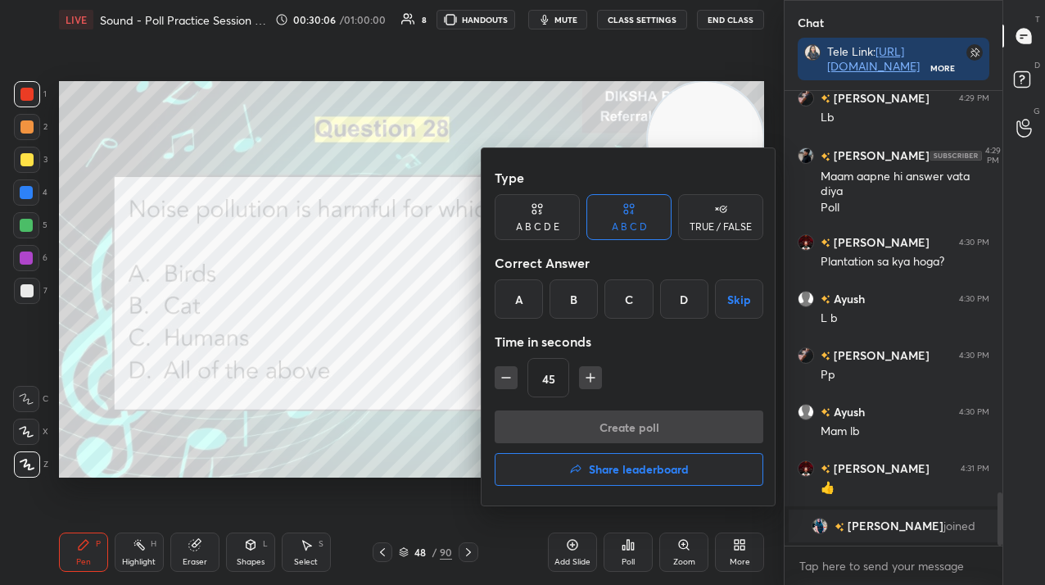
click at [691, 301] on div "D" at bounding box center [684, 298] width 48 height 39
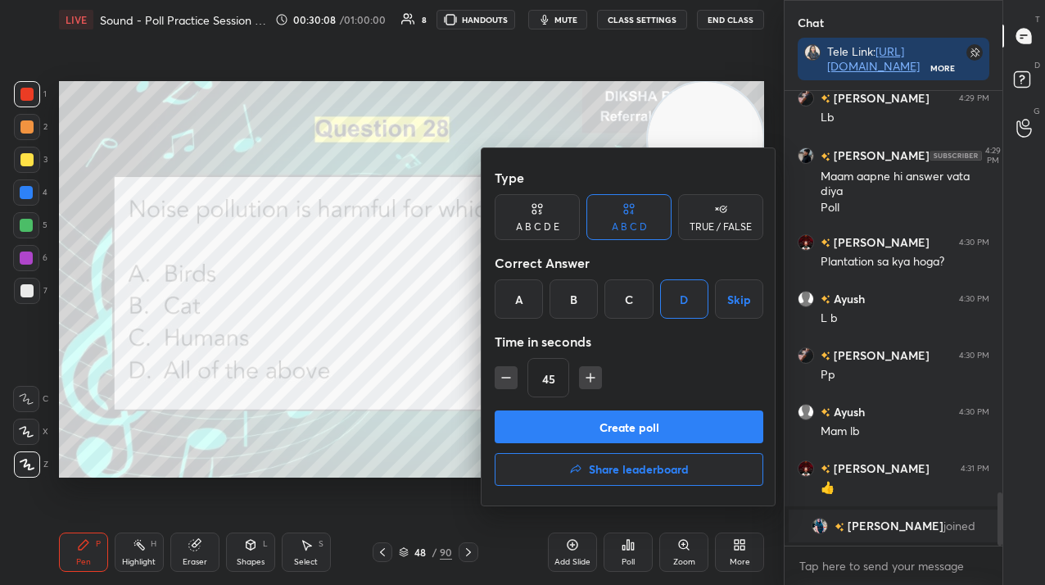
click at [657, 417] on button "Create poll" at bounding box center [629, 426] width 269 height 33
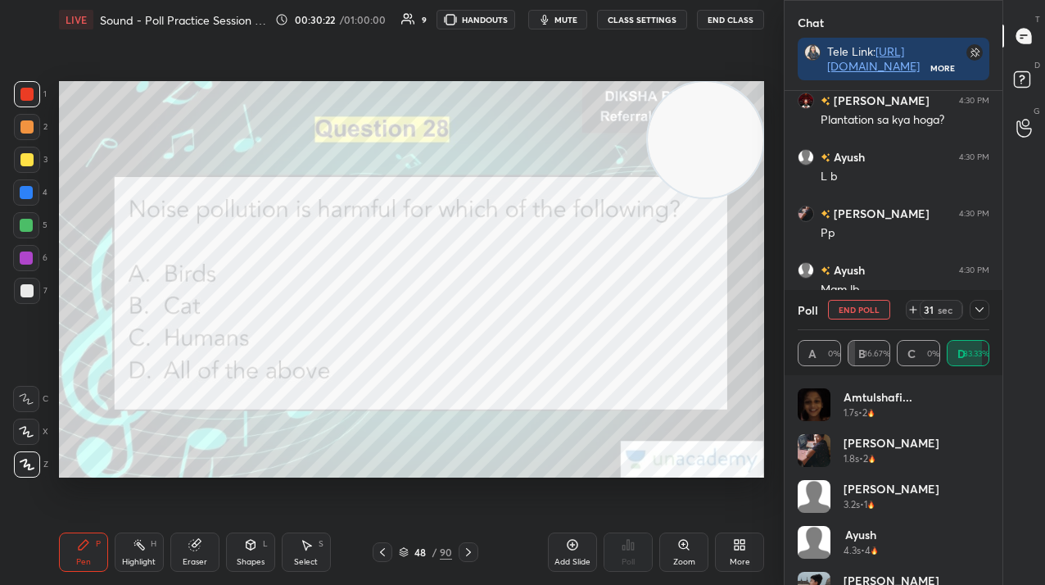
scroll to position [3085, 0]
drag, startPoint x: 844, startPoint y: 309, endPoint x: 833, endPoint y: 307, distance: 10.8
click at [845, 309] on button "End Poll" at bounding box center [859, 310] width 62 height 20
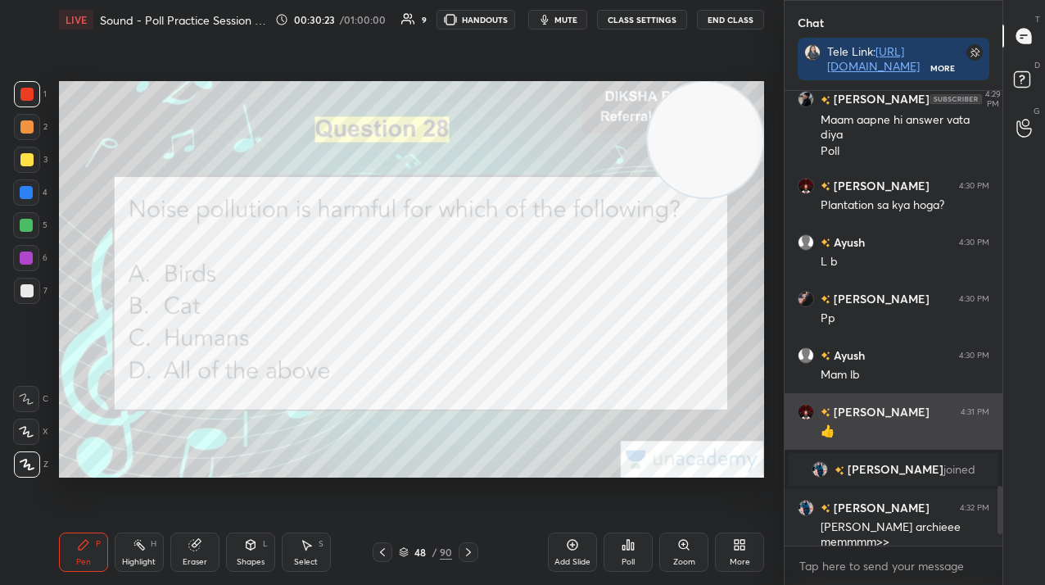
scroll to position [3000, 0]
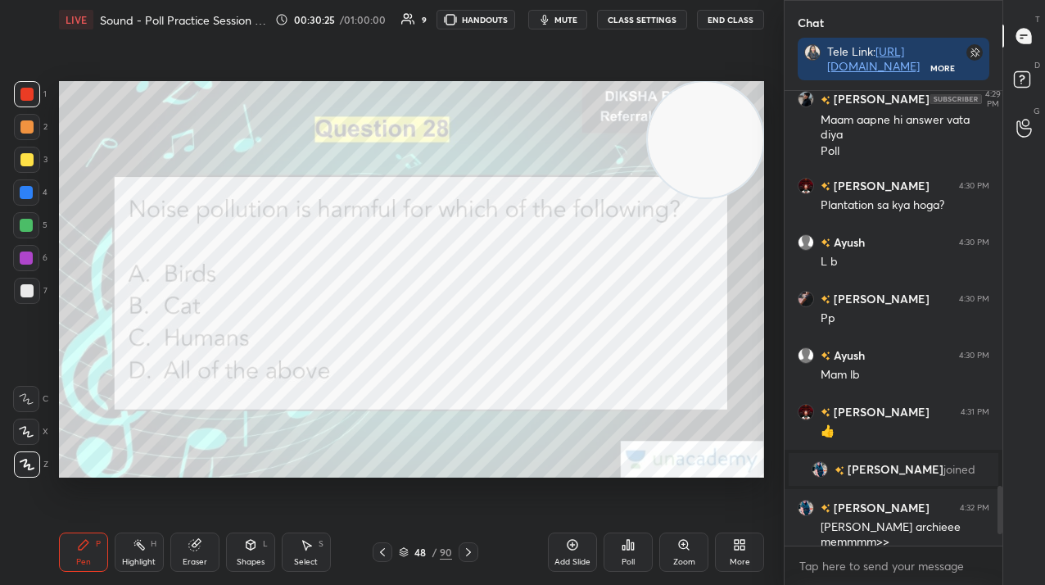
click at [468, 549] on icon at bounding box center [468, 552] width 5 height 8
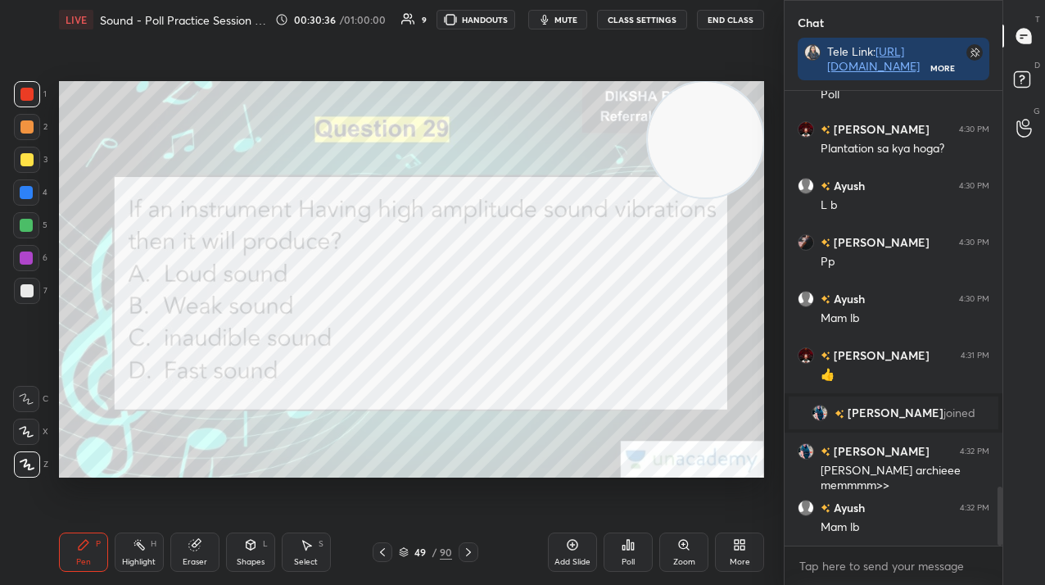
click at [635, 551] on div "Poll" at bounding box center [628, 551] width 49 height 39
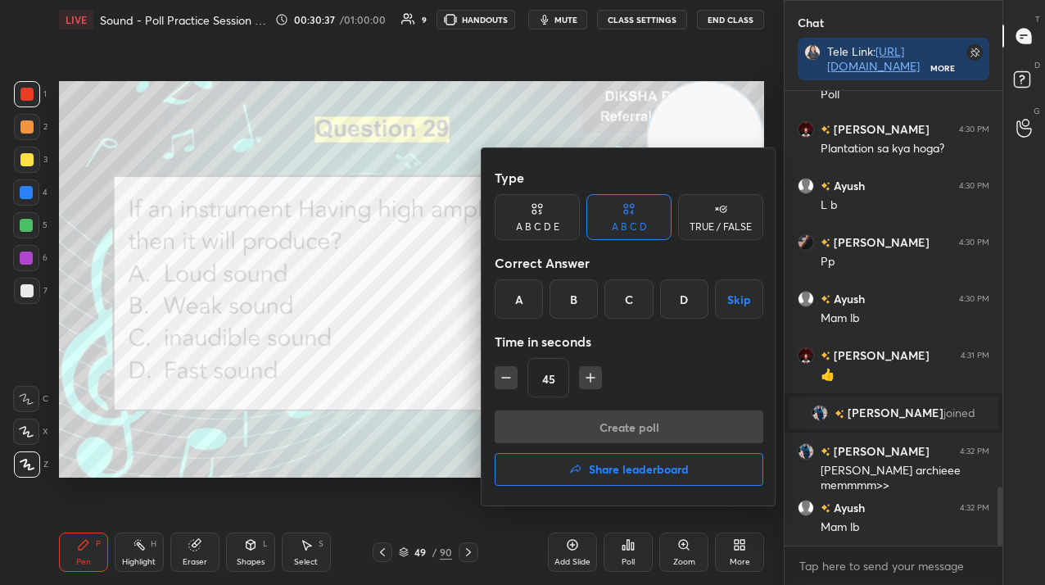
click at [523, 310] on div "A" at bounding box center [519, 298] width 48 height 39
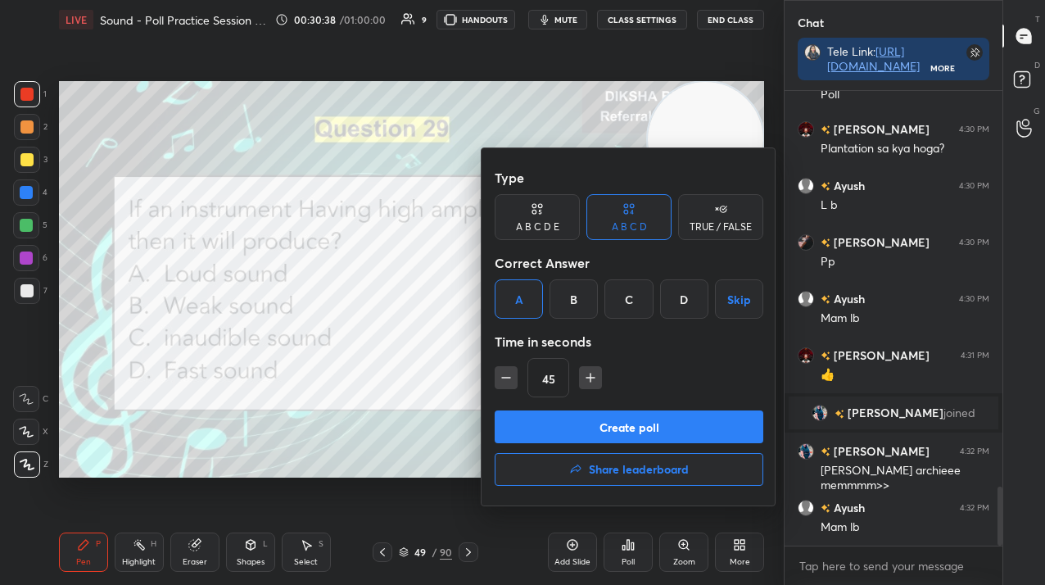
click at [537, 424] on button "Create poll" at bounding box center [629, 426] width 269 height 33
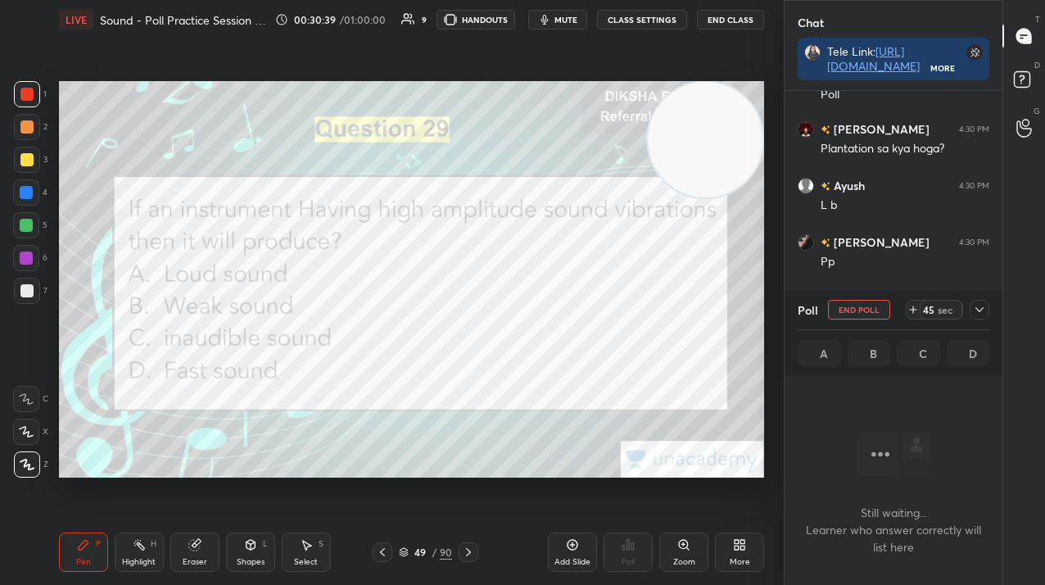
scroll to position [400, 213]
click at [416, 552] on div "49" at bounding box center [420, 552] width 16 height 10
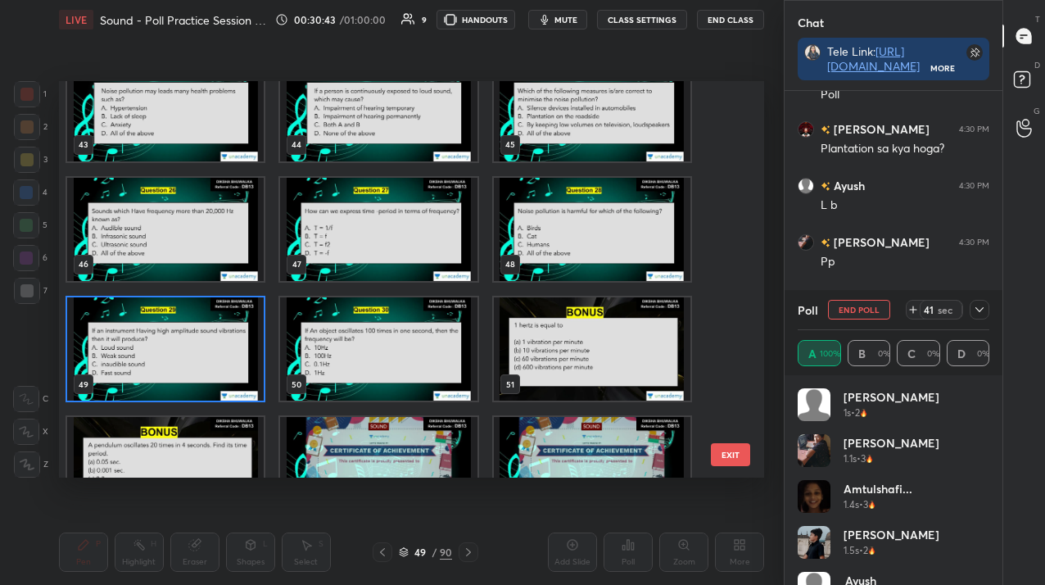
click at [109, 347] on img "grid" at bounding box center [165, 348] width 197 height 103
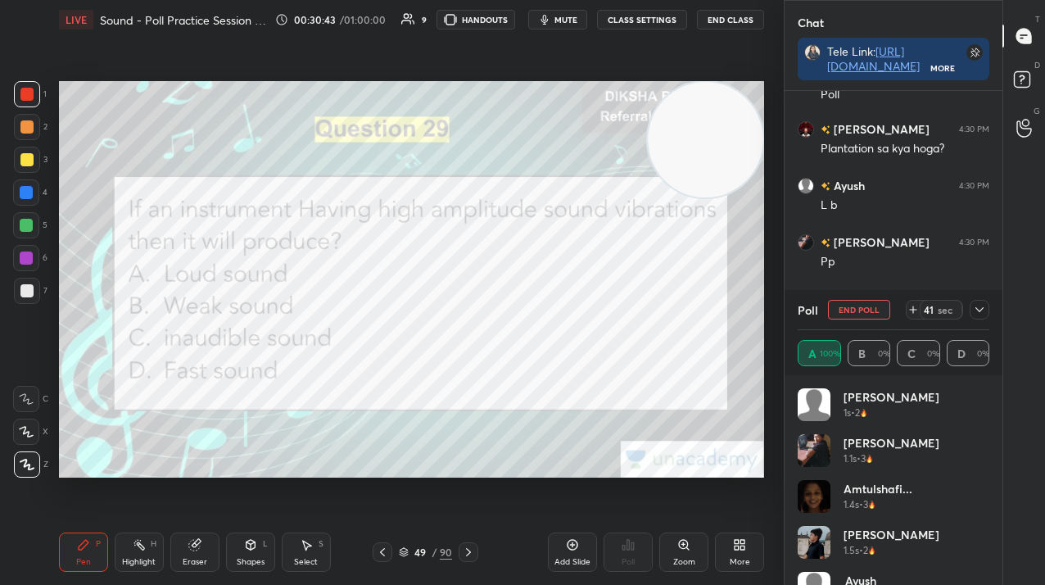
click at [109, 347] on img "grid" at bounding box center [165, 348] width 197 height 103
click at [863, 314] on button "End Poll" at bounding box center [859, 310] width 62 height 20
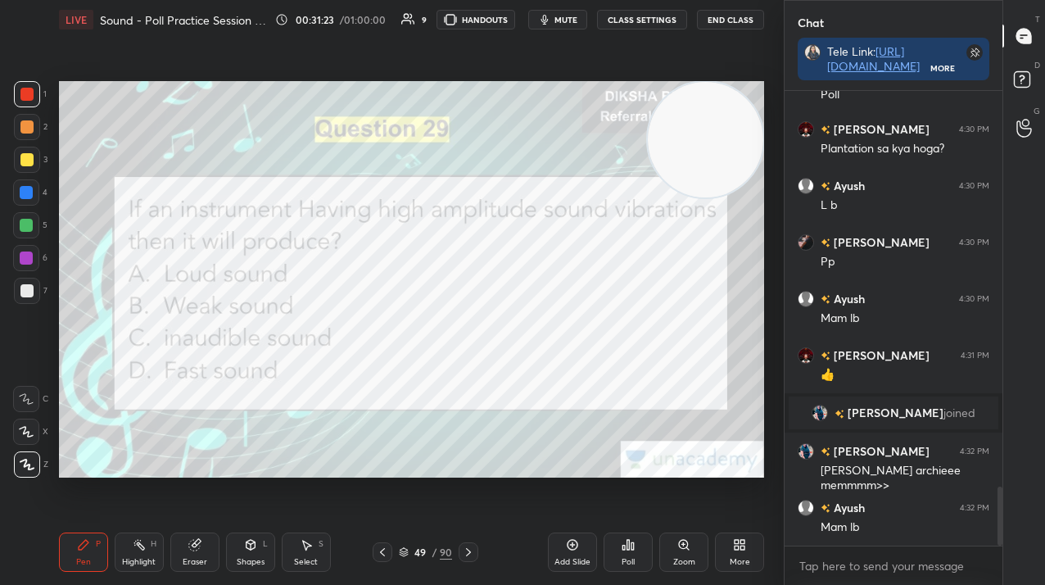
scroll to position [450, 213]
click at [461, 550] on div at bounding box center [469, 552] width 20 height 20
click at [639, 552] on div "Poll" at bounding box center [628, 551] width 49 height 39
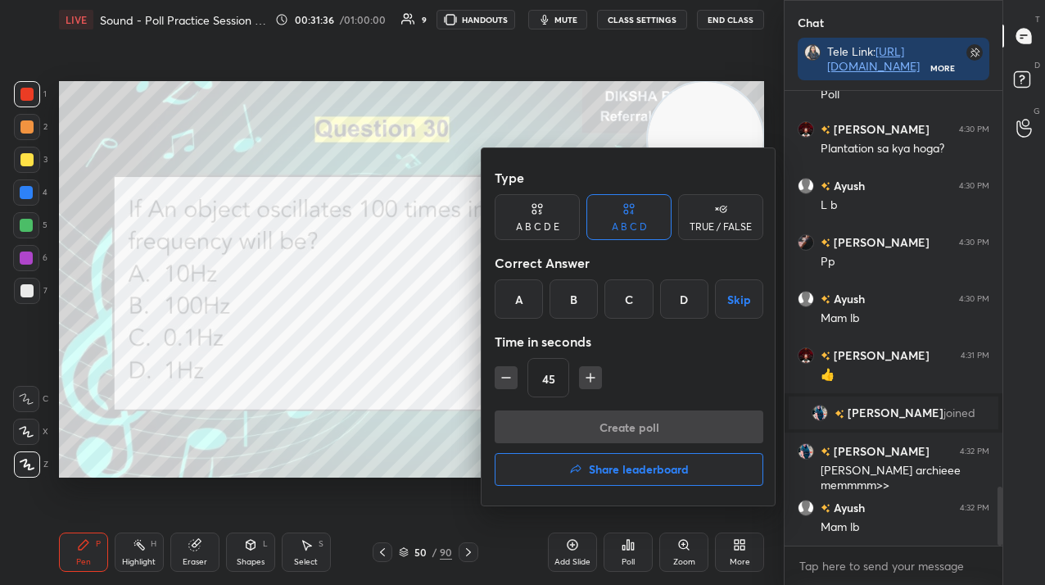
drag, startPoint x: 575, startPoint y: 304, endPoint x: 570, endPoint y: 320, distance: 17.1
click at [575, 304] on div "B" at bounding box center [574, 298] width 48 height 39
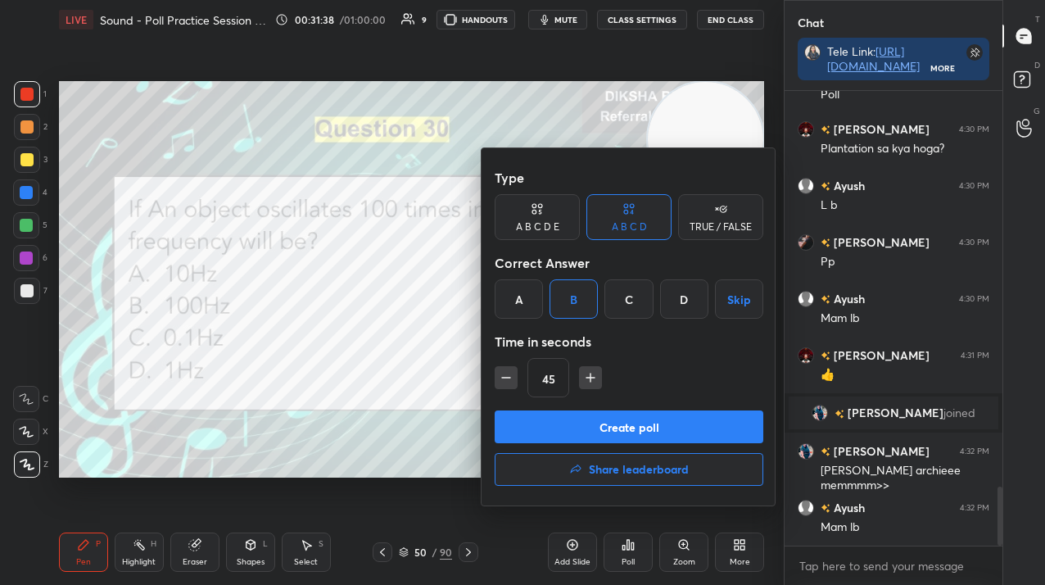
click at [590, 427] on button "Create poll" at bounding box center [629, 426] width 269 height 33
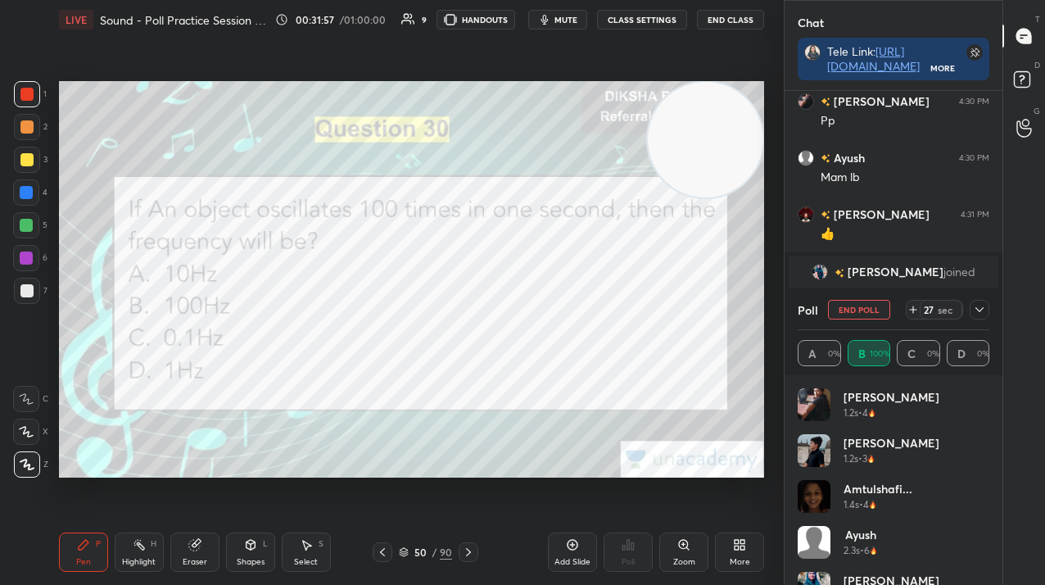
scroll to position [3254, 0]
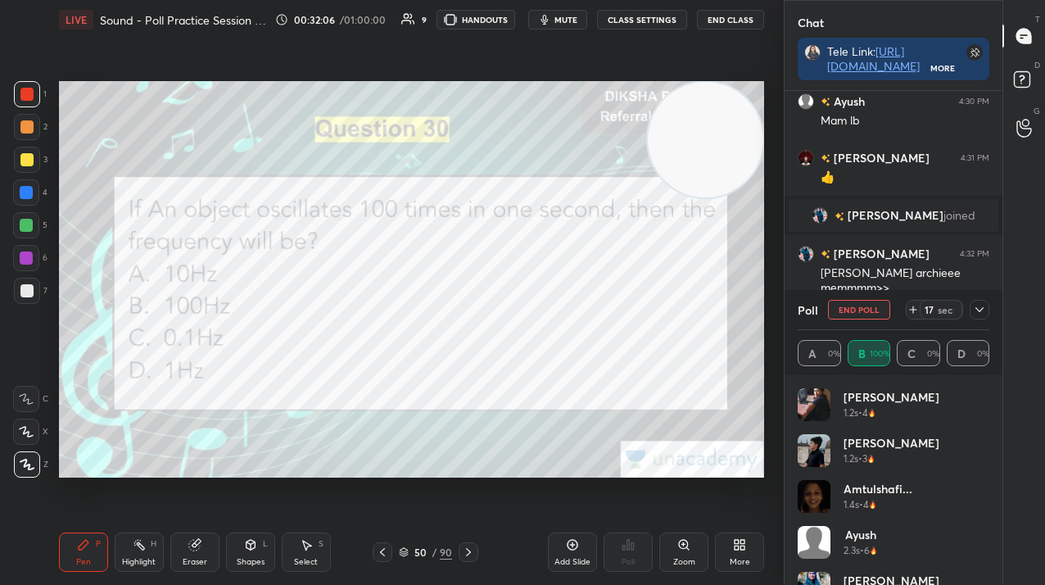
click at [888, 306] on div "Poll End Poll 17 sec" at bounding box center [894, 309] width 192 height 39
click at [880, 310] on button "End Poll" at bounding box center [859, 310] width 62 height 20
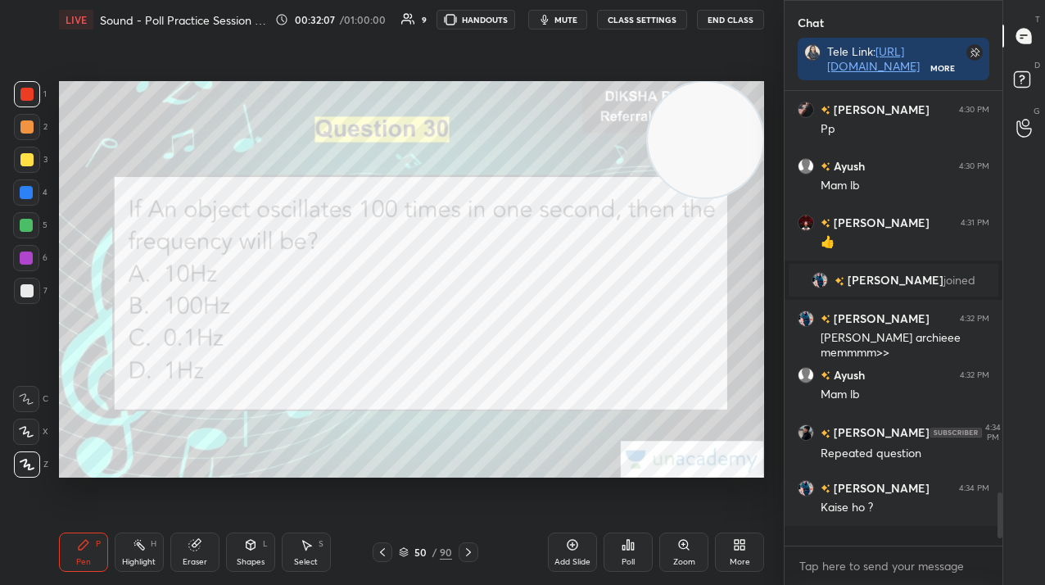
scroll to position [3169, 0]
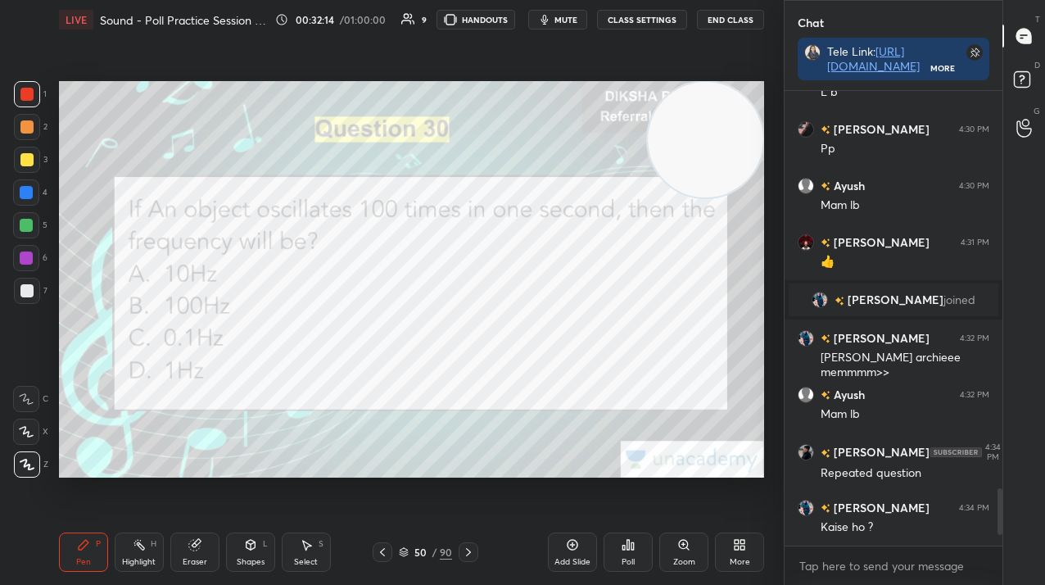
click at [567, 561] on div "Add Slide" at bounding box center [573, 562] width 36 height 8
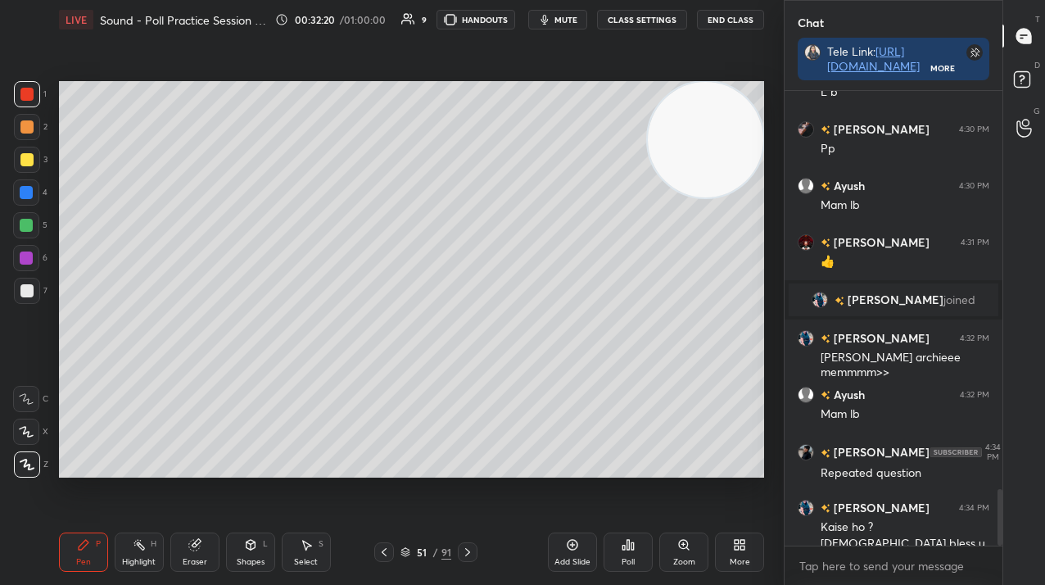
scroll to position [3186, 0]
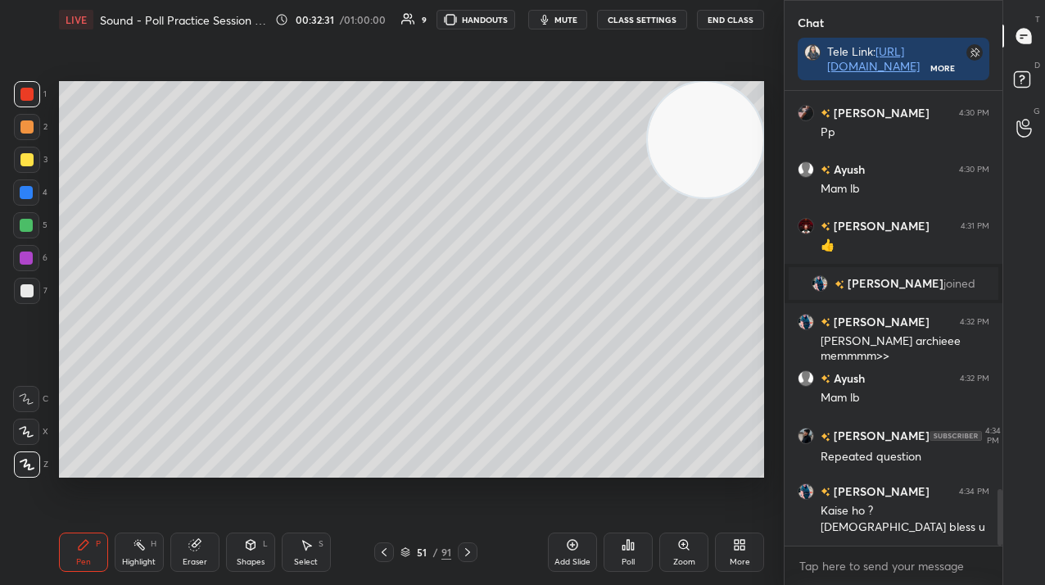
click at [381, 556] on icon at bounding box center [384, 552] width 13 height 13
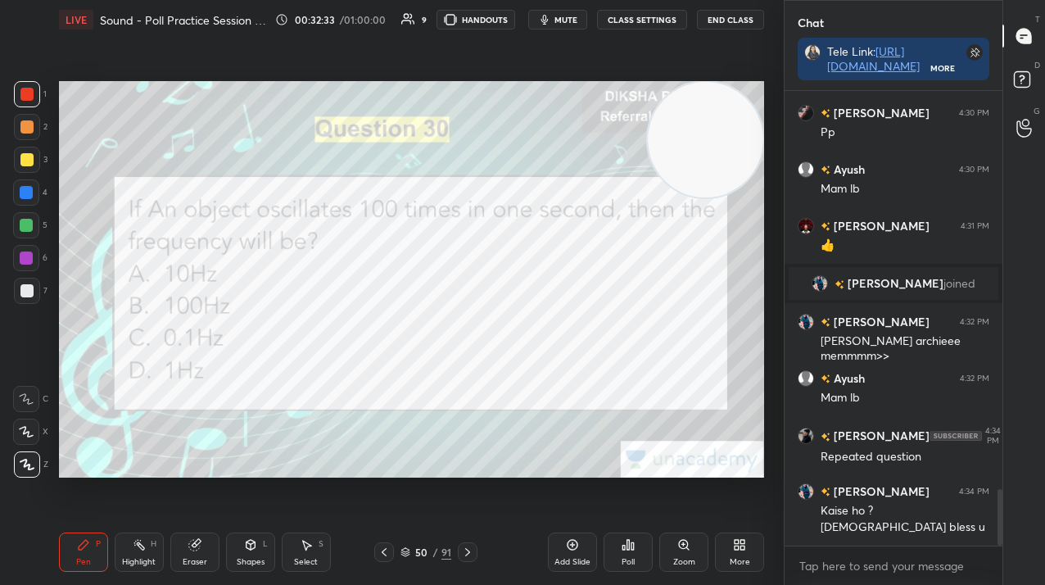
click at [460, 550] on div at bounding box center [468, 552] width 20 height 20
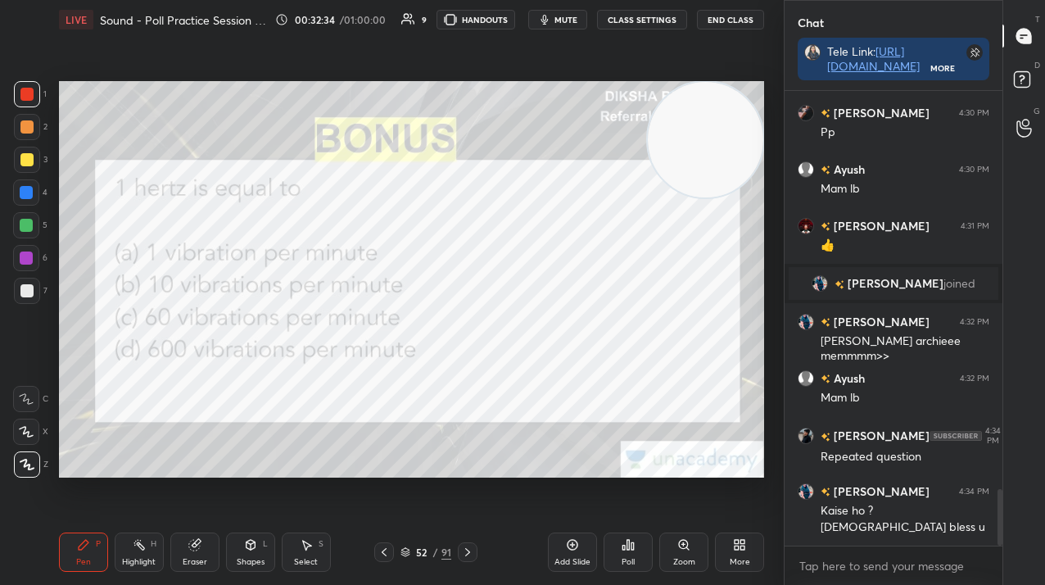
click at [464, 550] on icon at bounding box center [467, 552] width 13 height 13
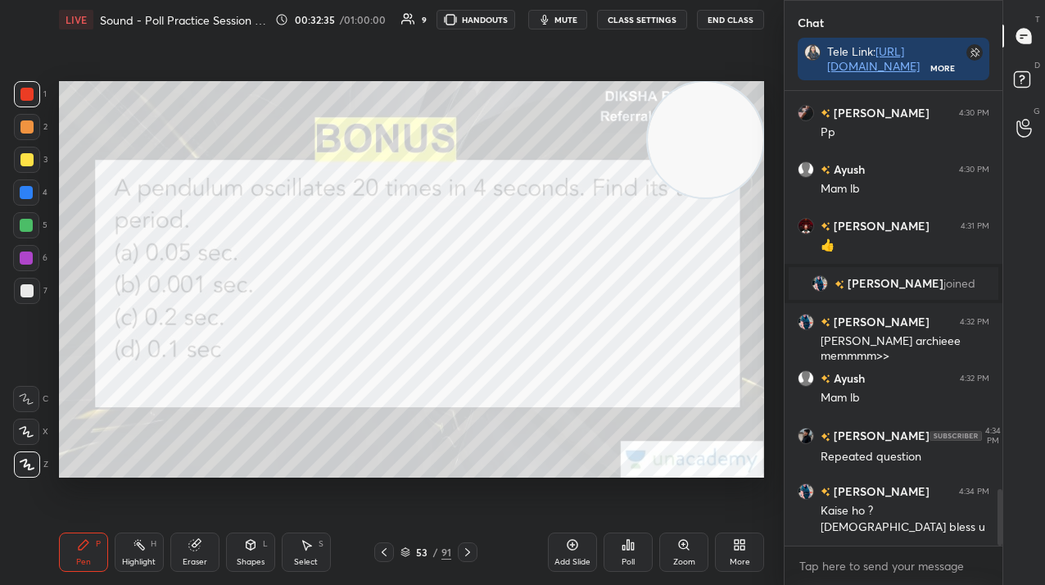
click at [372, 555] on div "53 / 91" at bounding box center [426, 552] width 245 height 20
click at [378, 557] on icon at bounding box center [384, 552] width 13 height 13
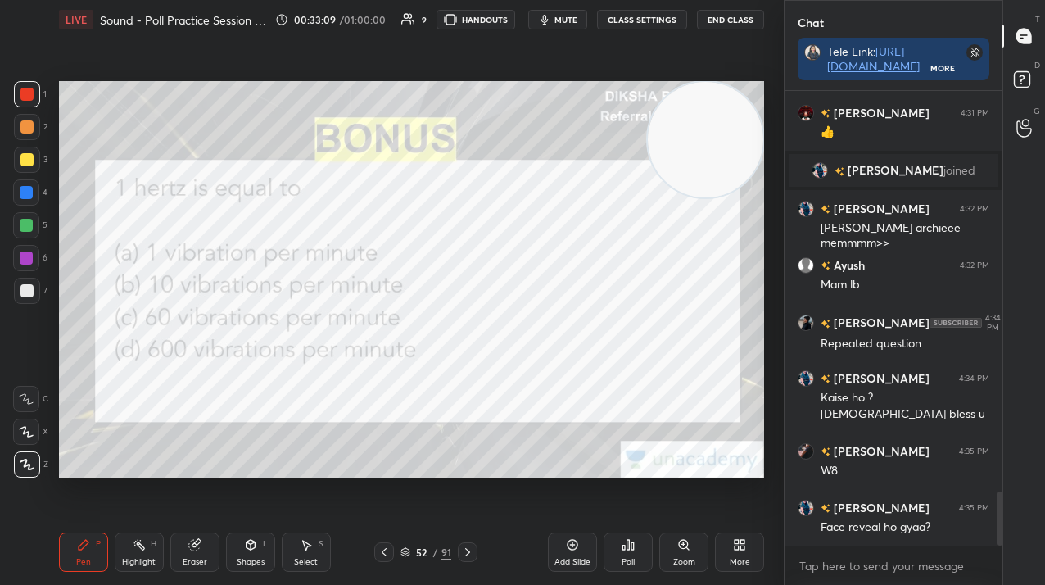
scroll to position [3355, 0]
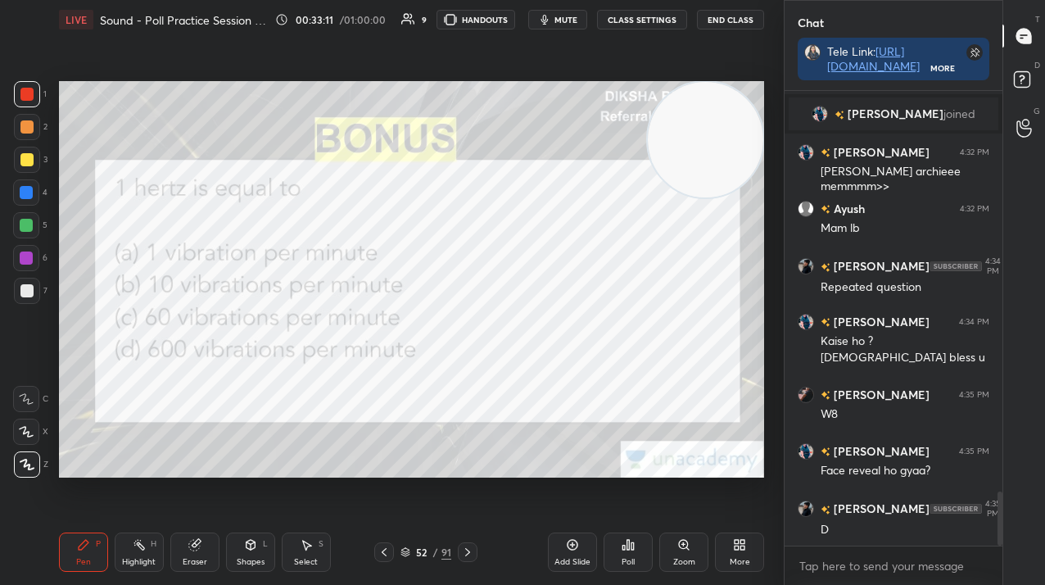
click at [625, 545] on icon at bounding box center [628, 544] width 13 height 13
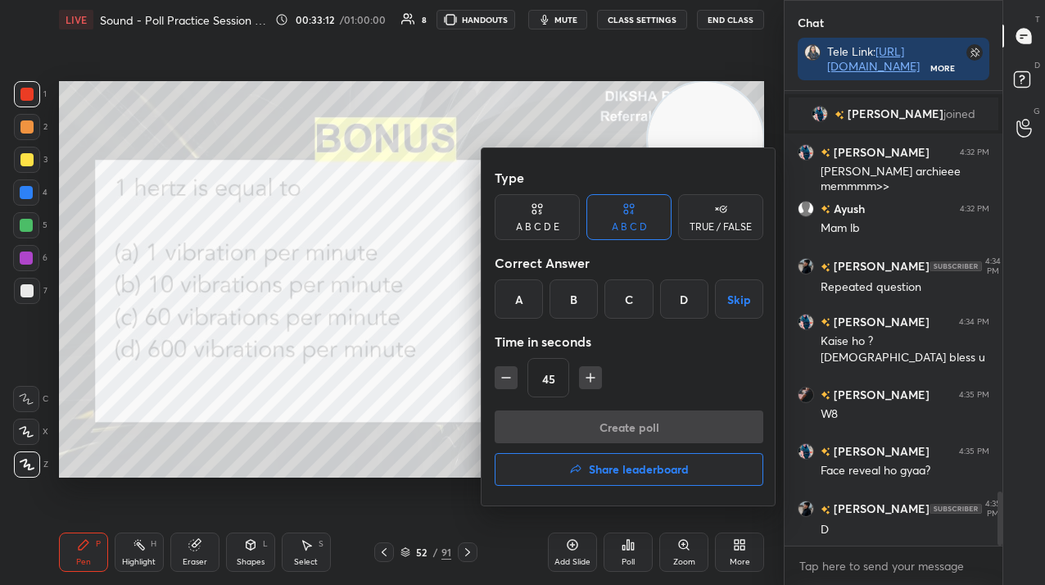
click at [623, 300] on div "C" at bounding box center [629, 298] width 48 height 39
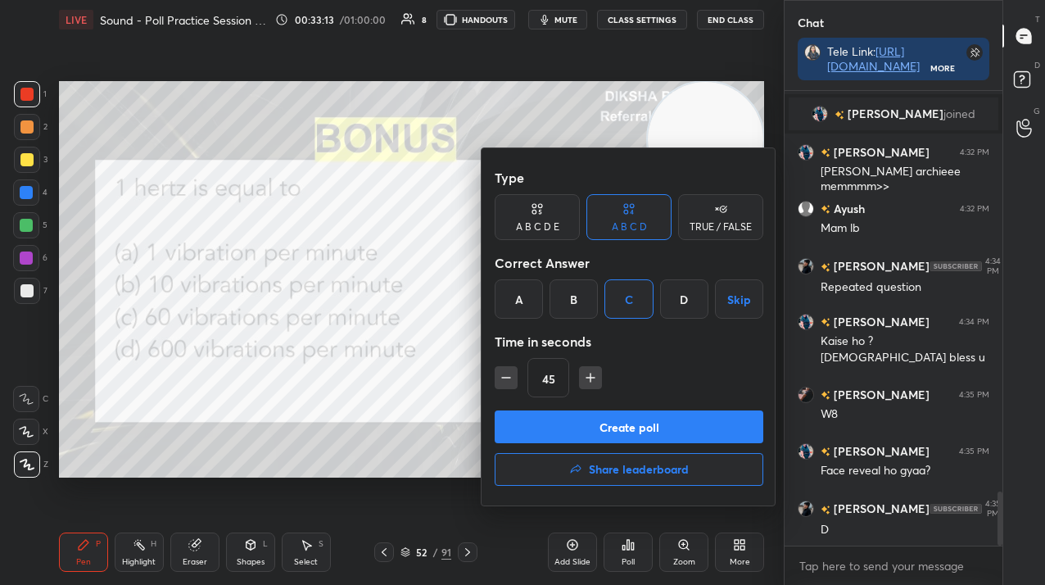
click at [596, 419] on button "Create poll" at bounding box center [629, 426] width 269 height 33
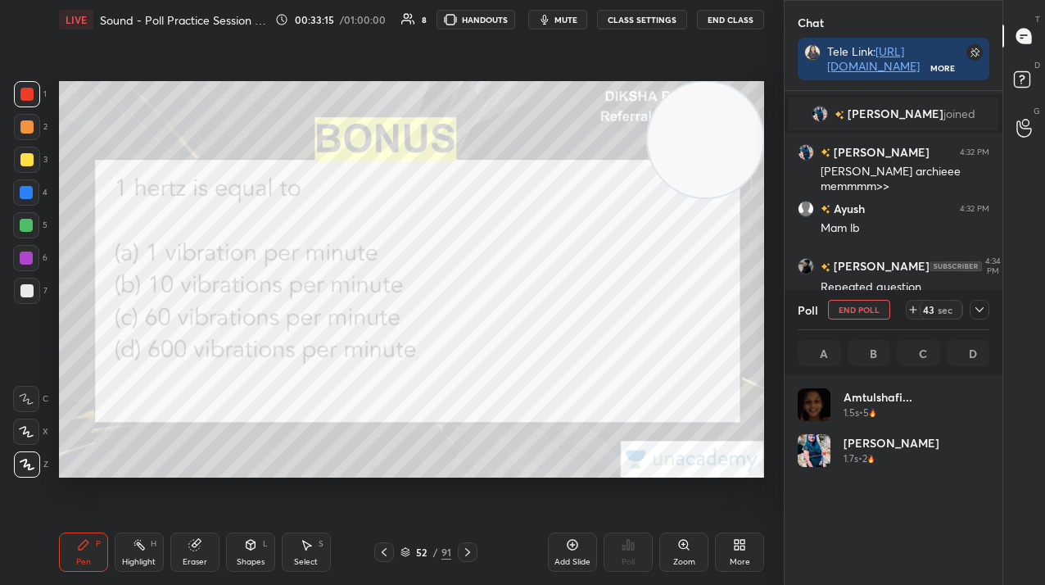
scroll to position [192, 187]
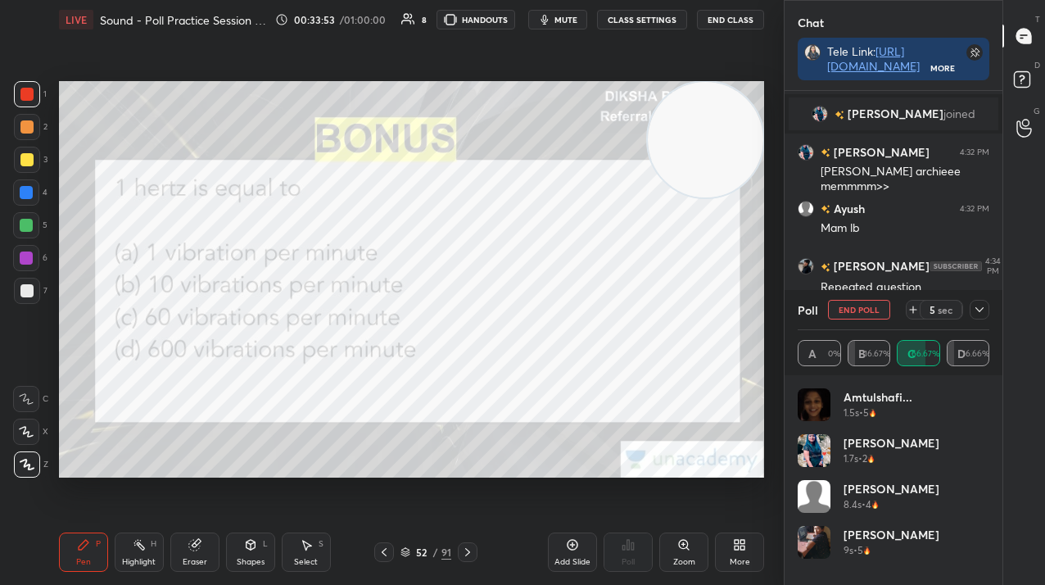
click at [871, 315] on button "End Poll" at bounding box center [859, 310] width 62 height 20
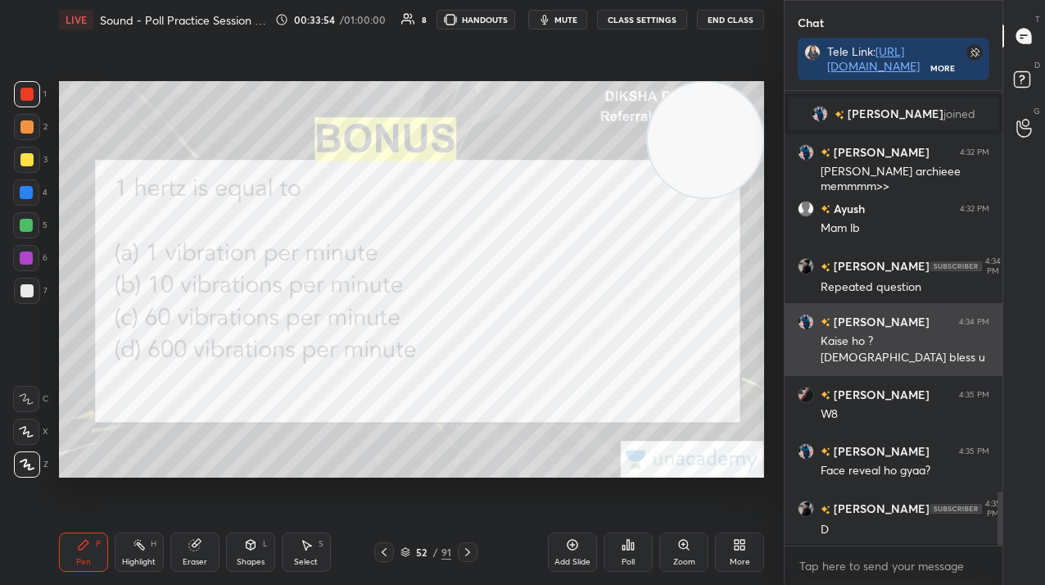
scroll to position [314, 213]
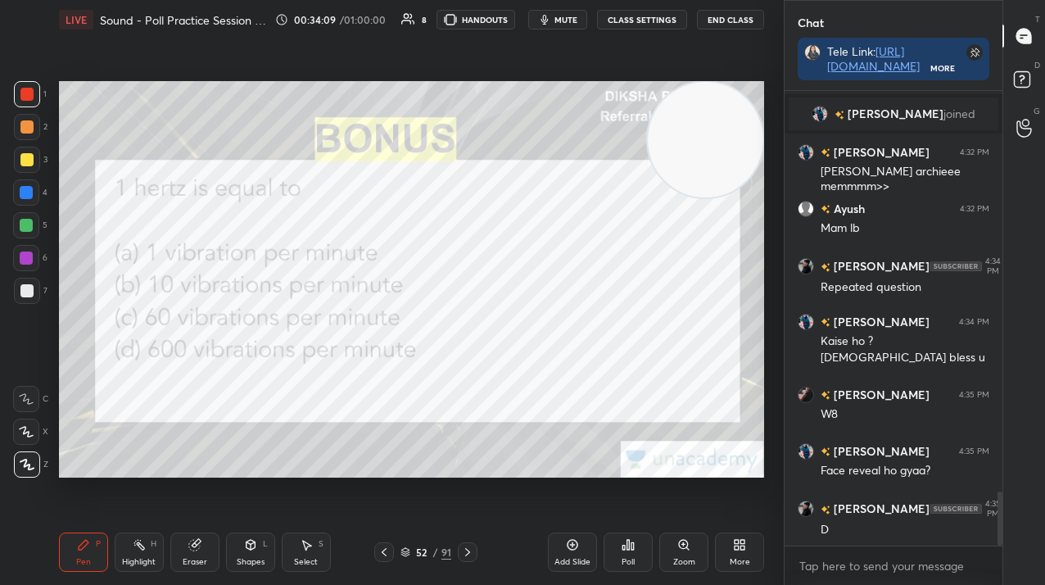
click at [471, 560] on div at bounding box center [468, 552] width 20 height 20
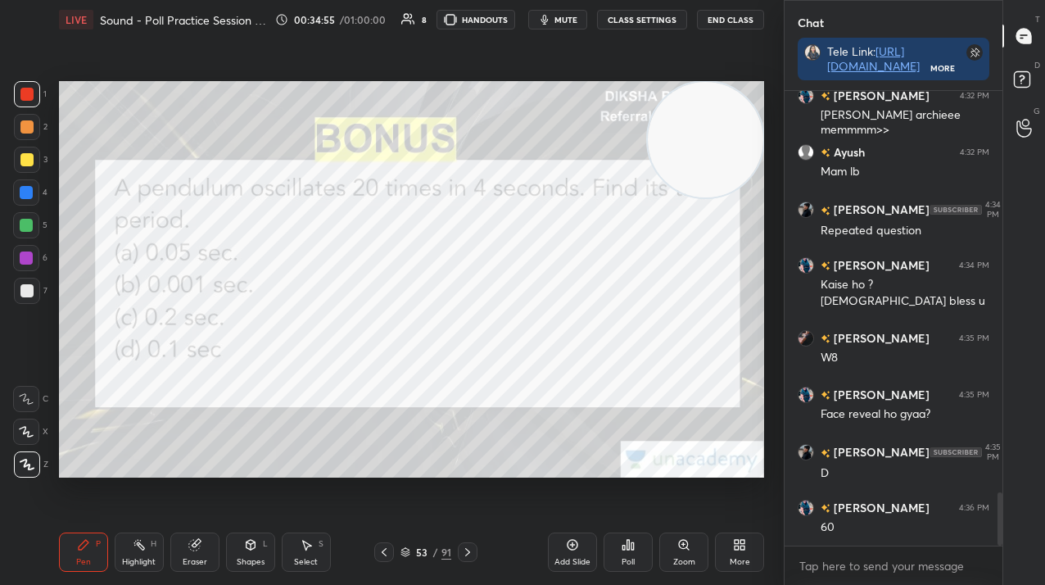
scroll to position [416, 213]
click at [627, 550] on icon at bounding box center [628, 544] width 13 height 13
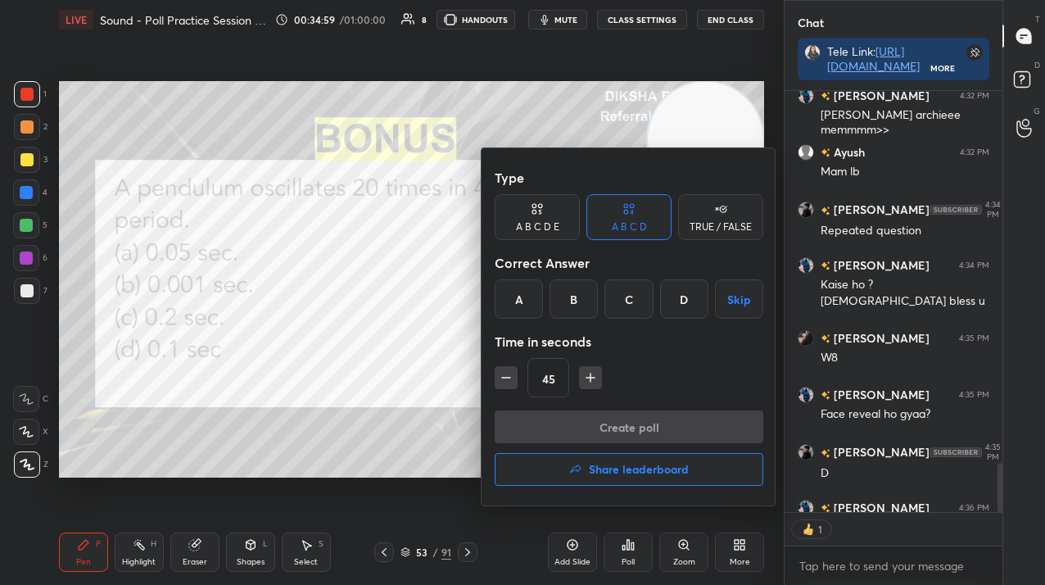
drag, startPoint x: 627, startPoint y: 301, endPoint x: 623, endPoint y: 356, distance: 55.1
click at [627, 301] on div "C" at bounding box center [629, 298] width 48 height 39
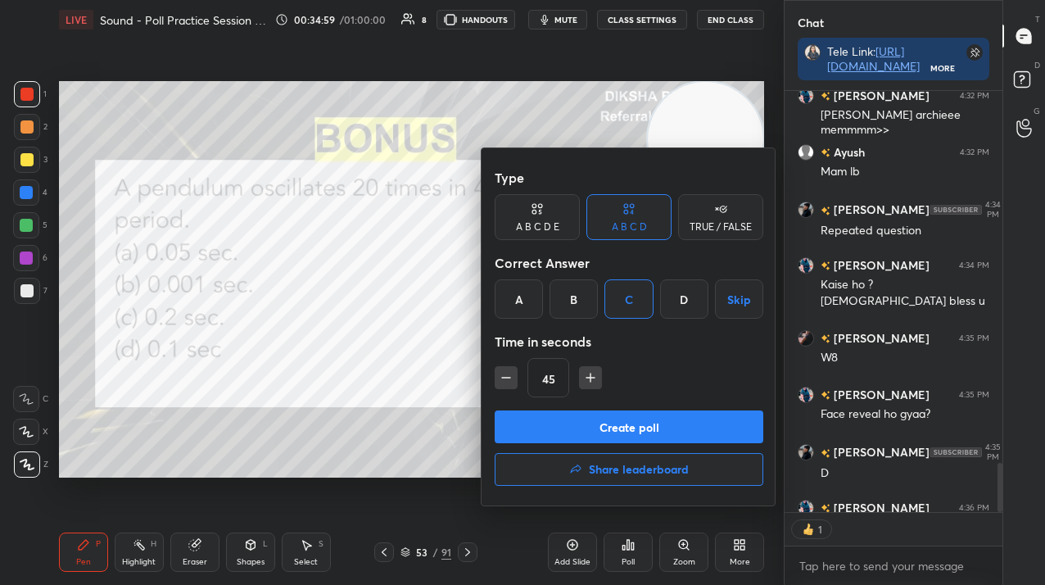
scroll to position [3502, 0]
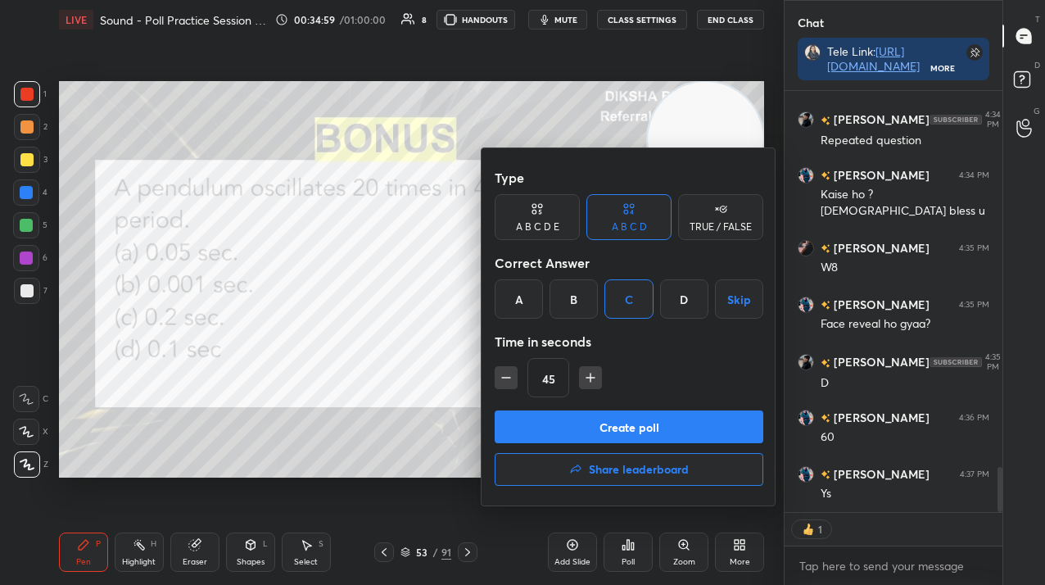
click at [546, 219] on div "A B C D E" at bounding box center [537, 217] width 85 height 46
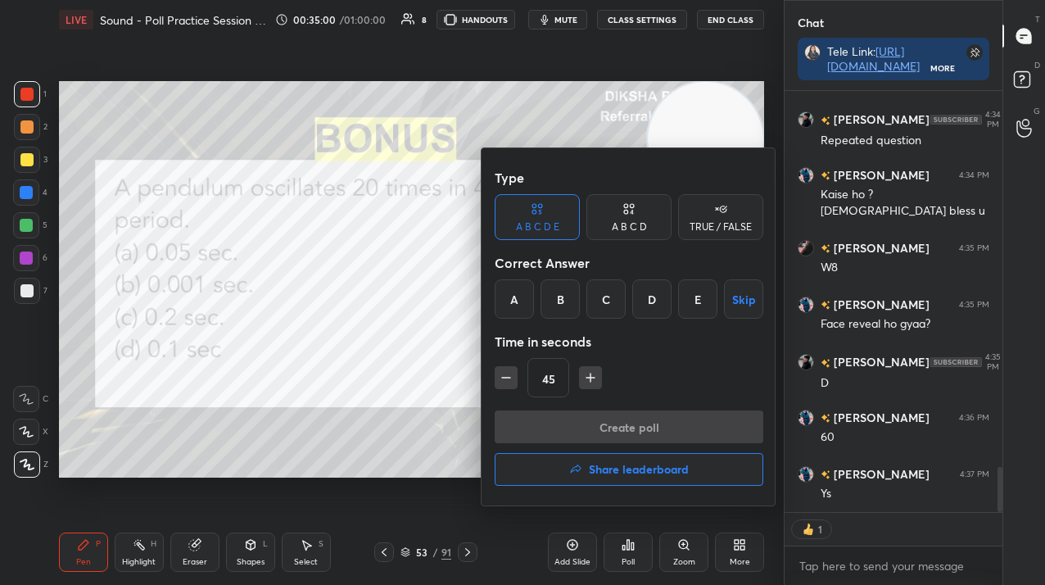
click at [596, 289] on div "C" at bounding box center [606, 298] width 39 height 39
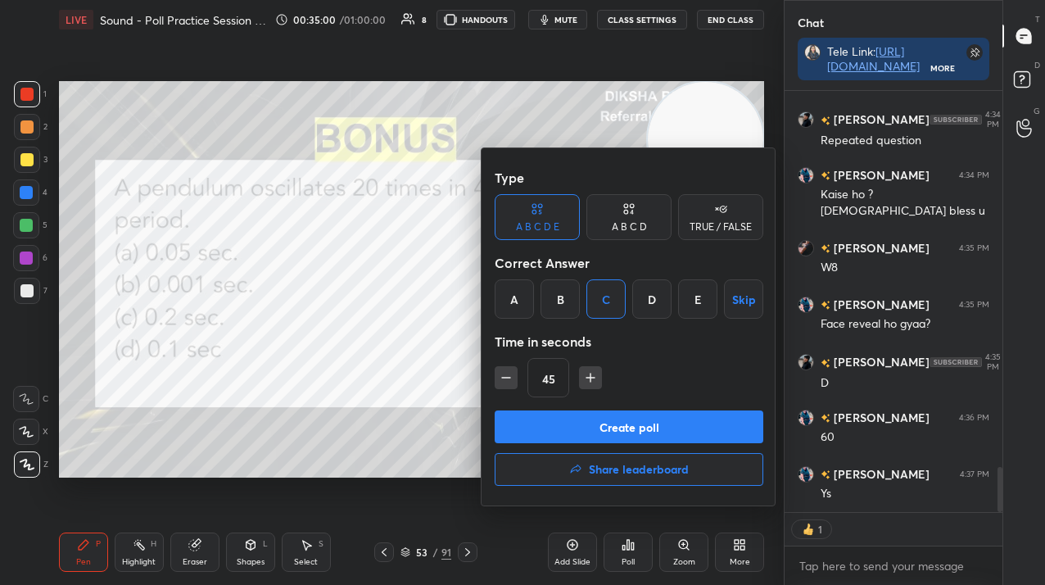
click at [608, 422] on button "Create poll" at bounding box center [629, 426] width 269 height 33
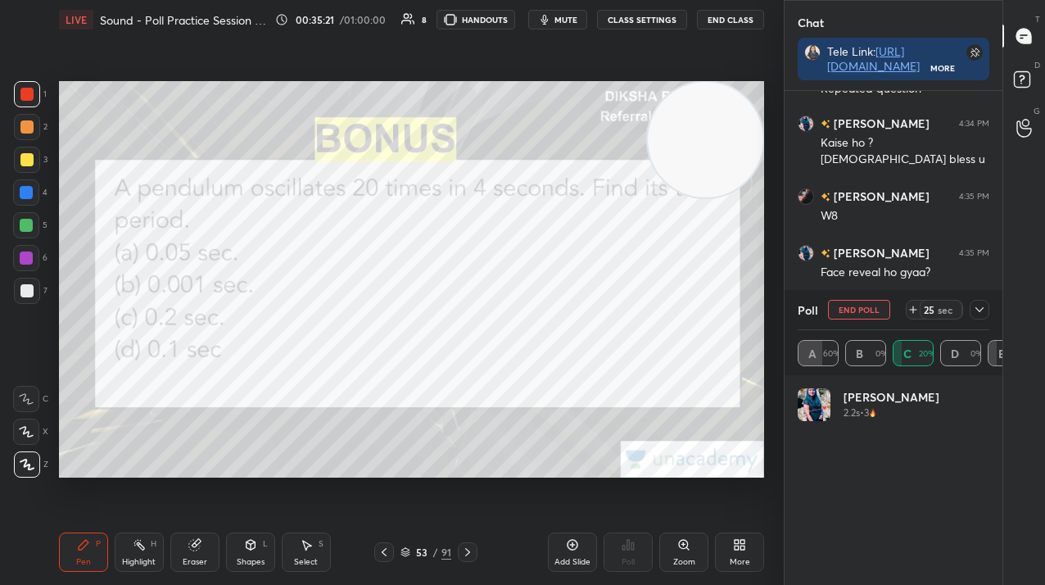
scroll to position [3610, 0]
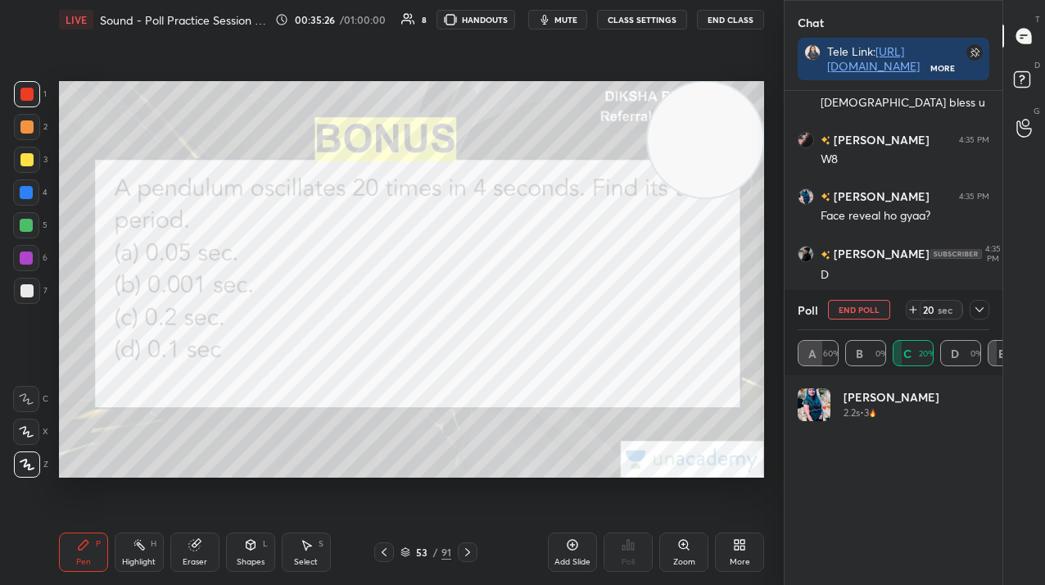
click at [858, 310] on button "End Poll" at bounding box center [859, 310] width 62 height 20
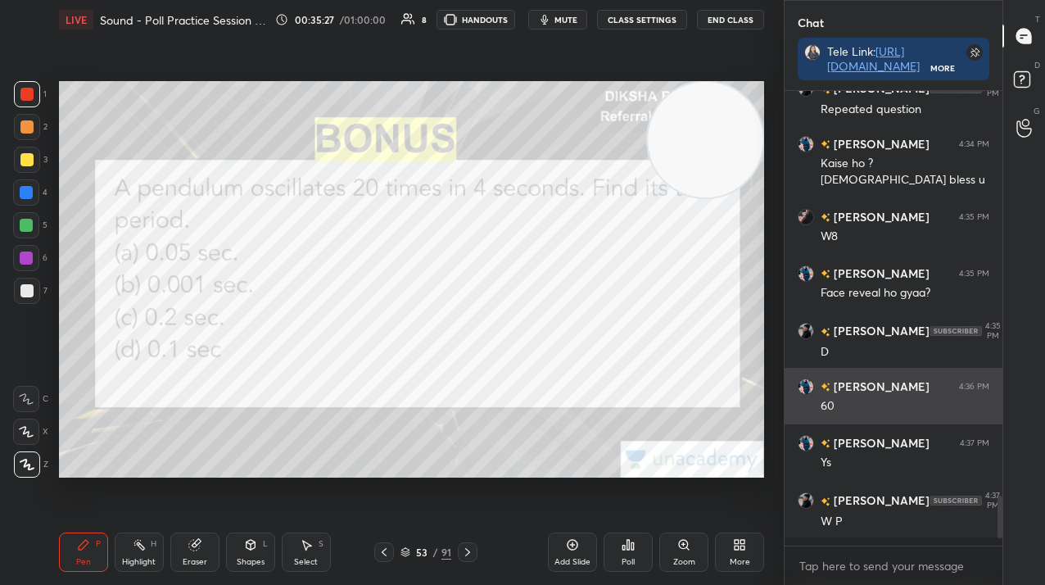
scroll to position [6, 6]
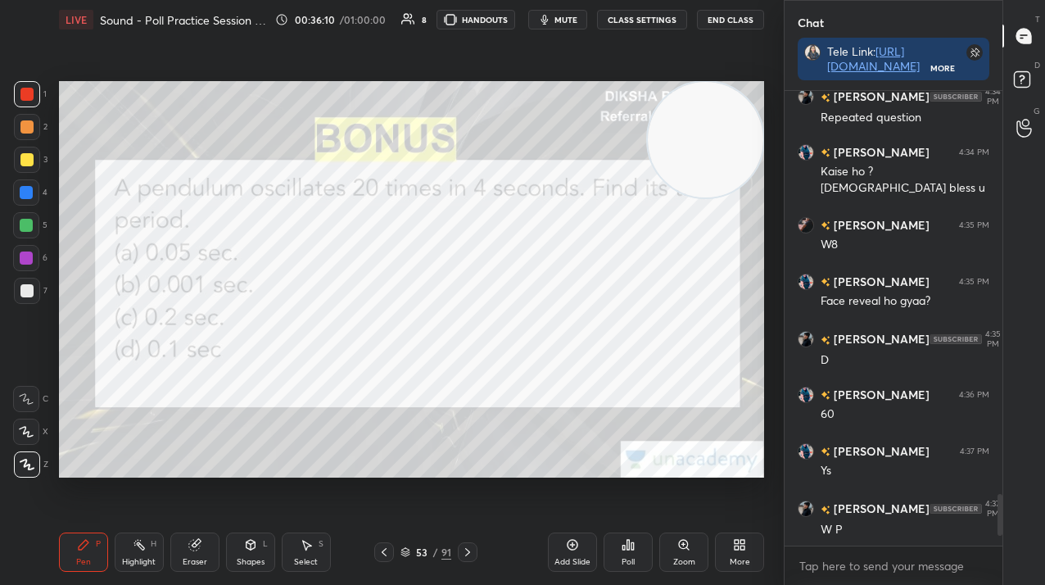
drag, startPoint x: 564, startPoint y: 546, endPoint x: 569, endPoint y: 524, distance: 21.9
click at [565, 550] on div "Add Slide" at bounding box center [572, 551] width 49 height 39
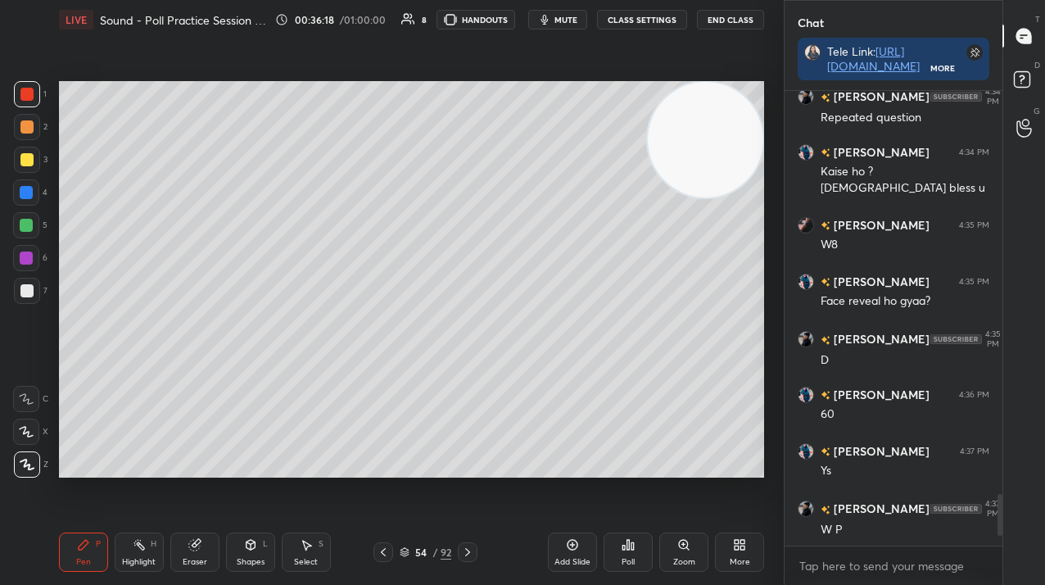
scroll to position [3581, 0]
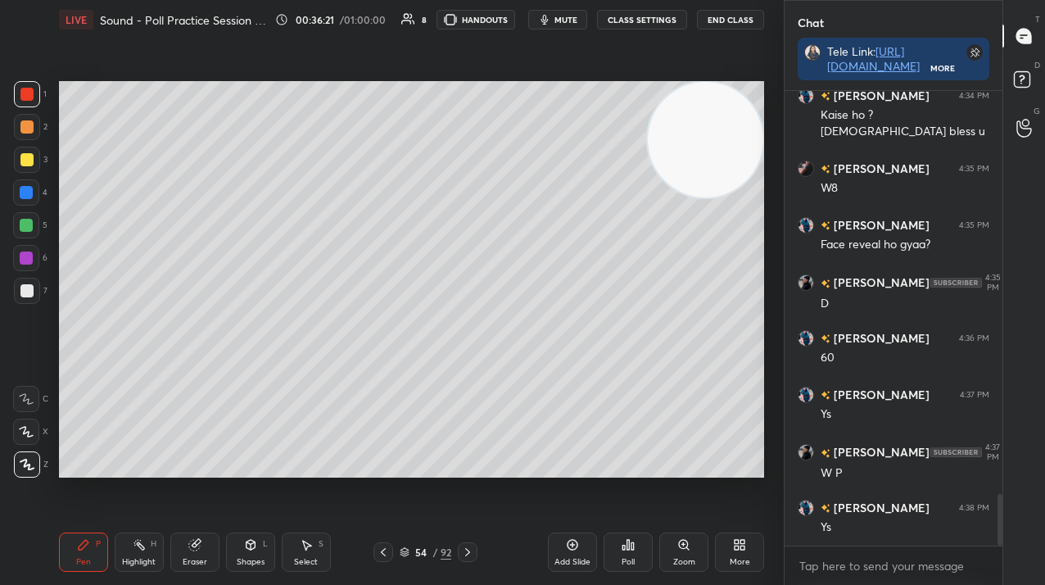
click at [428, 554] on div "54" at bounding box center [421, 552] width 16 height 10
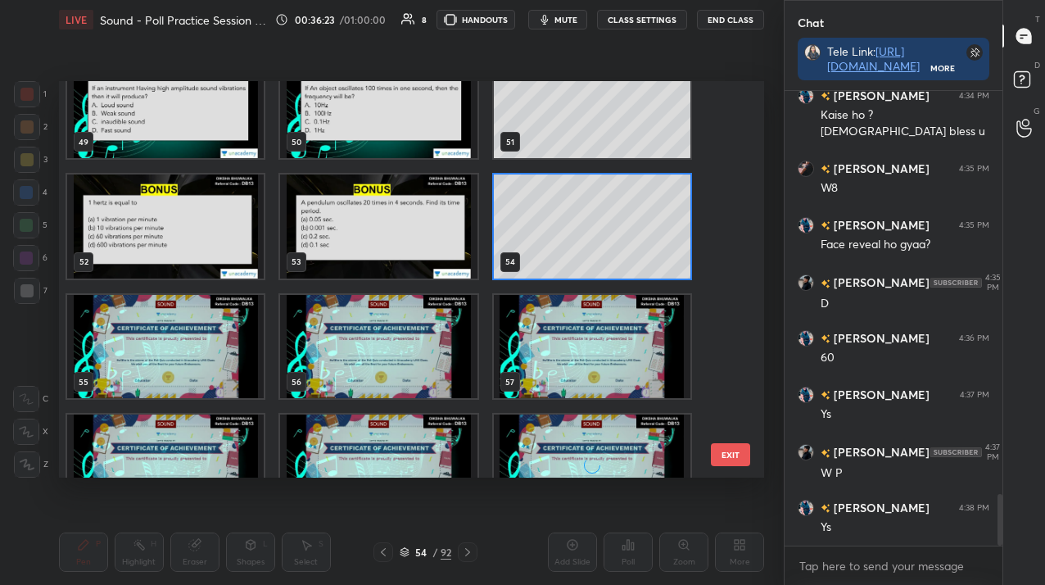
scroll to position [2276, 0]
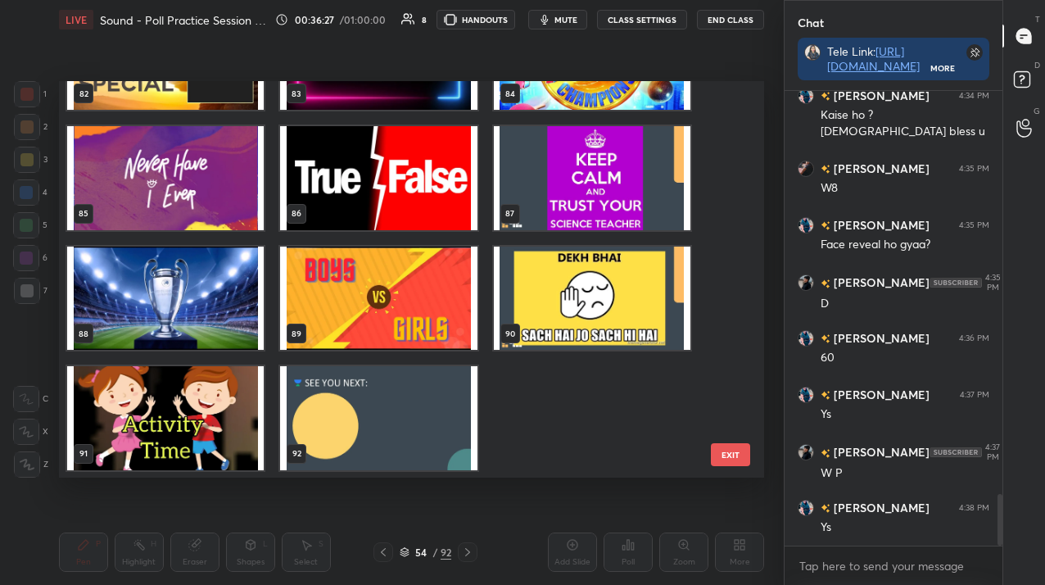
click at [451, 398] on img "grid" at bounding box center [378, 417] width 197 height 103
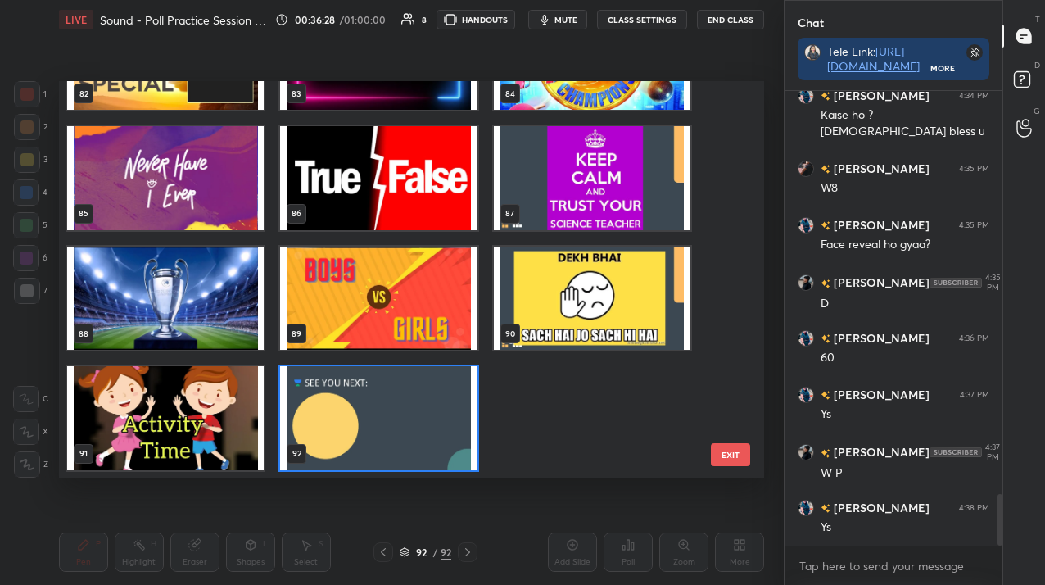
scroll to position [3321, 0]
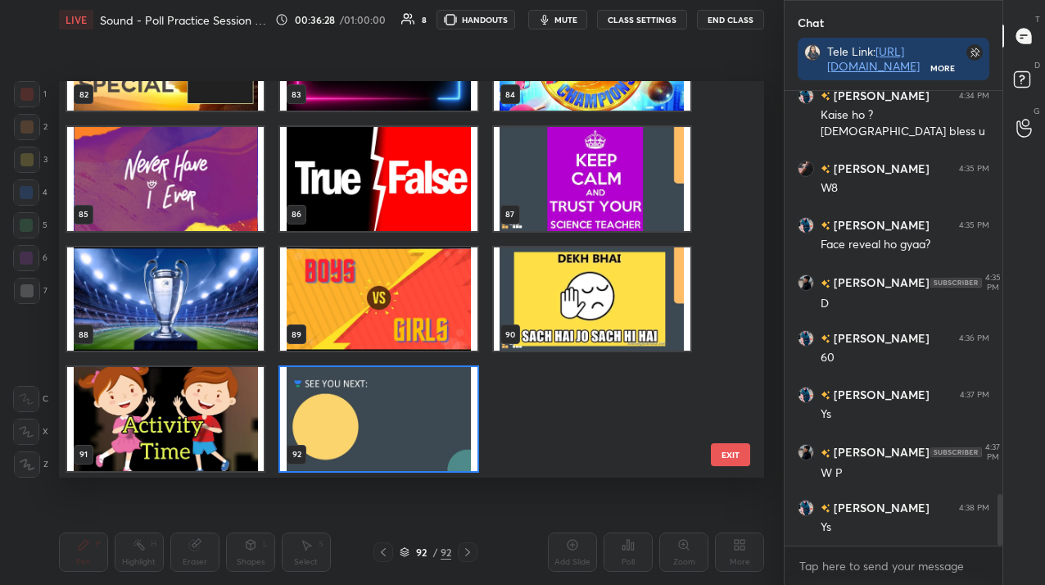
click at [451, 398] on div "79 80 81 82 83 84 85 86 87 88 89 90 91 92" at bounding box center [397, 279] width 677 height 397
click at [451, 398] on img "grid" at bounding box center [378, 418] width 197 height 103
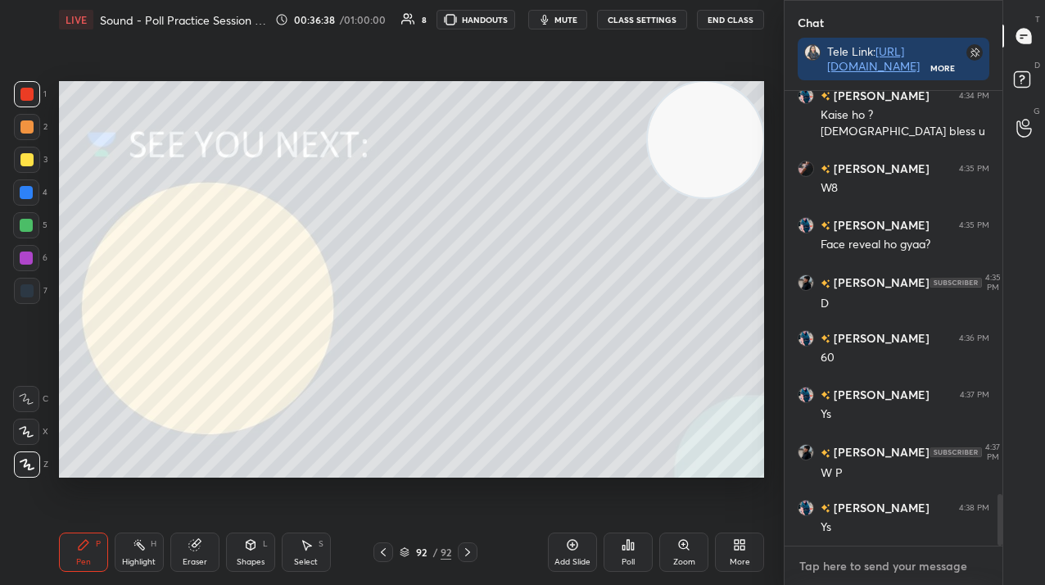
type textarea "x"
click at [818, 576] on textarea at bounding box center [894, 566] width 192 height 26
paste textarea "5:45 PM --> [URL][DOMAIN_NAME]"
type textarea "5:45 PM --> [URL][DOMAIN_NAME]"
type textarea "x"
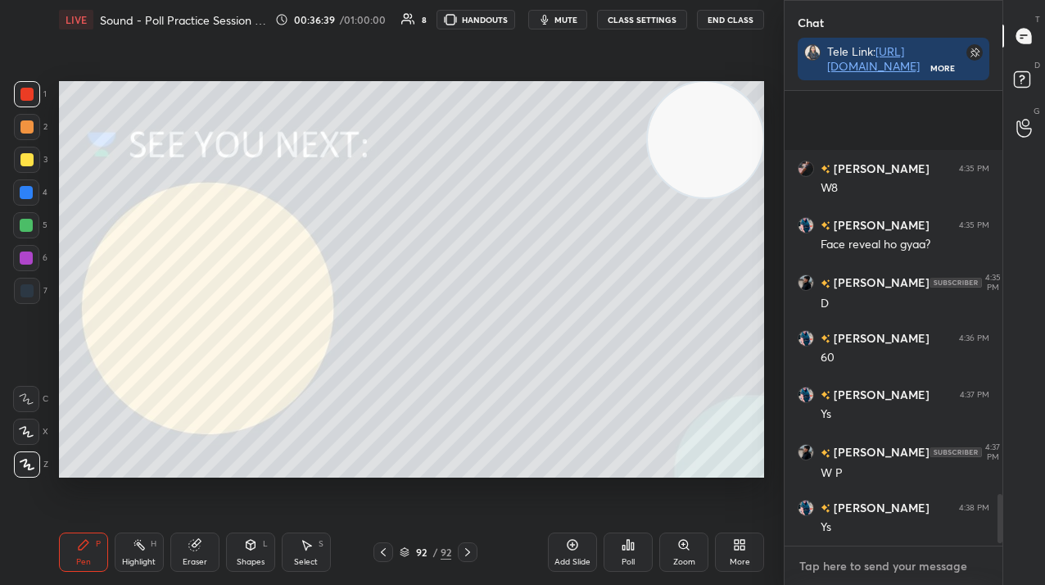
scroll to position [450, 213]
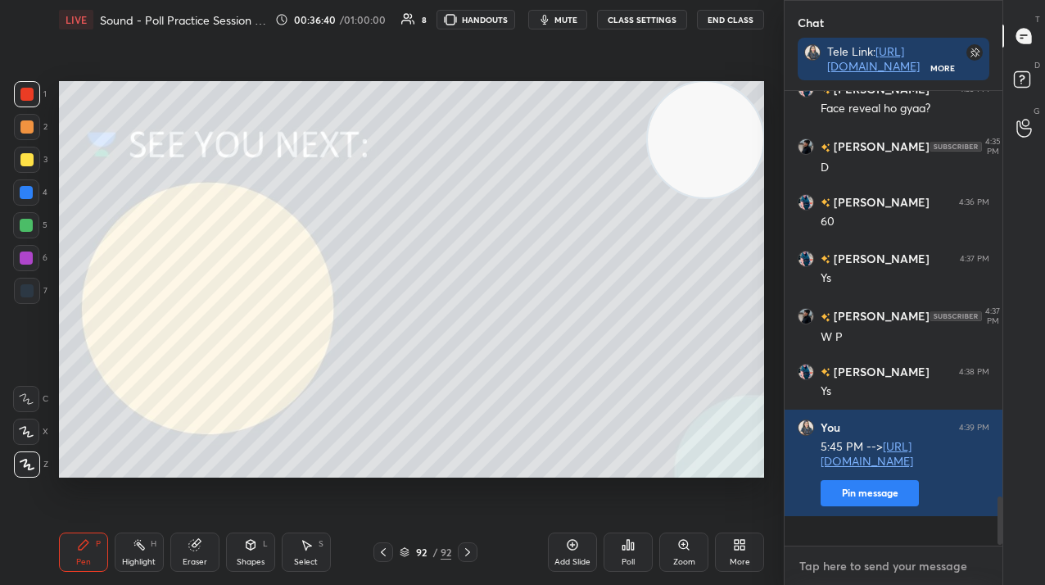
type textarea "x"
paste textarea "5:45 PM --> [URL][DOMAIN_NAME]"
type textarea "5:45 PM --> [URL][DOMAIN_NAME]"
type textarea "x"
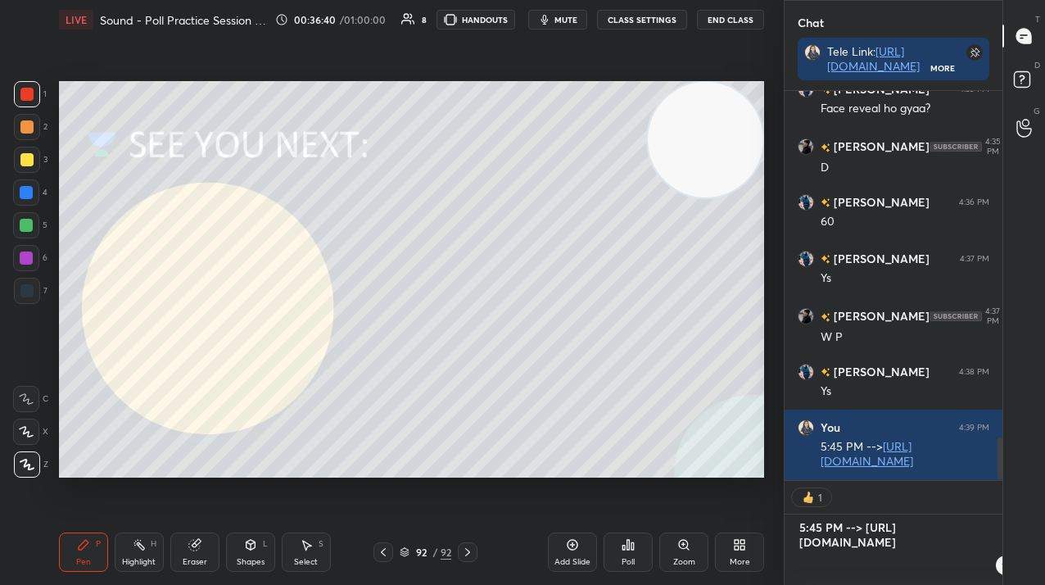
scroll to position [309, 213]
type textarea "x"
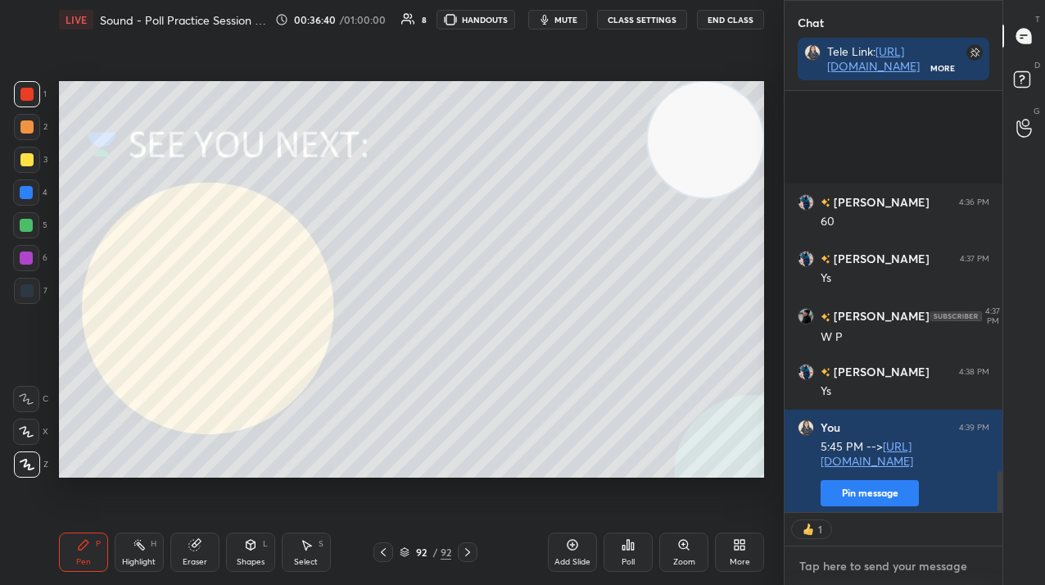
scroll to position [3887, 0]
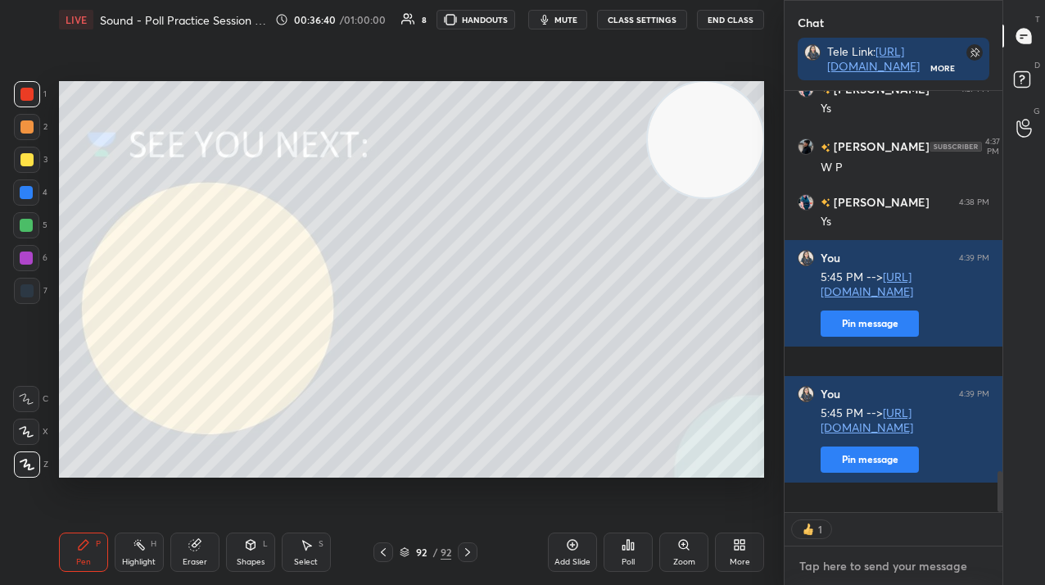
paste textarea "5:45 PM --> [URL][DOMAIN_NAME]"
type textarea "5:45 PM --> [URL][DOMAIN_NAME]"
type textarea "x"
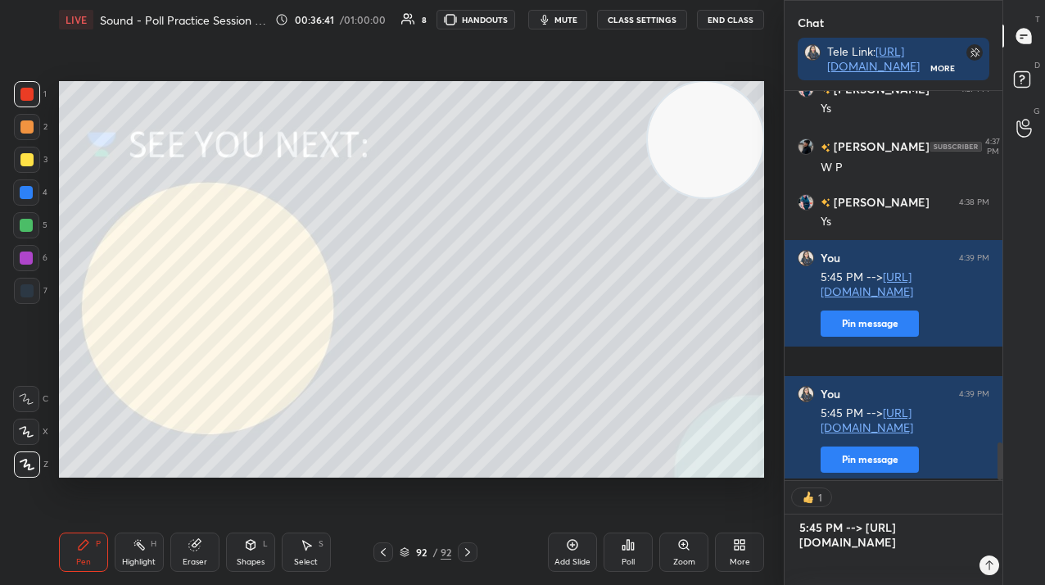
scroll to position [410, 213]
type textarea "x"
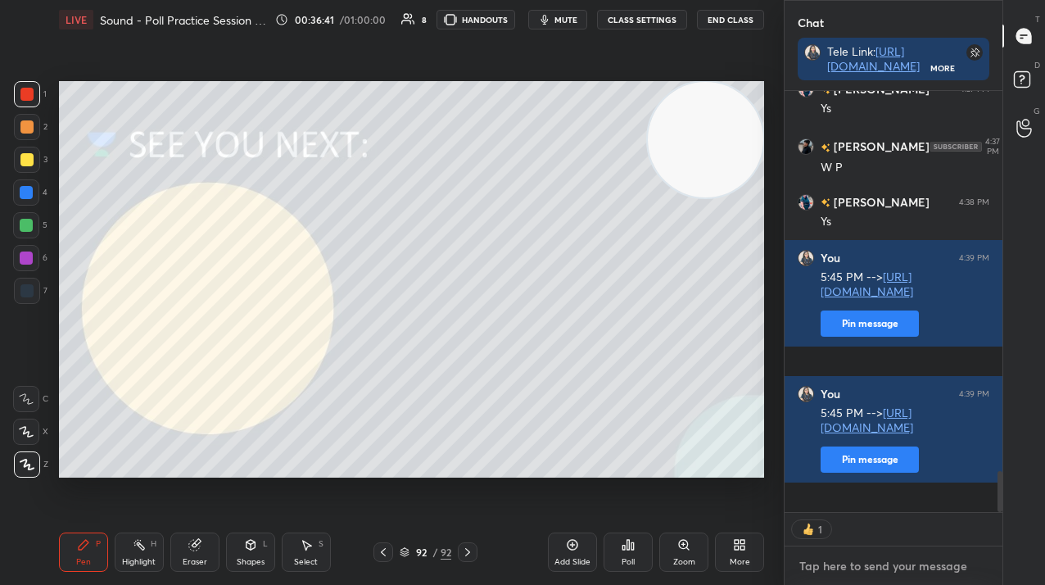
paste textarea "5:45 PM --> [URL][DOMAIN_NAME]"
type textarea "5:45 PM --> [URL][DOMAIN_NAME]"
type textarea "x"
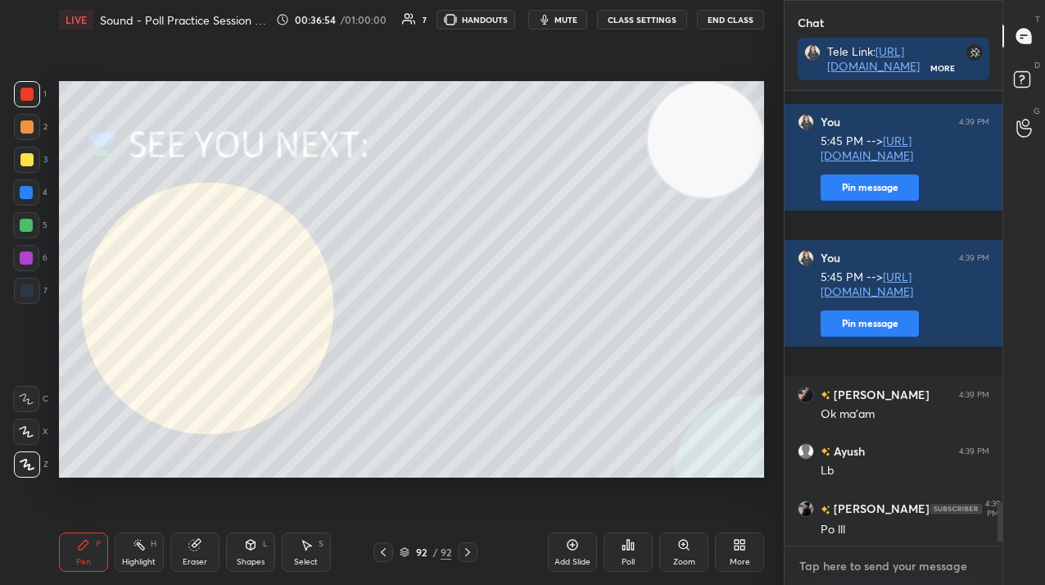
type textarea "x"
click at [841, 565] on textarea at bounding box center [894, 566] width 192 height 26
paste textarea "[URL][DOMAIN_NAME]"
type textarea "[URL][DOMAIN_NAME]"
type textarea "x"
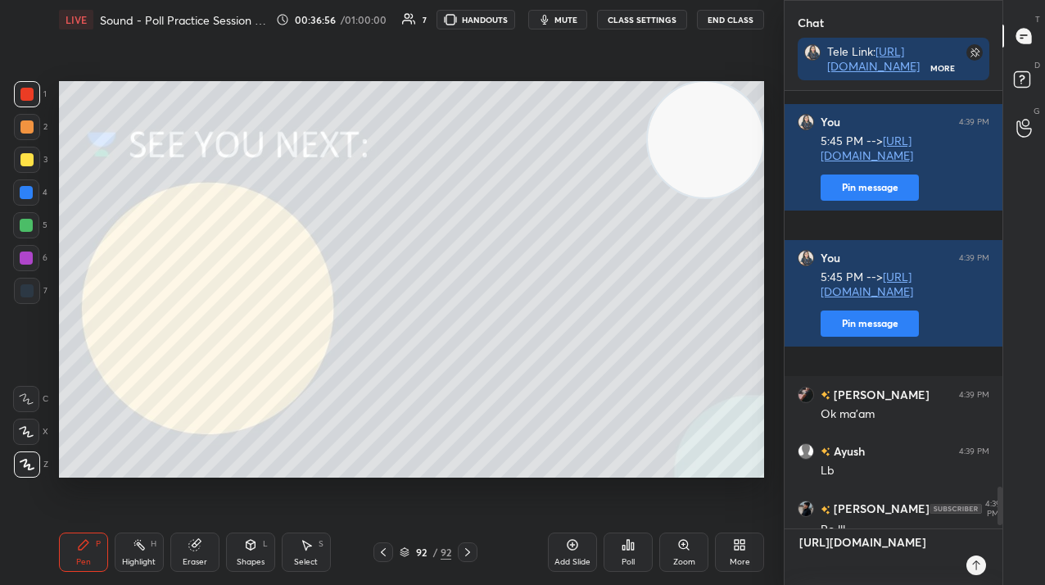
type textarea "x"
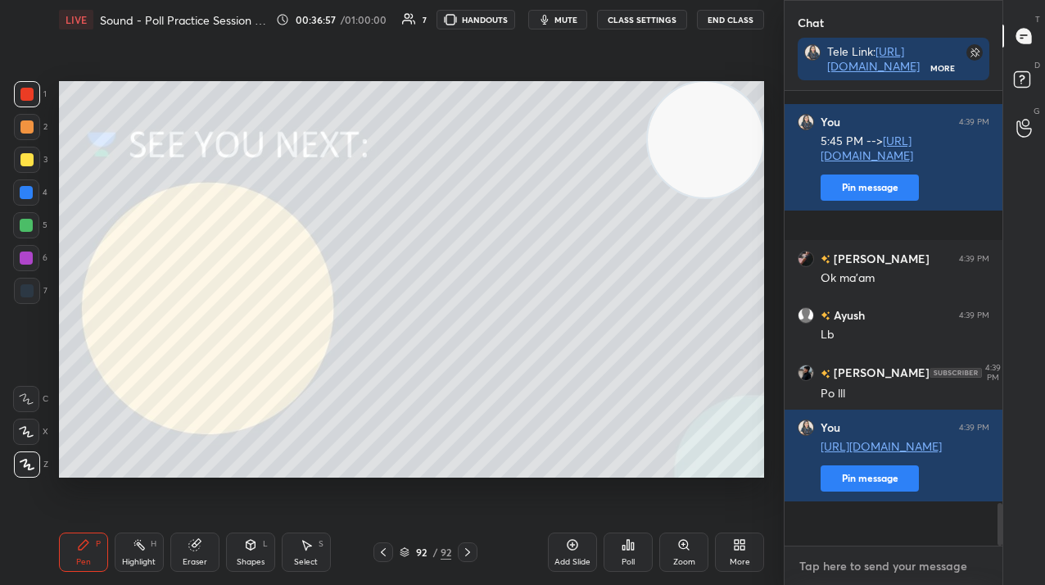
paste textarea "[URL][DOMAIN_NAME]"
type textarea "[URL][DOMAIN_NAME]"
type textarea "x"
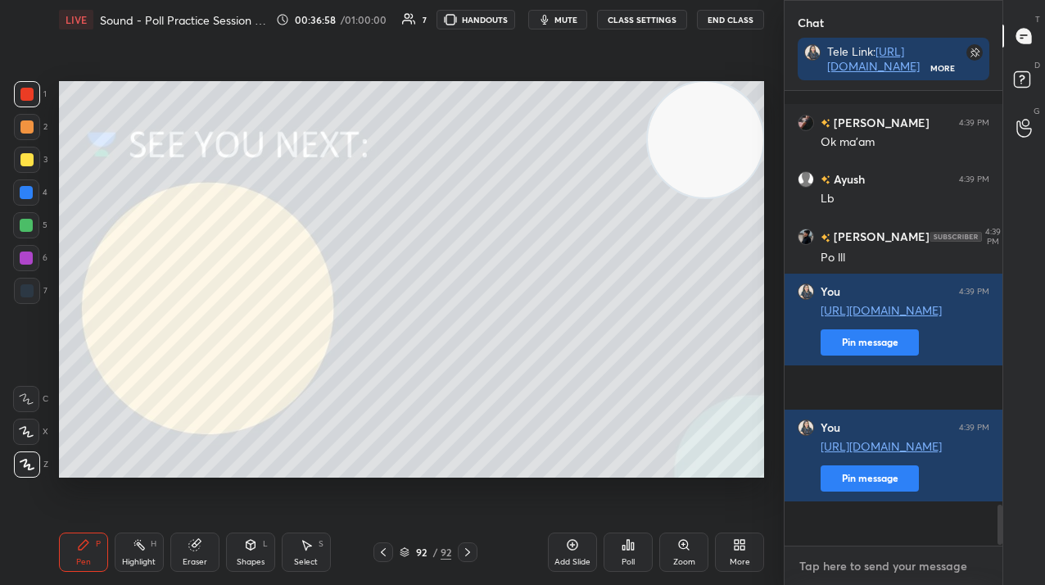
paste textarea "[URL][DOMAIN_NAME]"
type textarea "[URL][DOMAIN_NAME]"
type textarea "x"
paste textarea "[URL][DOMAIN_NAME]"
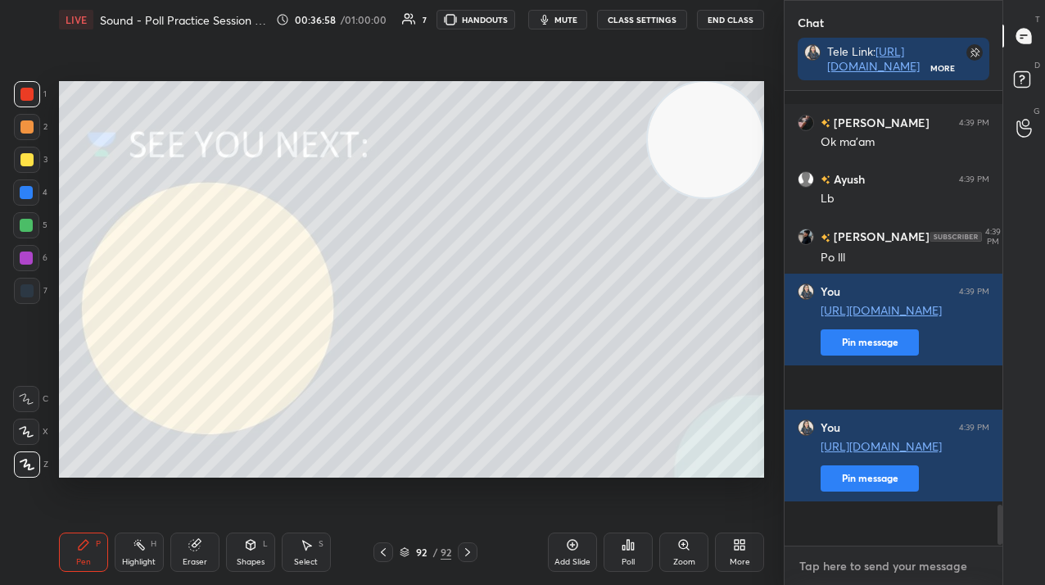
type textarea "[URL][DOMAIN_NAME]"
type textarea "x"
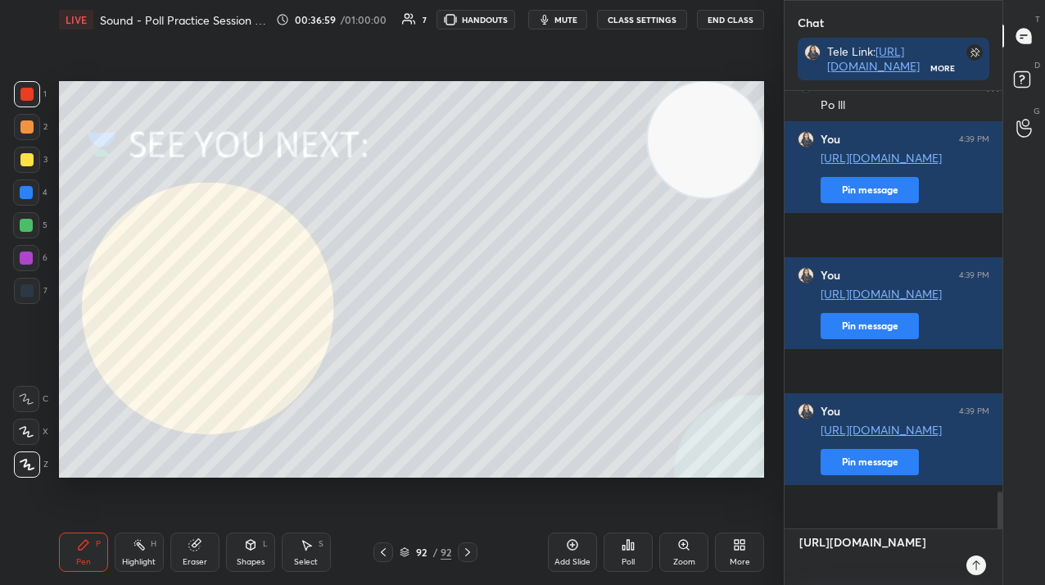
type textarea "x"
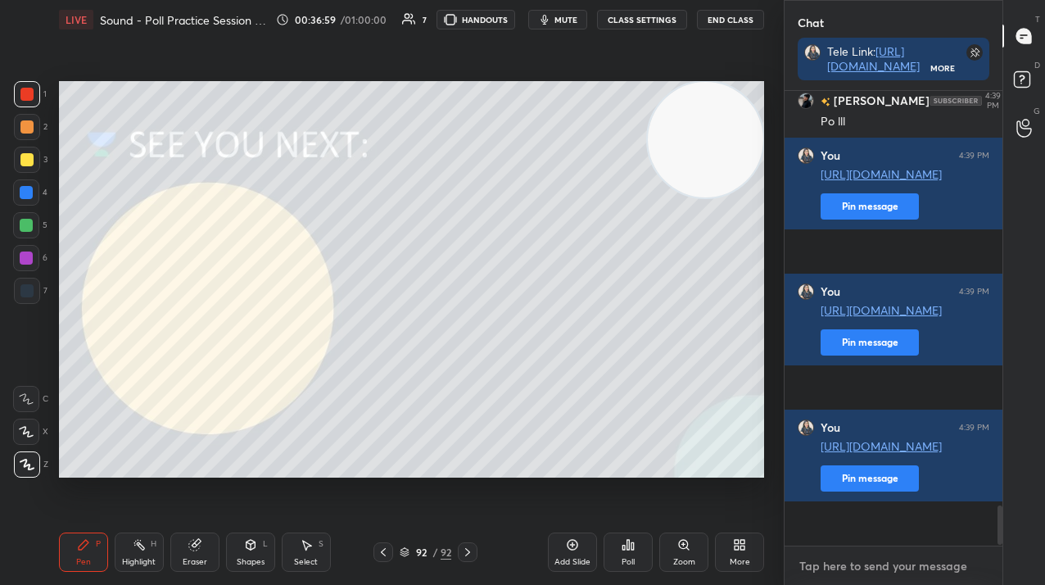
paste textarea "[URL][DOMAIN_NAME]"
type textarea "[URL][DOMAIN_NAME]"
type textarea "x"
paste textarea "[URL][DOMAIN_NAME]"
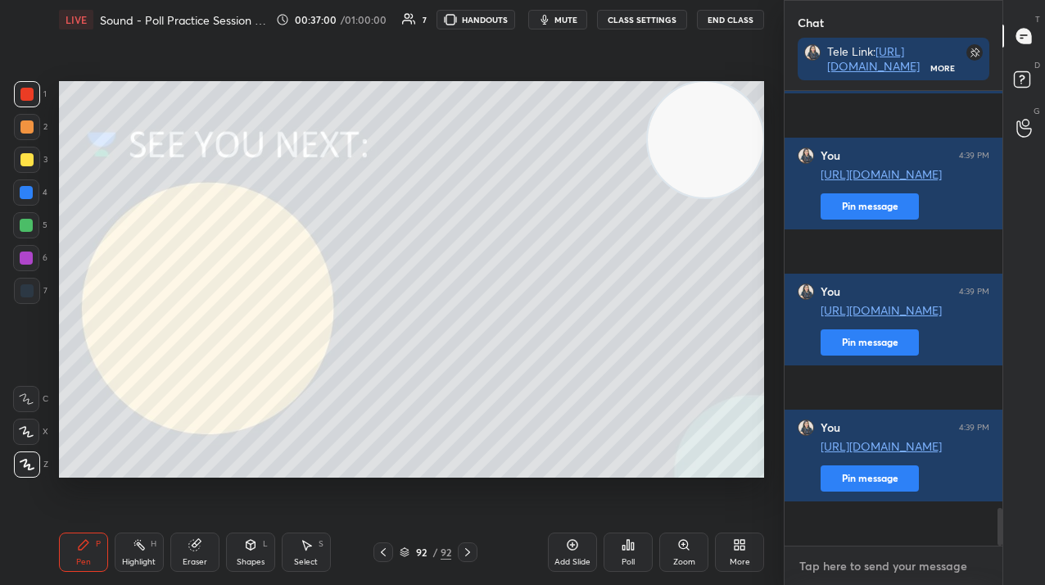
type textarea "[URL][DOMAIN_NAME]"
type textarea "x"
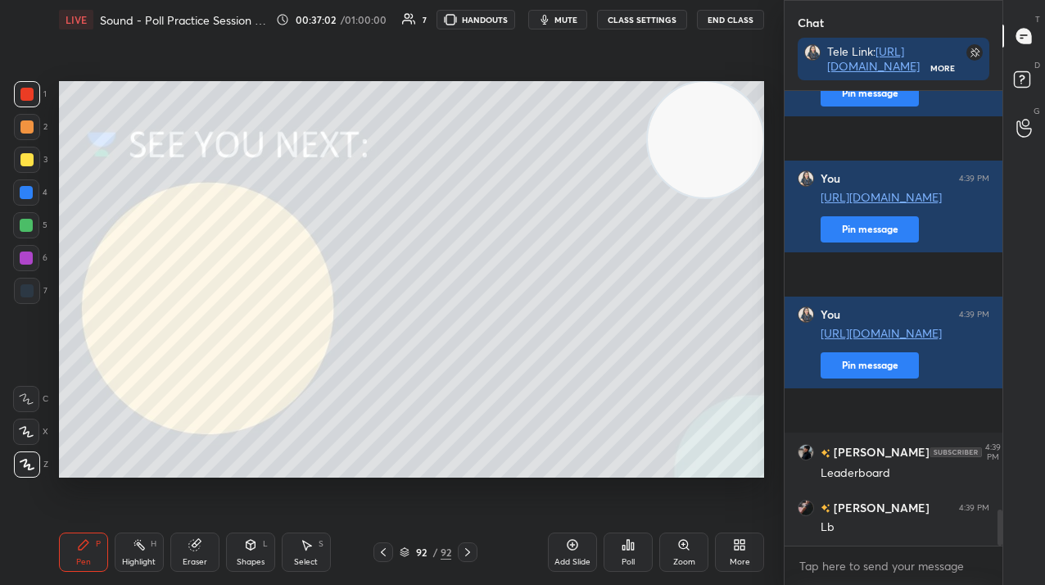
click at [407, 551] on icon at bounding box center [405, 552] width 10 height 10
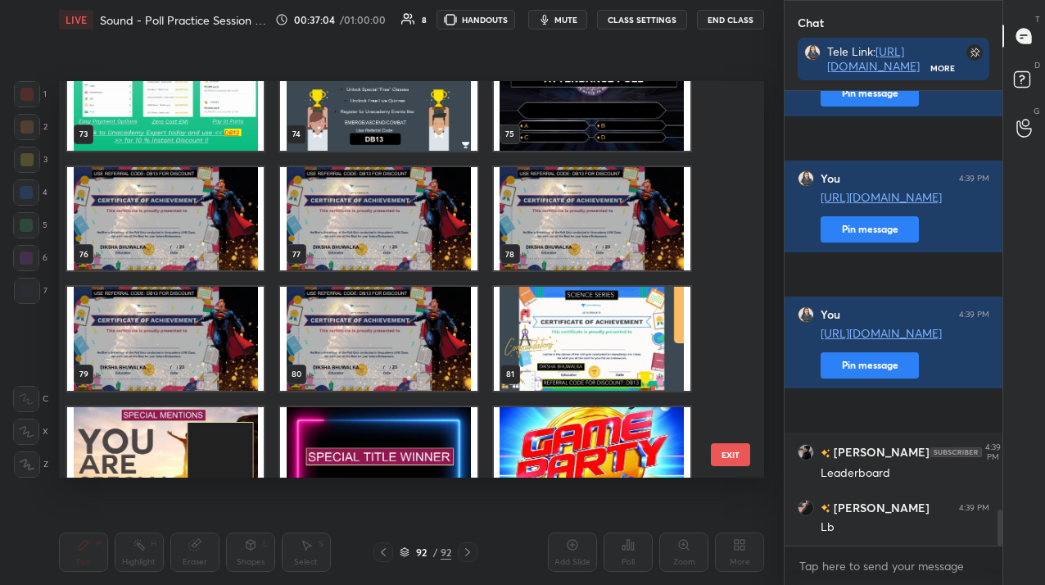
click at [592, 345] on img "grid" at bounding box center [591, 338] width 197 height 103
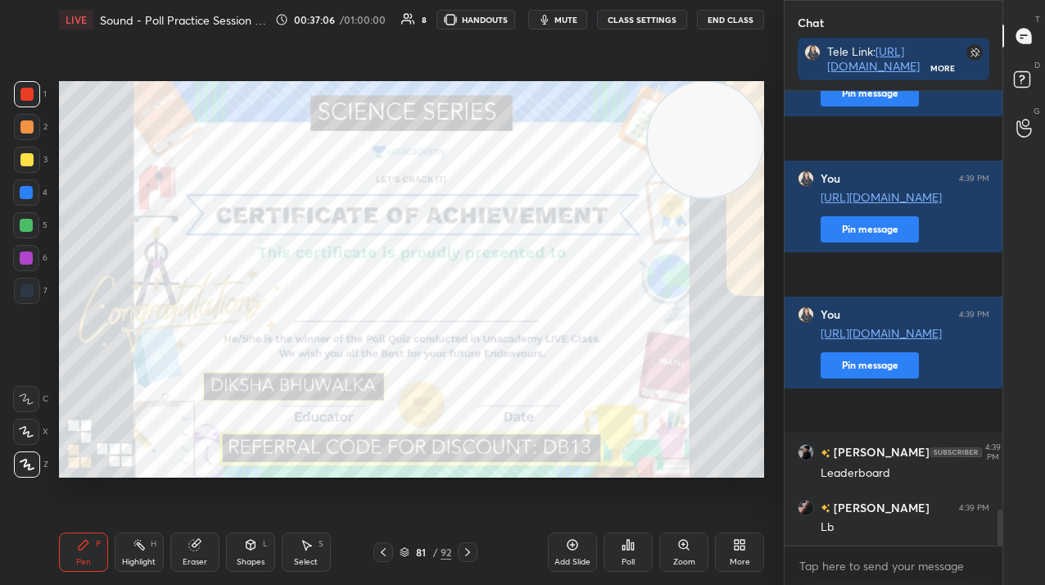
click at [612, 546] on div "Poll" at bounding box center [628, 551] width 49 height 39
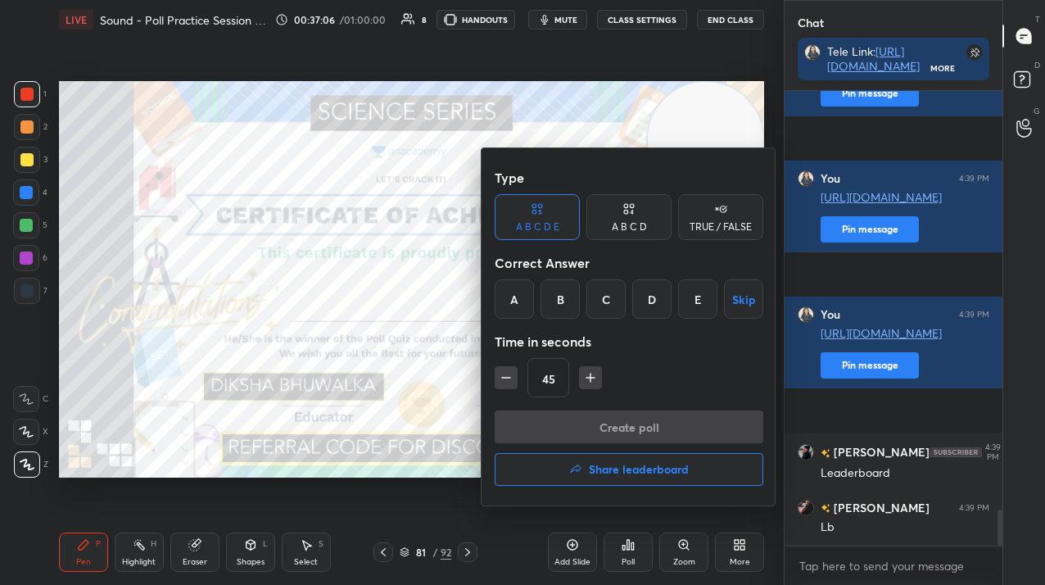
click at [618, 457] on button "Share leaderboard" at bounding box center [629, 469] width 269 height 33
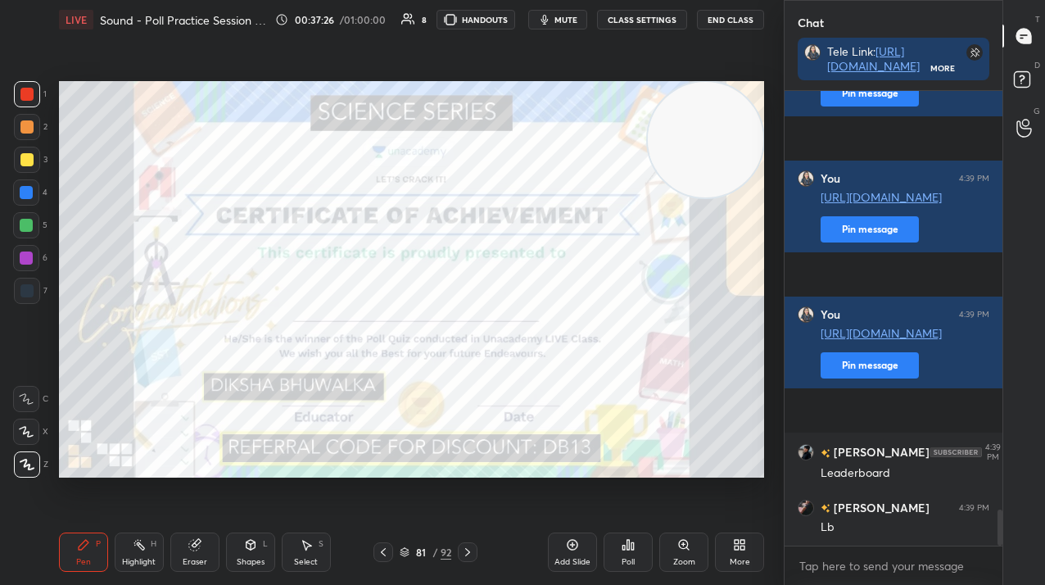
click at [624, 547] on icon at bounding box center [628, 544] width 13 height 13
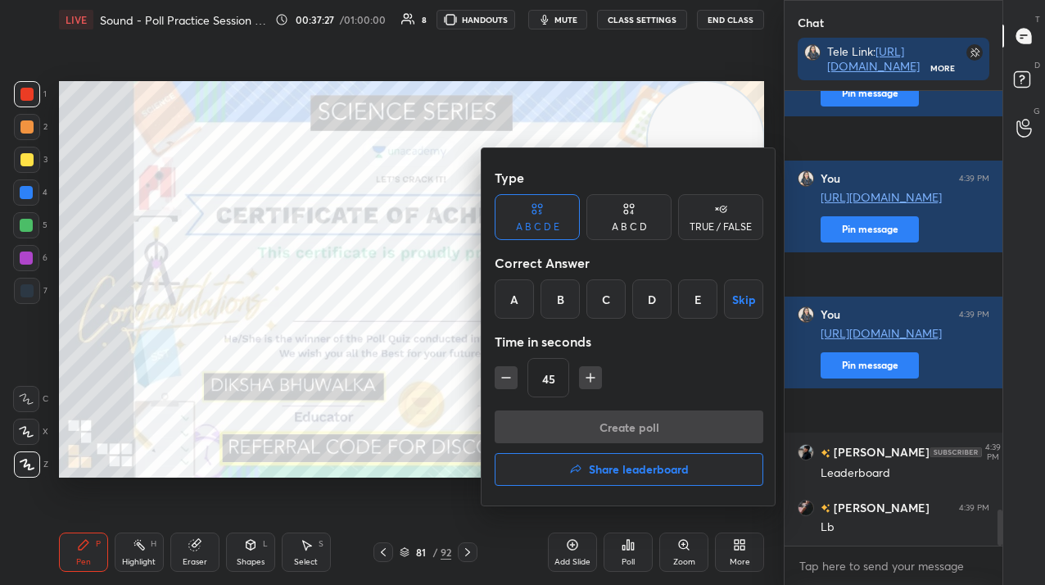
click at [612, 469] on h4 "Share leaderboard" at bounding box center [639, 469] width 100 height 11
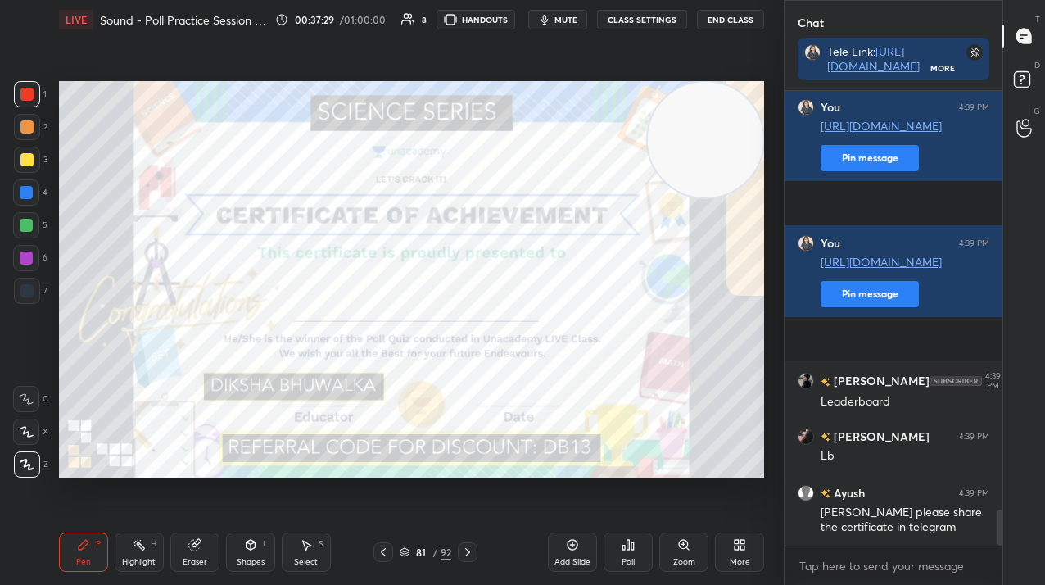
click at [383, 553] on icon at bounding box center [383, 552] width 13 height 13
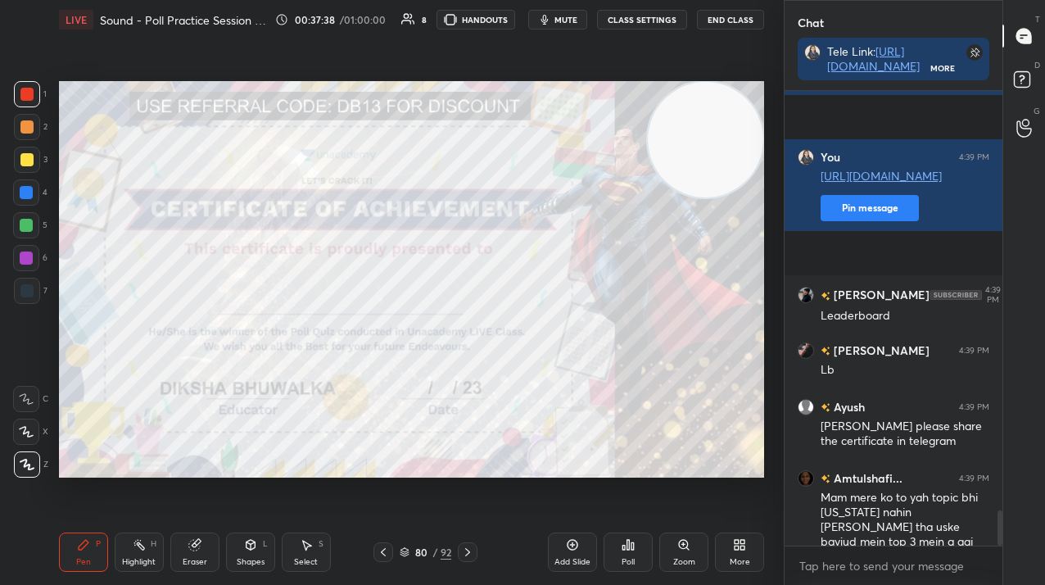
click at [382, 556] on icon at bounding box center [383, 552] width 13 height 13
click at [625, 547] on icon at bounding box center [628, 544] width 13 height 13
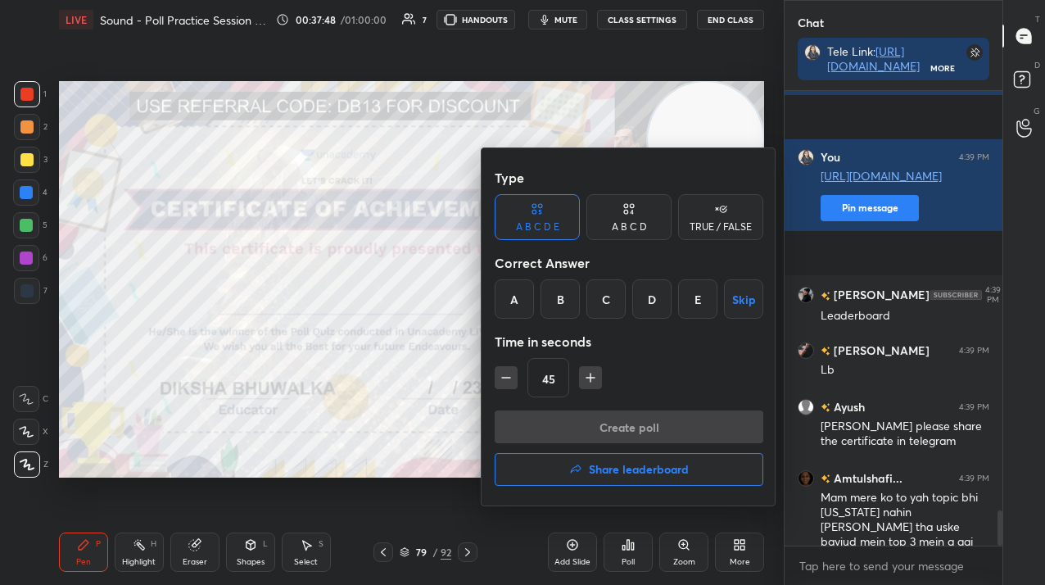
click at [615, 475] on h4 "Share leaderboard" at bounding box center [639, 469] width 100 height 11
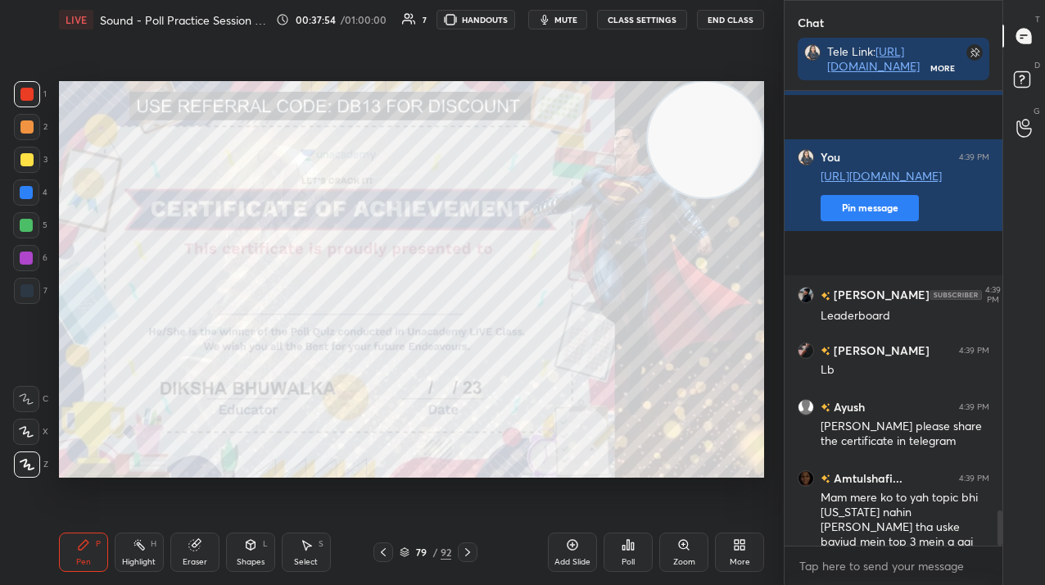
click at [379, 556] on icon at bounding box center [383, 552] width 13 height 13
drag, startPoint x: 421, startPoint y: 546, endPoint x: 423, endPoint y: 560, distance: 13.2
click at [419, 551] on div "78" at bounding box center [421, 552] width 16 height 10
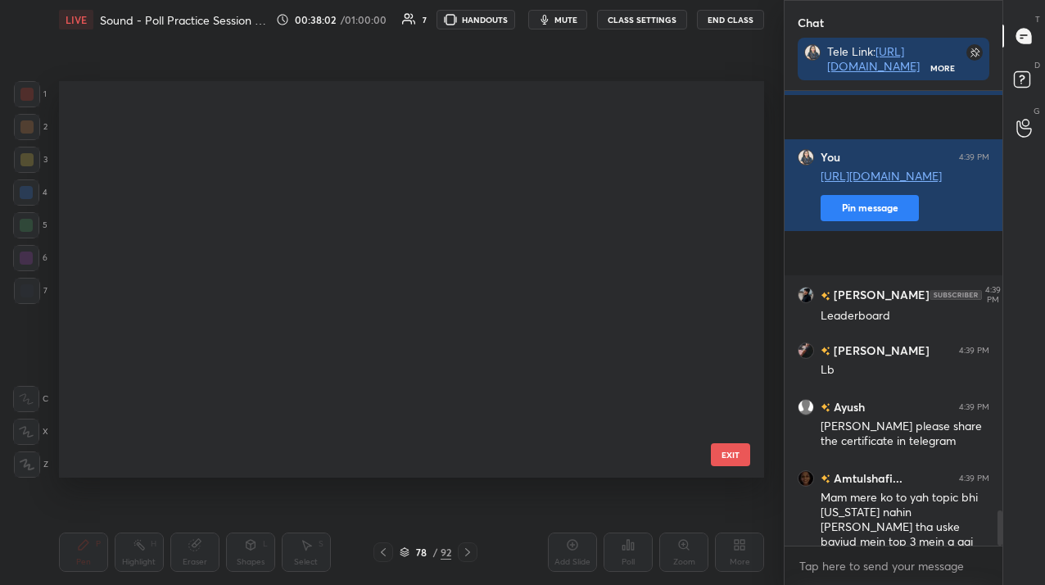
scroll to position [392, 698]
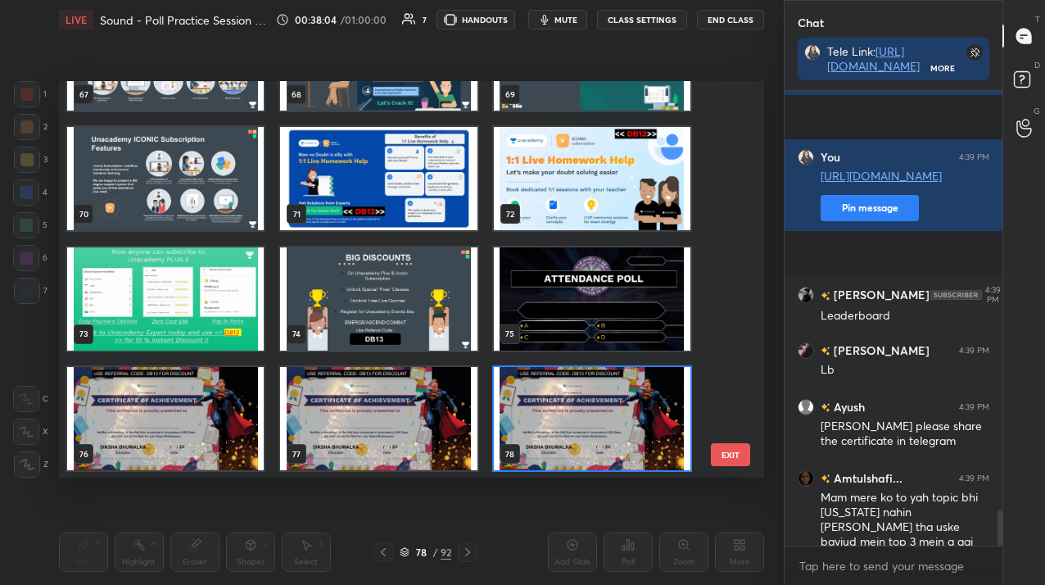
click at [415, 436] on img "grid" at bounding box center [378, 418] width 197 height 103
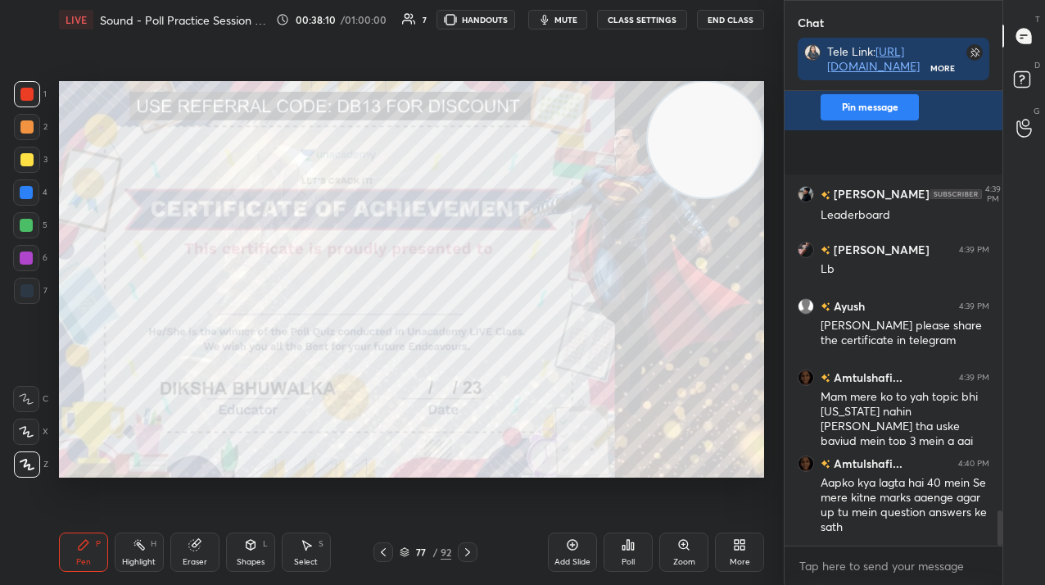
scroll to position [5553, 0]
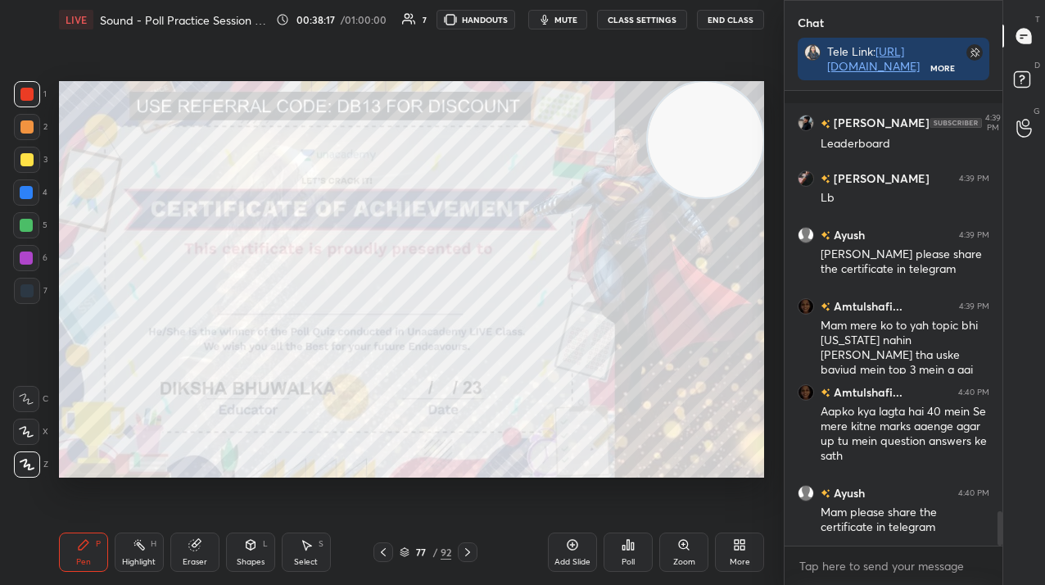
click at [387, 551] on icon at bounding box center [383, 552] width 13 height 13
click at [435, 551] on div "/" at bounding box center [435, 552] width 5 height 10
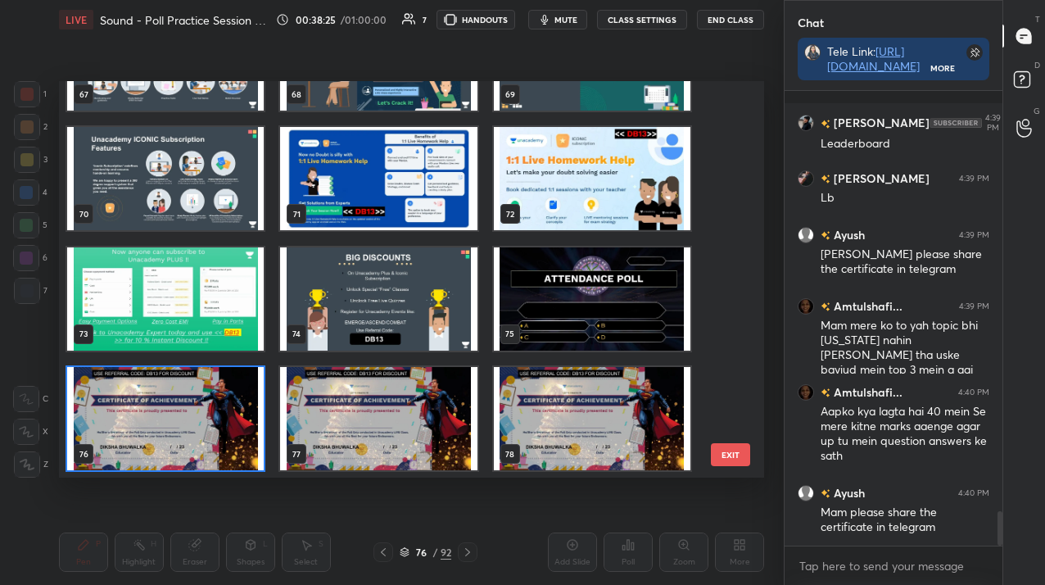
scroll to position [392, 698]
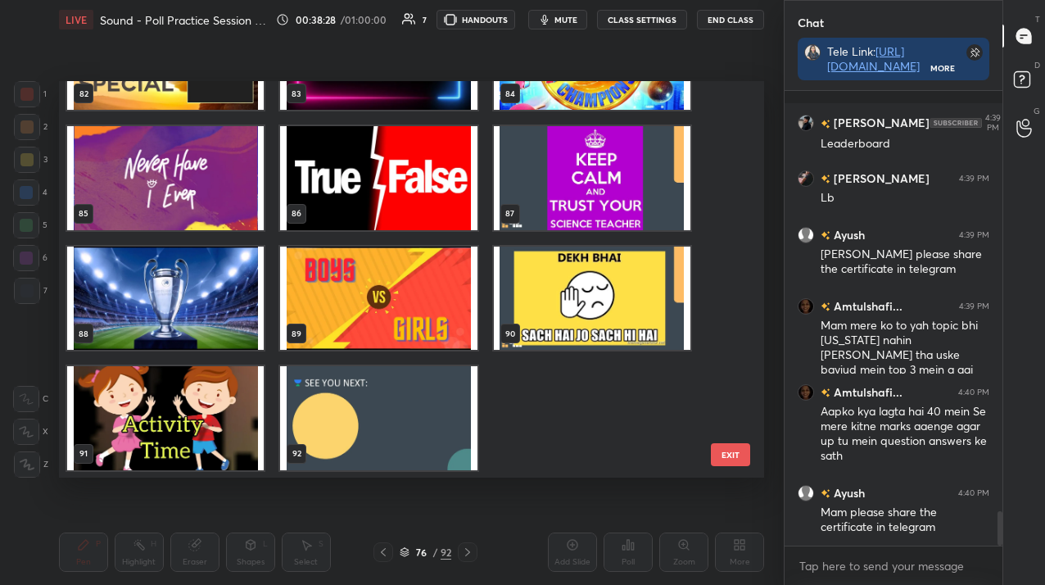
click at [328, 405] on img "grid" at bounding box center [378, 417] width 197 height 103
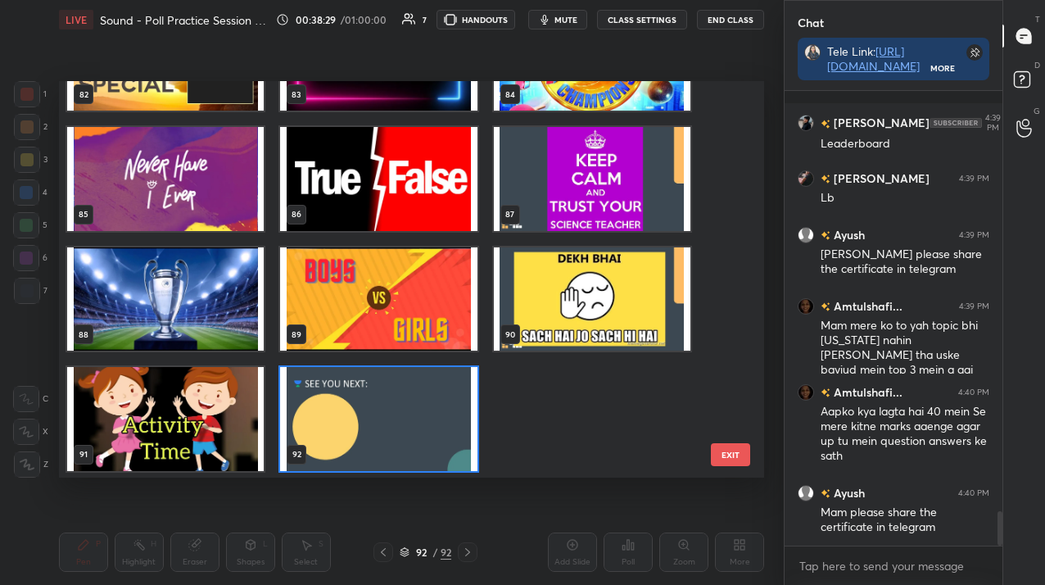
click at [328, 405] on div "79 80 81 82 83 84 85 86 87 88 89 90 91 92" at bounding box center [397, 279] width 677 height 397
click at [328, 405] on img "grid" at bounding box center [378, 418] width 197 height 103
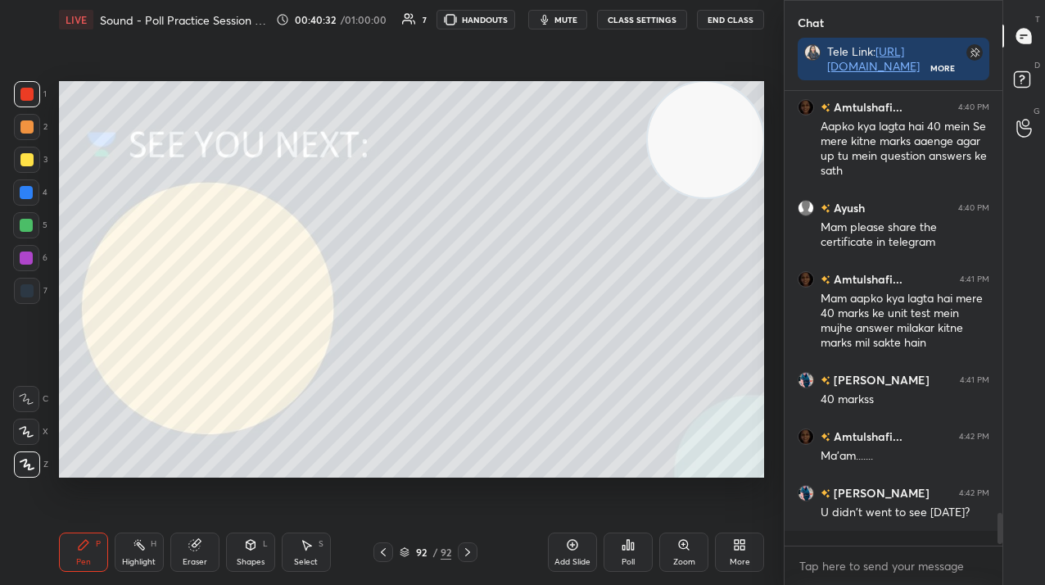
scroll to position [6, 6]
click at [551, 19] on icon "button" at bounding box center [544, 19] width 13 height 13
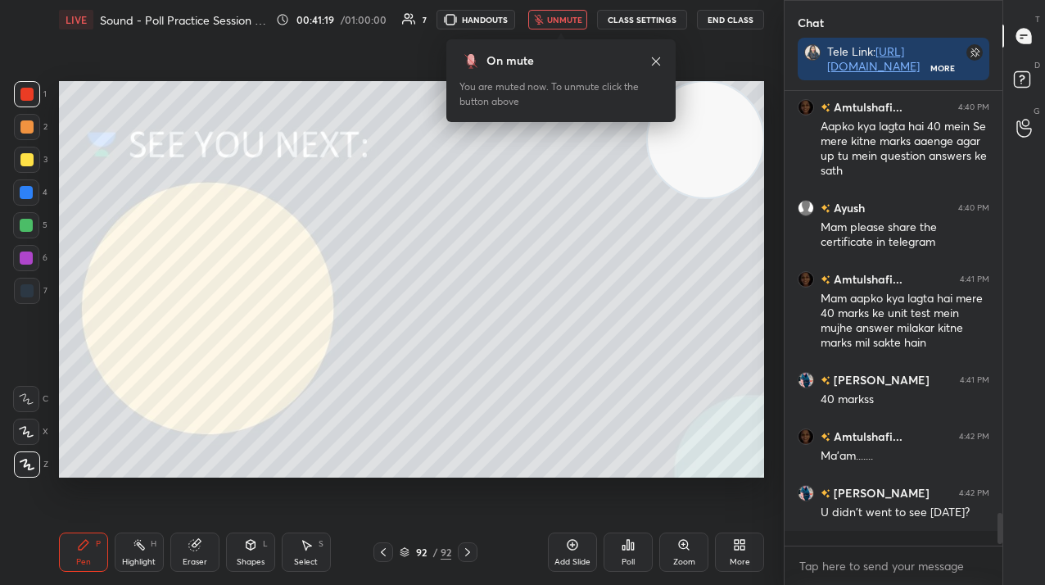
click at [553, 19] on span "unmute" at bounding box center [564, 19] width 35 height 11
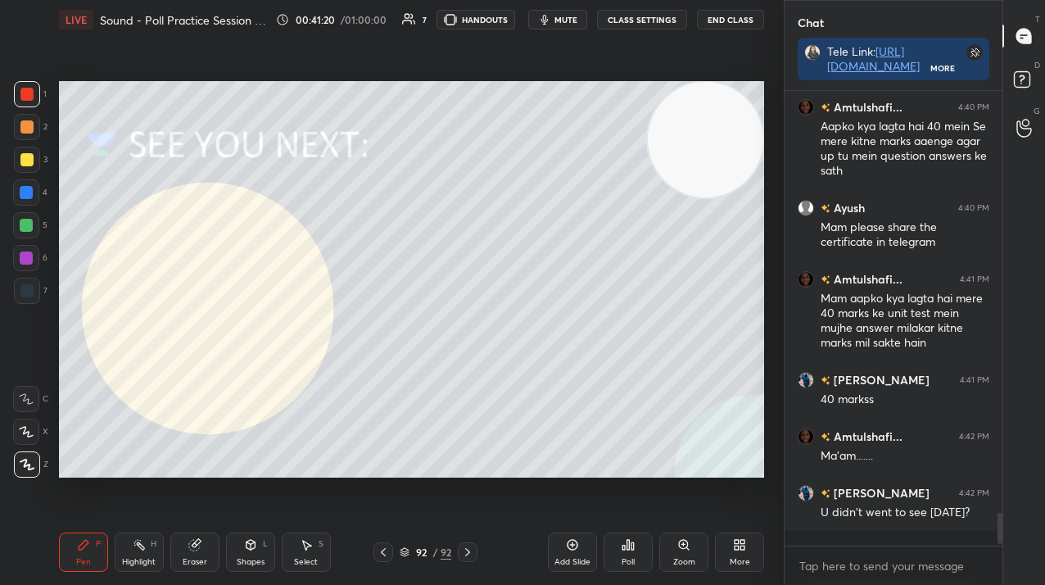
scroll to position [5939, 0]
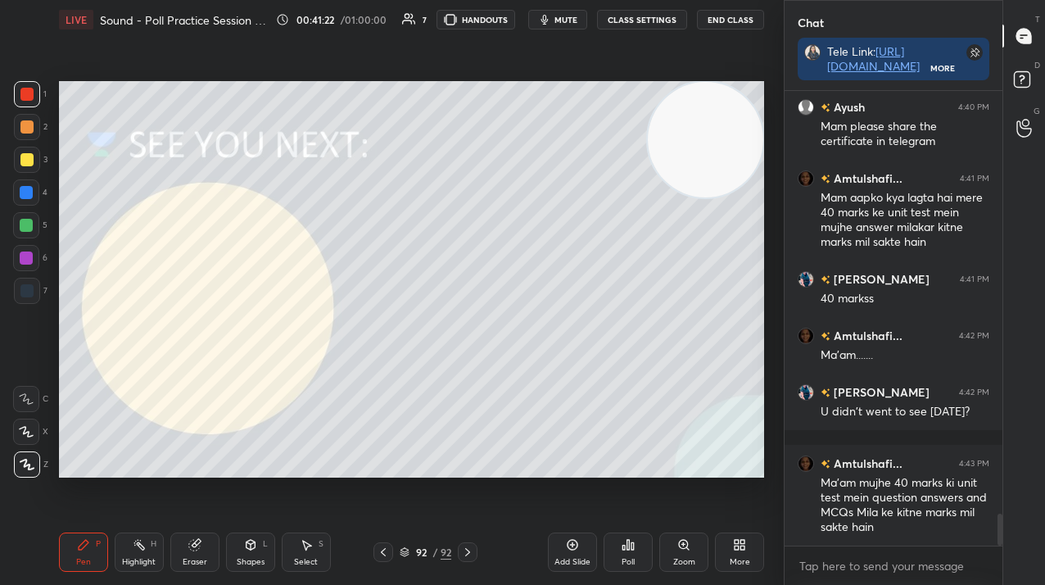
click at [551, 19] on icon "button" at bounding box center [544, 19] width 13 height 13
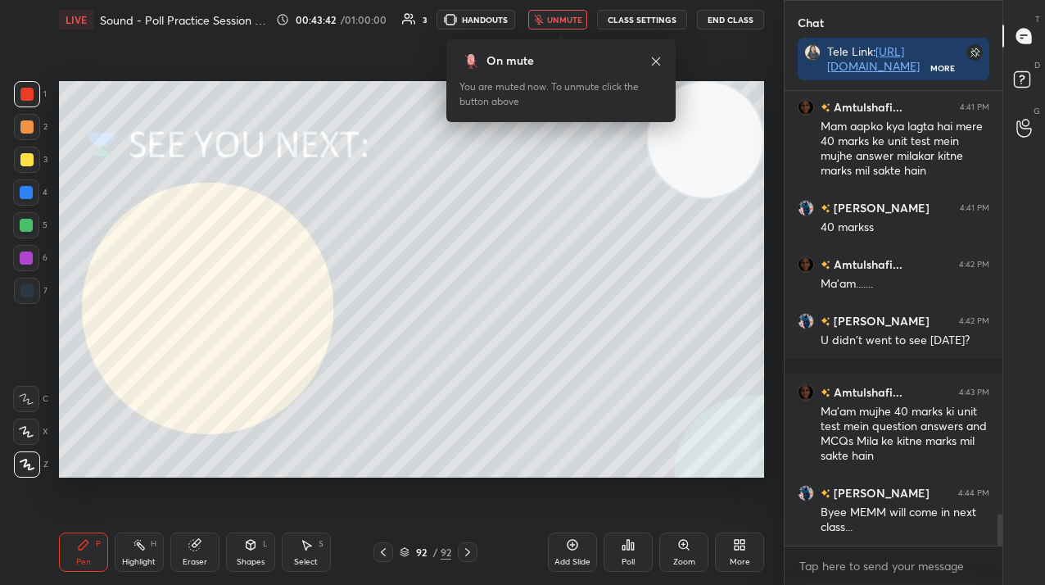
scroll to position [6050, 0]
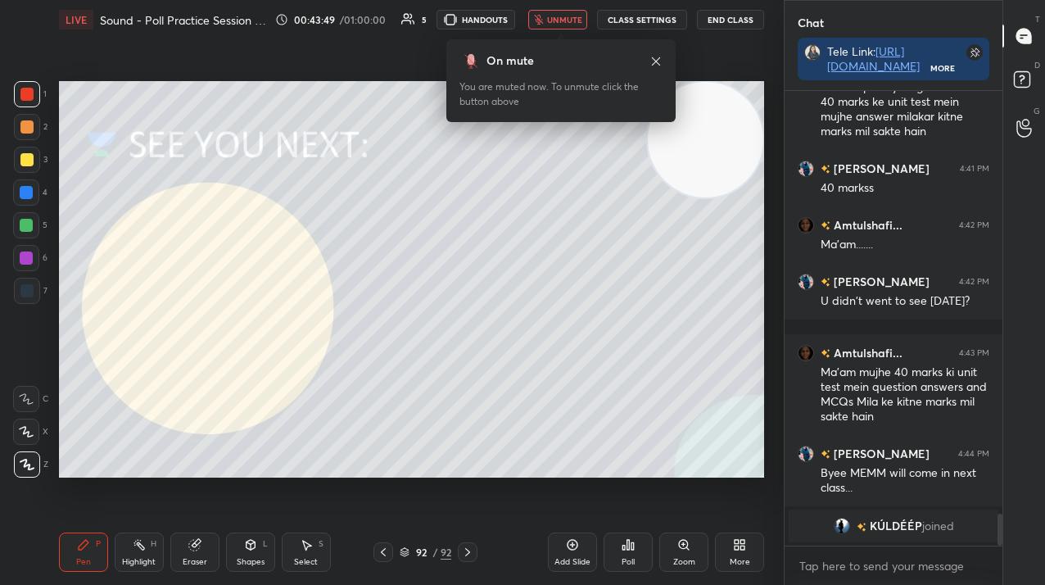
click at [556, 18] on span "unmute" at bounding box center [564, 19] width 35 height 11
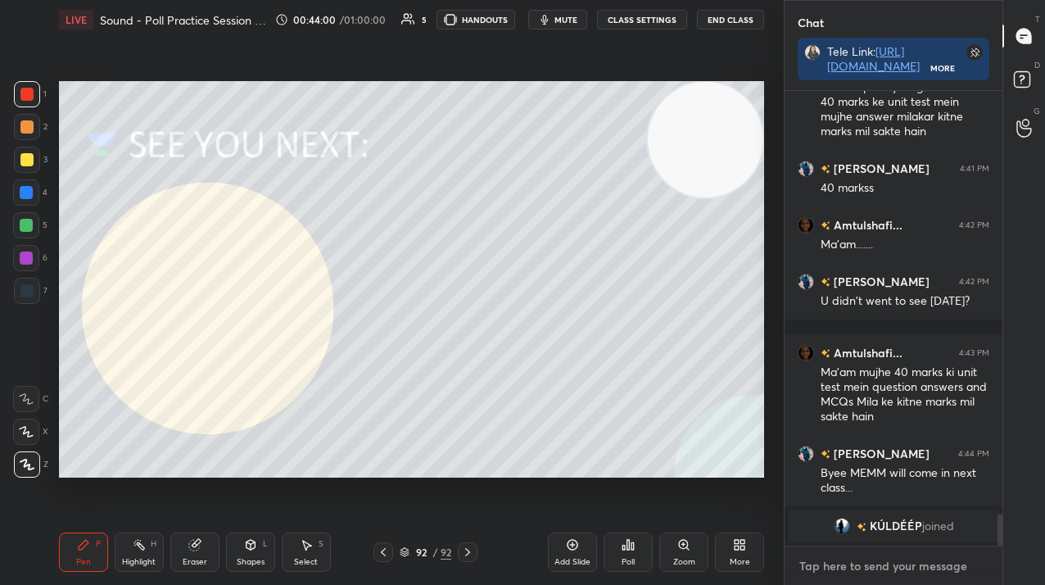
type textarea "x"
click at [814, 563] on textarea at bounding box center [894, 566] width 192 height 26
paste textarea "5:45 PM --> [URL][DOMAIN_NAME]"
type textarea "5:45 PM --> [URL][DOMAIN_NAME]"
type textarea "x"
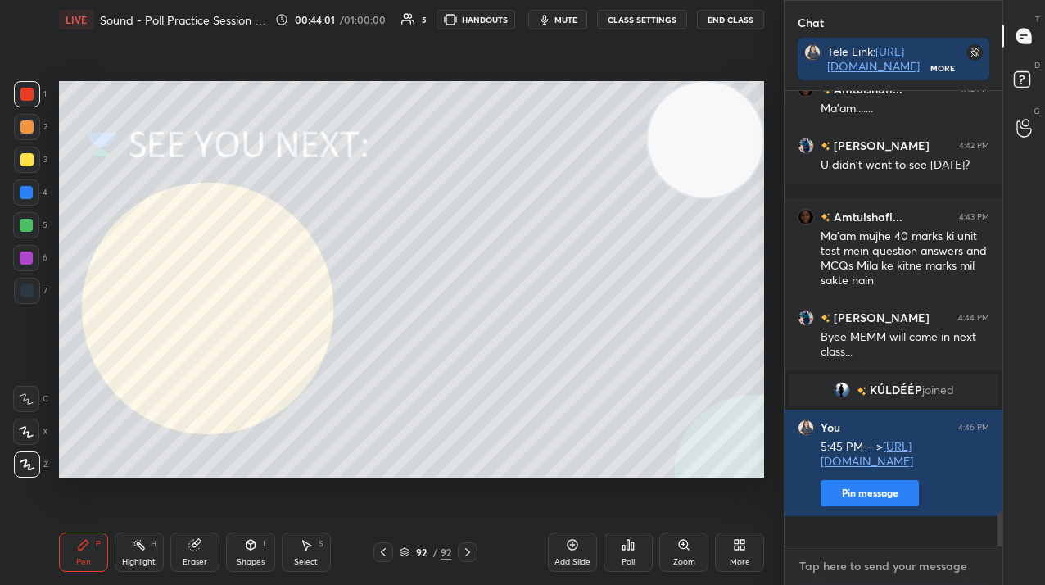
scroll to position [450, 213]
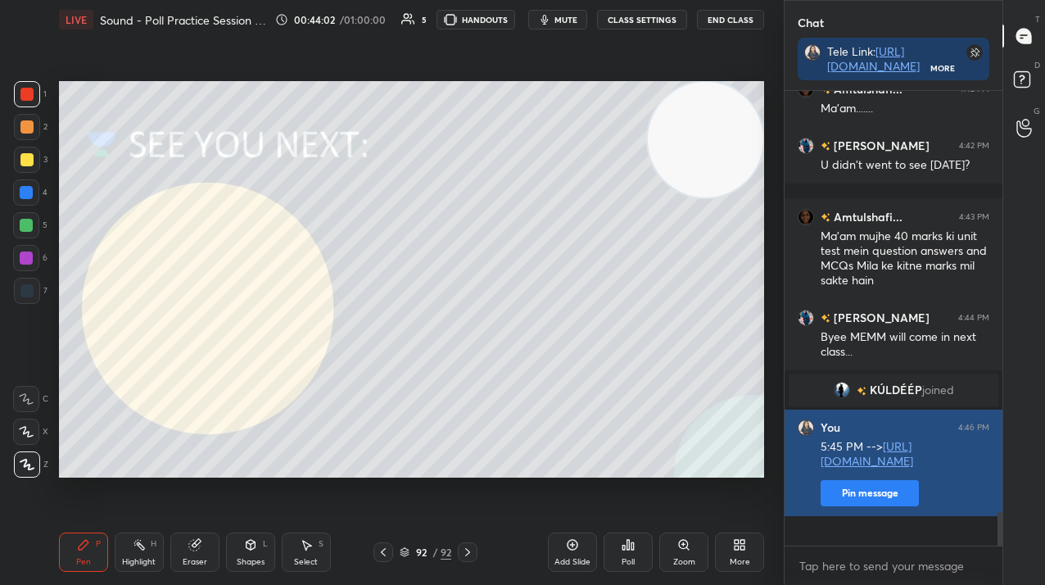
click at [834, 506] on button "Pin message" at bounding box center [870, 493] width 98 height 26
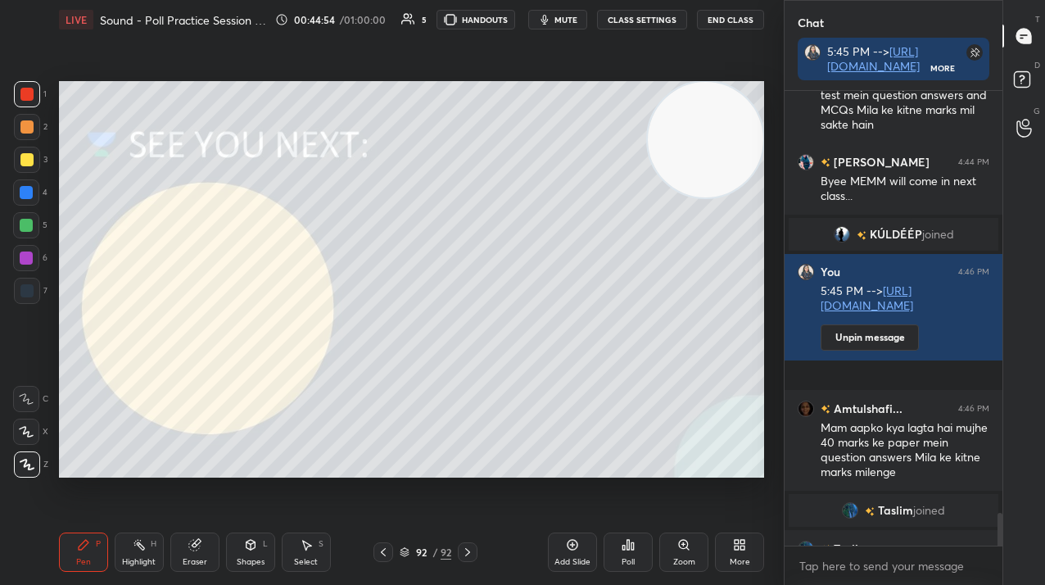
scroll to position [5884, 0]
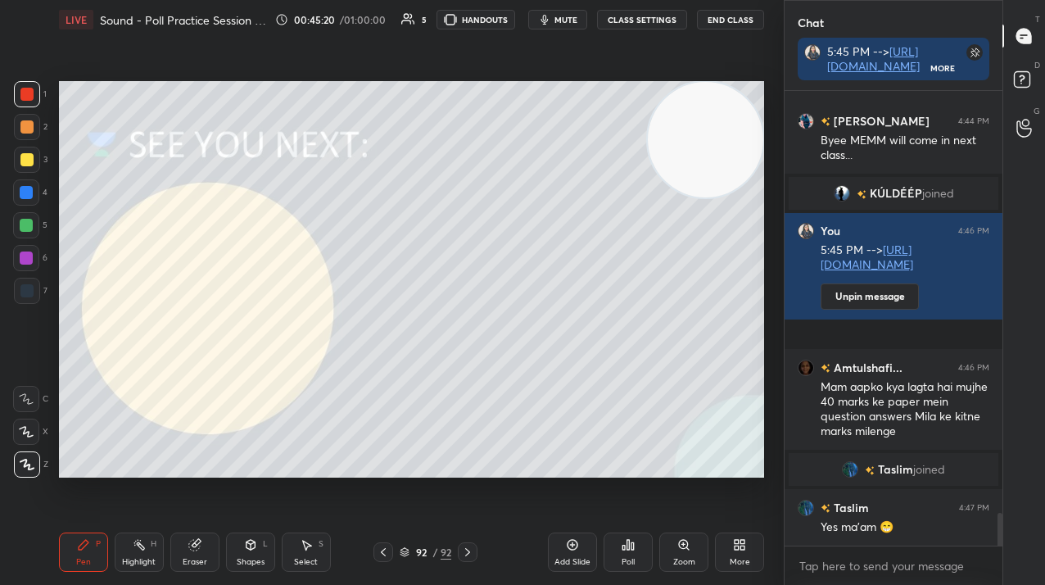
click at [567, 23] on span "mute" at bounding box center [566, 19] width 23 height 11
click at [567, 21] on span "unmute" at bounding box center [564, 19] width 35 height 11
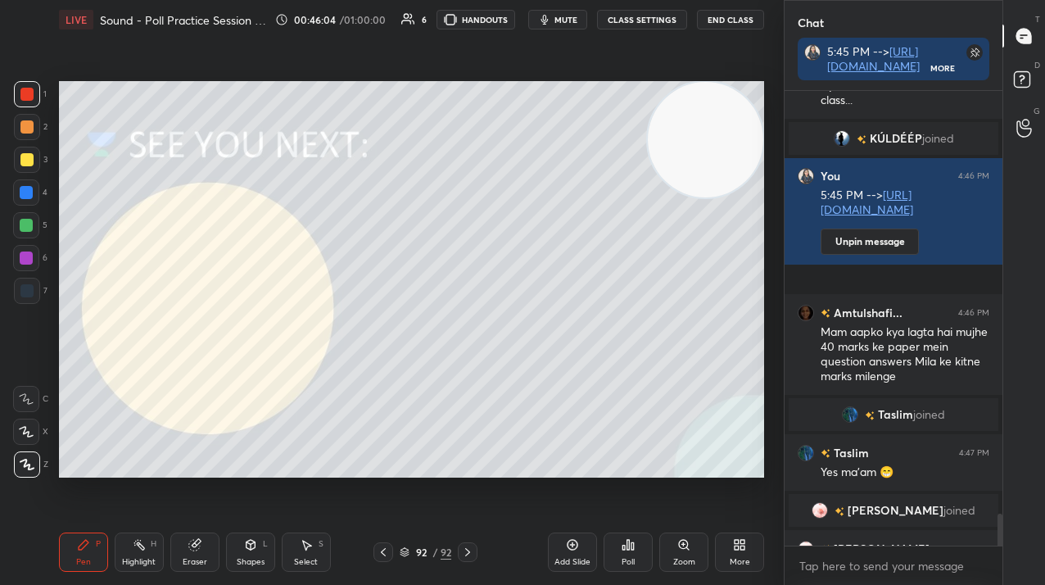
scroll to position [5964, 0]
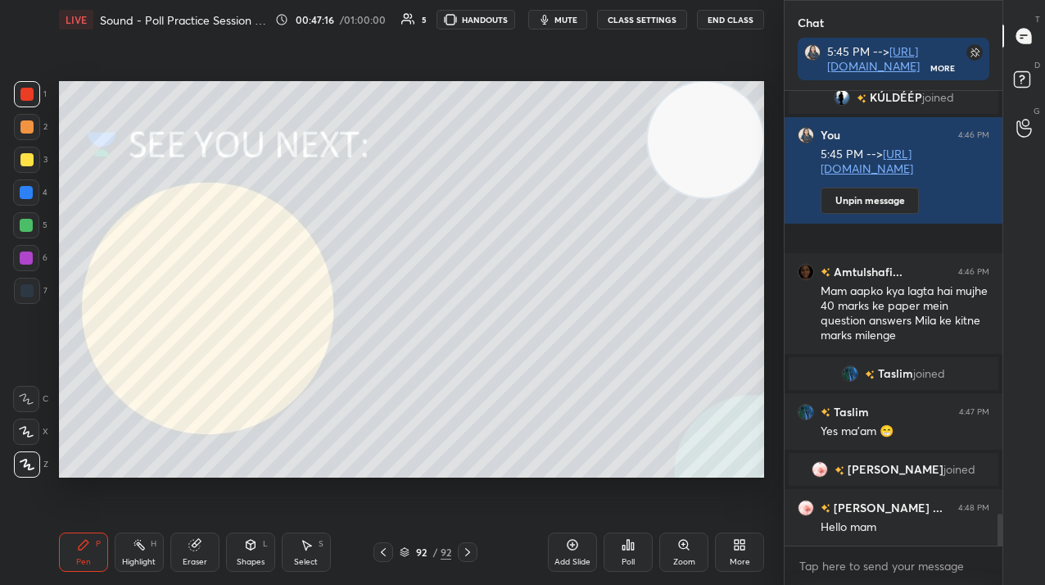
click at [573, 27] on button "mute" at bounding box center [557, 20] width 59 height 20
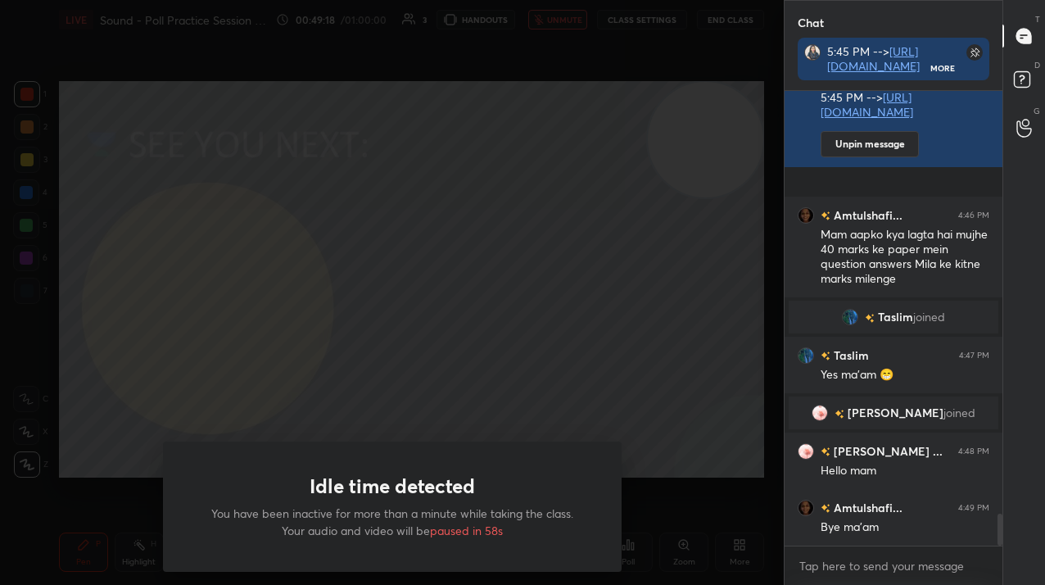
click at [460, 270] on div "Idle time detected You have been inactive for more than a minute while taking t…" at bounding box center [392, 292] width 784 height 585
drag, startPoint x: 207, startPoint y: 124, endPoint x: 336, endPoint y: 301, distance: 218.7
click at [330, 313] on div "Idle time detected You have been inactive for more than a minute while taking t…" at bounding box center [392, 292] width 784 height 585
drag, startPoint x: 418, startPoint y: 385, endPoint x: 394, endPoint y: 288, distance: 99.5
click at [397, 284] on div "Idle time detected You have been inactive for more than a minute while taking t…" at bounding box center [392, 292] width 784 height 585
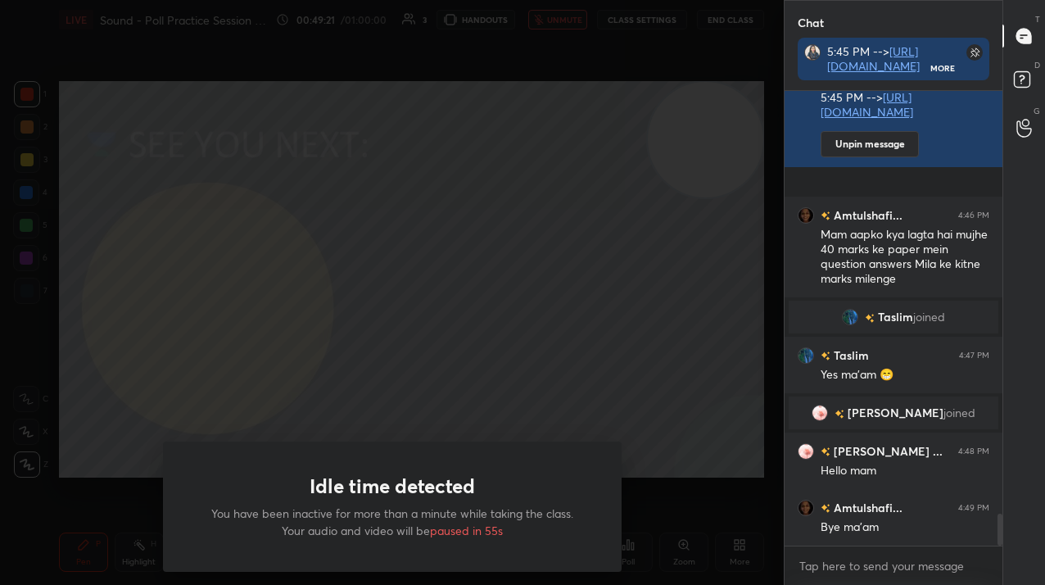
drag, startPoint x: 390, startPoint y: 347, endPoint x: 442, endPoint y: 260, distance: 101.7
click at [454, 319] on div "Idle time detected You have been inactive for more than a minute while taking t…" at bounding box center [392, 292] width 784 height 585
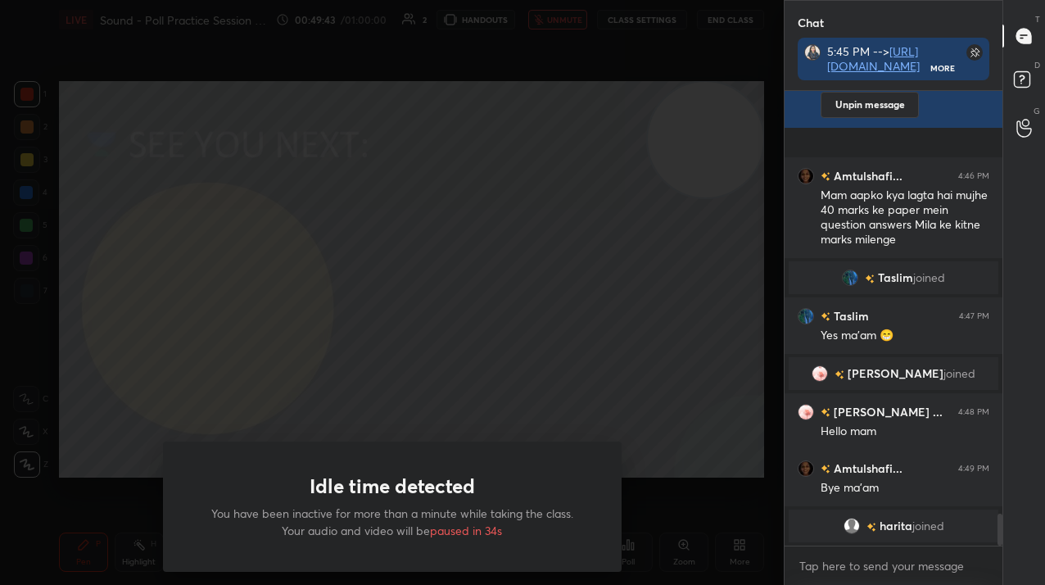
click at [618, 287] on div "Idle time detected You have been inactive for more than a minute while taking t…" at bounding box center [392, 292] width 784 height 585
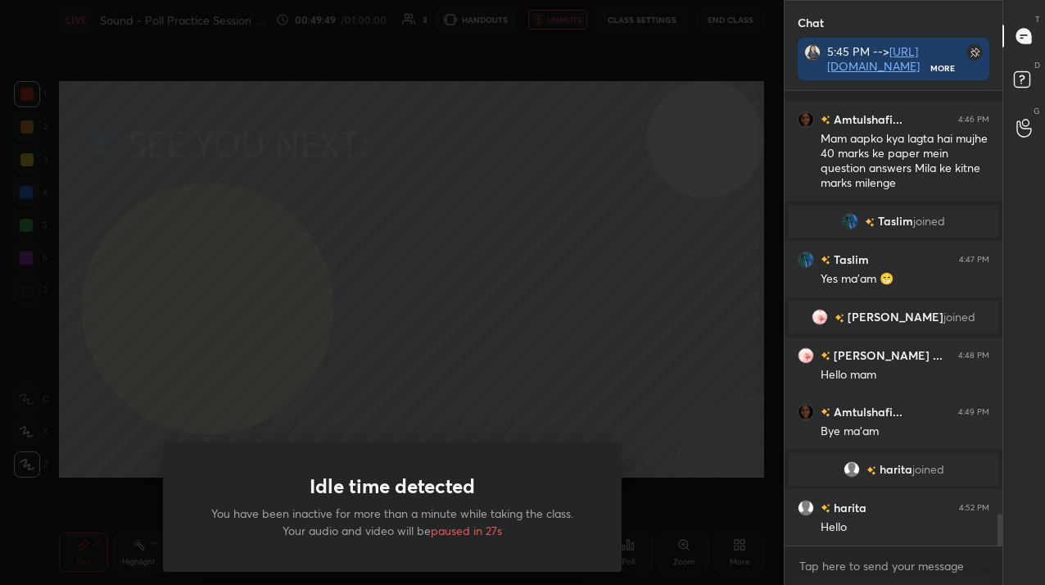
scroll to position [6022, 0]
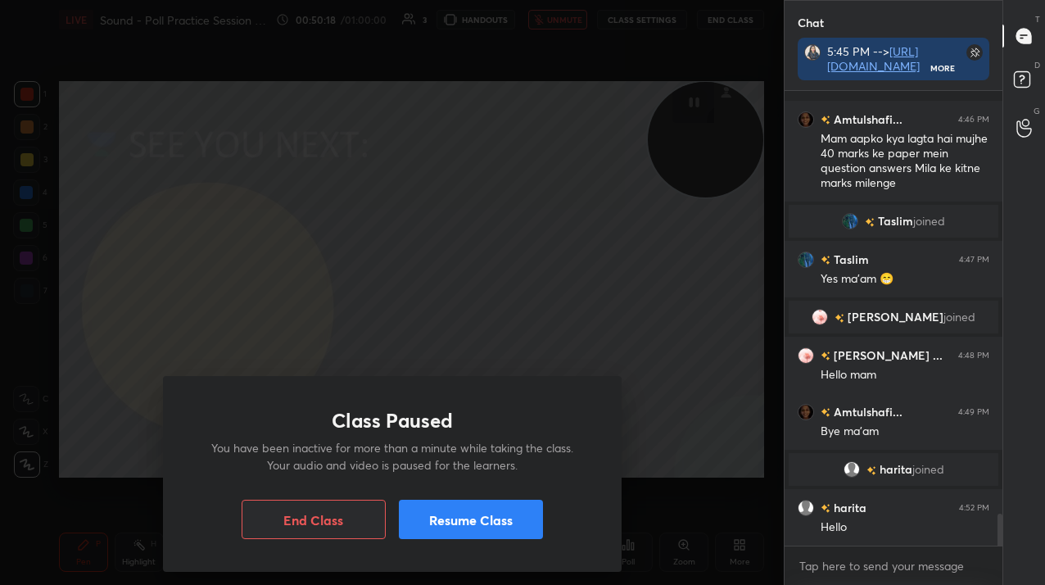
click at [441, 524] on button "Resume Class" at bounding box center [471, 519] width 144 height 39
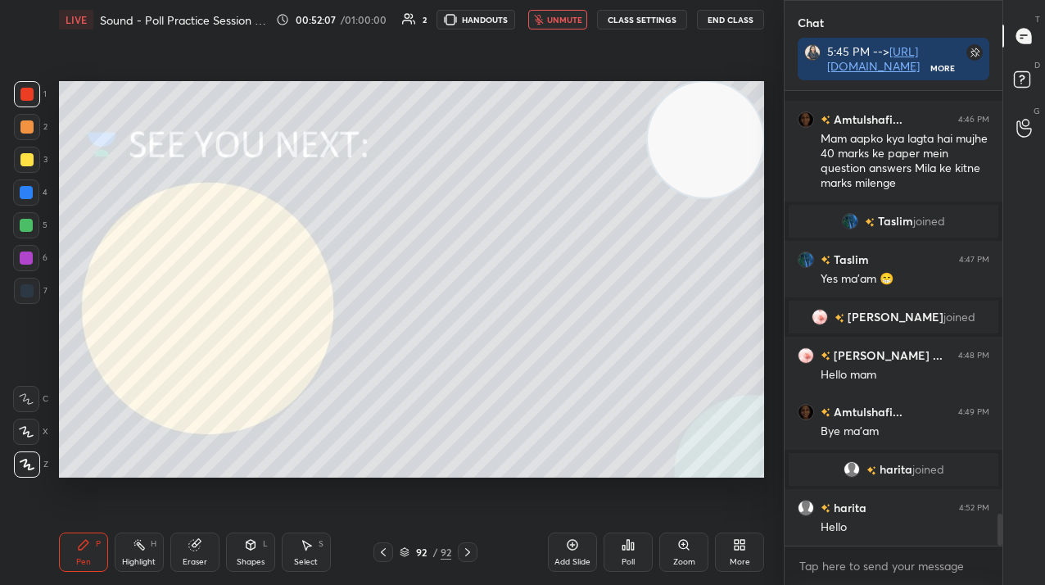
scroll to position [6061, 0]
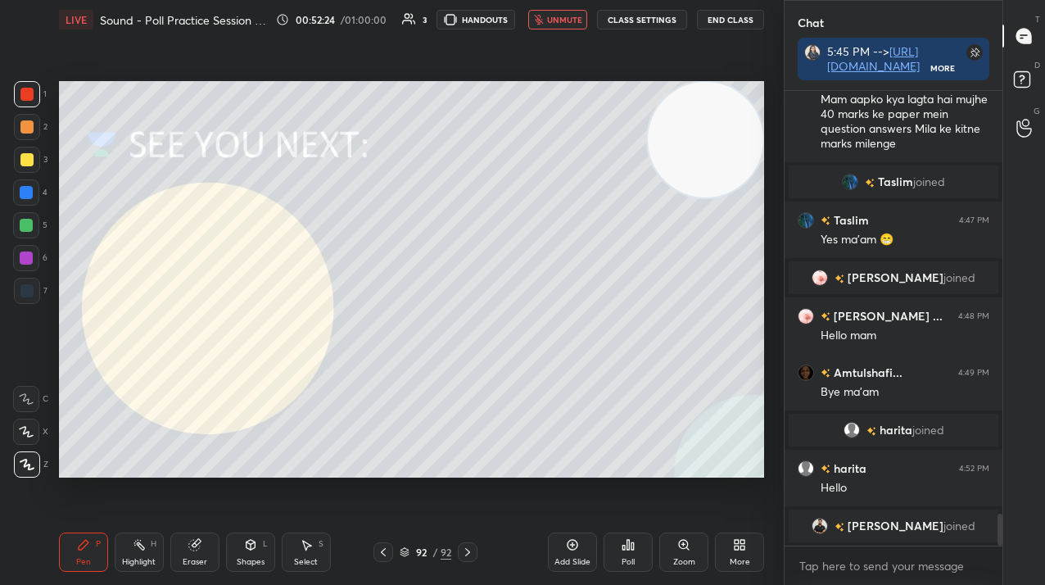
click at [571, 25] on button "unmute" at bounding box center [557, 20] width 59 height 20
click at [549, 20] on icon "button" at bounding box center [544, 20] width 7 height 10
click at [714, 22] on button "End Class" at bounding box center [732, 20] width 66 height 20
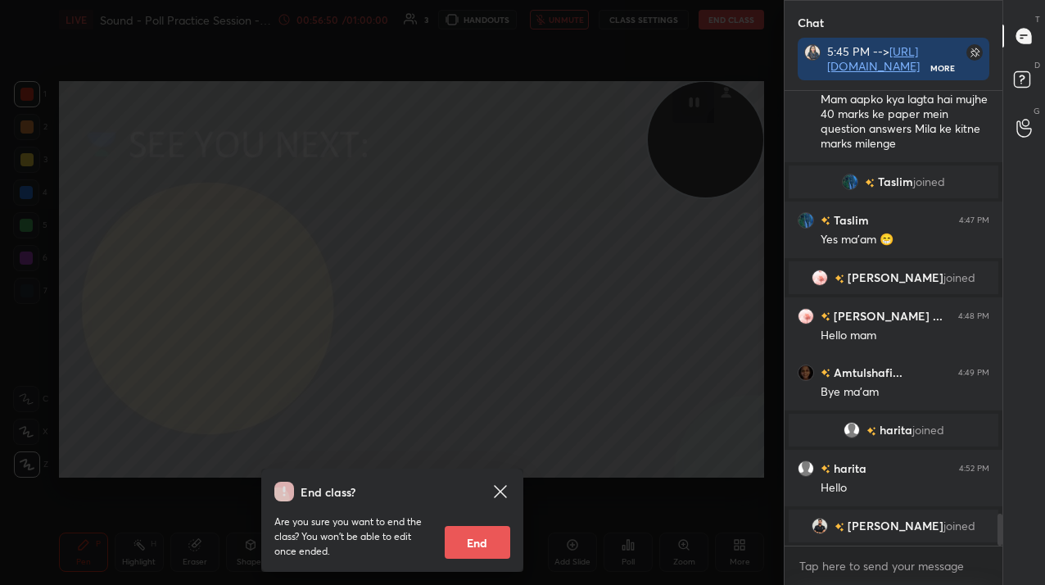
click at [468, 369] on div "End class? Are you sure you want to end the class? You won’t be able to edit on…" at bounding box center [392, 292] width 784 height 585
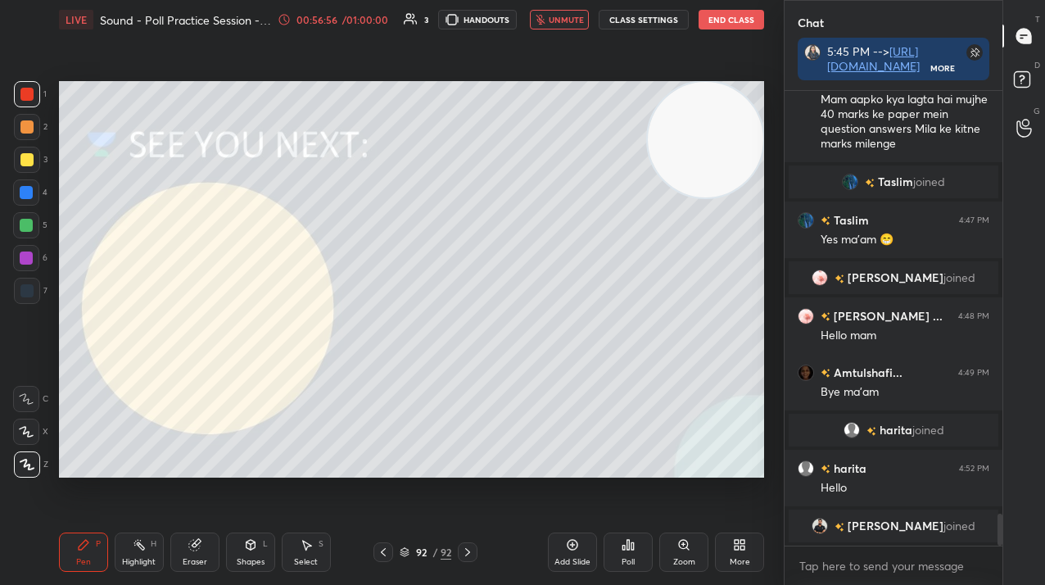
drag, startPoint x: 29, startPoint y: 139, endPoint x: 25, endPoint y: 157, distance: 18.5
click at [29, 140] on div "2" at bounding box center [31, 130] width 34 height 33
click at [27, 164] on div at bounding box center [26, 159] width 13 height 13
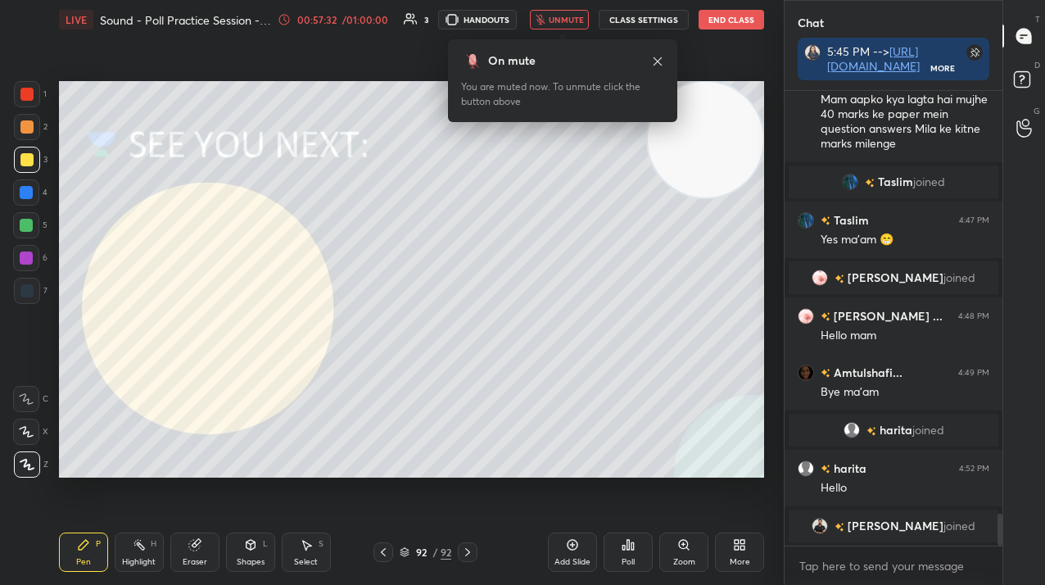
click at [732, 16] on button "End Class" at bounding box center [732, 20] width 66 height 20
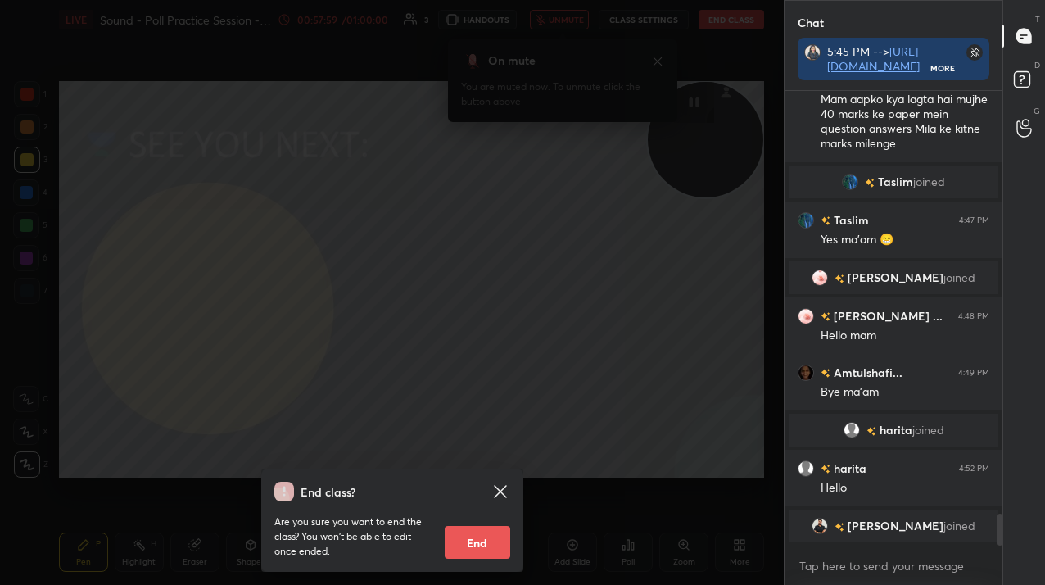
scroll to position [6081, 0]
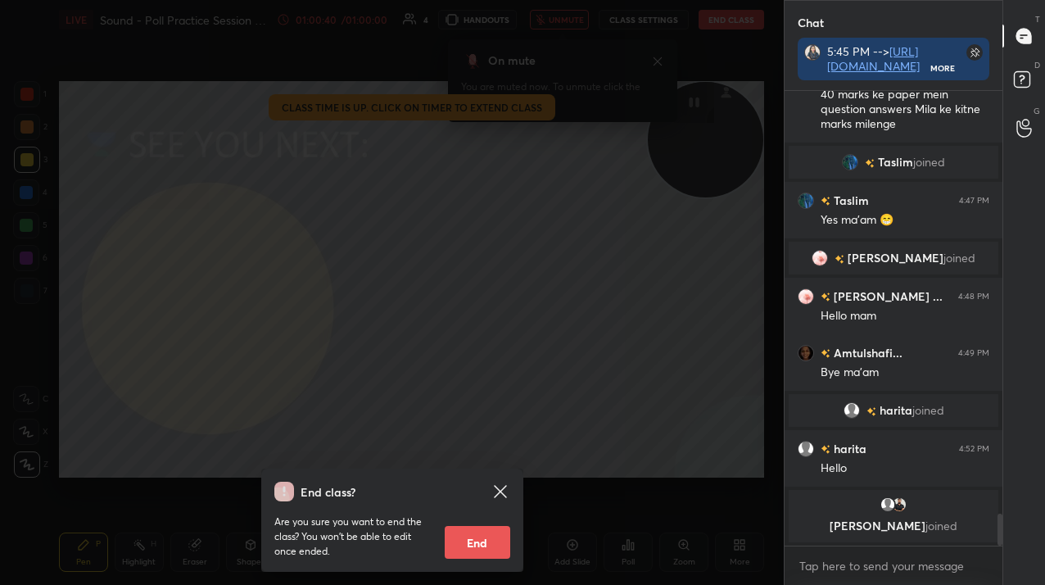
drag, startPoint x: 482, startPoint y: 536, endPoint x: 486, endPoint y: 546, distance: 10.4
click at [484, 539] on button "End" at bounding box center [478, 542] width 66 height 33
type textarea "x"
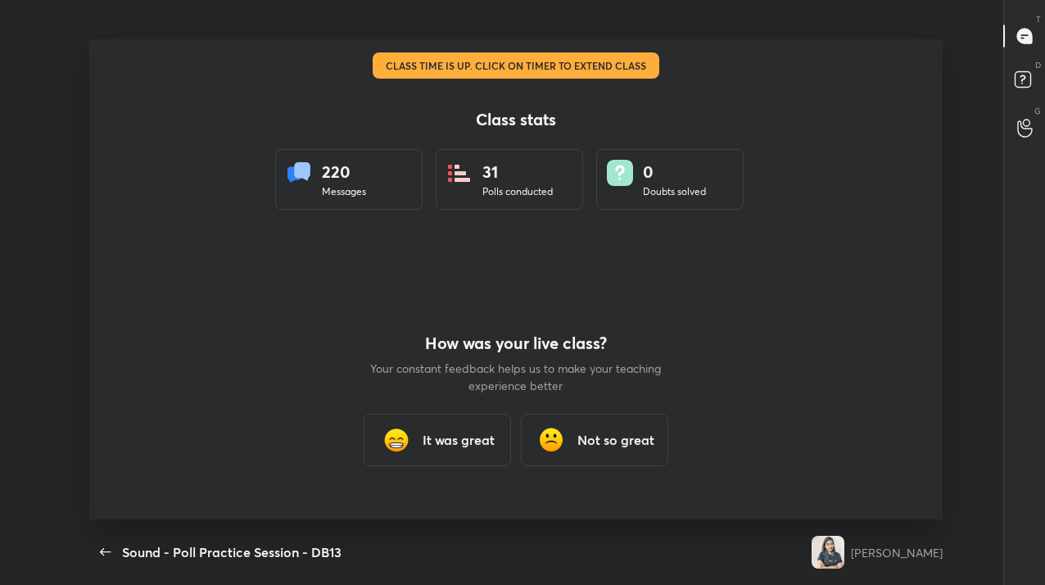
scroll to position [6, 1]
click at [421, 426] on div "It was great" at bounding box center [437, 440] width 147 height 52
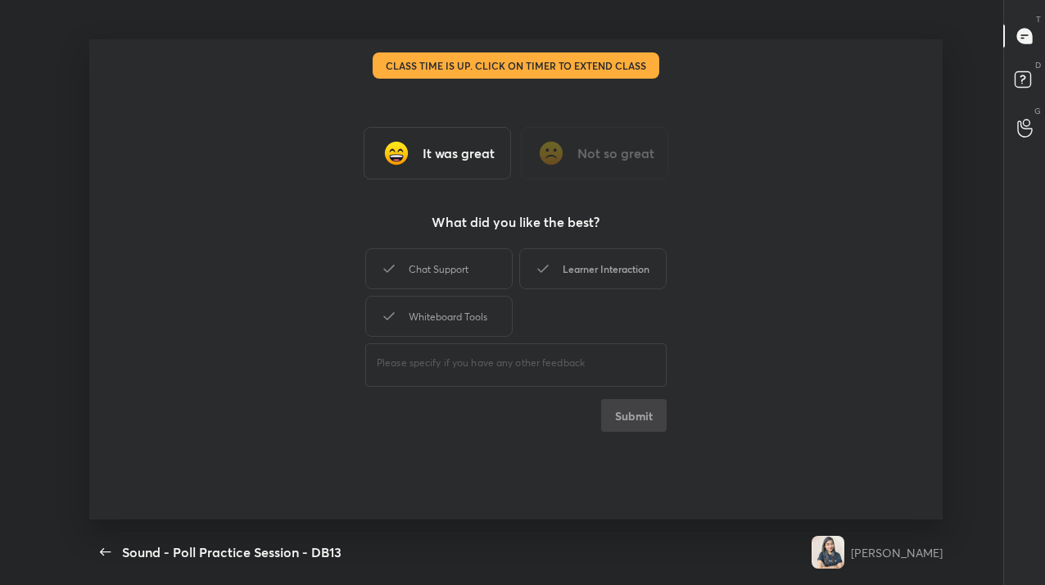
click at [606, 279] on div "Learner Interaction" at bounding box center [592, 268] width 147 height 41
click at [641, 430] on button "Submit" at bounding box center [634, 415] width 66 height 33
